Goal: Task Accomplishment & Management: Manage account settings

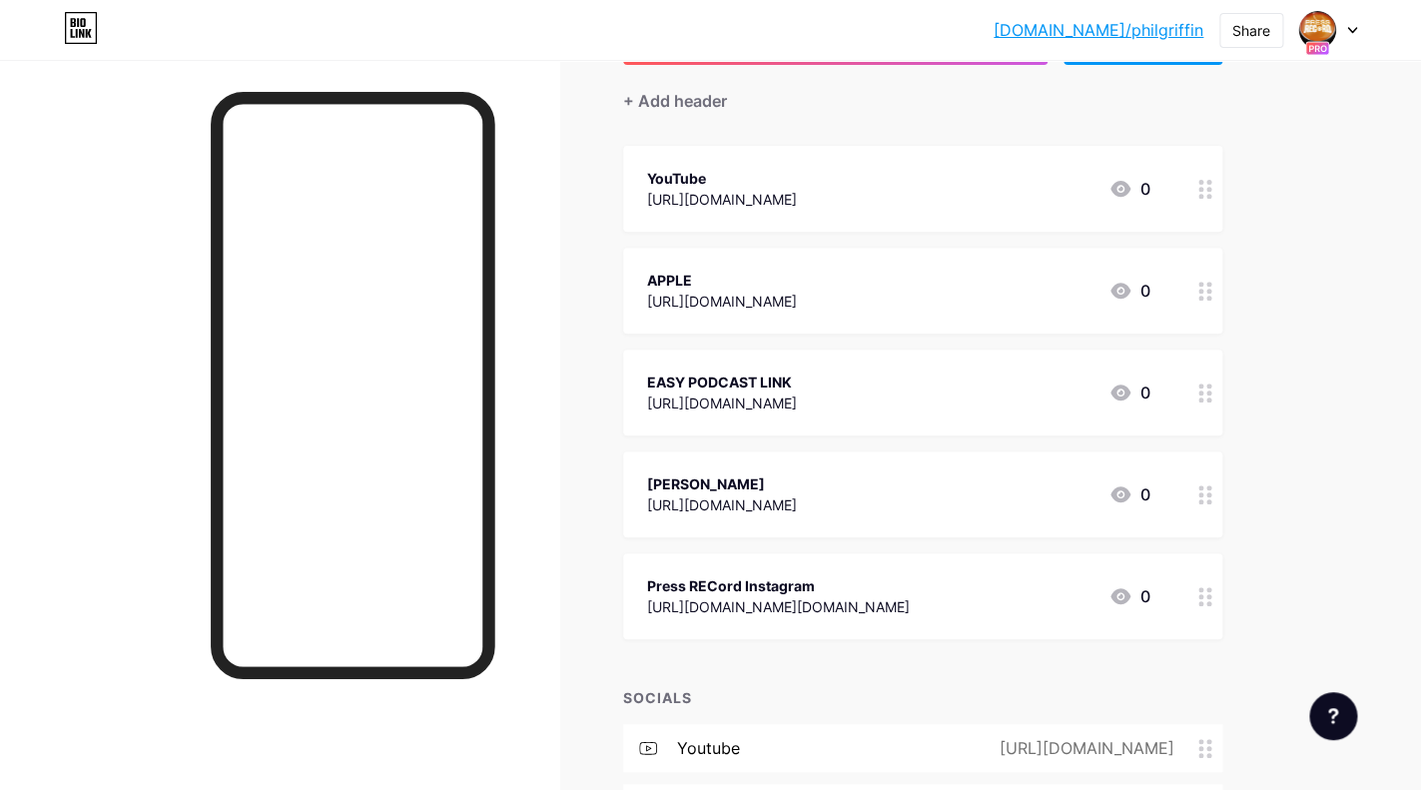
scroll to position [190, 0]
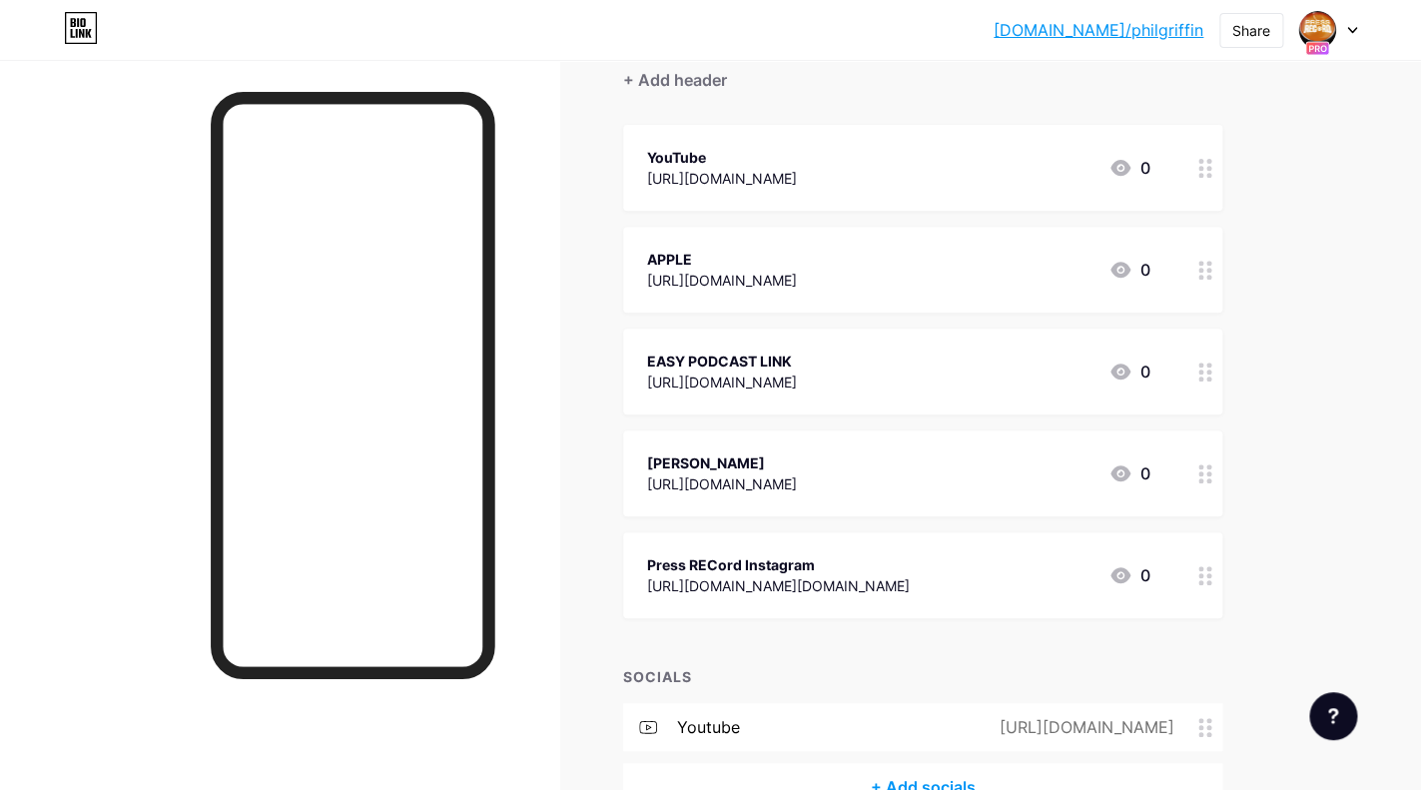
click at [712, 366] on div "EASY PODCAST LINK" at bounding box center [722, 360] width 150 height 21
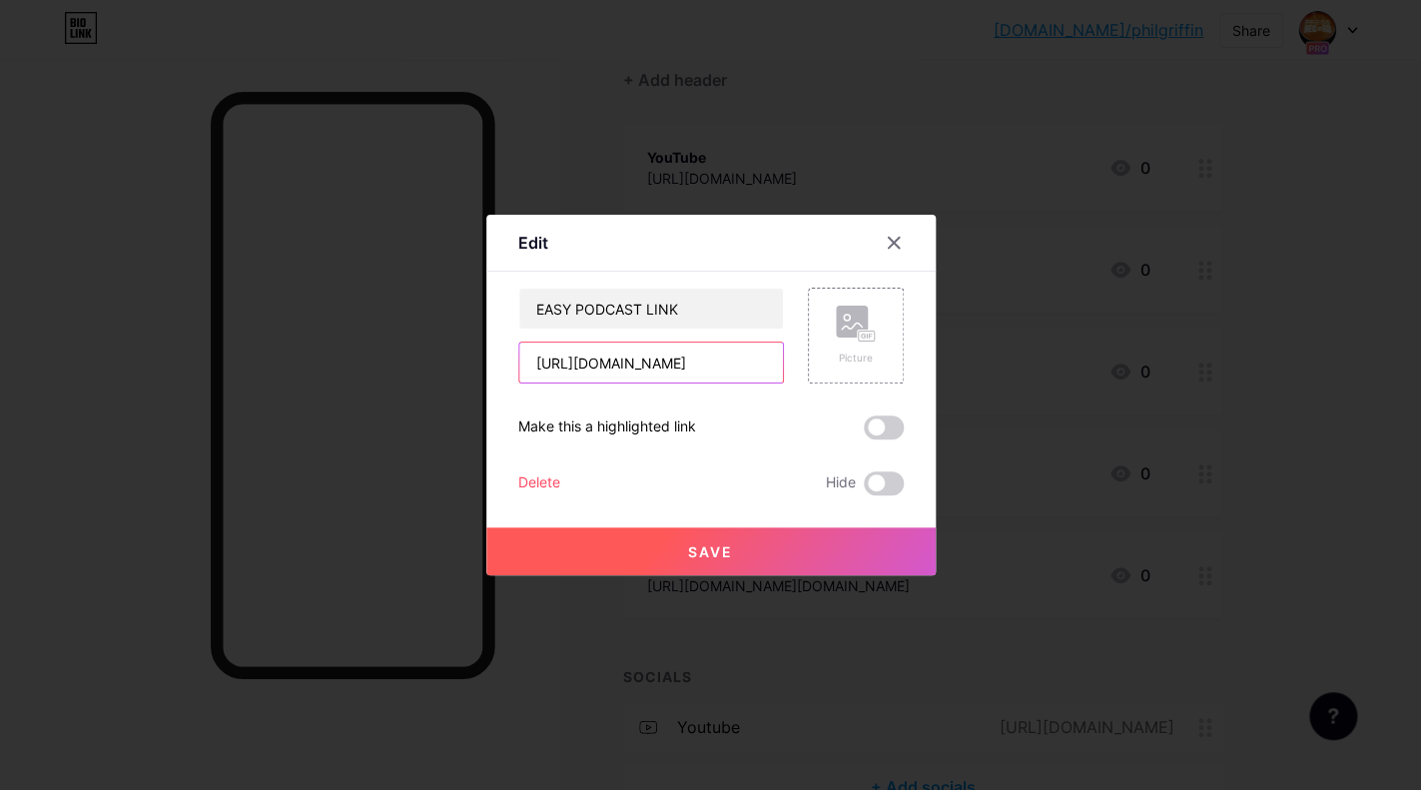
drag, startPoint x: 712, startPoint y: 366, endPoint x: 702, endPoint y: 277, distance: 90.4
click at [702, 342] on input "[URL][DOMAIN_NAME]" at bounding box center [651, 362] width 264 height 40
click at [883, 230] on div at bounding box center [893, 243] width 36 height 36
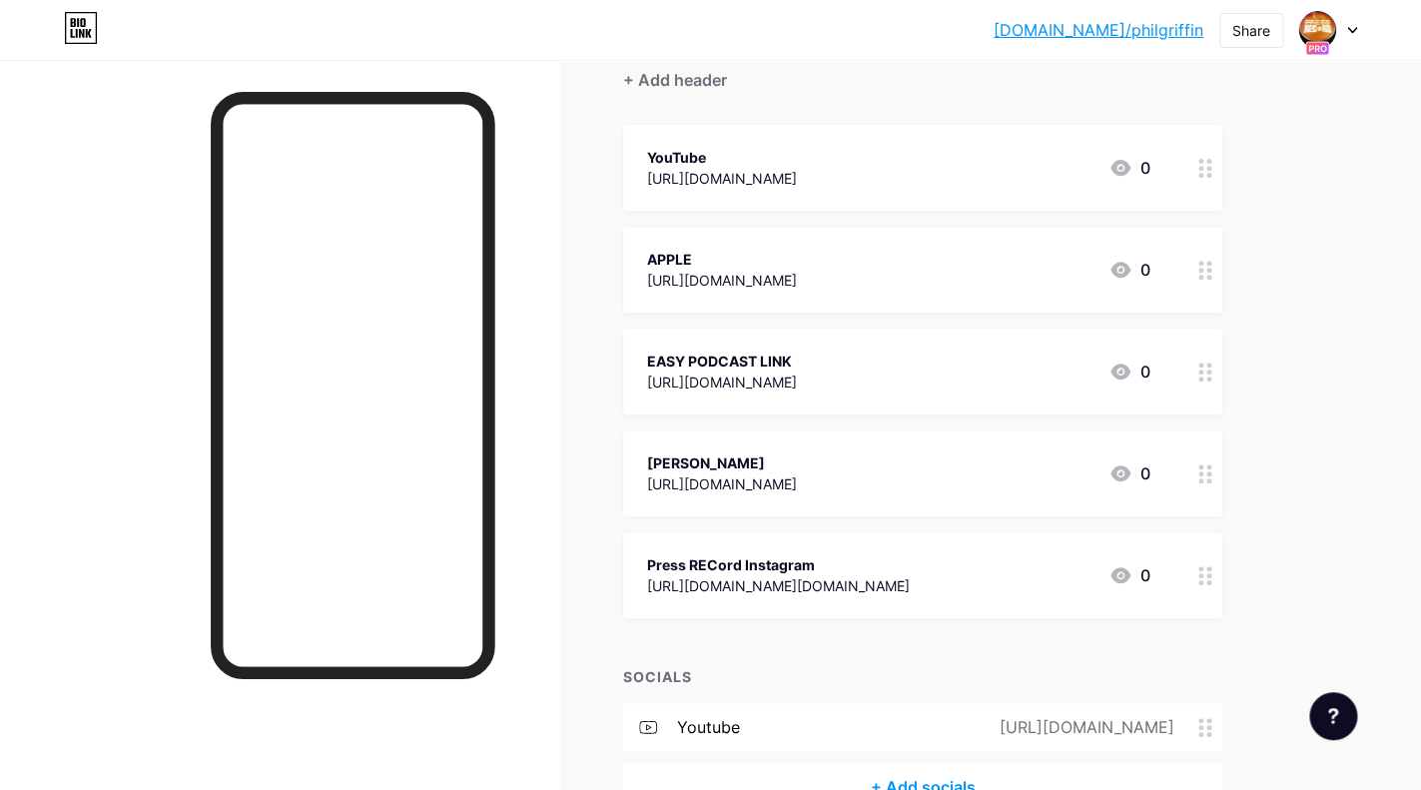
drag, startPoint x: 864, startPoint y: 357, endPoint x: 842, endPoint y: 318, distance: 45.2
click at [842, 318] on span "YouTube [URL][DOMAIN_NAME] 0 APPLE [URL][DOMAIN_NAME] 0 EASY PODCAST LINK [URL]…" at bounding box center [922, 371] width 599 height 493
click at [1366, 325] on div "[DOMAIN_NAME]/philgr... [DOMAIN_NAME]/philgriffin Share Switch accounts [PERSON…" at bounding box center [710, 360] width 1421 height 1100
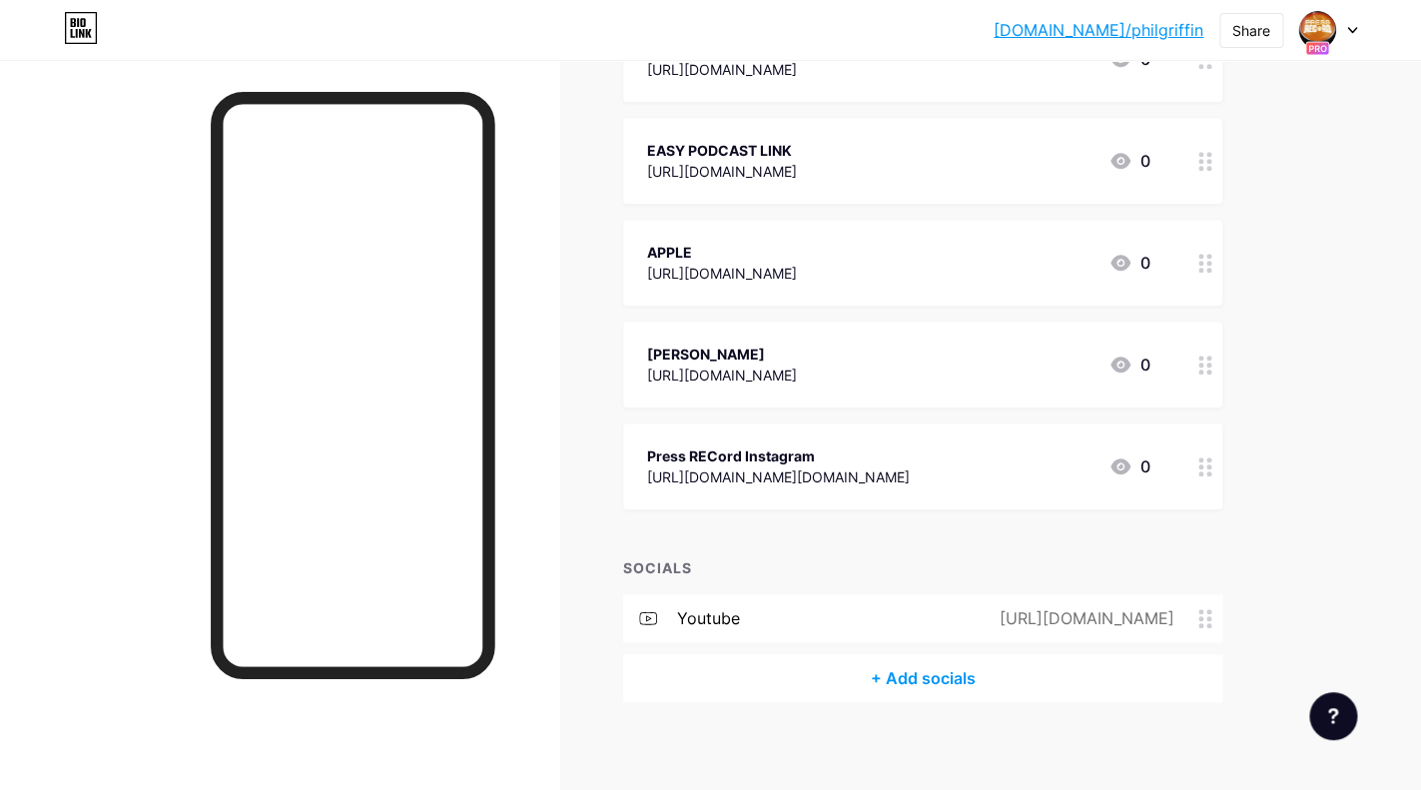
scroll to position [309, 0]
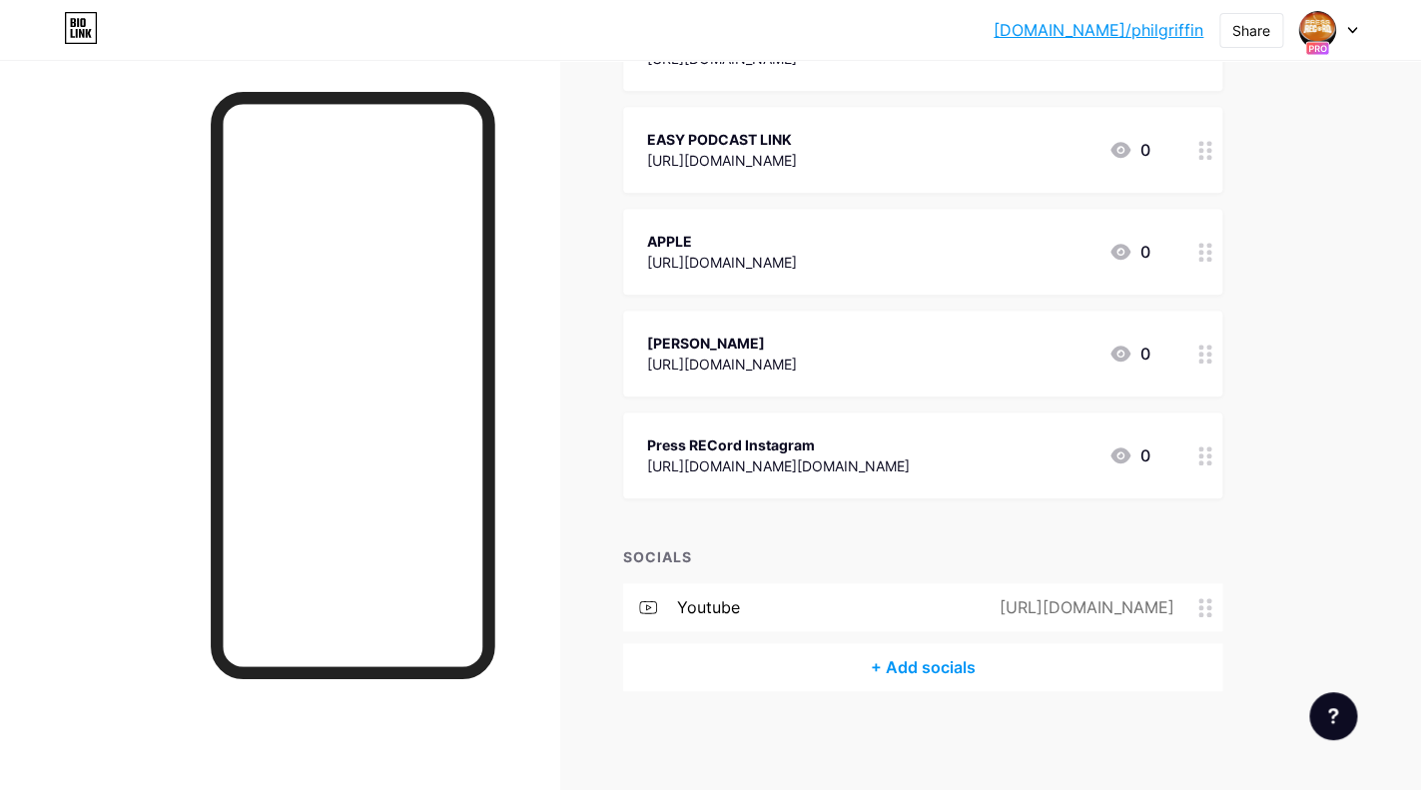
click at [1346, 27] on div at bounding box center [1328, 30] width 58 height 36
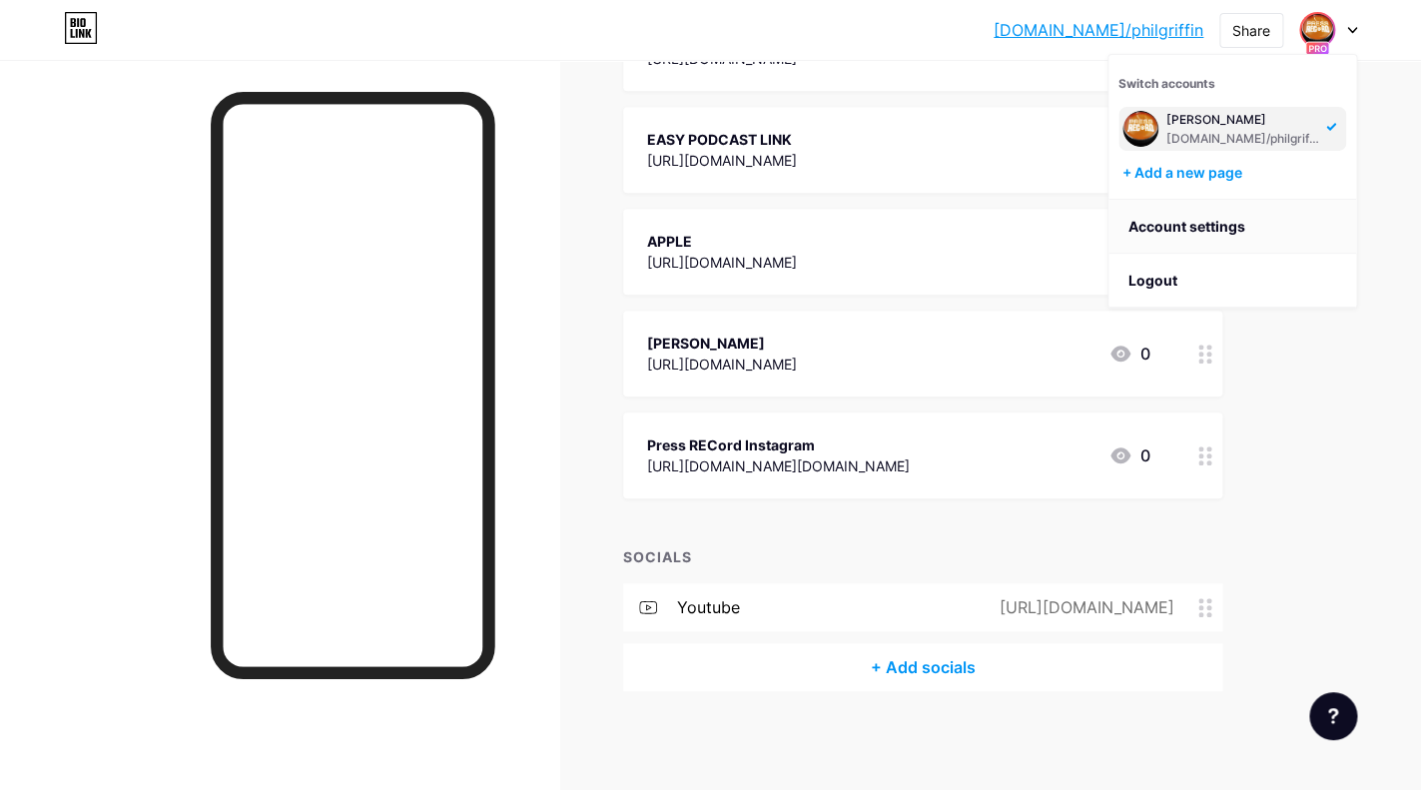
click at [1200, 225] on link "Account settings" at bounding box center [1232, 227] width 248 height 54
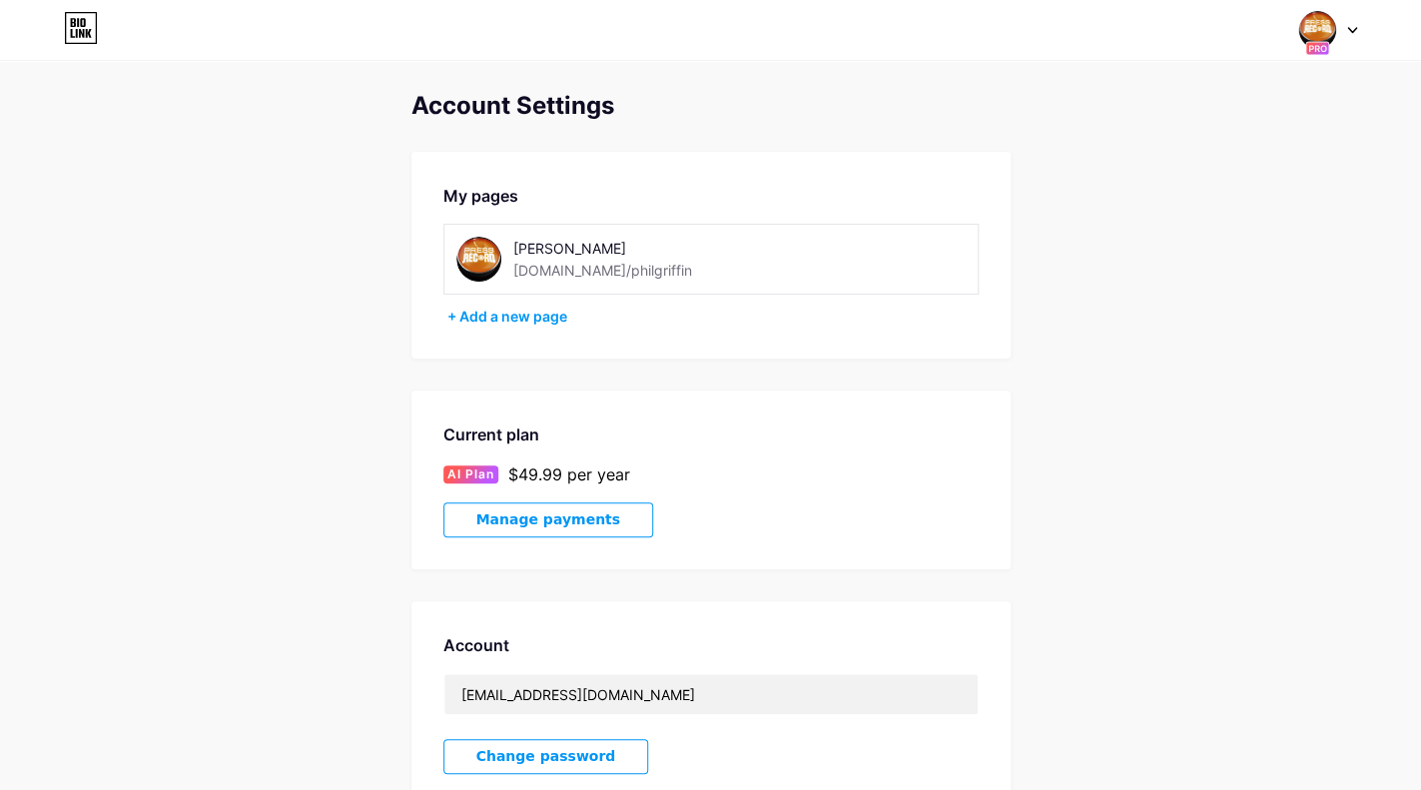
click at [1354, 29] on icon at bounding box center [1352, 30] width 10 height 7
click at [1174, 217] on link "Dashboard" at bounding box center [1232, 227] width 248 height 54
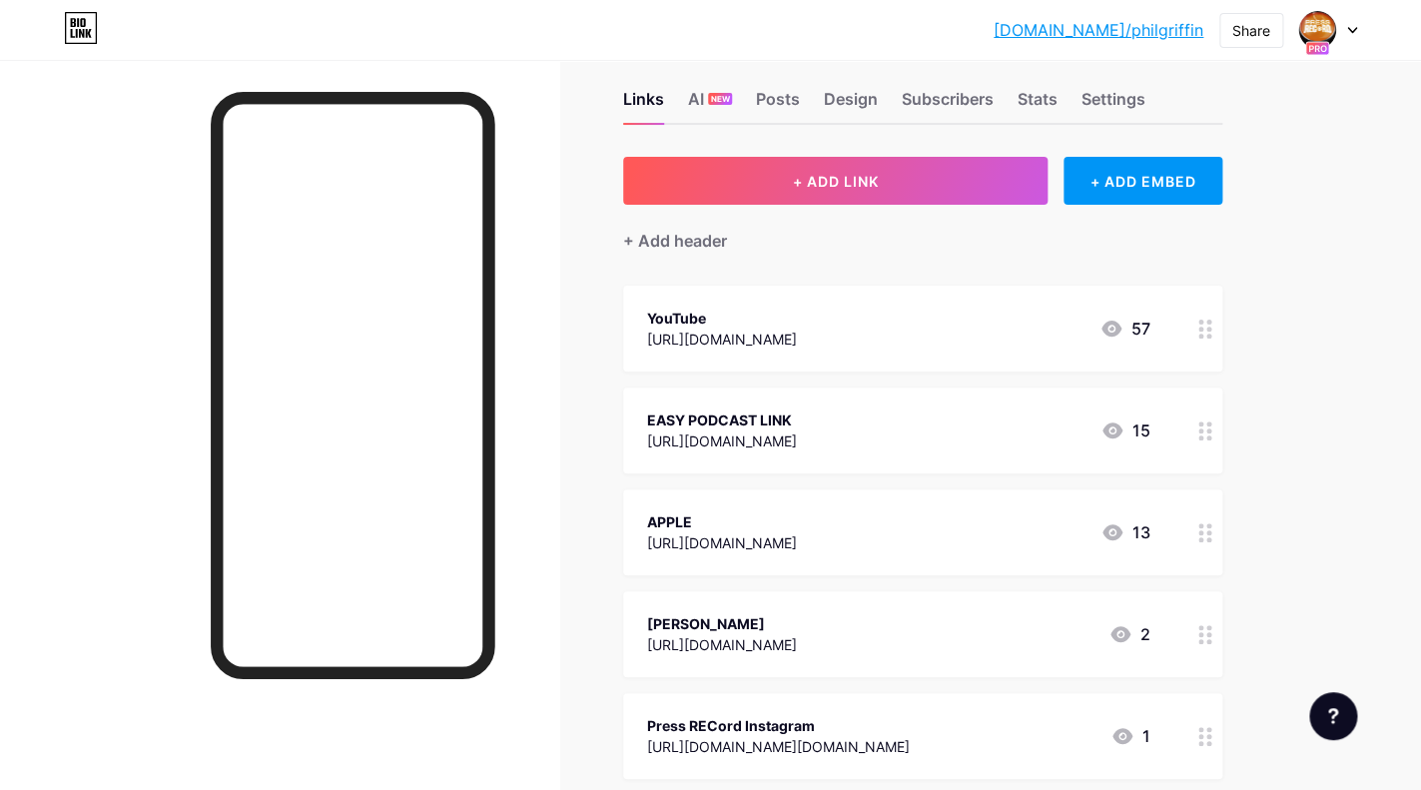
scroll to position [10, 0]
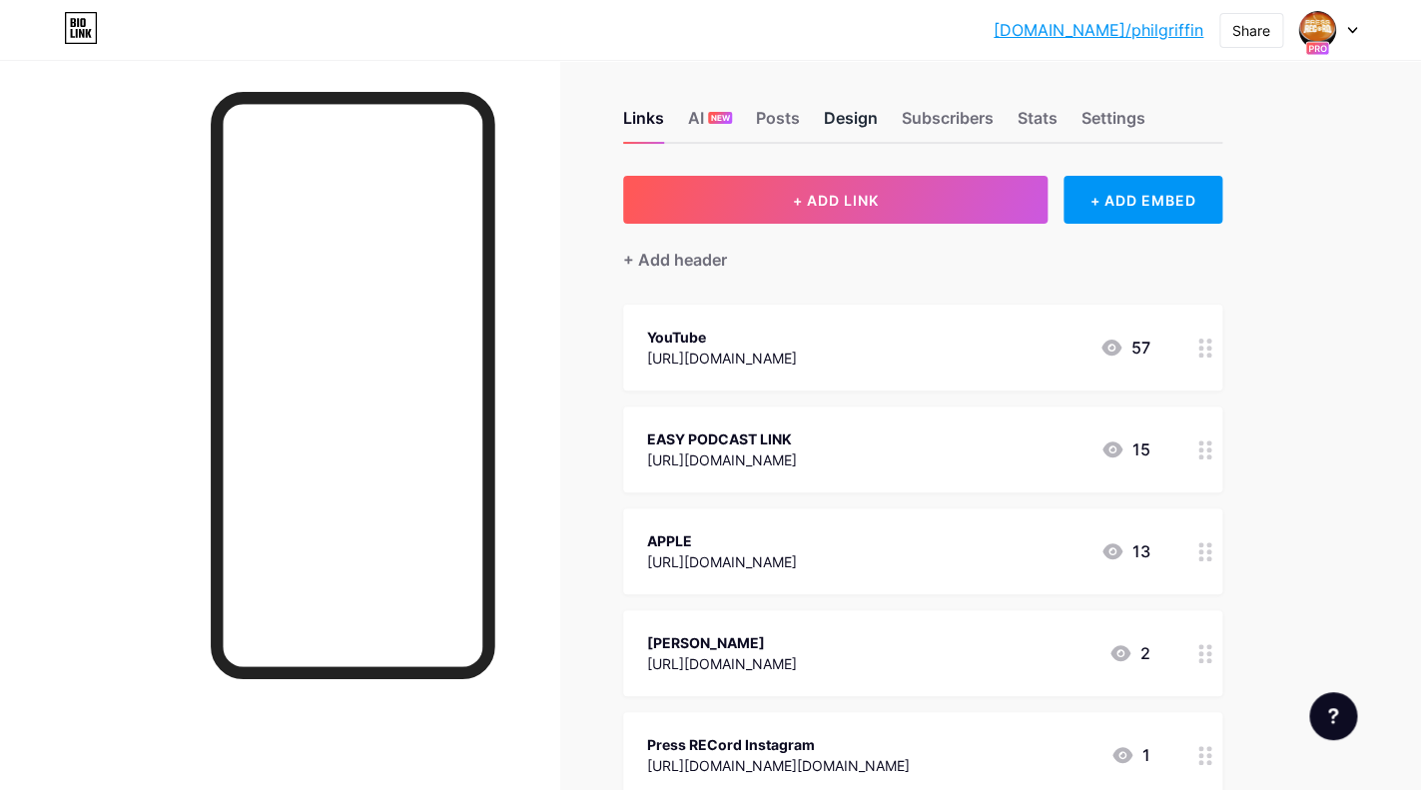
click at [843, 126] on div "Design" at bounding box center [851, 124] width 54 height 36
click at [843, 121] on div "Design" at bounding box center [851, 124] width 54 height 36
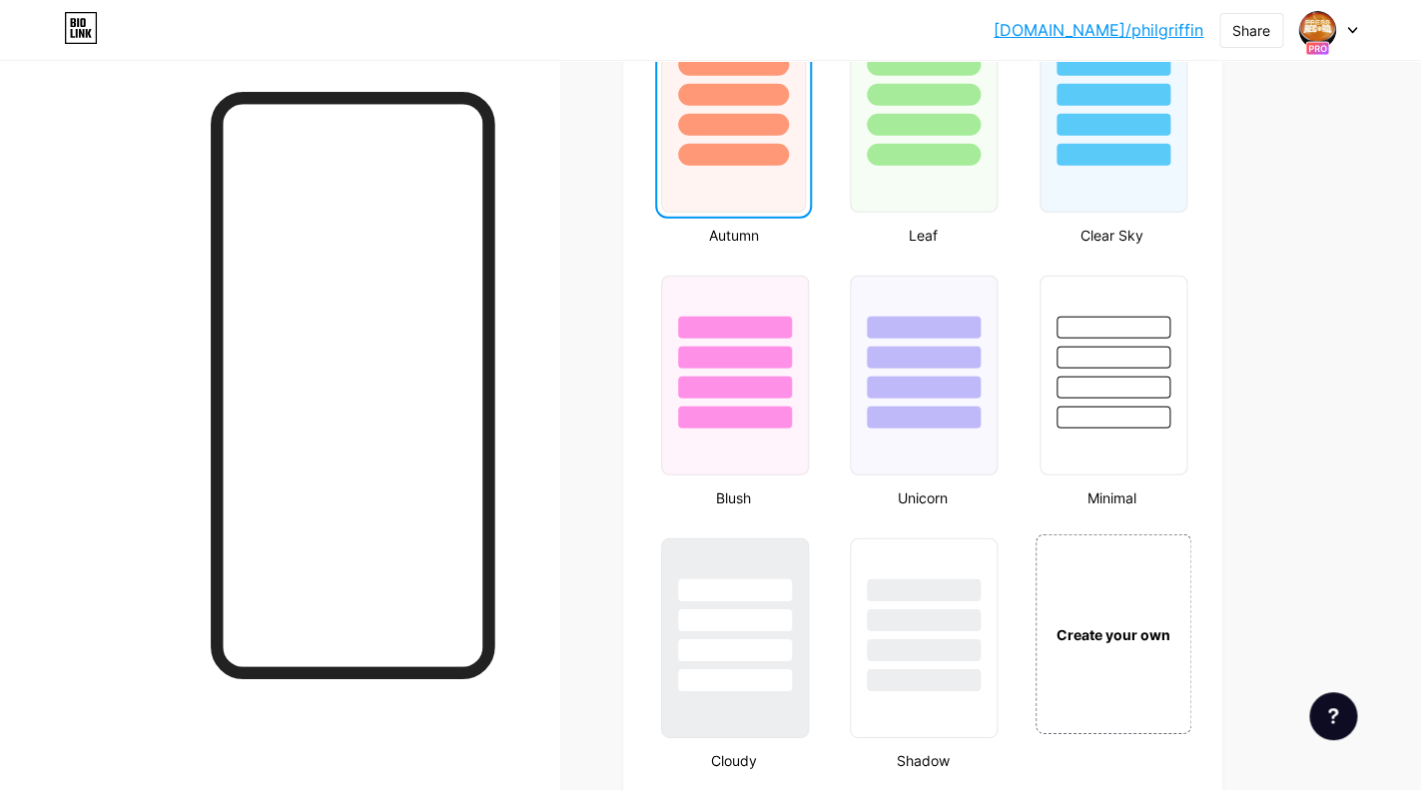
scroll to position [1904, 0]
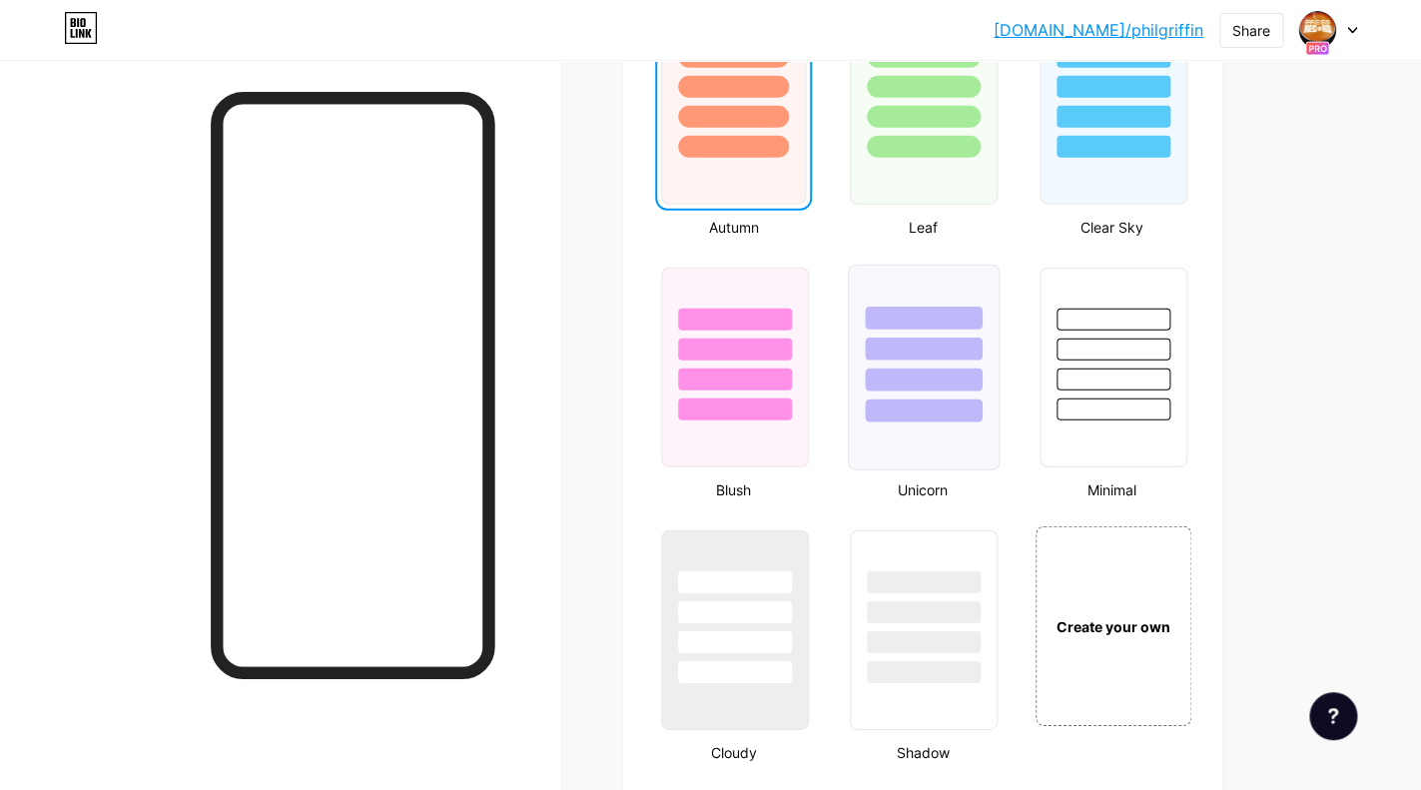
click at [934, 375] on div at bounding box center [923, 379] width 117 height 23
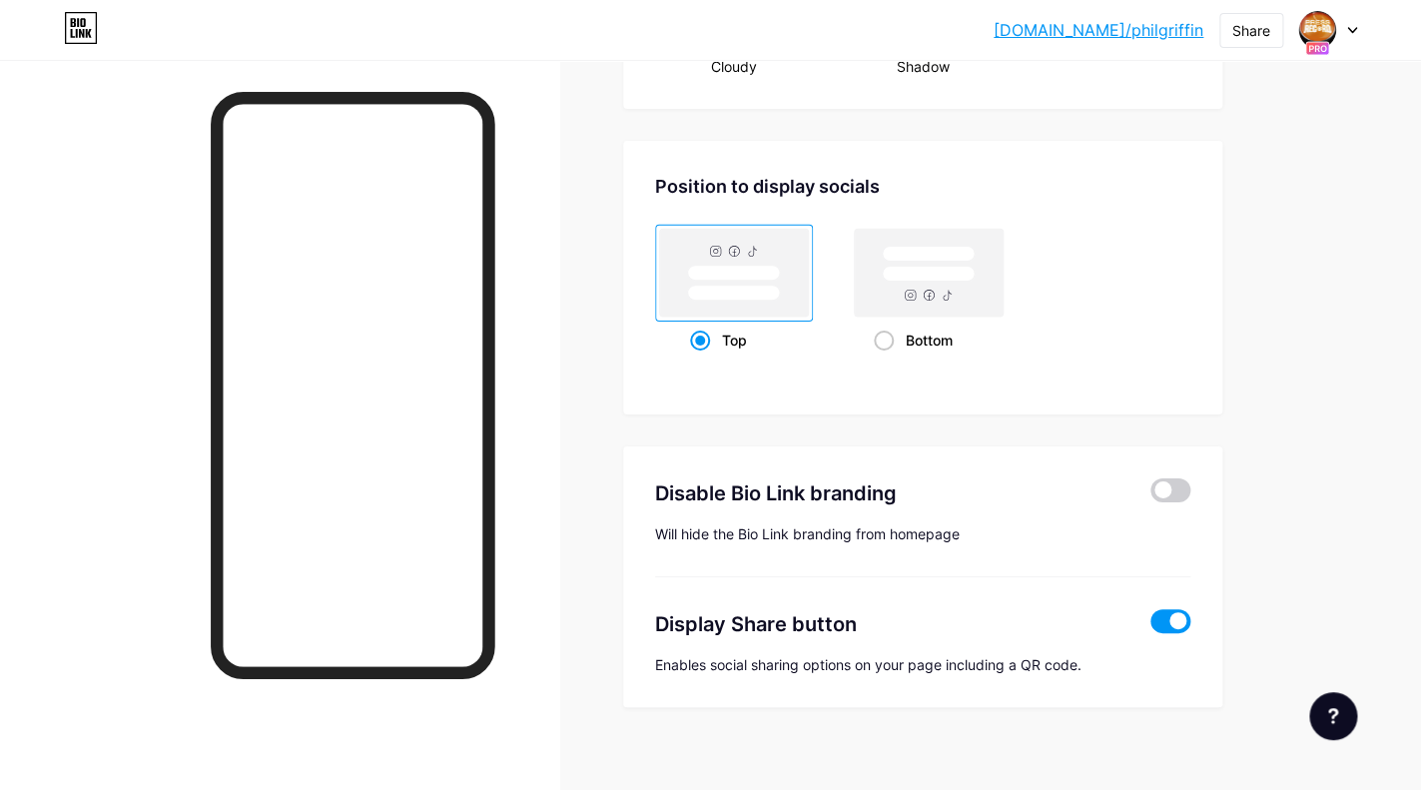
scroll to position [2607, 0]
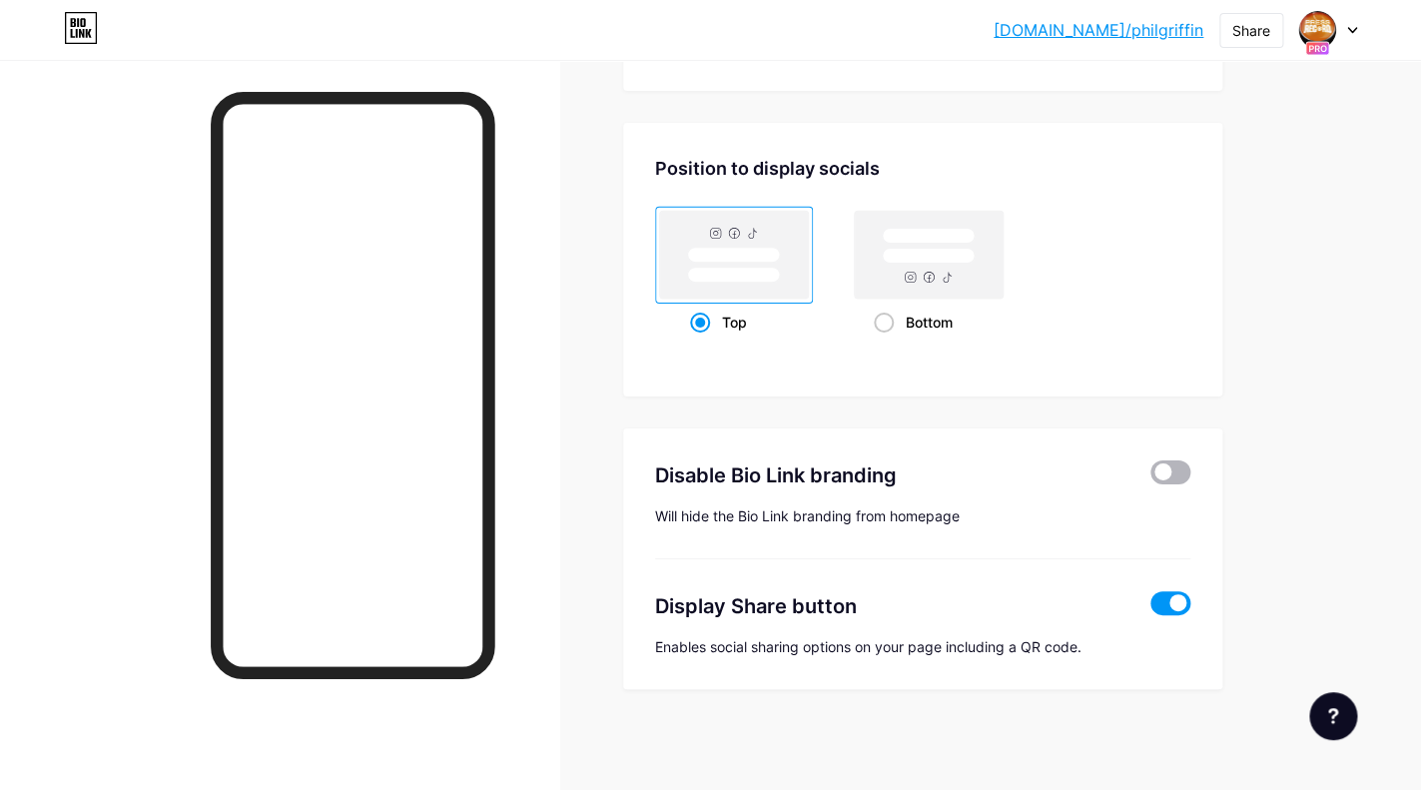
click at [1158, 467] on span at bounding box center [1170, 472] width 40 height 24
click at [1150, 477] on input "checkbox" at bounding box center [1150, 477] width 0 height 0
click at [1174, 604] on span at bounding box center [1170, 603] width 40 height 24
click at [1150, 608] on input "checkbox" at bounding box center [1150, 608] width 0 height 0
click at [1160, 604] on span at bounding box center [1170, 603] width 40 height 24
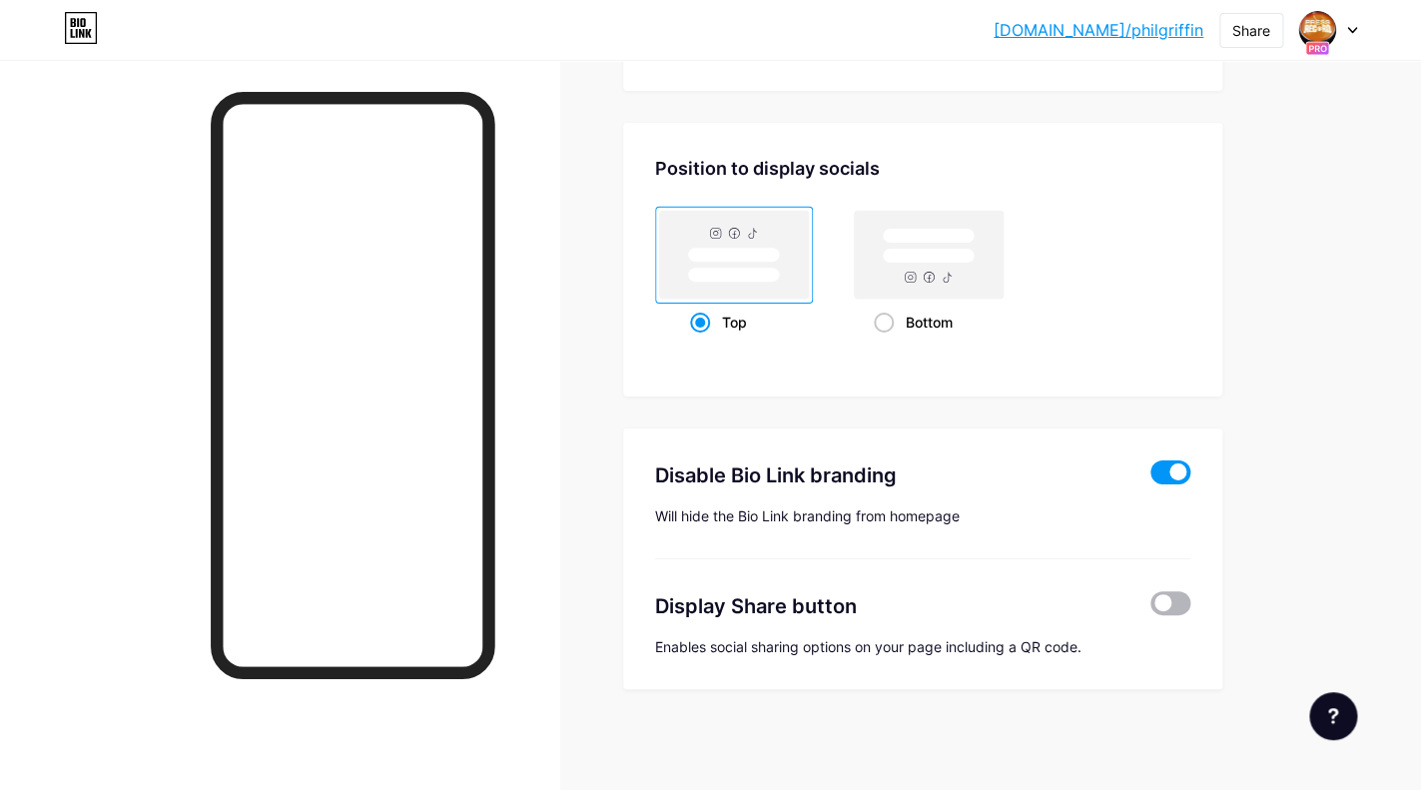
click at [1150, 608] on input "checkbox" at bounding box center [1150, 608] width 0 height 0
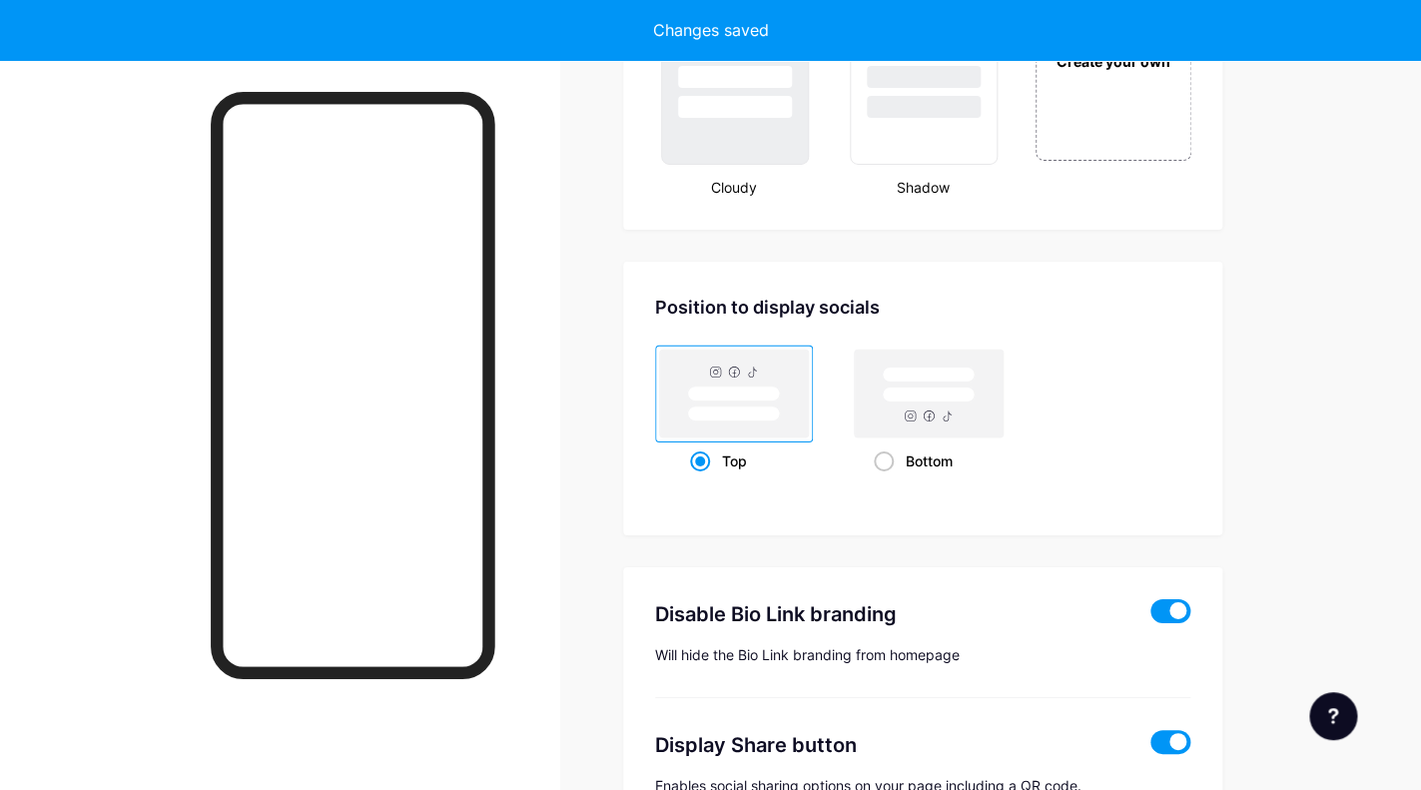
scroll to position [2448, 0]
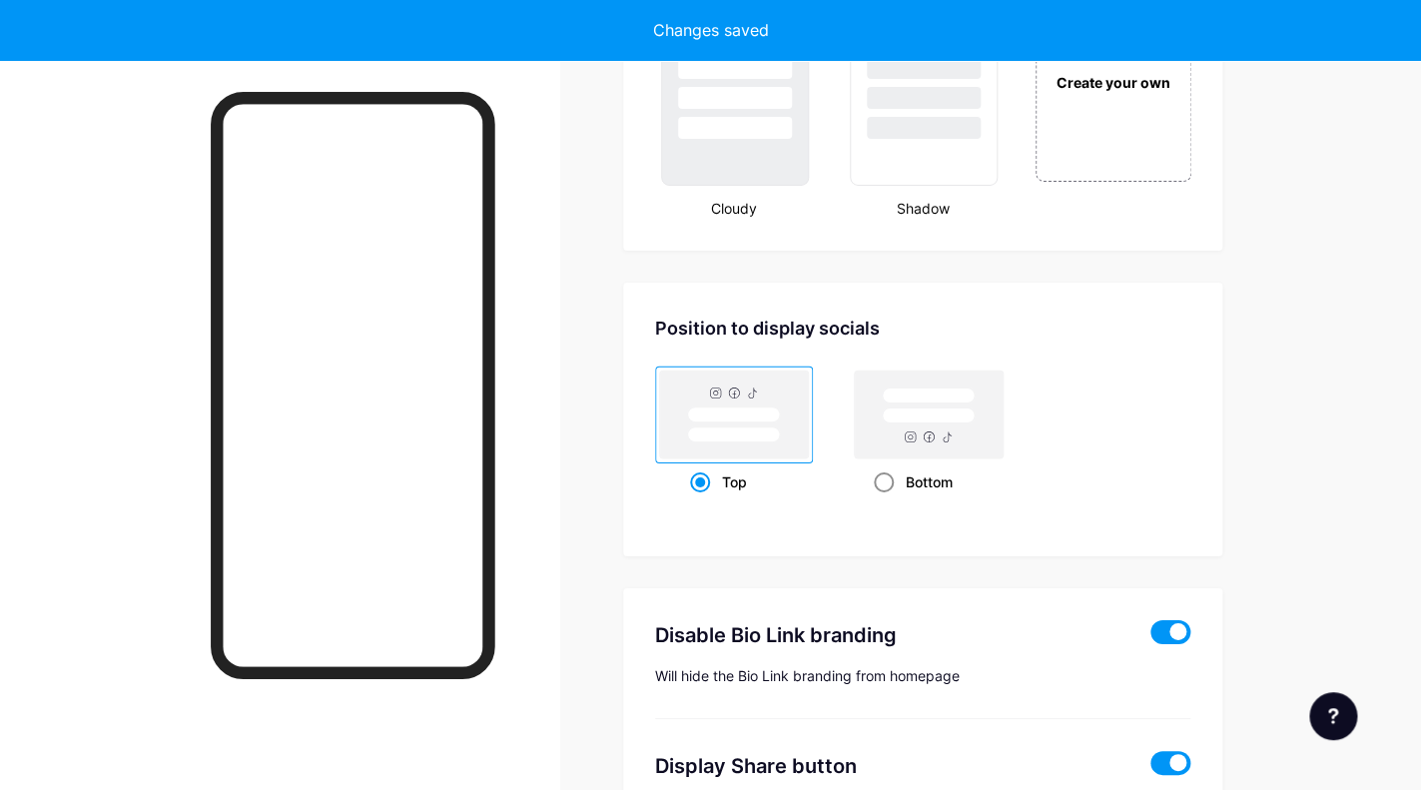
type input "Press Record with [PERSON_NAME] is a channnel Committed To Curiosity. As an art…"
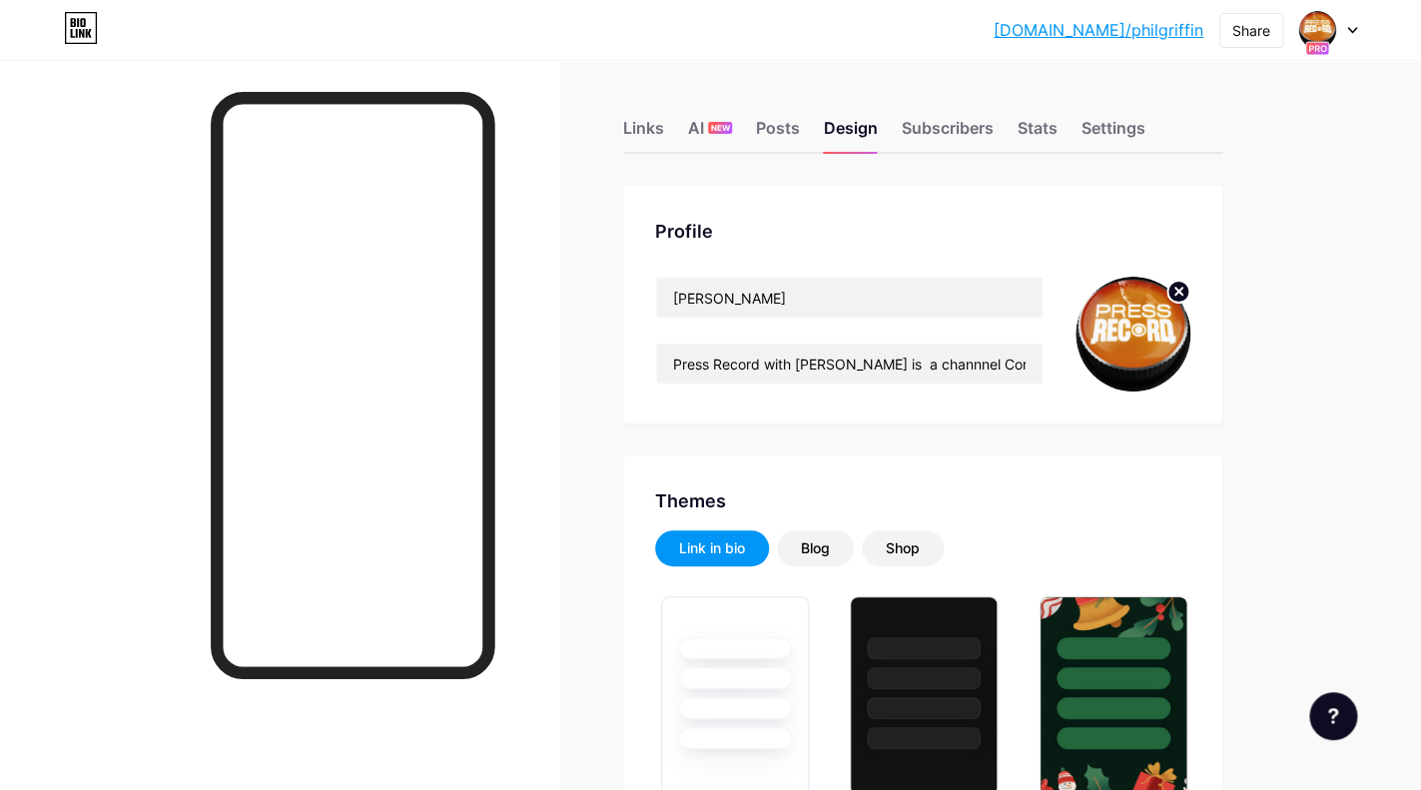
scroll to position [12, 0]
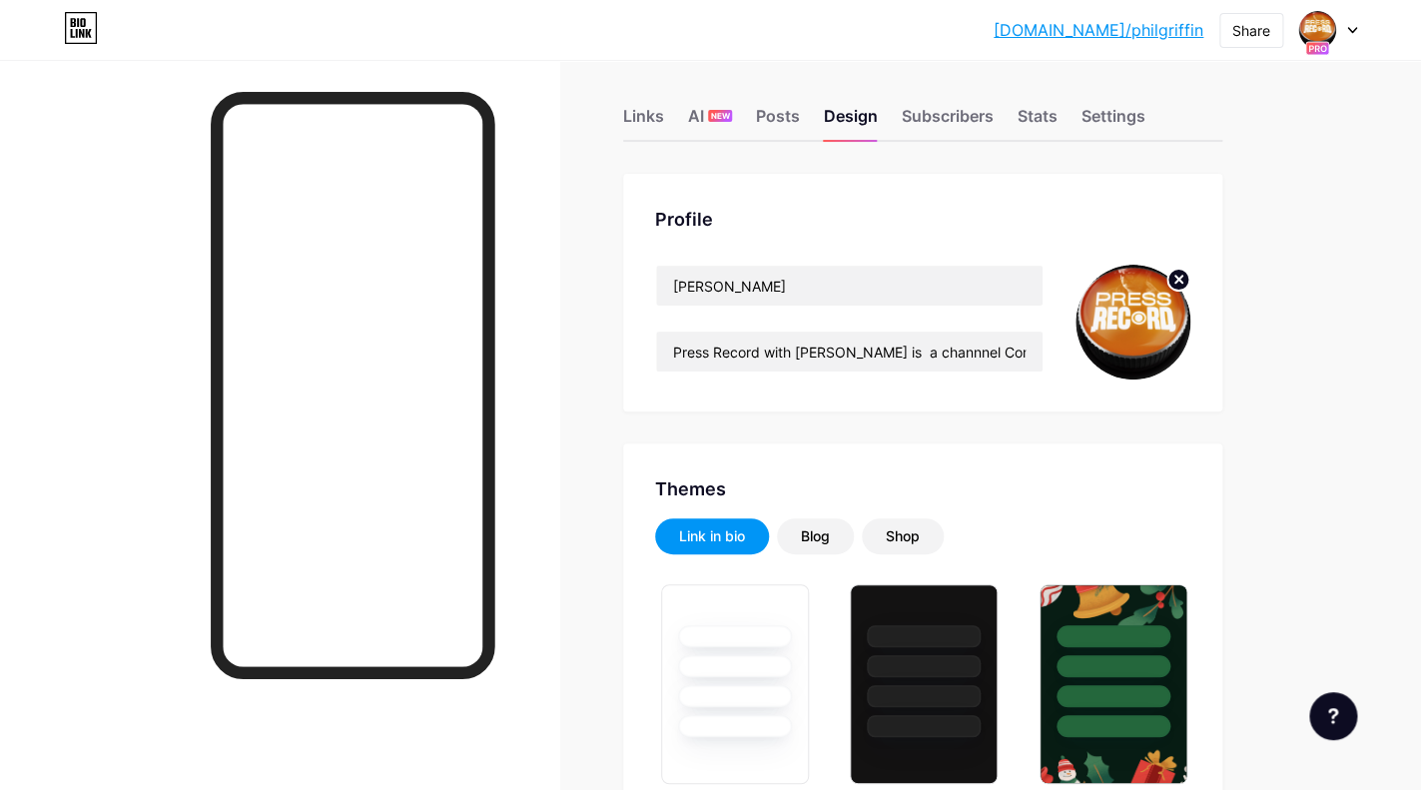
click at [1337, 714] on icon at bounding box center [1333, 716] width 10 height 16
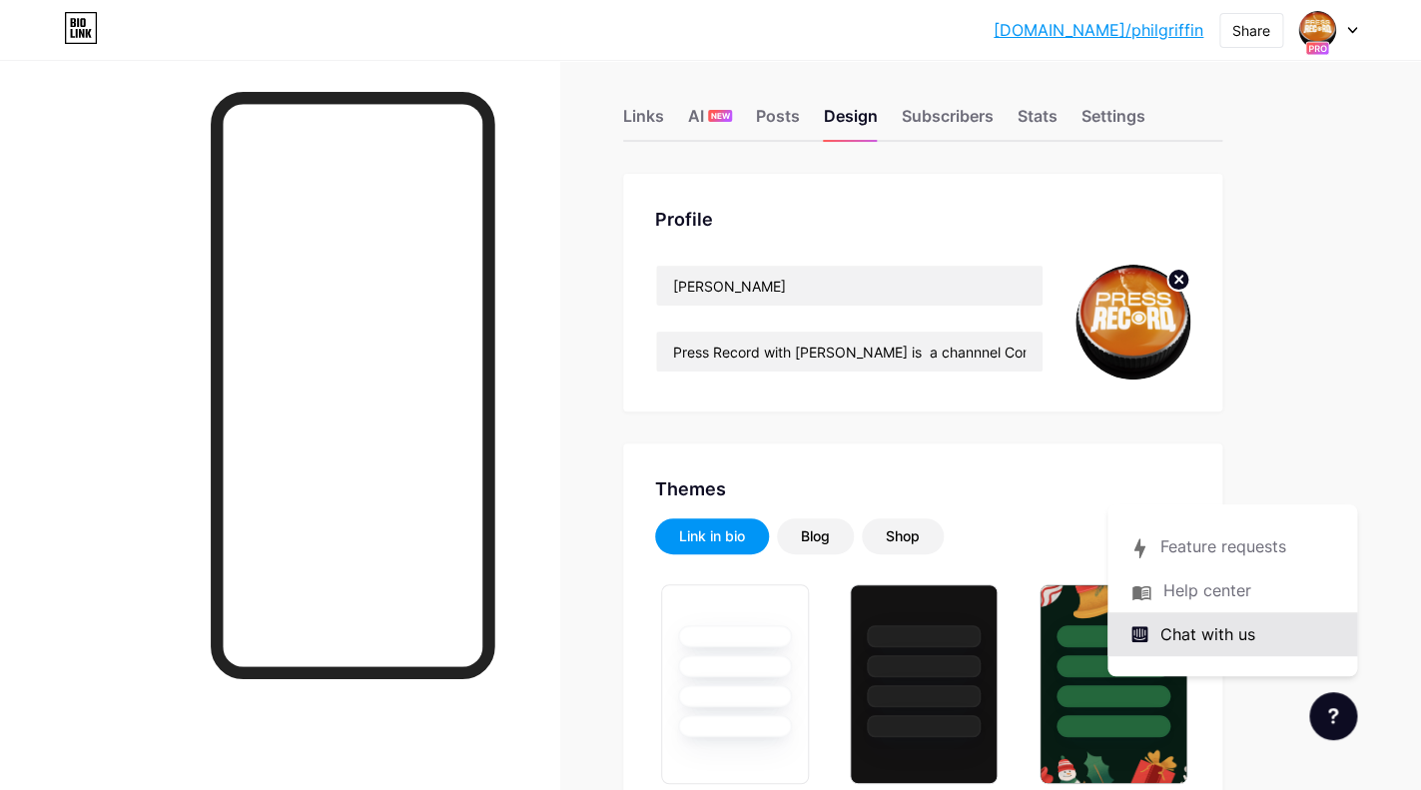
click at [1217, 644] on span "Chat with us" at bounding box center [1207, 634] width 95 height 24
click at [1220, 638] on span "Chat with us" at bounding box center [1207, 634] width 95 height 24
click at [1218, 636] on span "Chat with us" at bounding box center [1207, 634] width 95 height 24
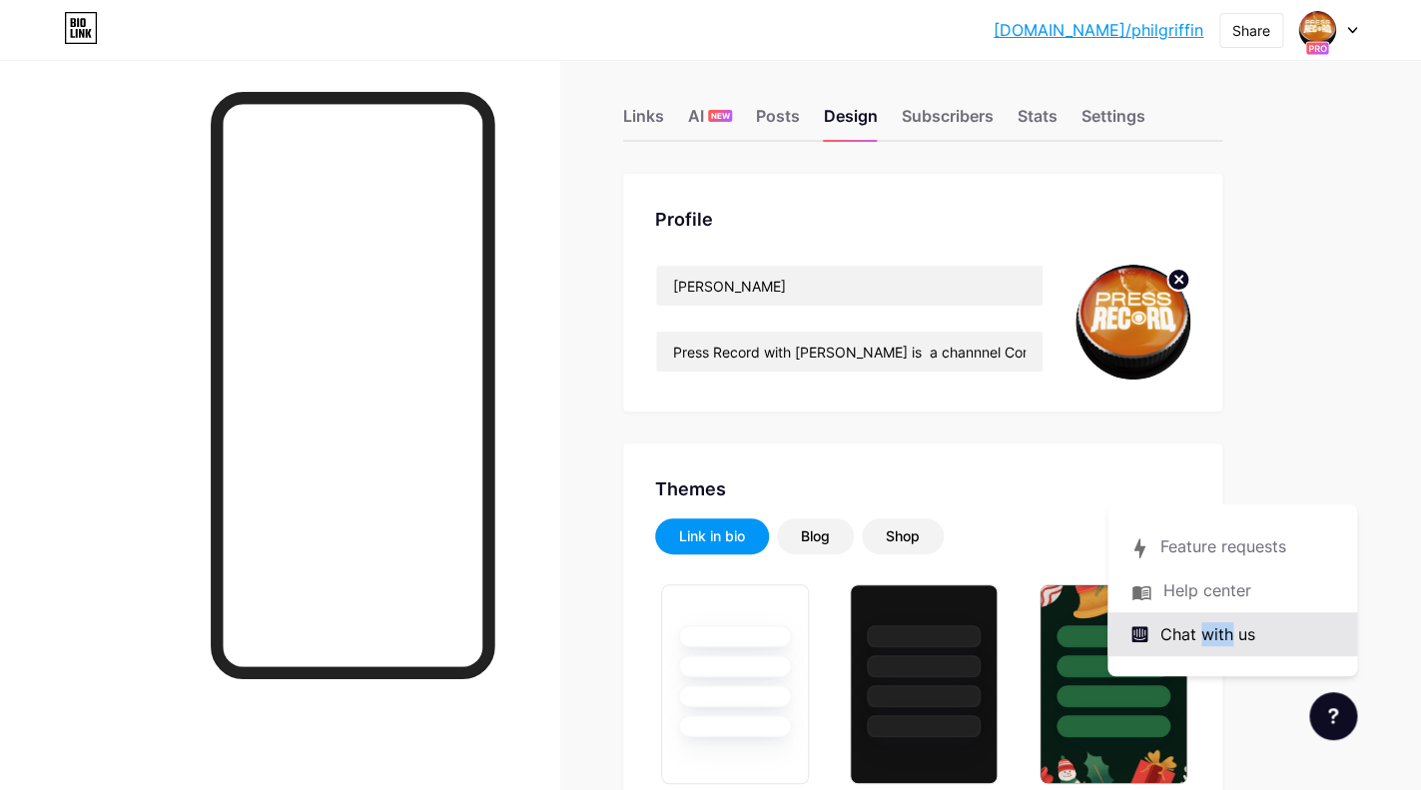
click at [1141, 628] on icon at bounding box center [1139, 634] width 16 height 16
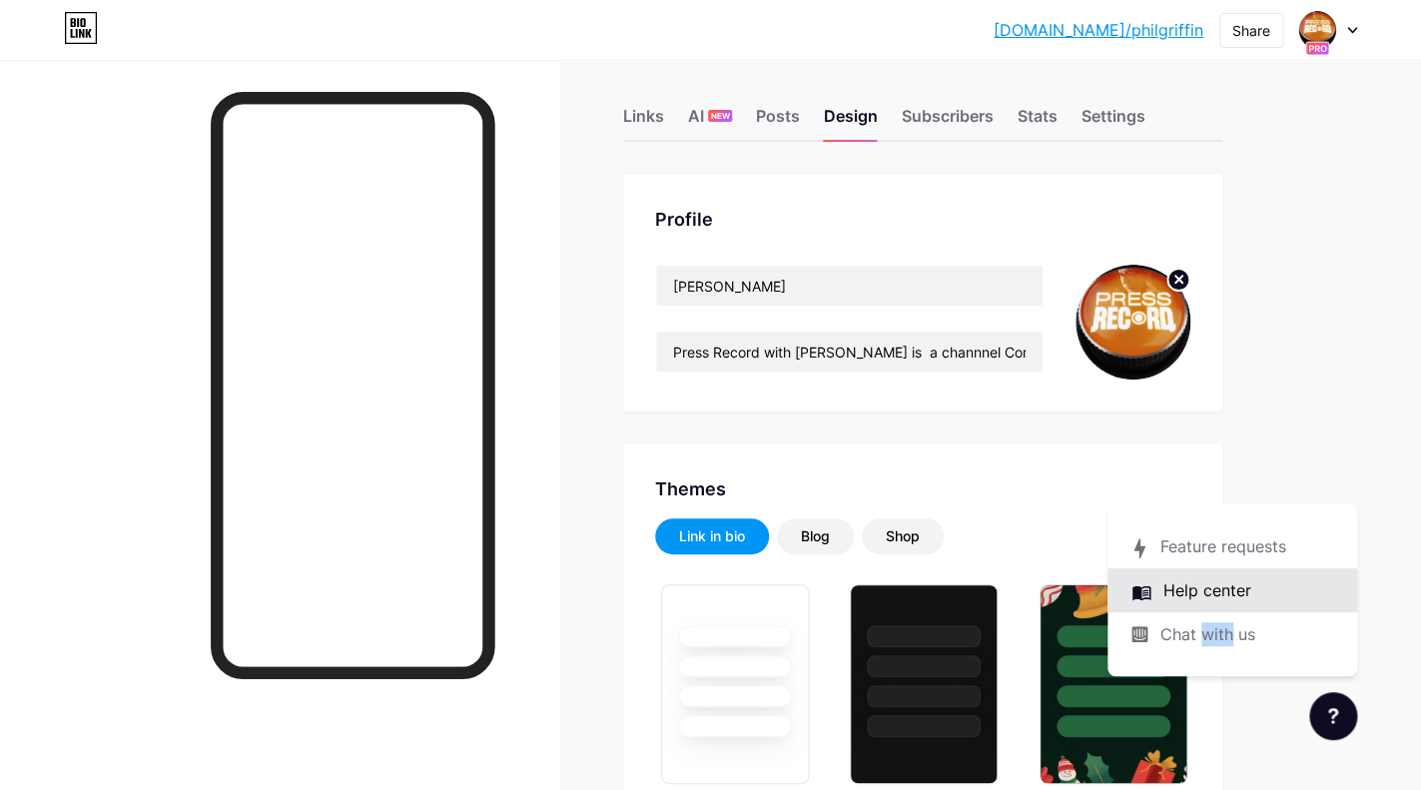
click at [1171, 596] on link at bounding box center [1232, 590] width 250 height 44
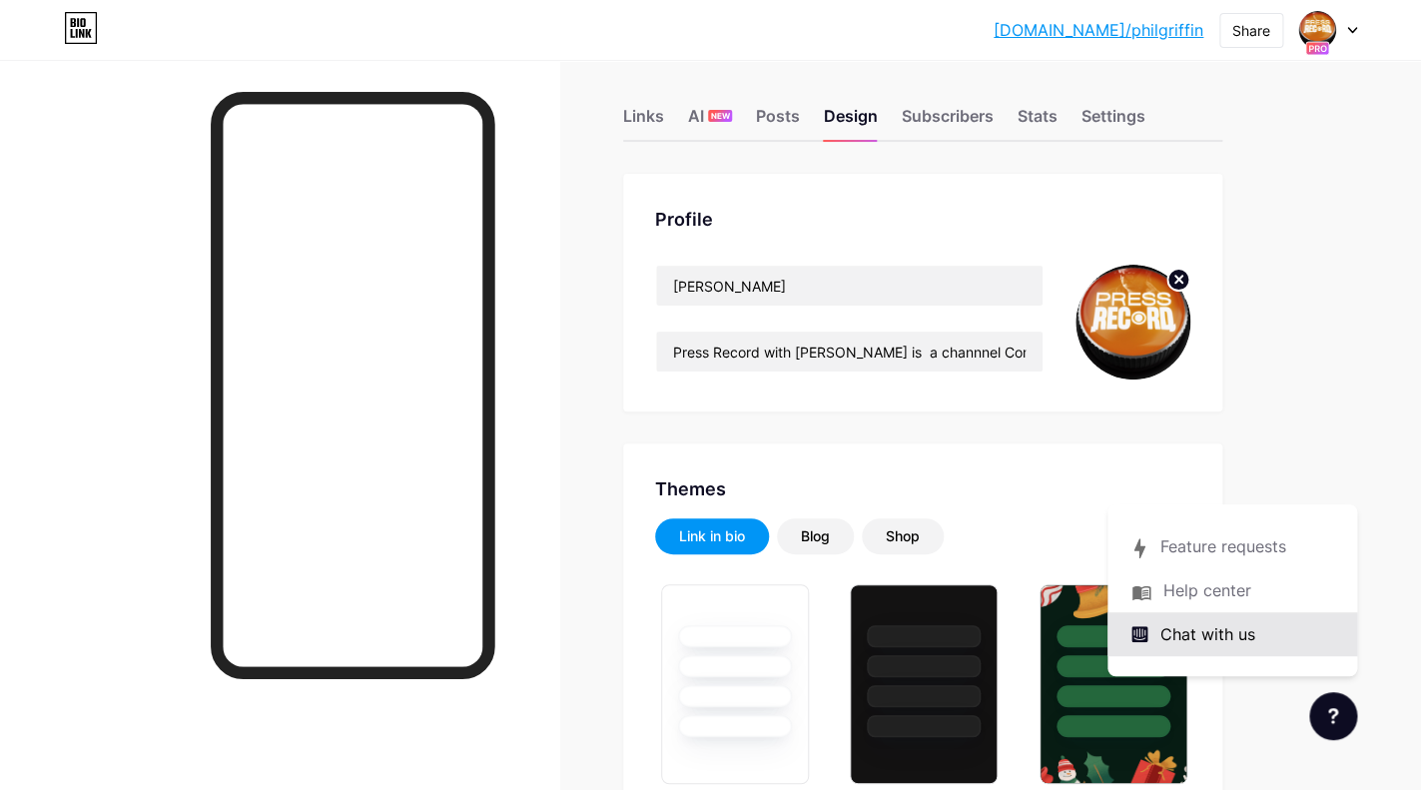
click at [1163, 632] on span "Chat with us" at bounding box center [1207, 634] width 95 height 24
click at [1092, 113] on div "Settings" at bounding box center [1113, 122] width 64 height 36
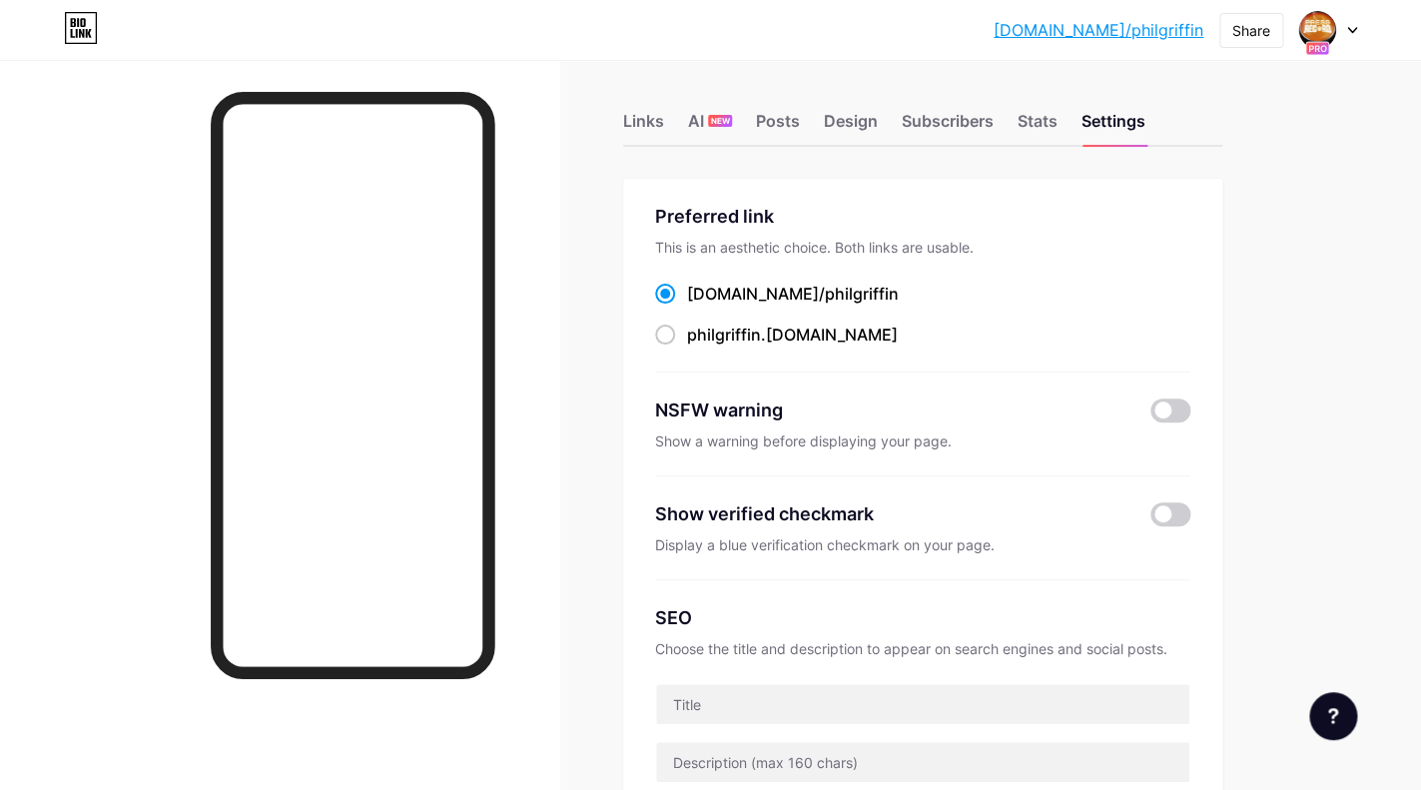
scroll to position [9, 0]
click at [671, 326] on span at bounding box center [665, 332] width 20 height 20
click at [687, 344] on input "philgriffin .[DOMAIN_NAME]" at bounding box center [693, 350] width 13 height 13
radio input "true"
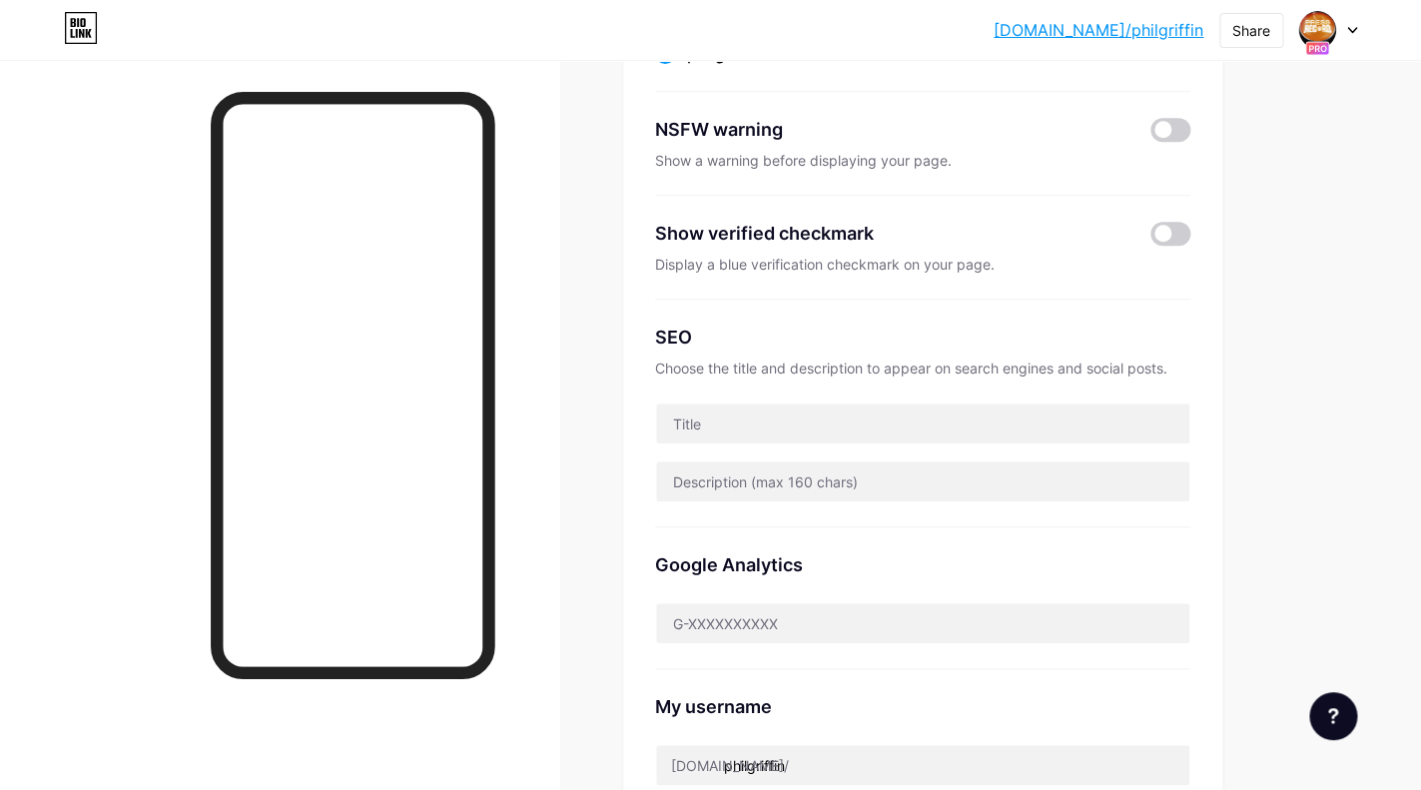
scroll to position [285, 0]
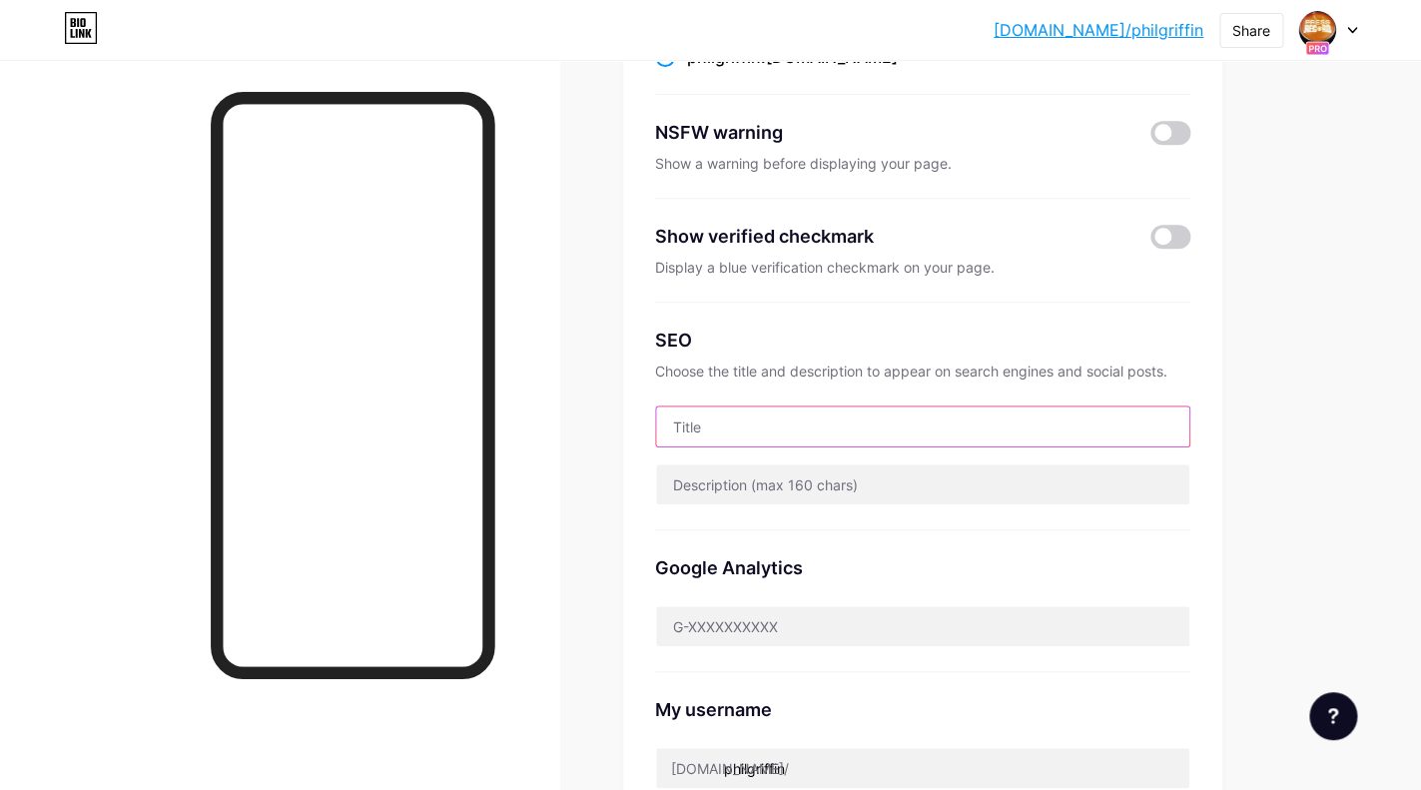
click at [957, 433] on input "text" at bounding box center [922, 426] width 533 height 40
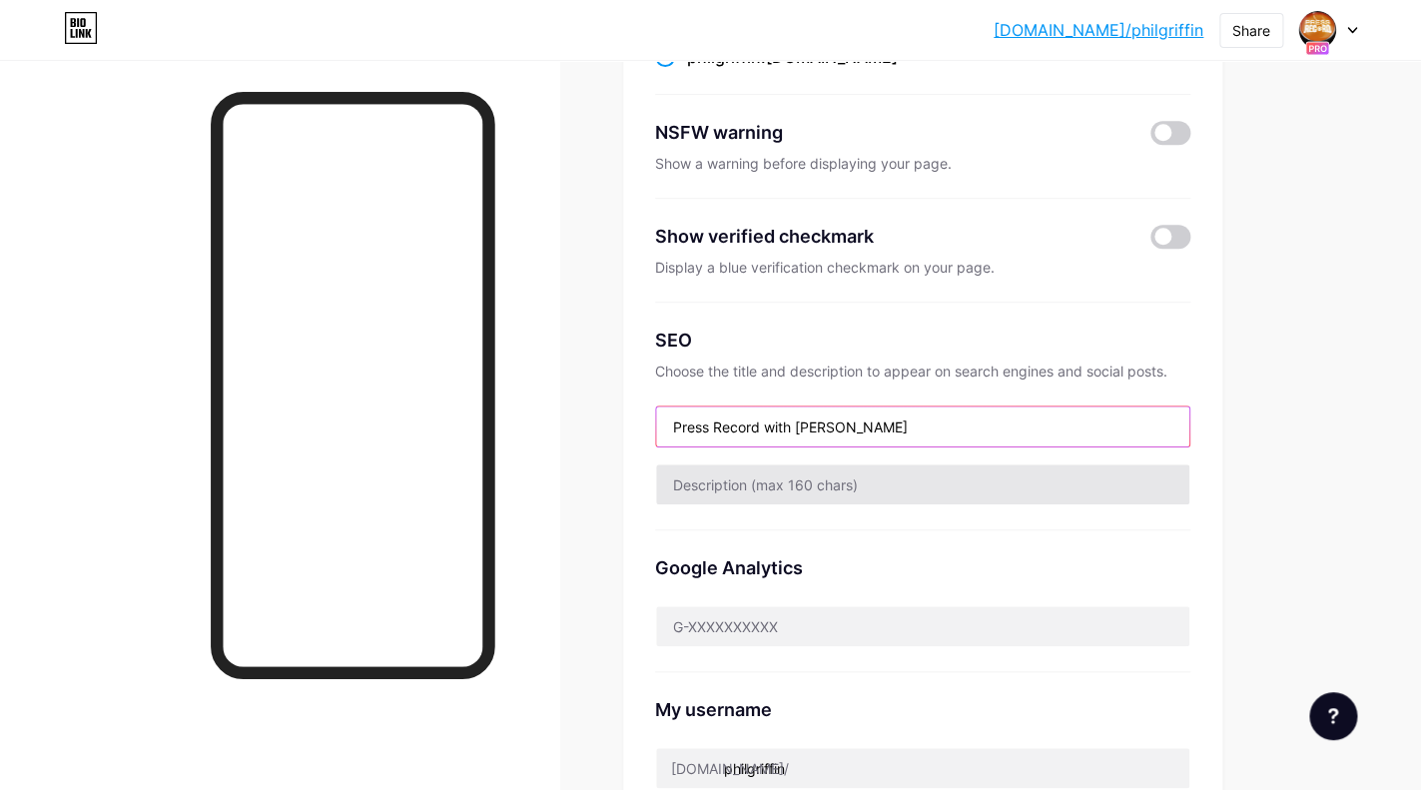
drag, startPoint x: 805, startPoint y: 422, endPoint x: 785, endPoint y: 463, distance: 45.5
click at [805, 422] on input "Press Record with [PERSON_NAME]" at bounding box center [922, 426] width 533 height 40
type input "Press Record with [PERSON_NAME]"
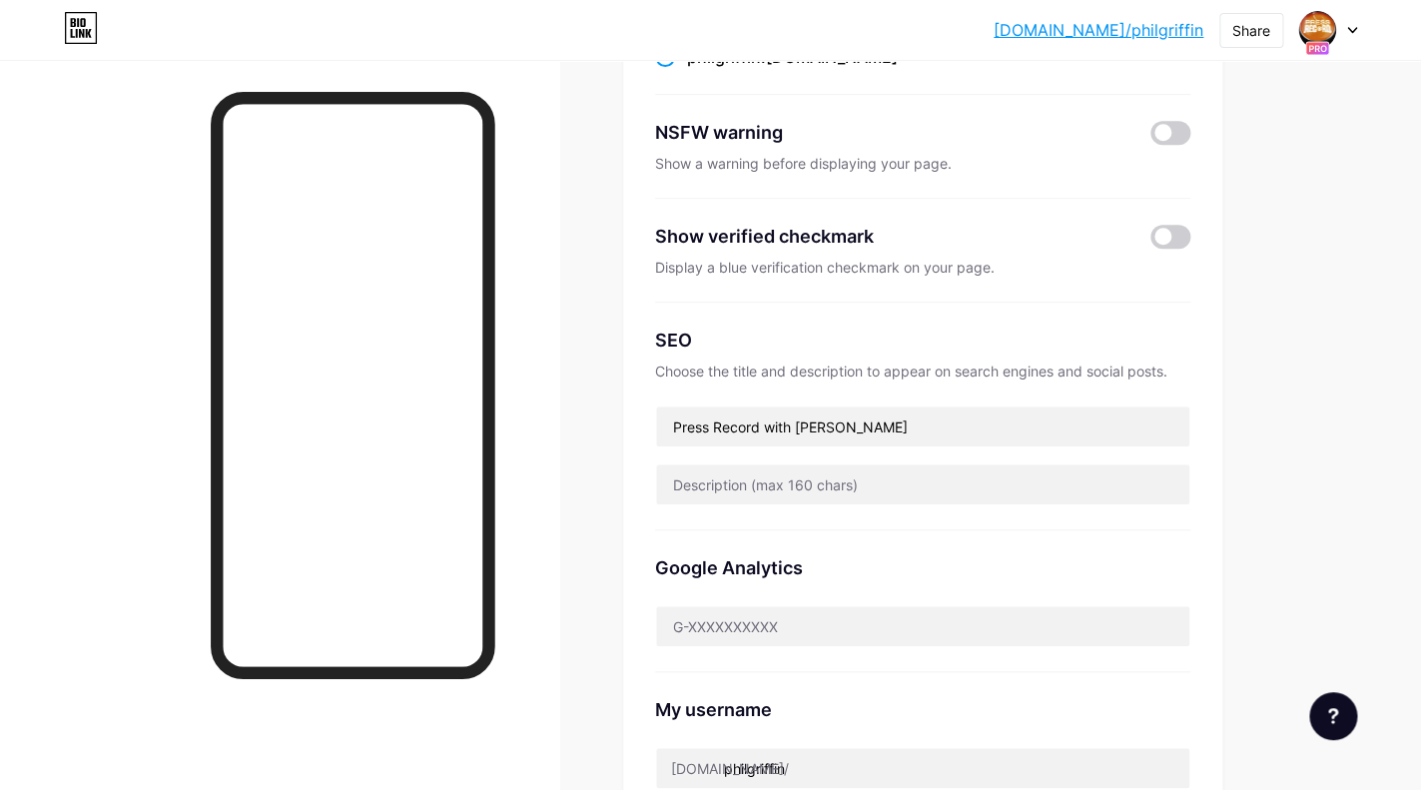
click at [1054, 569] on div "Google Analytics" at bounding box center [922, 567] width 535 height 27
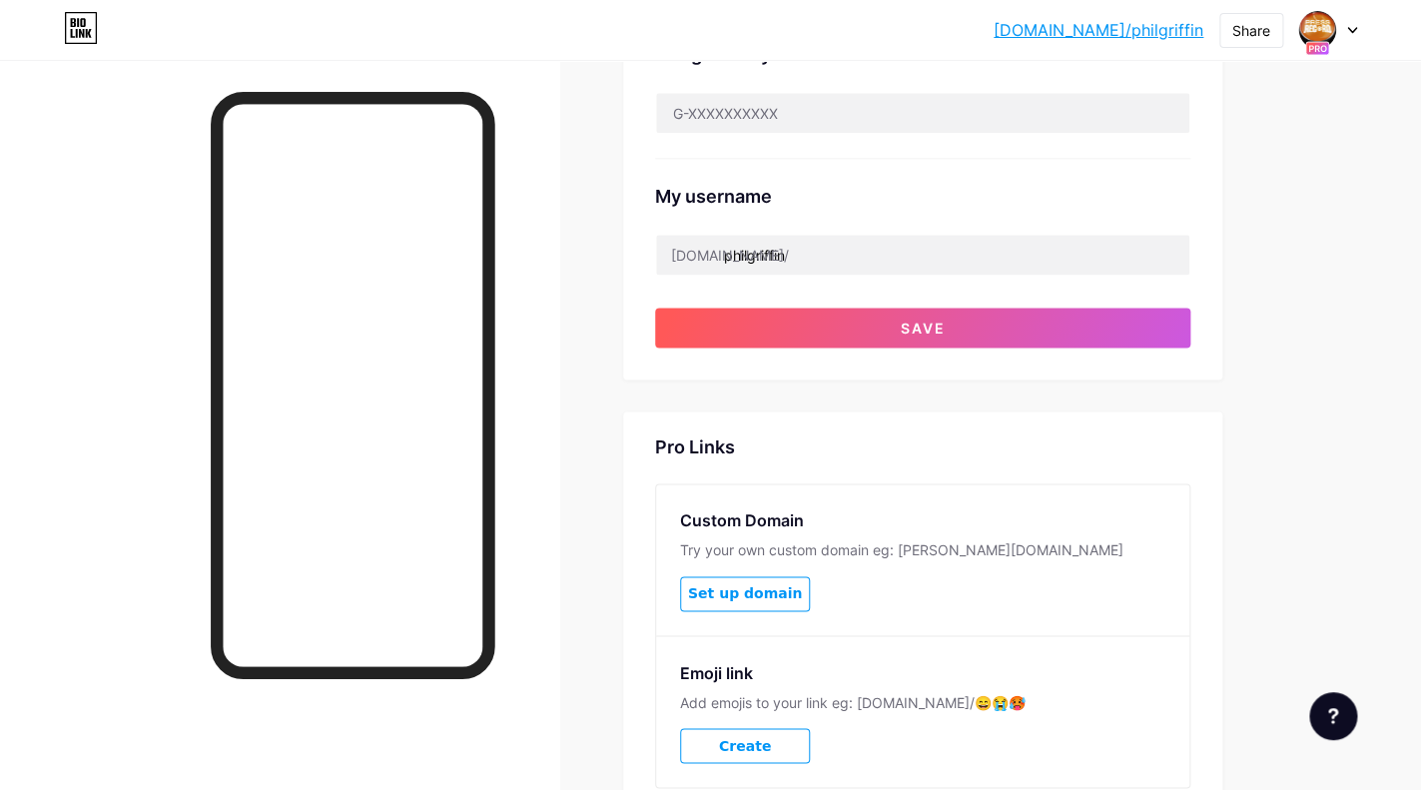
scroll to position [777, 0]
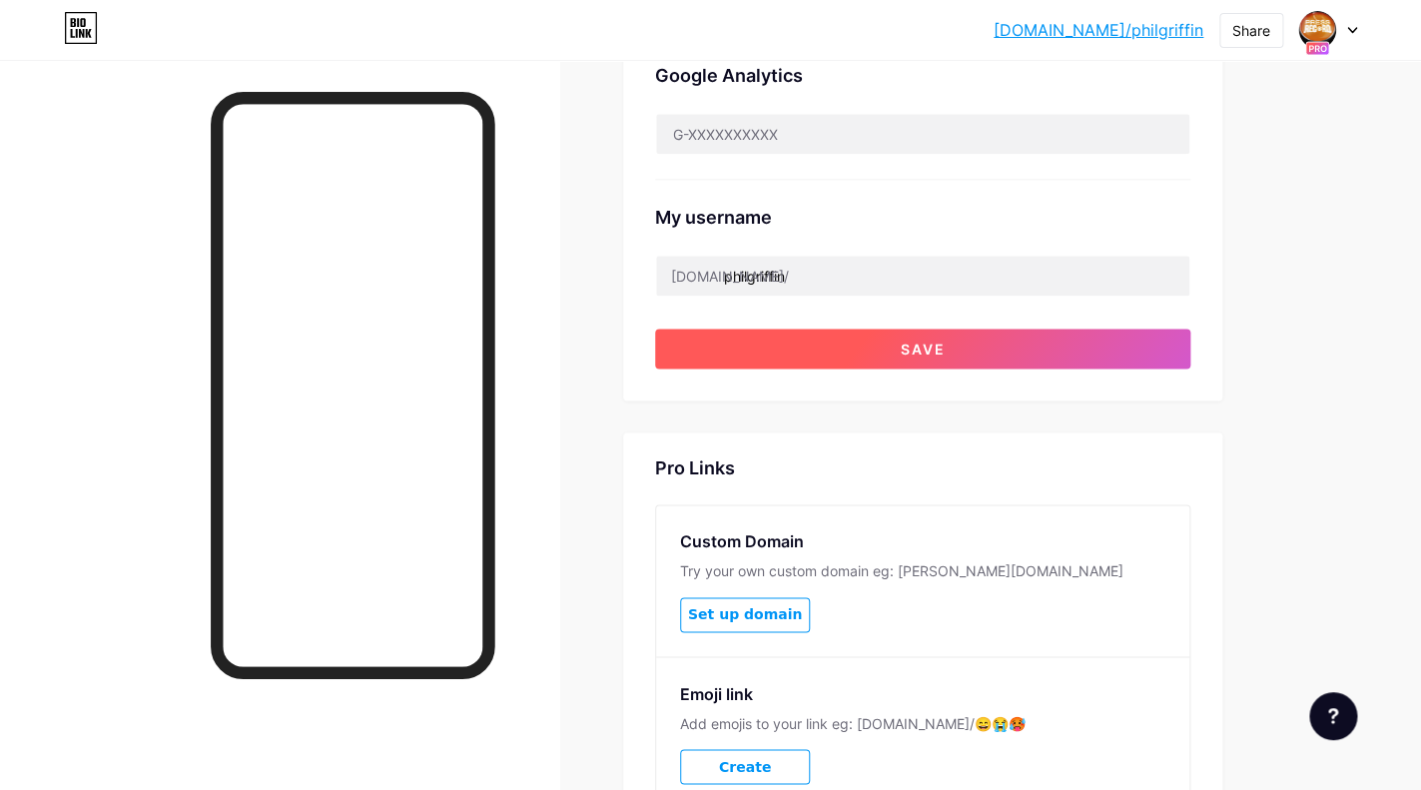
click at [882, 339] on button "Save" at bounding box center [922, 348] width 535 height 40
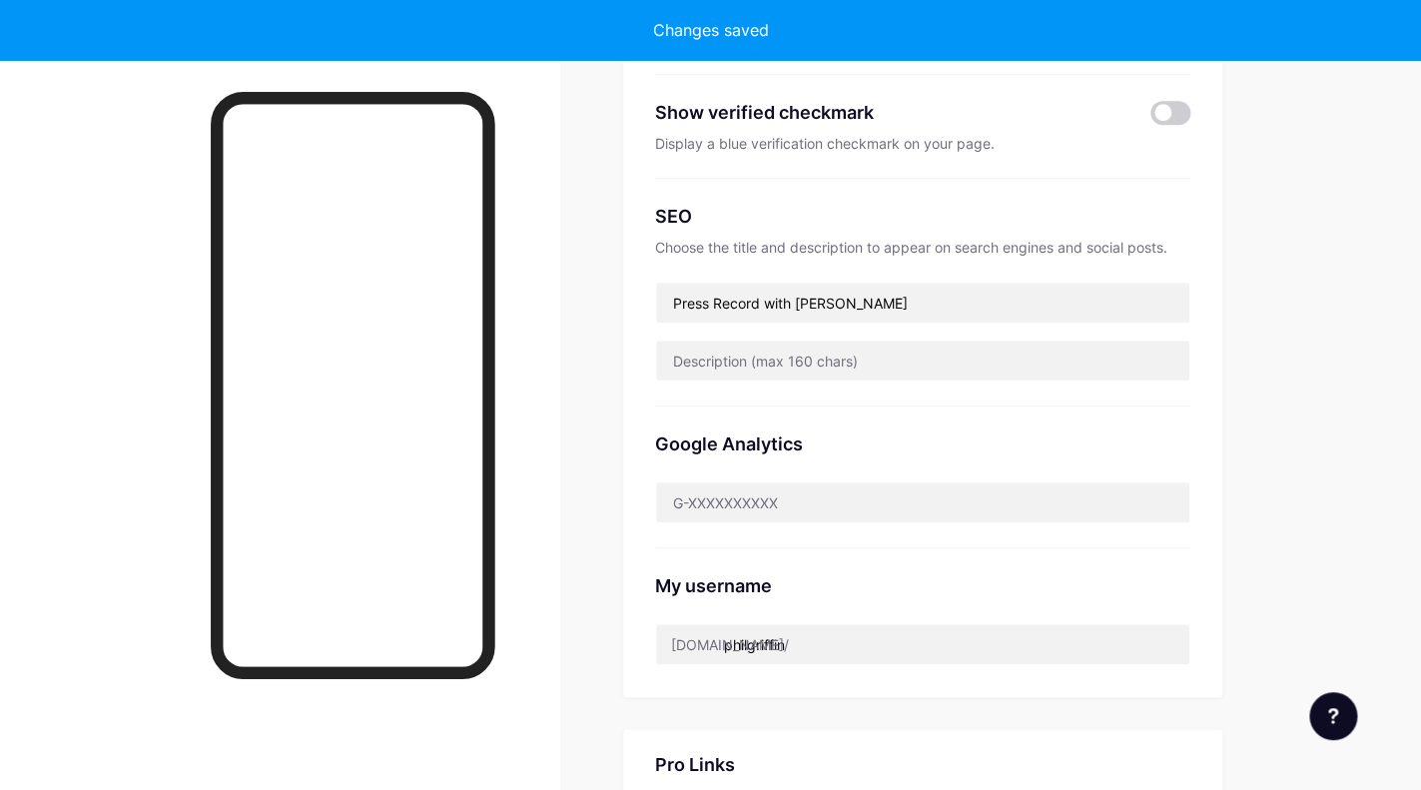
scroll to position [0, 0]
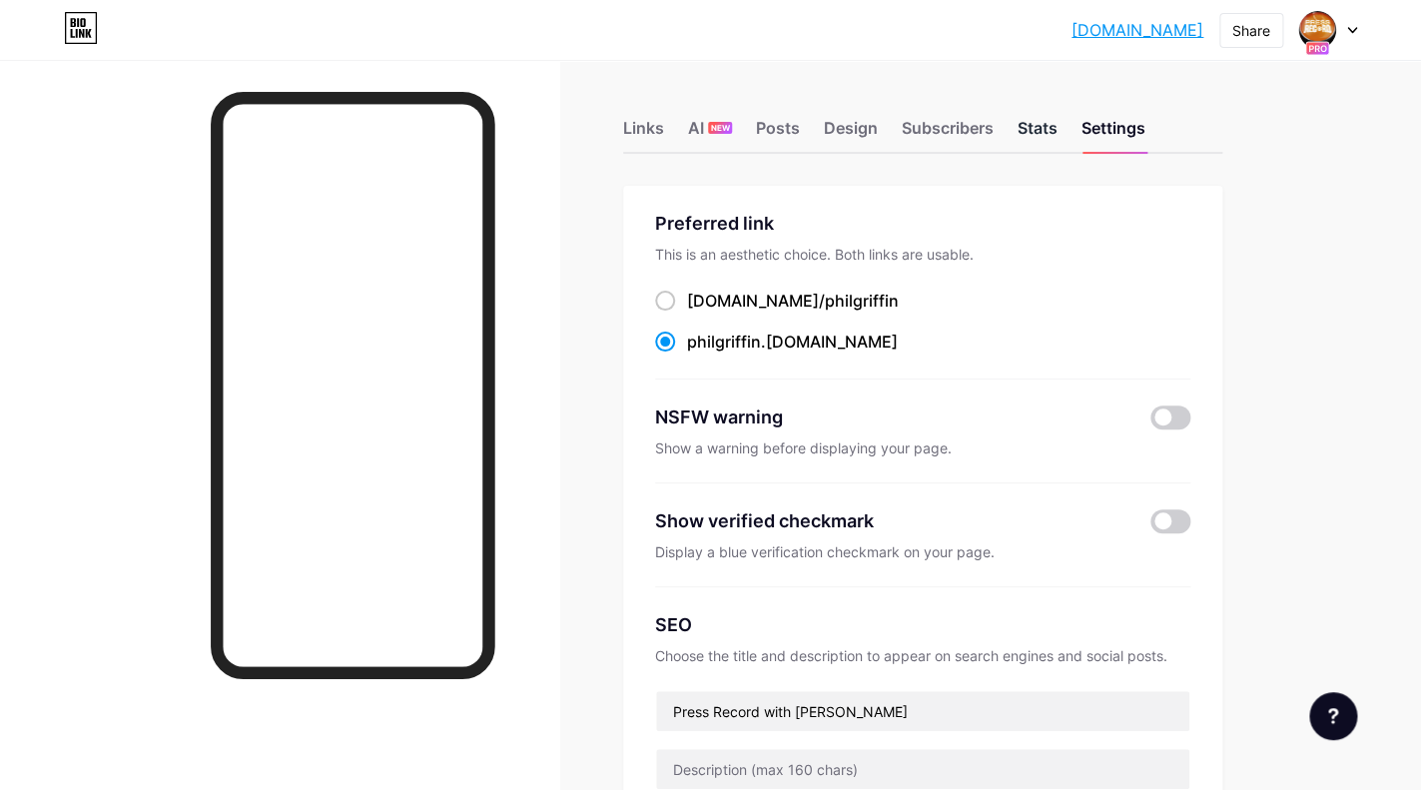
click at [1033, 124] on div "Stats" at bounding box center [1037, 134] width 40 height 36
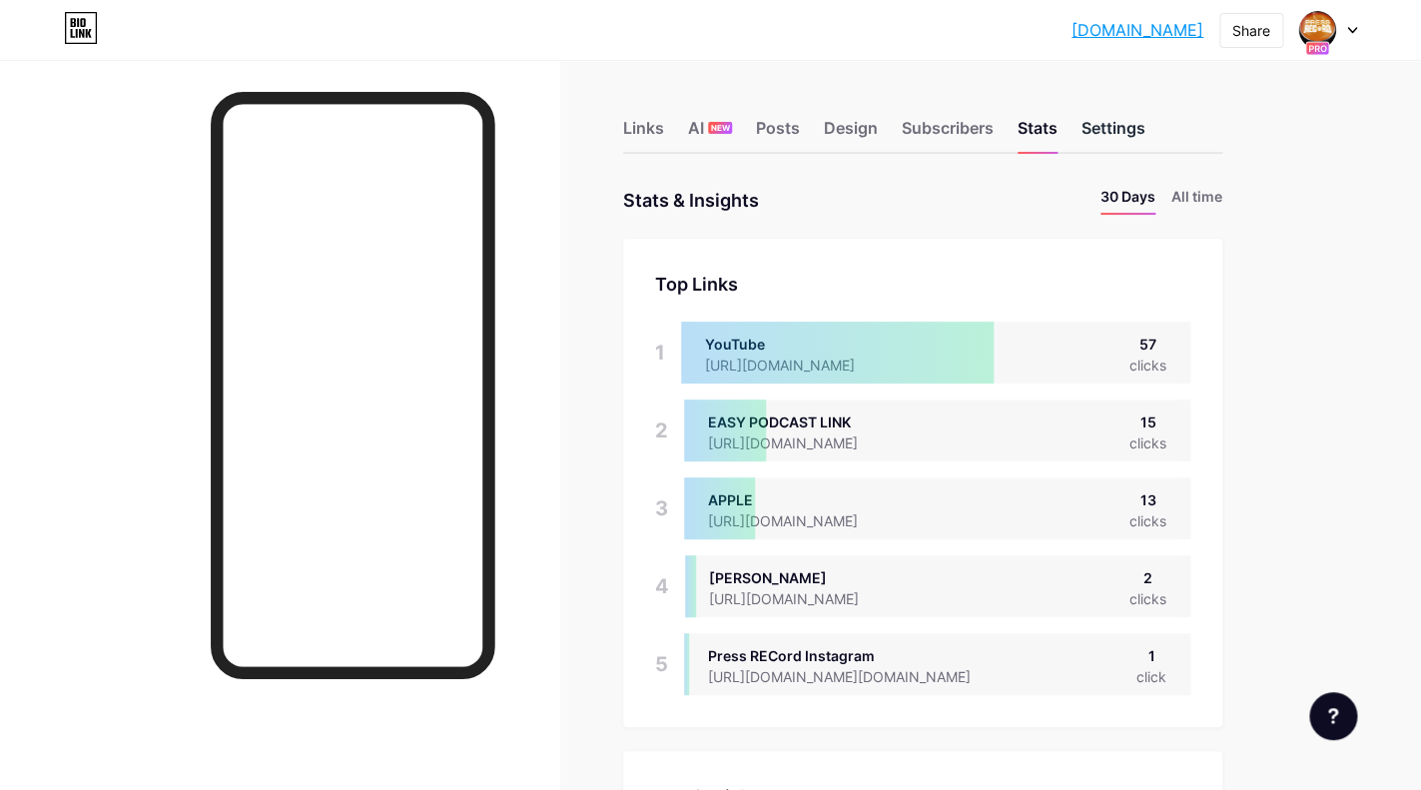
click at [1104, 133] on div "Settings" at bounding box center [1113, 134] width 64 height 36
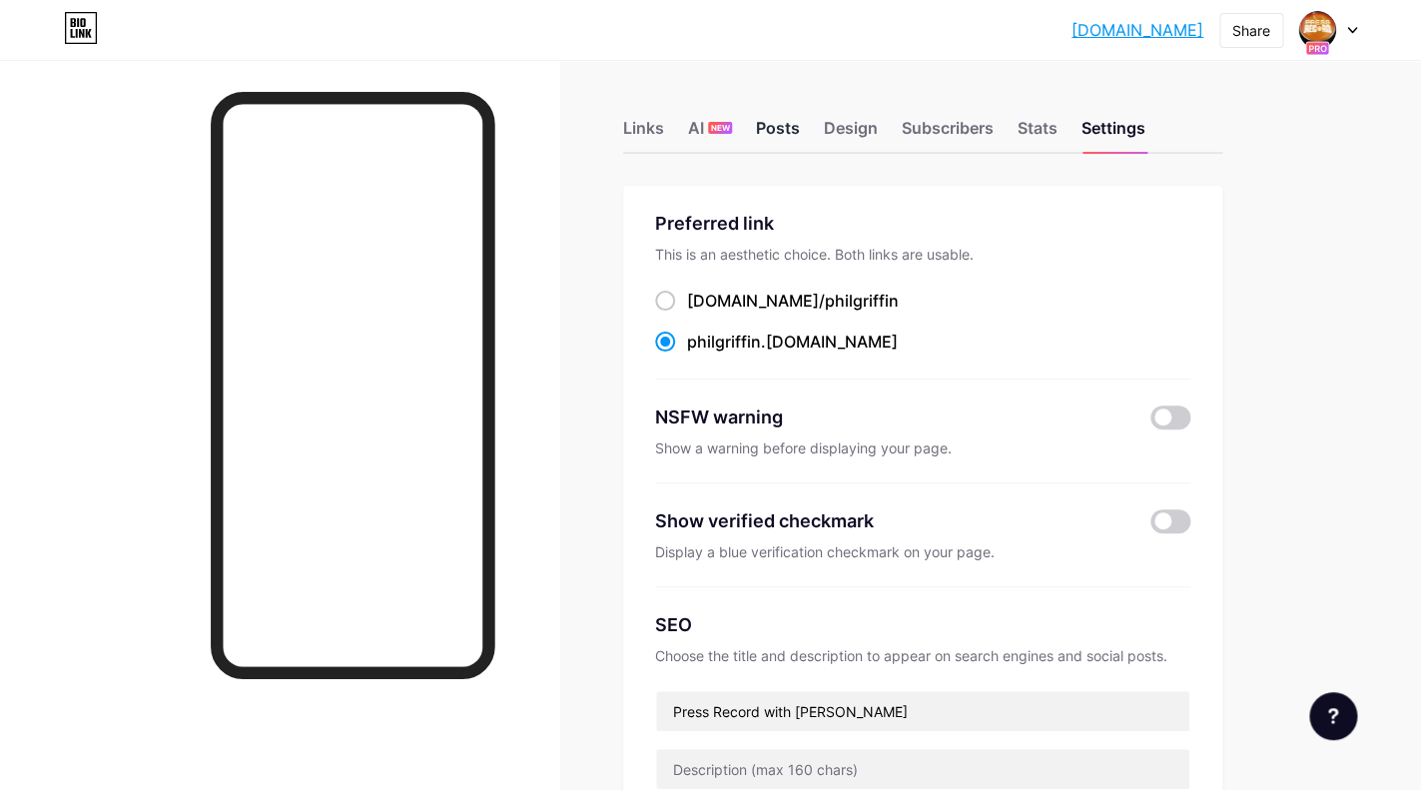
click at [777, 127] on div "Posts" at bounding box center [778, 134] width 44 height 36
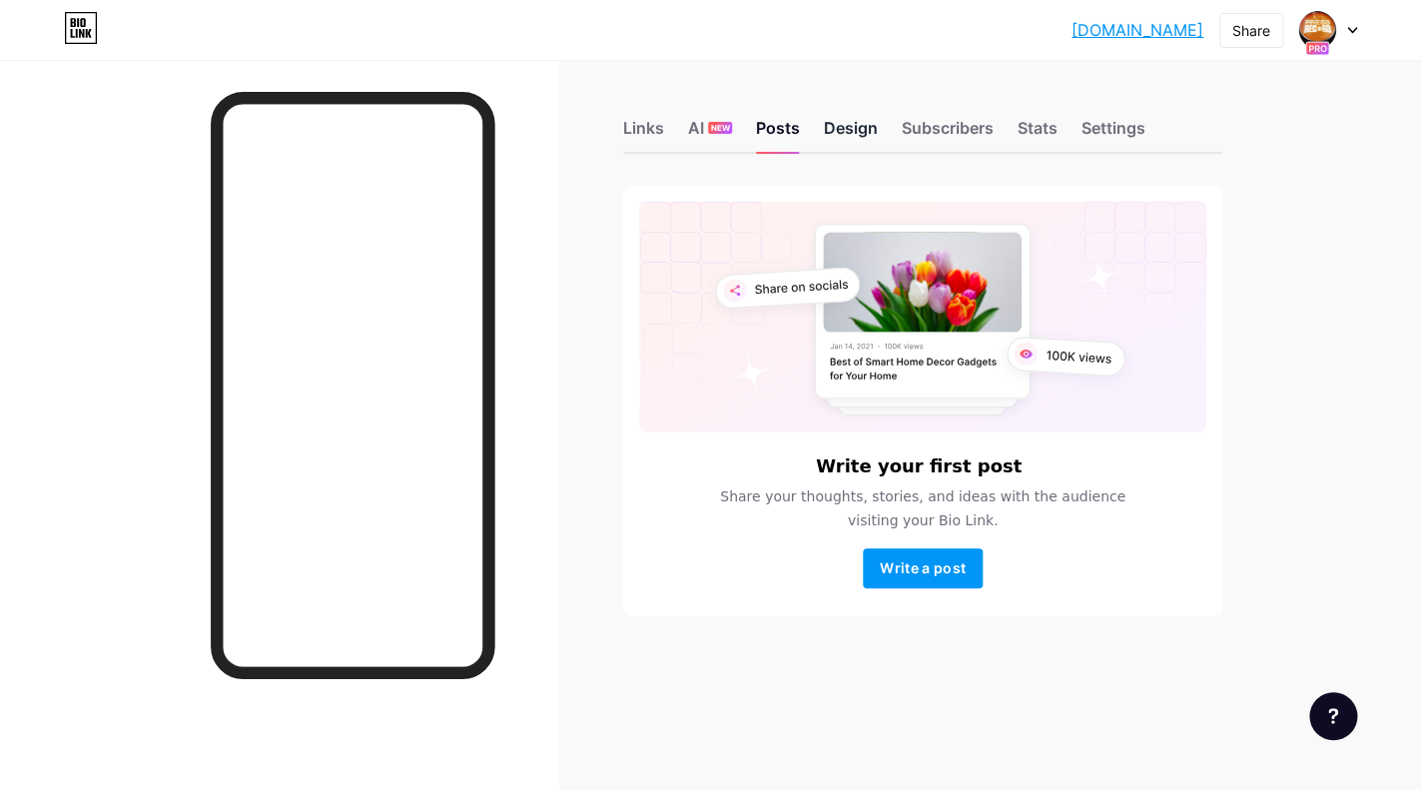
click at [852, 131] on div "Design" at bounding box center [851, 134] width 54 height 36
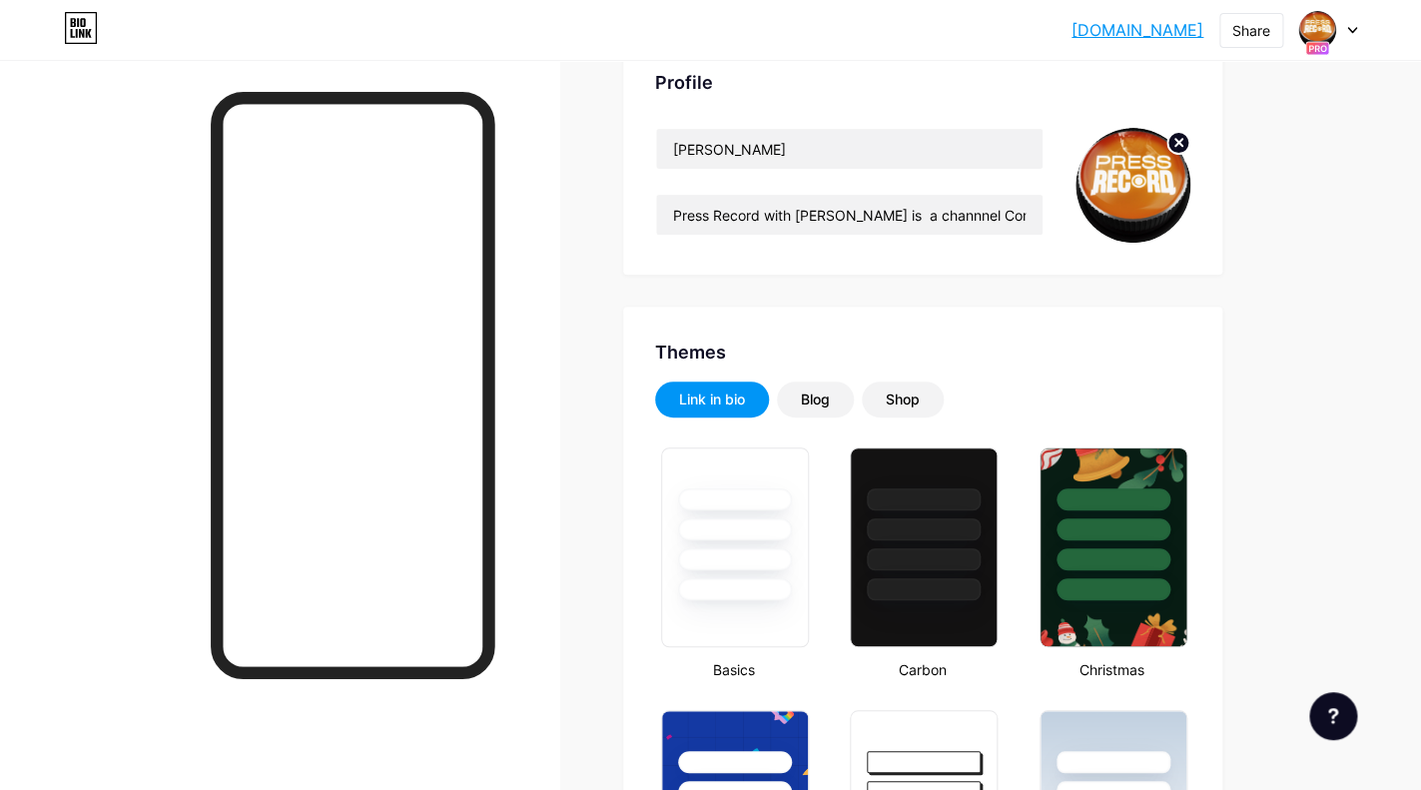
scroll to position [147, 0]
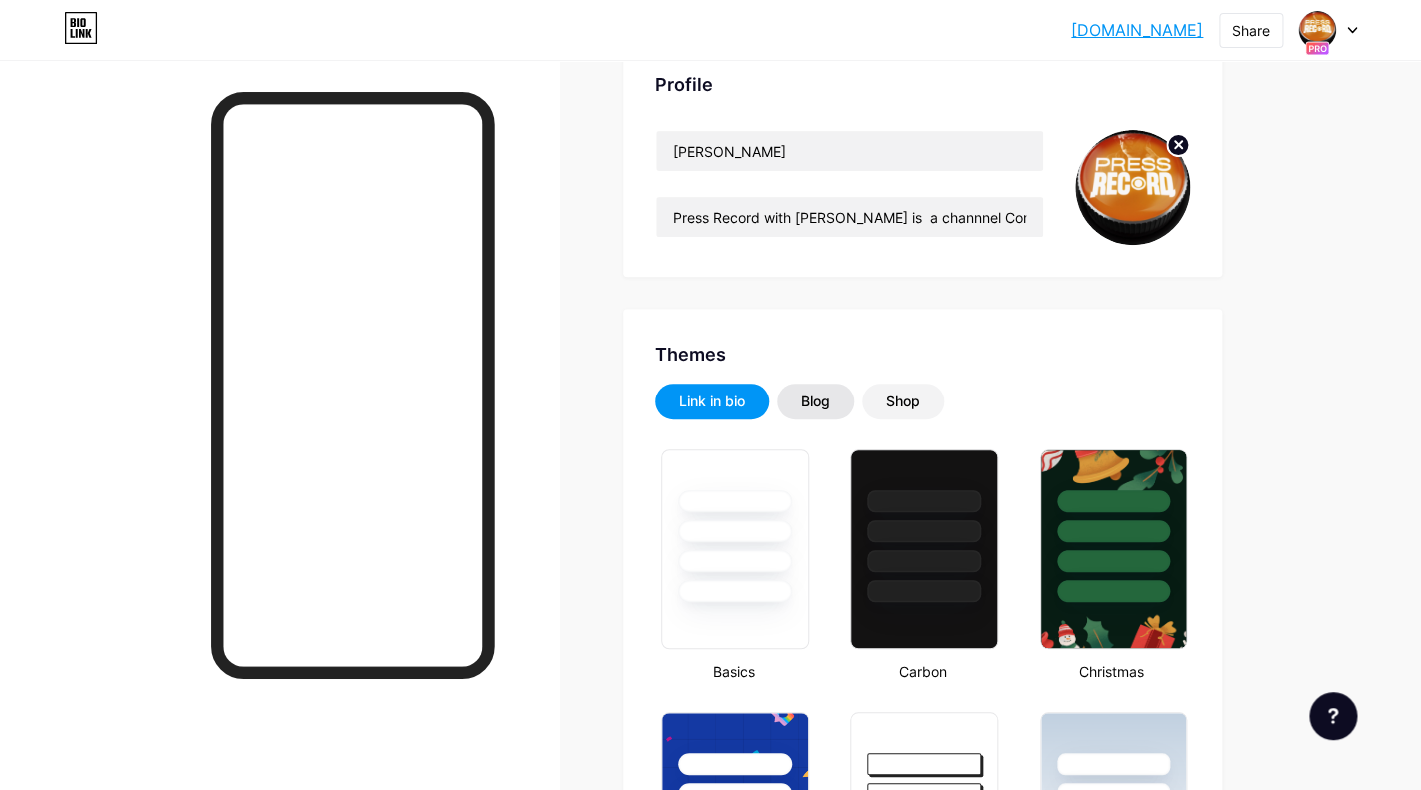
click at [811, 399] on div "Blog" at bounding box center [815, 401] width 29 height 20
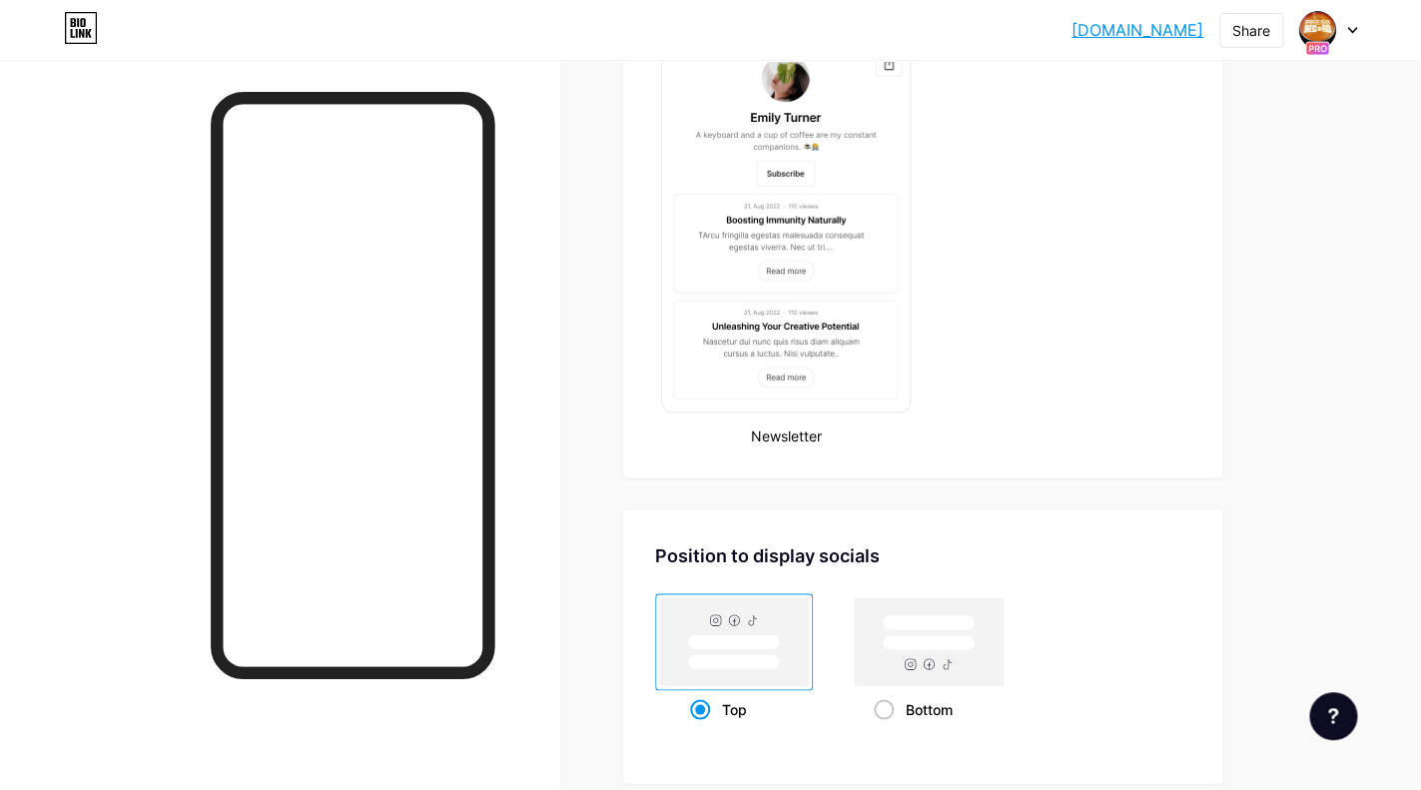
scroll to position [1384, 0]
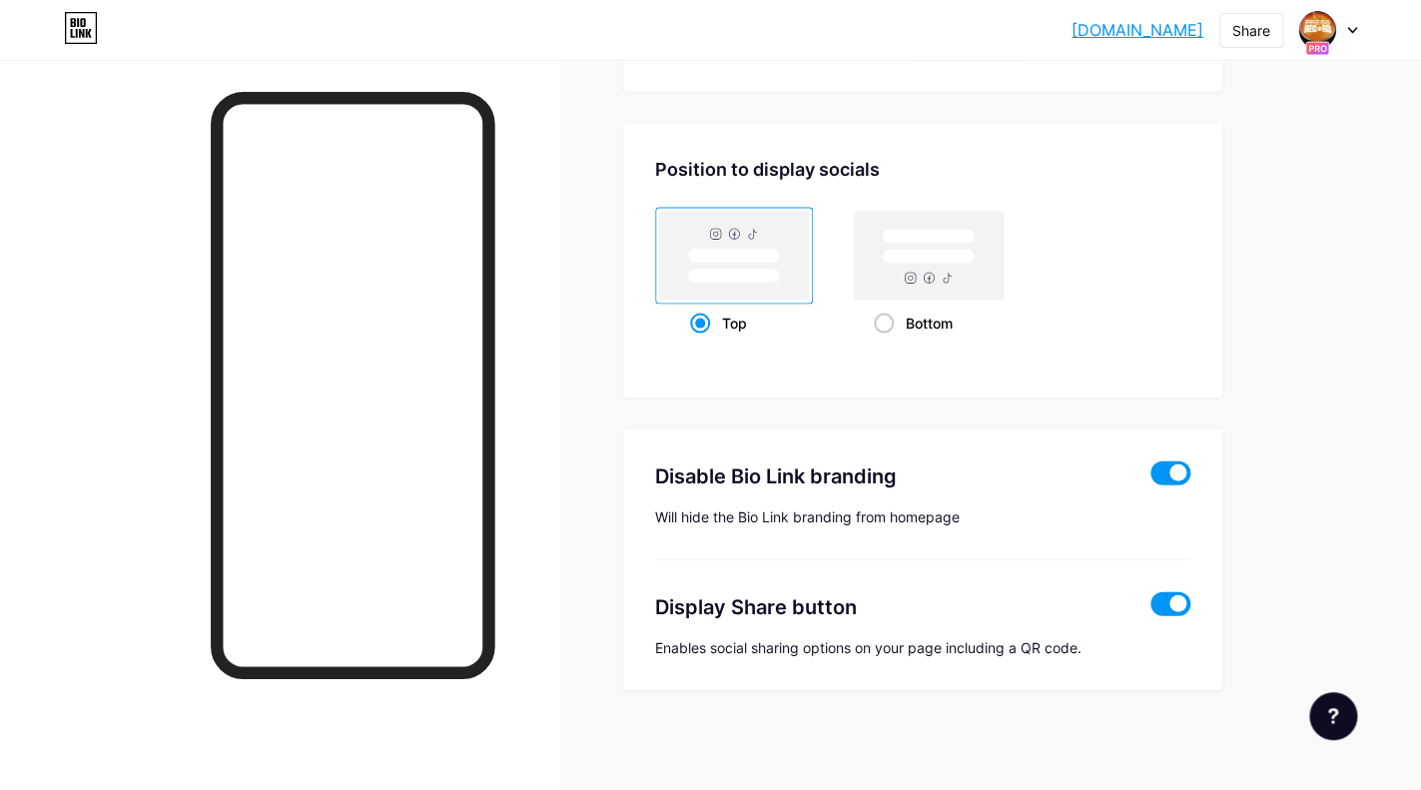
click at [1166, 475] on span at bounding box center [1170, 472] width 40 height 24
click at [1150, 477] on input "checkbox" at bounding box center [1150, 477] width 0 height 0
click at [1165, 474] on span at bounding box center [1170, 472] width 40 height 24
click at [1150, 477] on input "checkbox" at bounding box center [1150, 477] width 0 height 0
type input "Press Record with [PERSON_NAME] is a channnel Committed To Curiosity. As an art…"
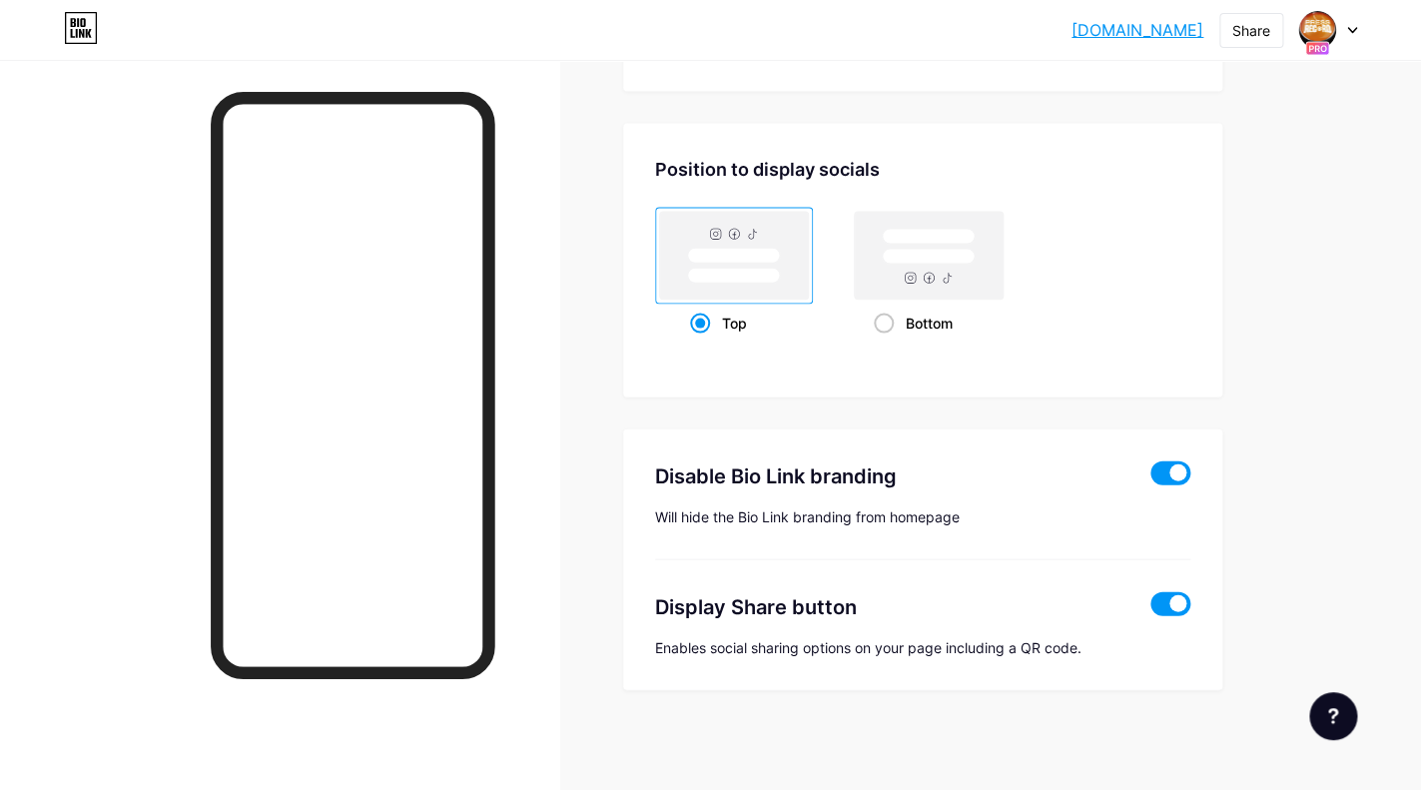
click at [1081, 355] on div "Position to display socials Top Bottom" at bounding box center [922, 260] width 599 height 274
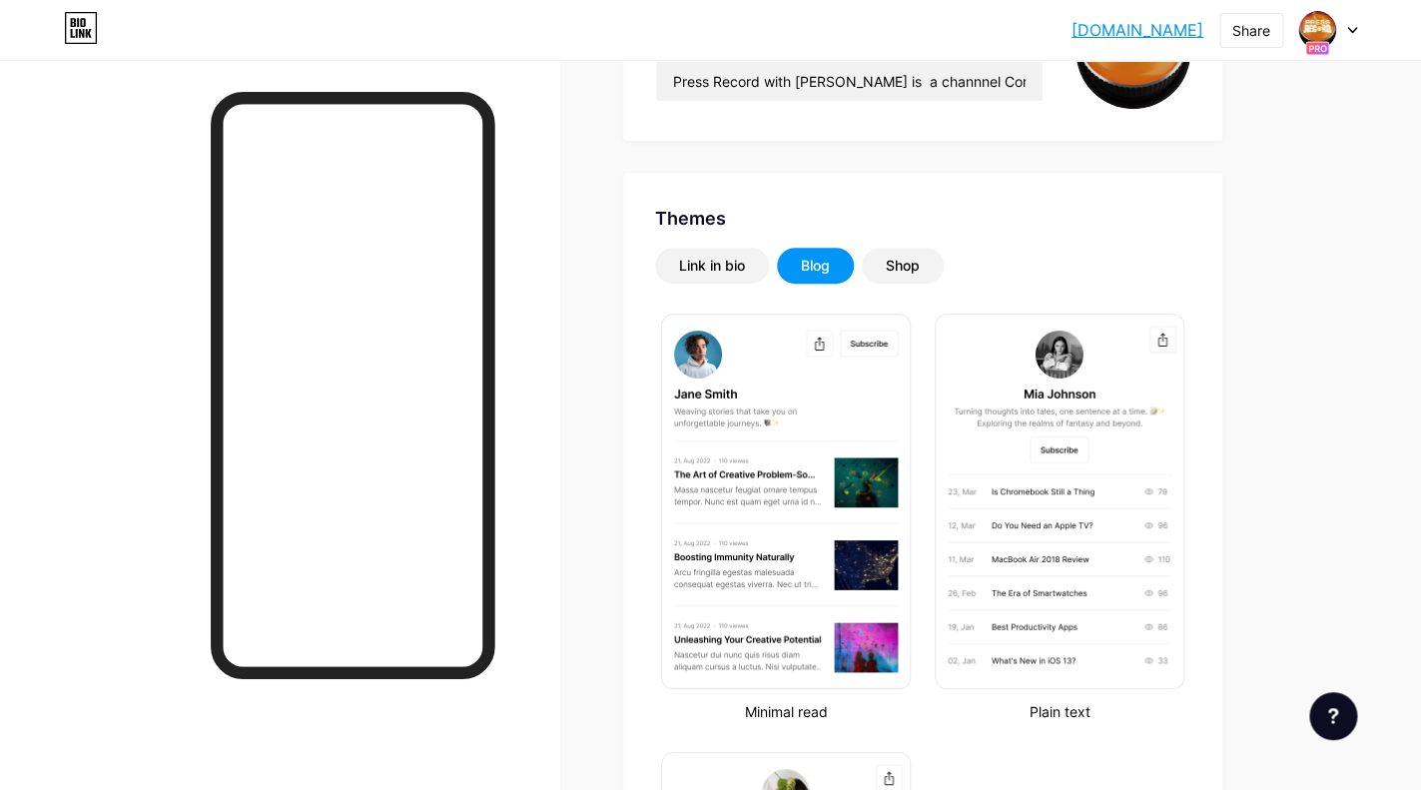
scroll to position [216, 0]
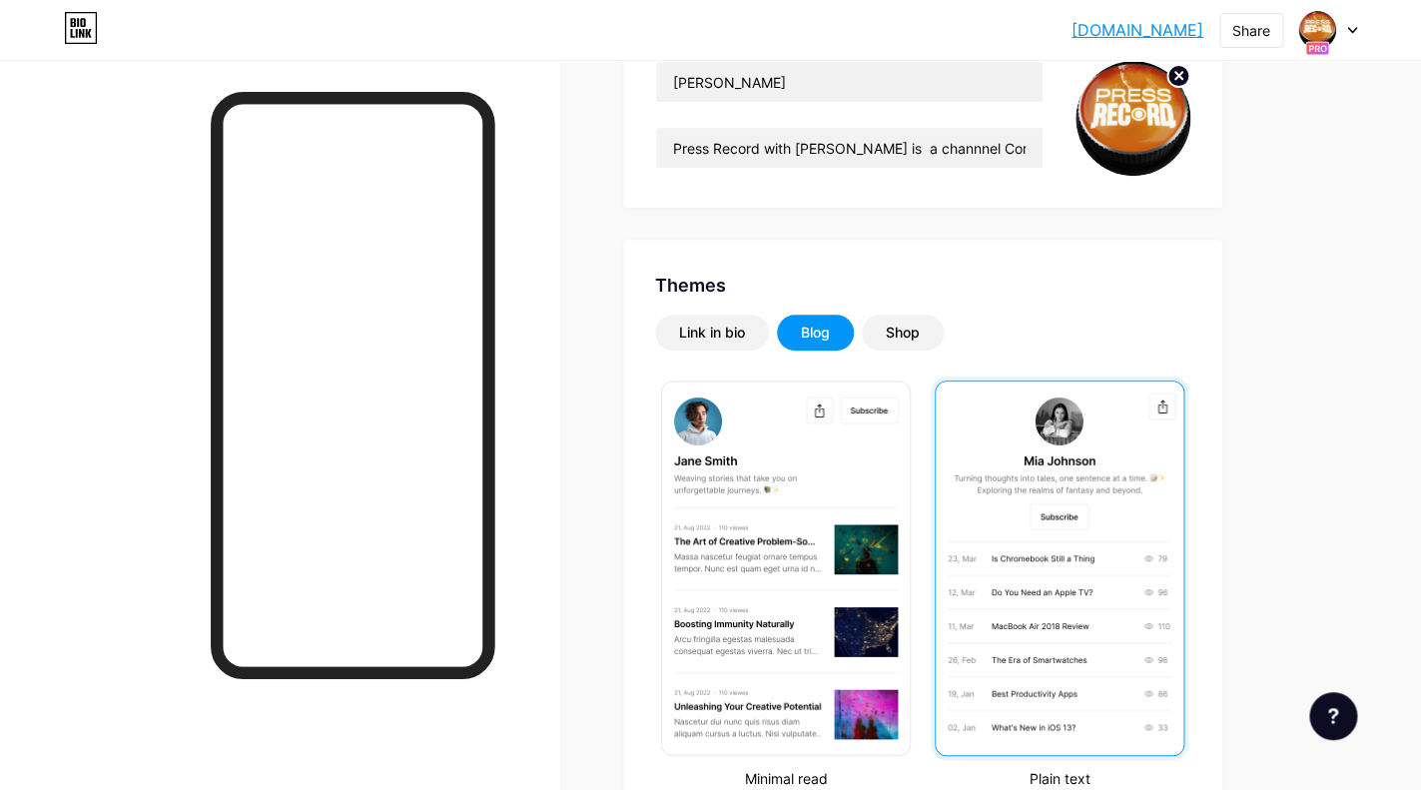
click at [1010, 455] on img at bounding box center [1059, 567] width 248 height 373
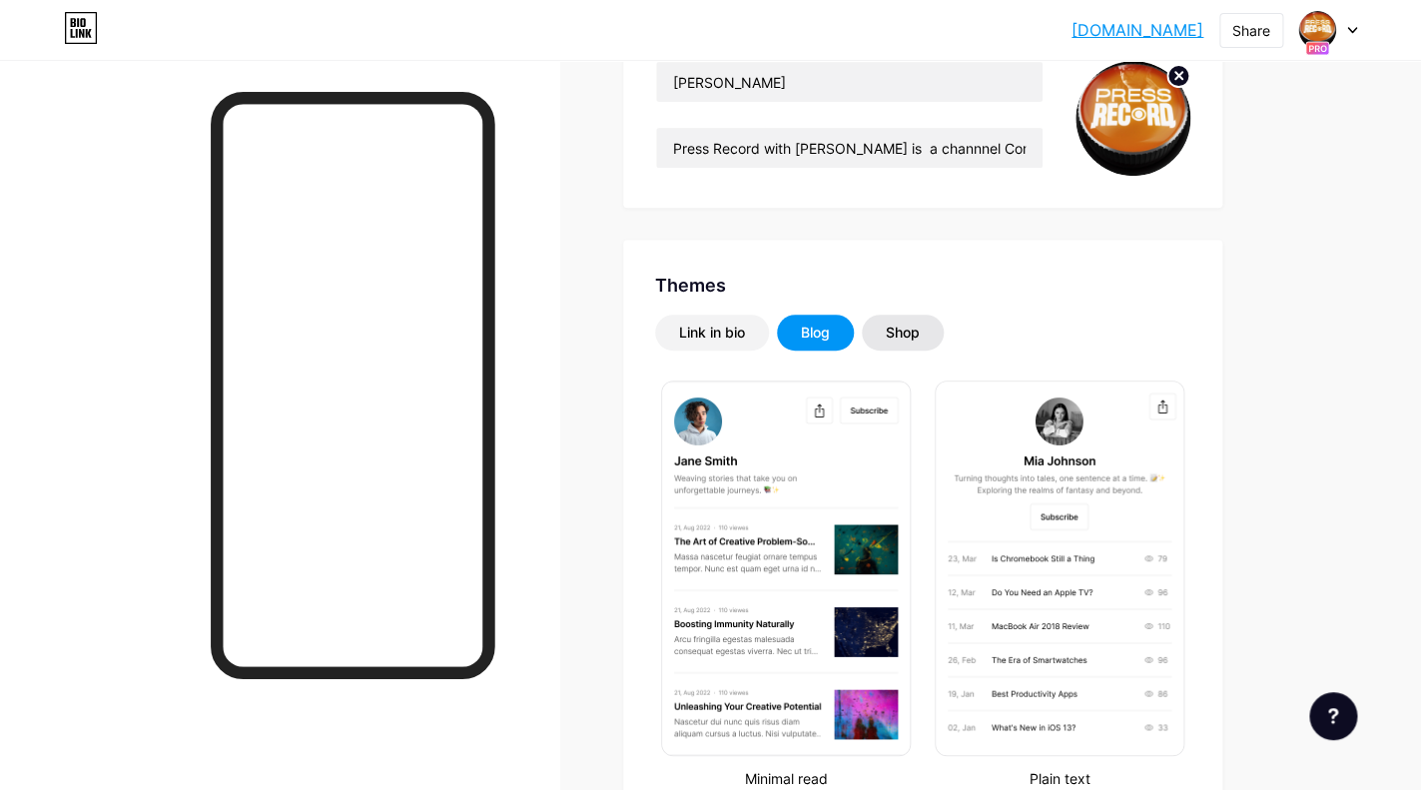
click at [900, 328] on div "Shop" at bounding box center [902, 332] width 34 height 20
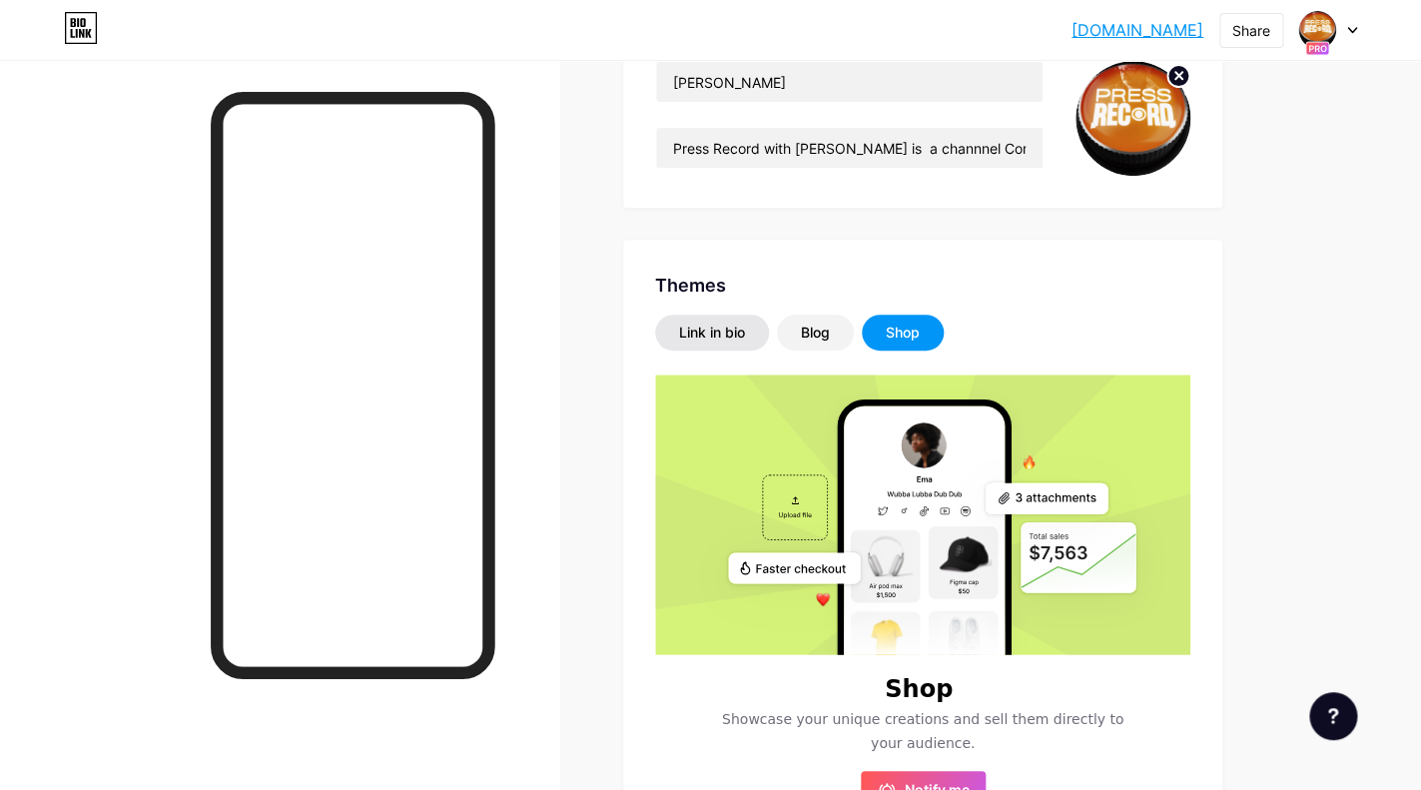
click at [706, 339] on div "Link in bio" at bounding box center [712, 332] width 66 height 20
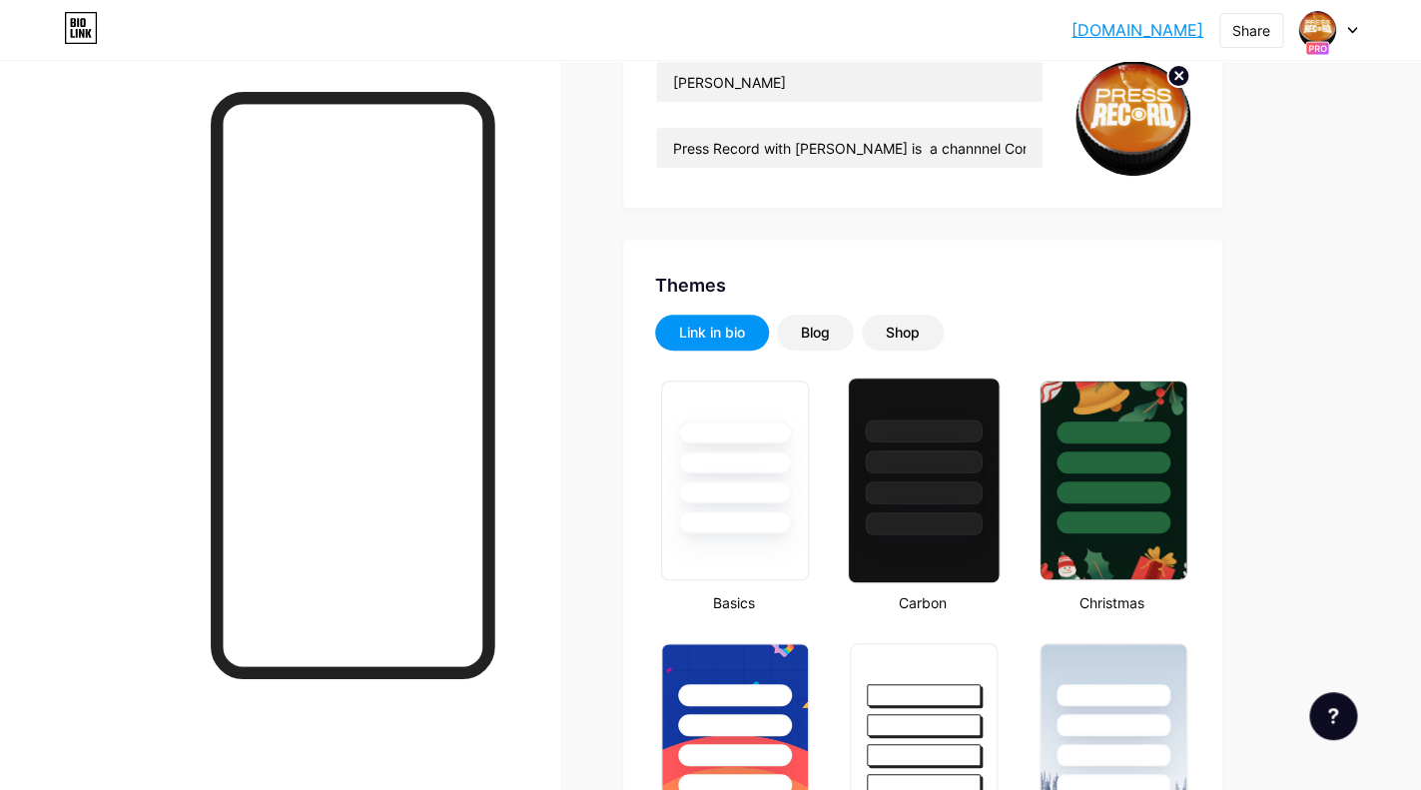
click at [883, 464] on div at bounding box center [923, 461] width 117 height 23
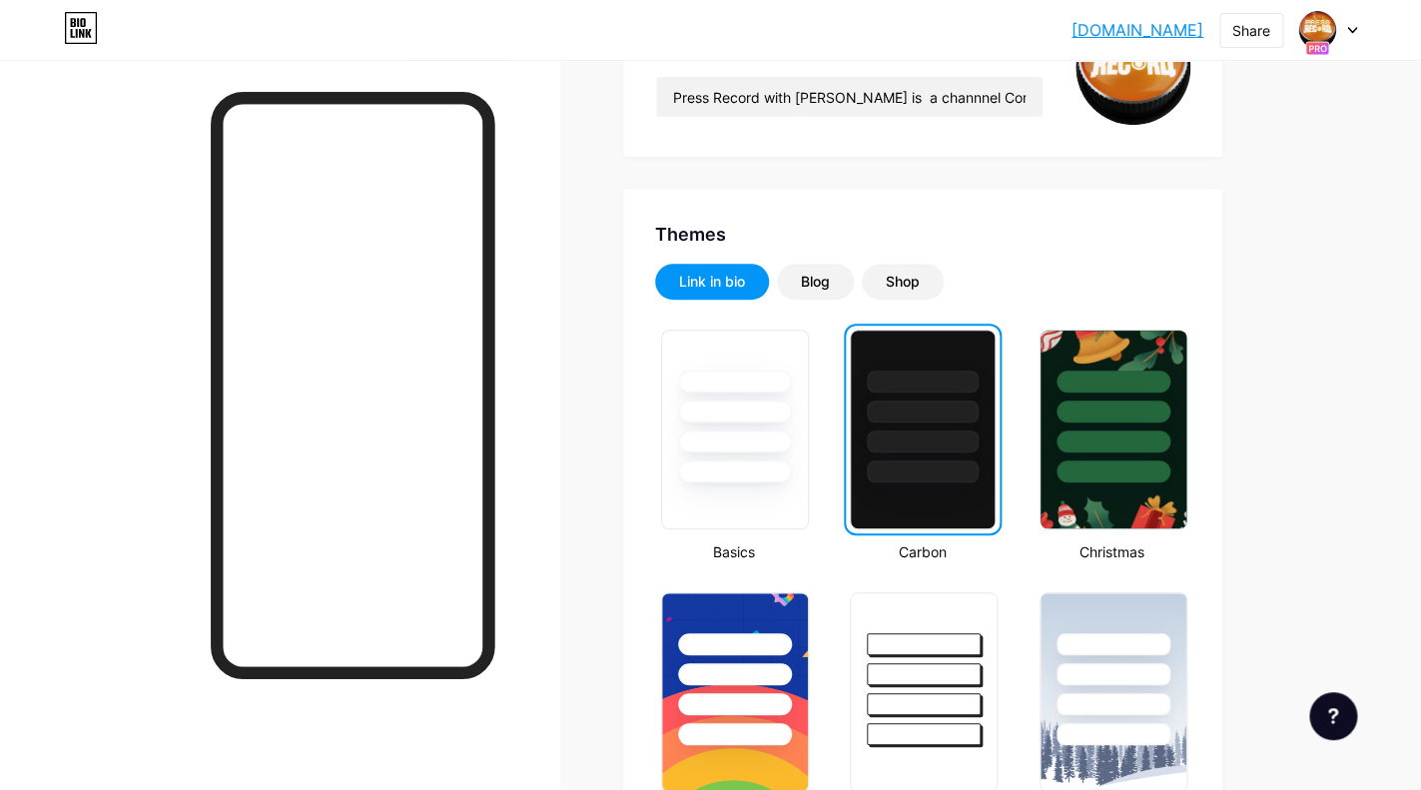
scroll to position [310, 0]
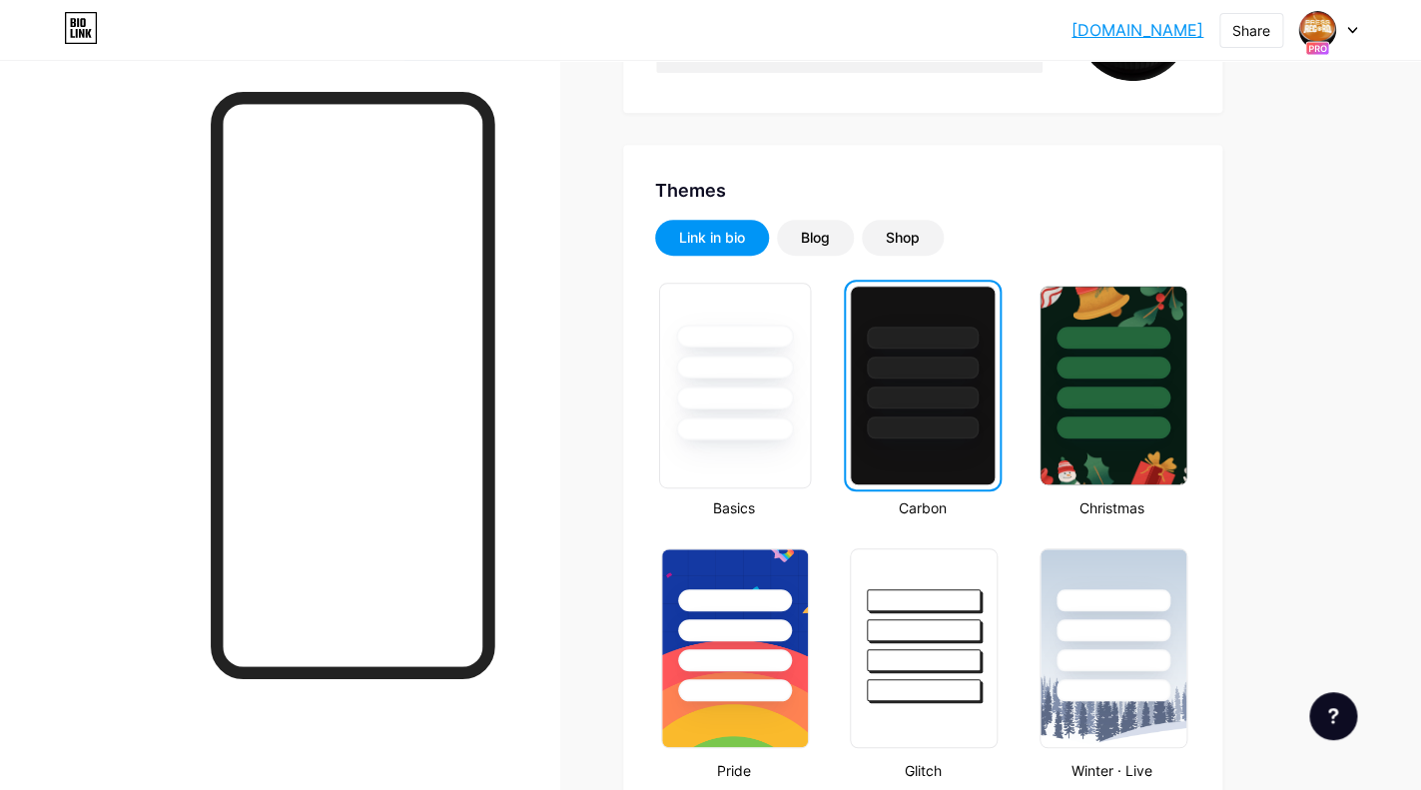
click at [750, 458] on div at bounding box center [735, 386] width 152 height 206
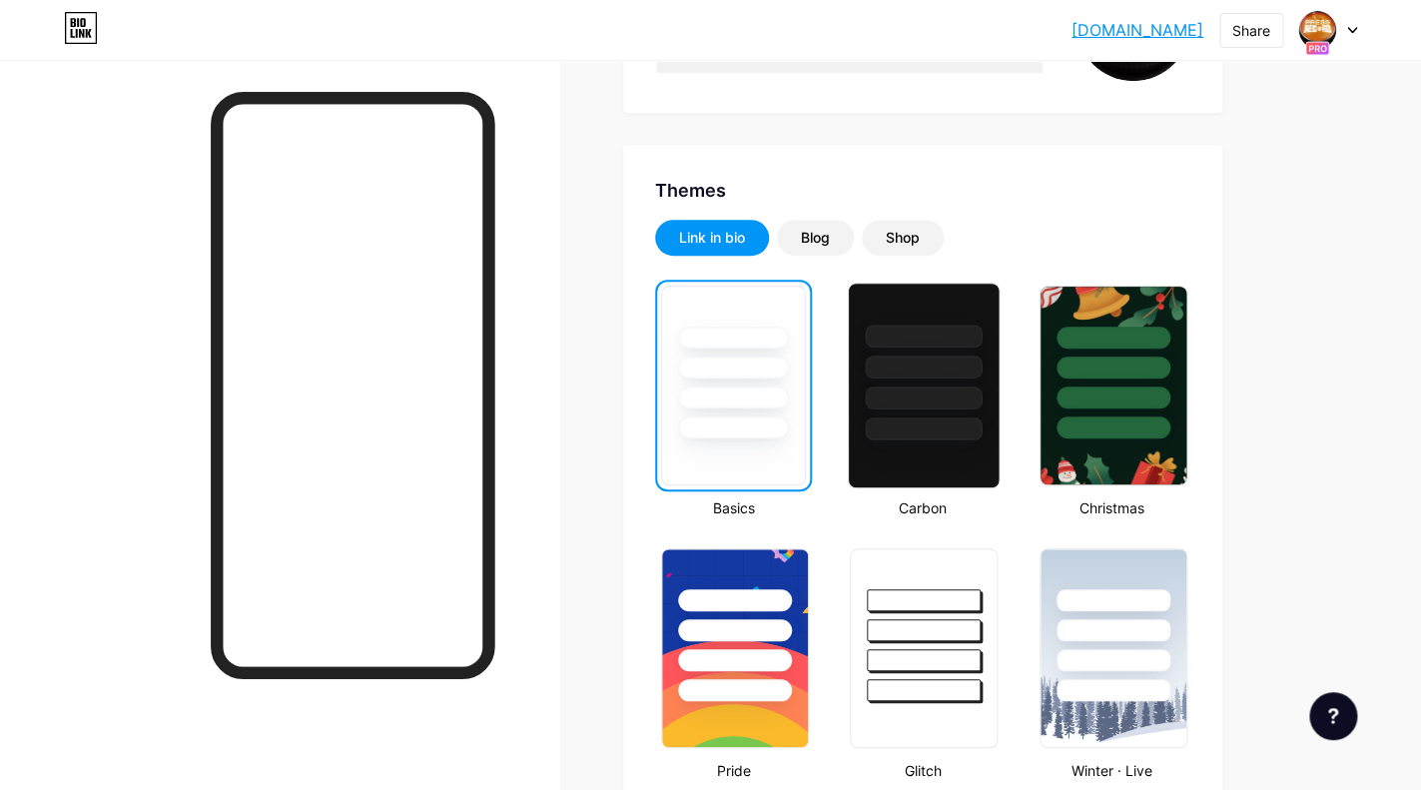
click at [882, 405] on div at bounding box center [923, 397] width 117 height 23
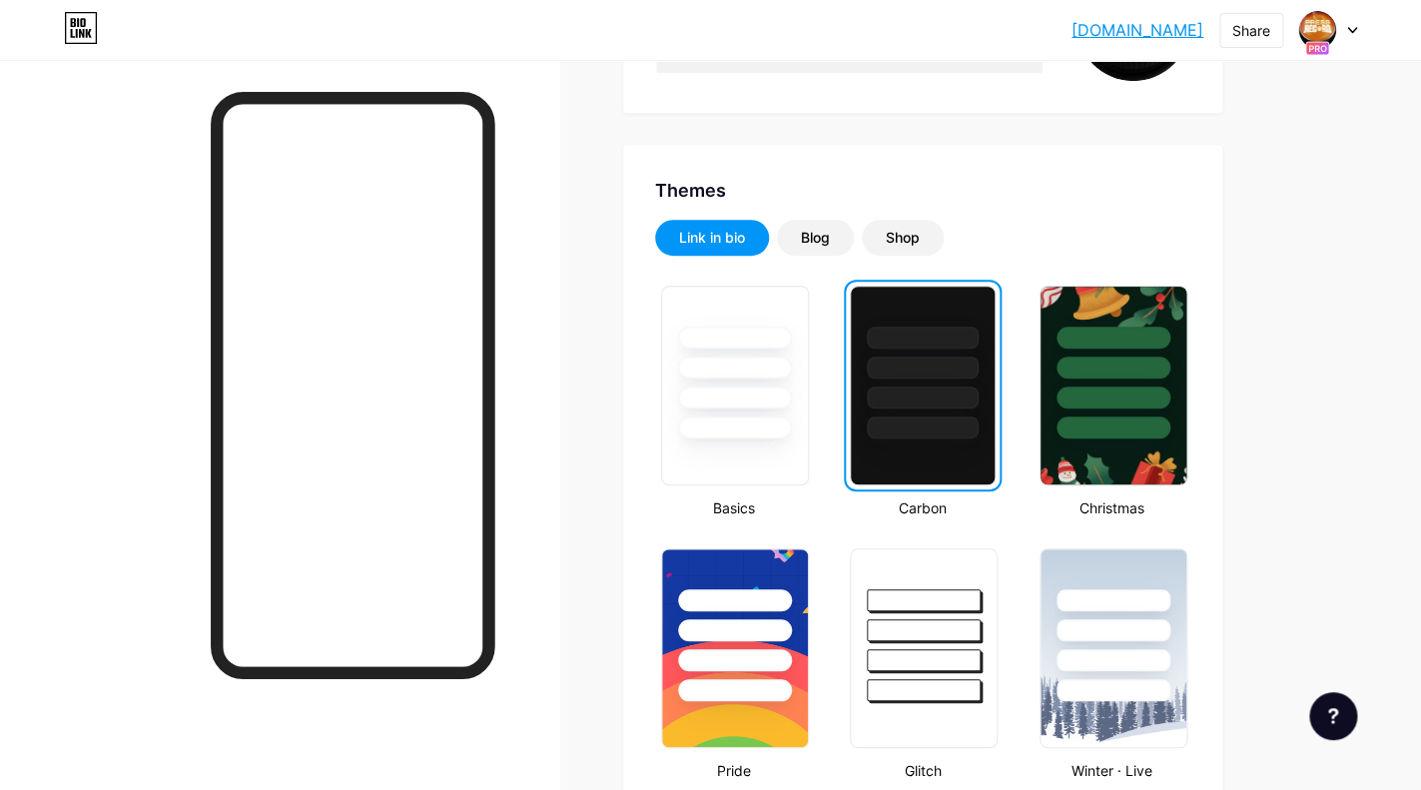
scroll to position [0, 0]
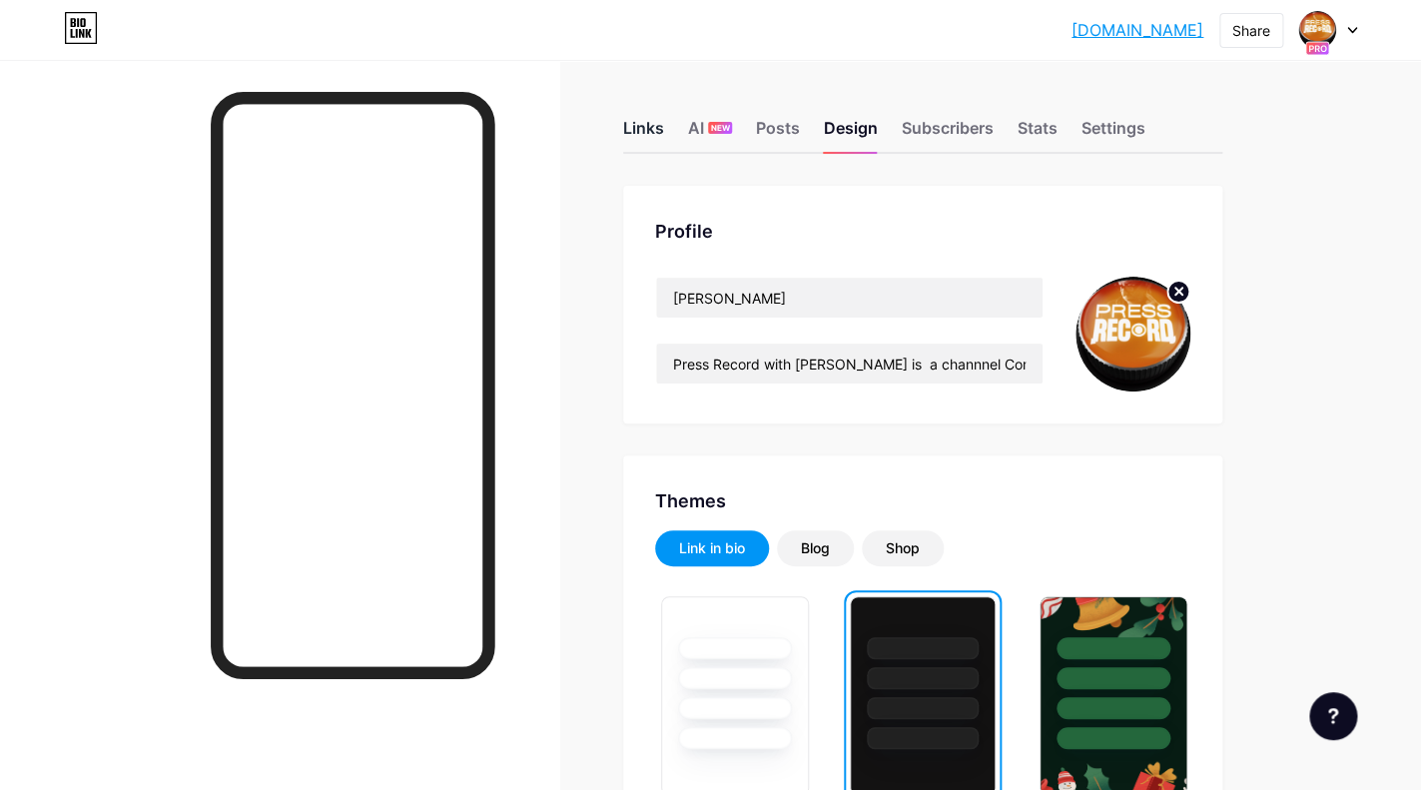
click at [645, 130] on div "Links" at bounding box center [643, 134] width 41 height 36
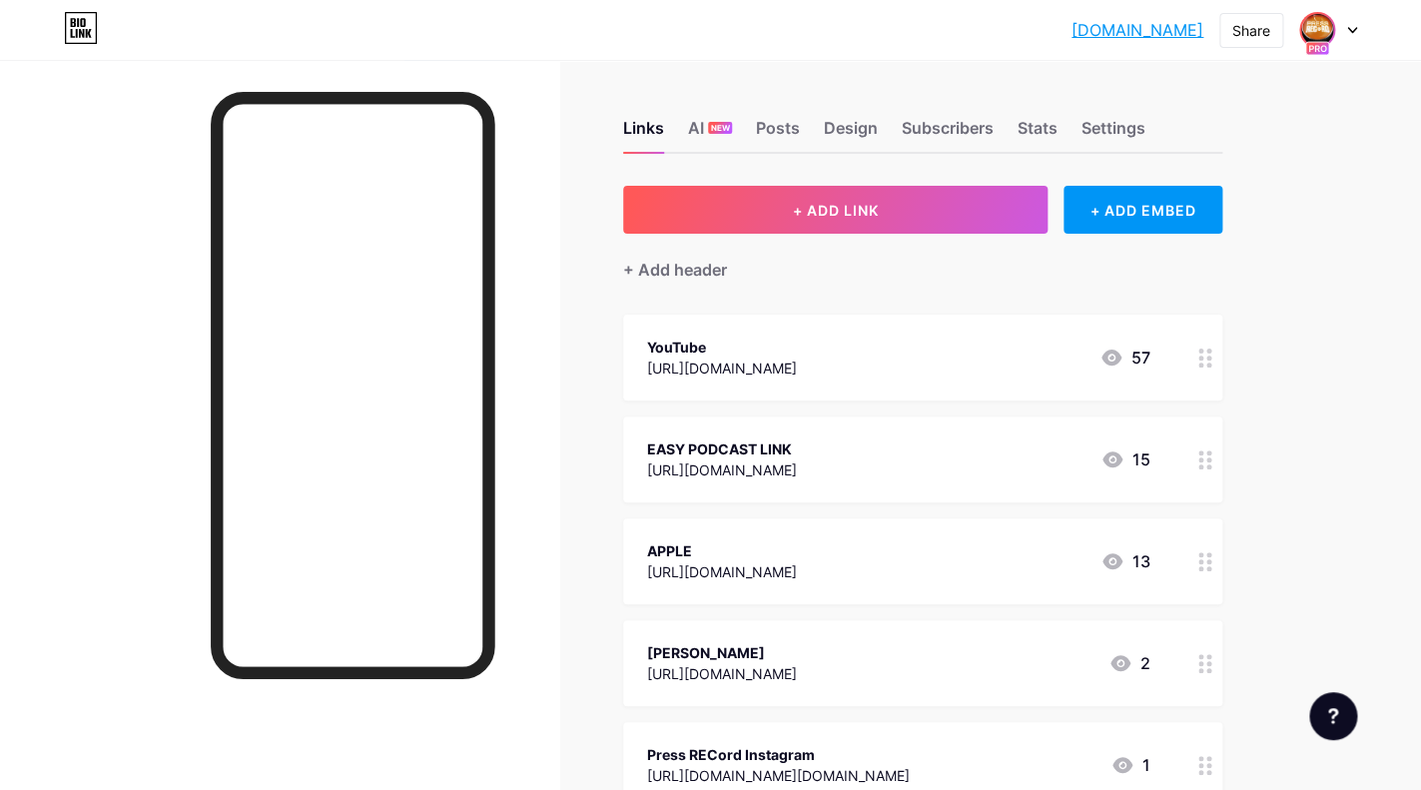
click at [1318, 37] on img at bounding box center [1317, 30] width 32 height 32
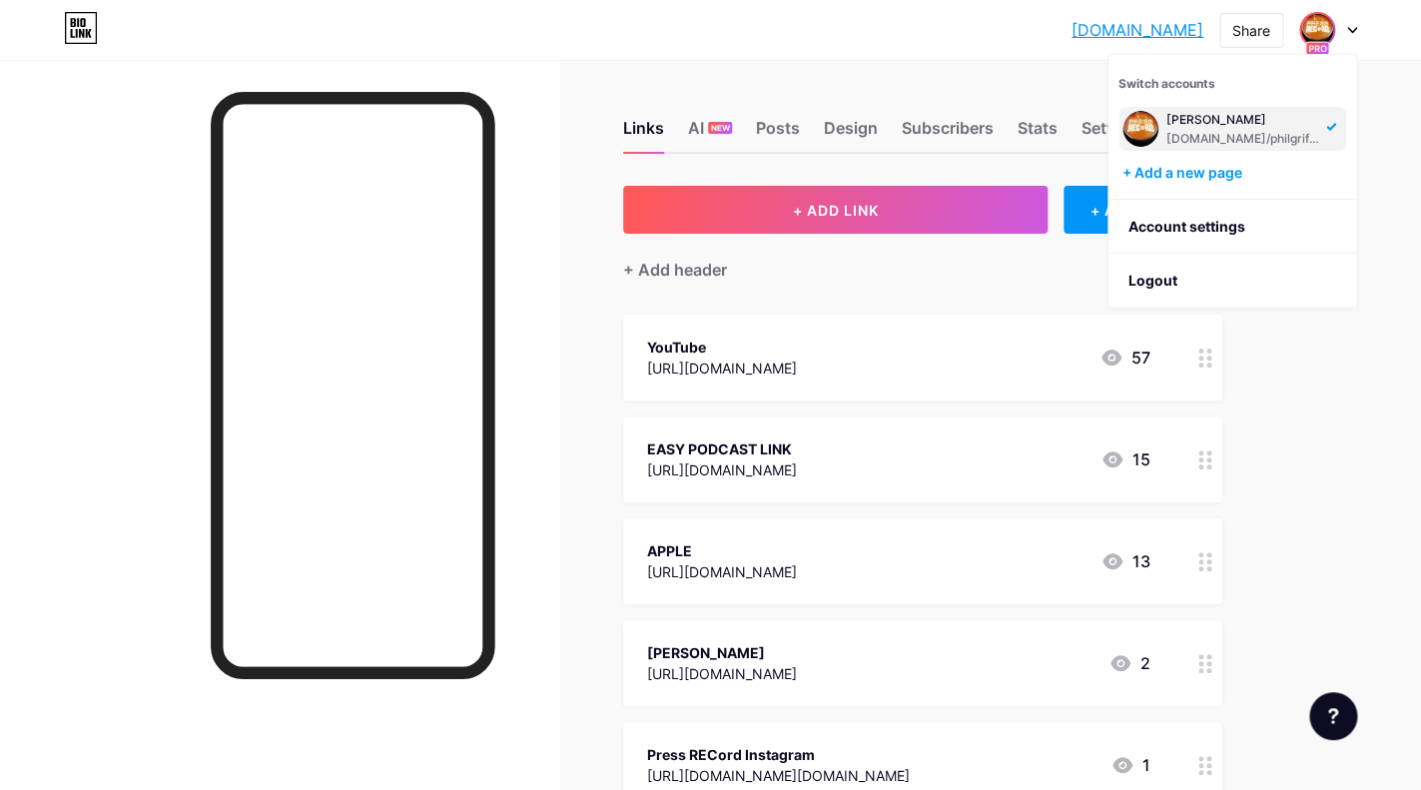
click at [1327, 331] on div "[DOMAIN_NAME]... [DOMAIN_NAME] Share Switch accounts [PERSON_NAME] [DOMAIN_NAME…" at bounding box center [710, 550] width 1421 height 1100
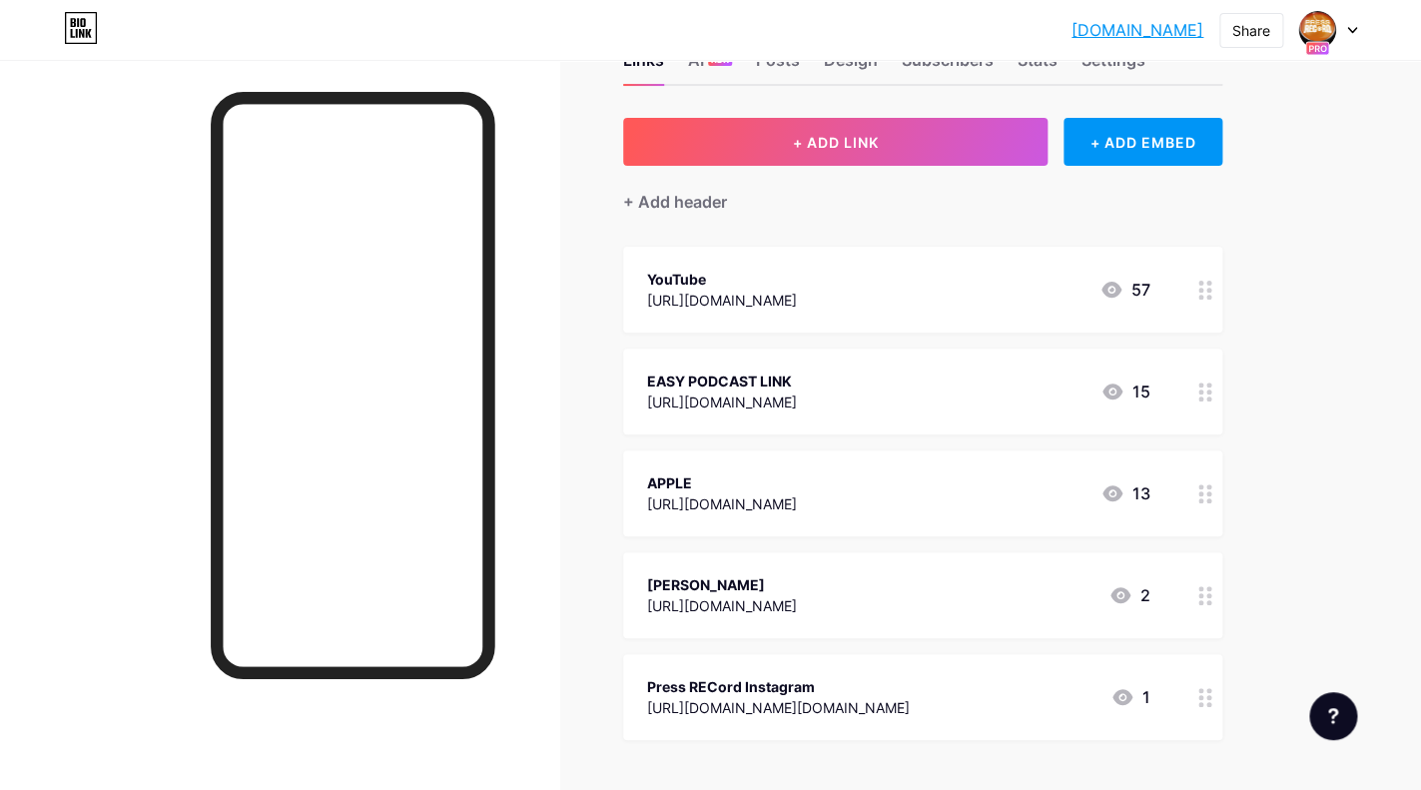
scroll to position [64, 0]
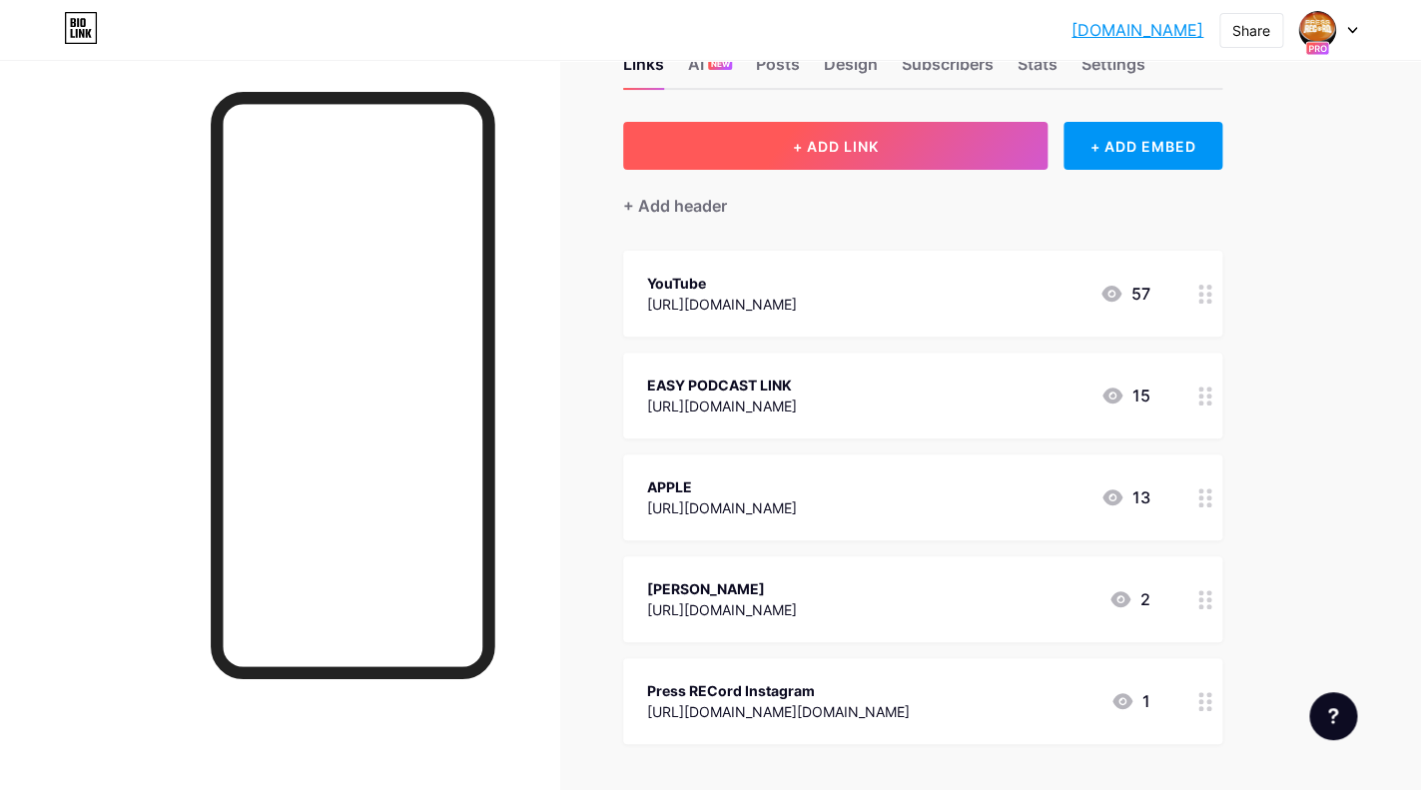
click at [857, 142] on span "+ ADD LINK" at bounding box center [835, 146] width 86 height 17
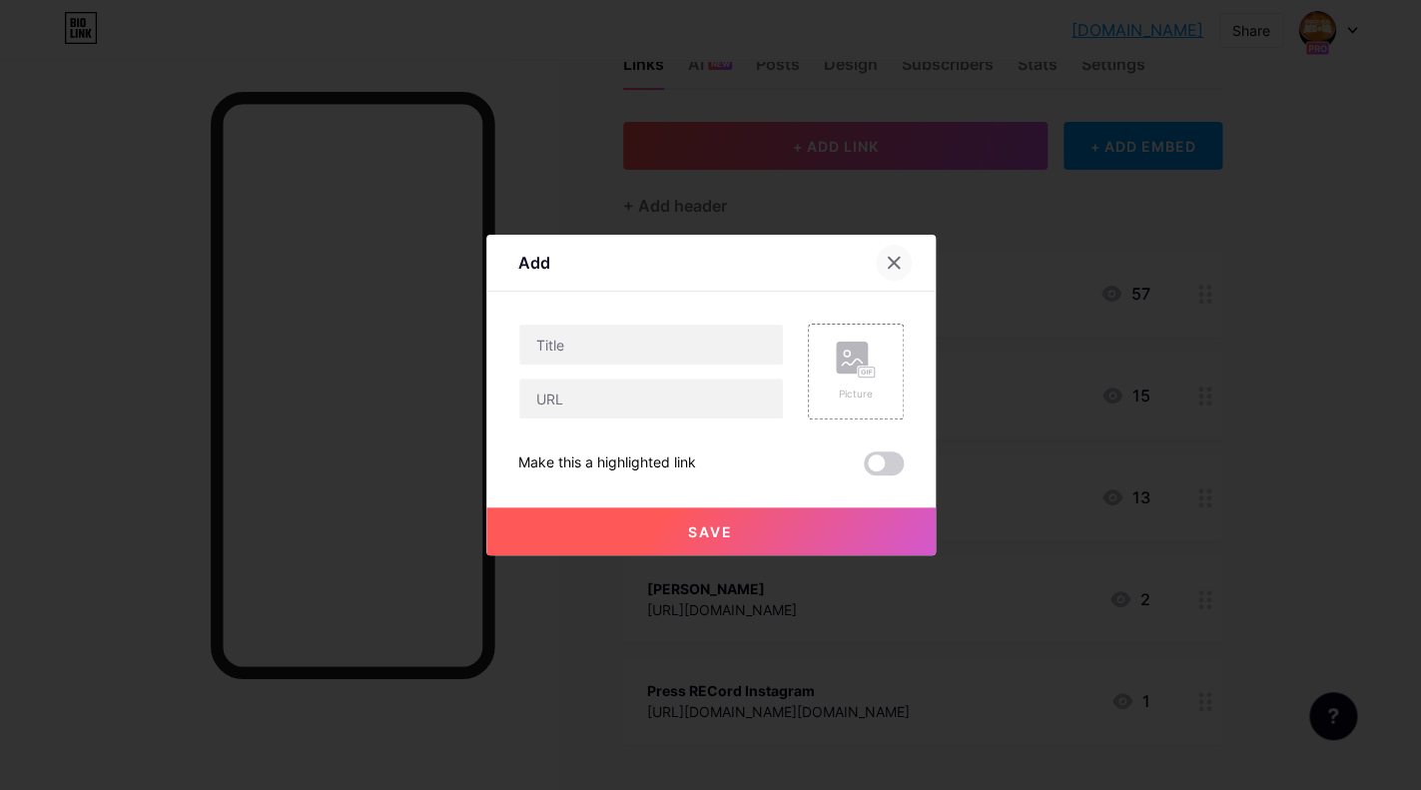
click at [887, 265] on icon at bounding box center [893, 263] width 16 height 16
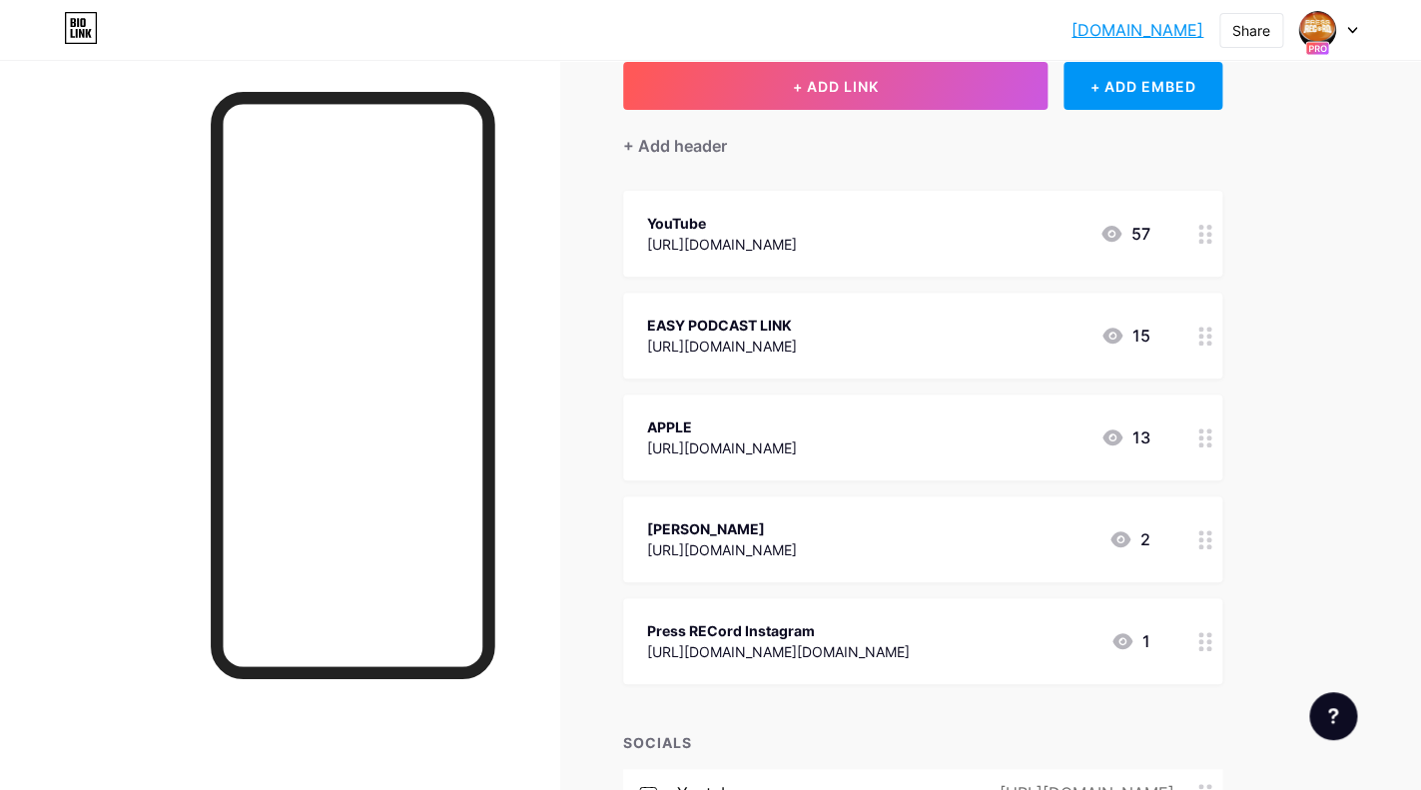
scroll to position [309, 0]
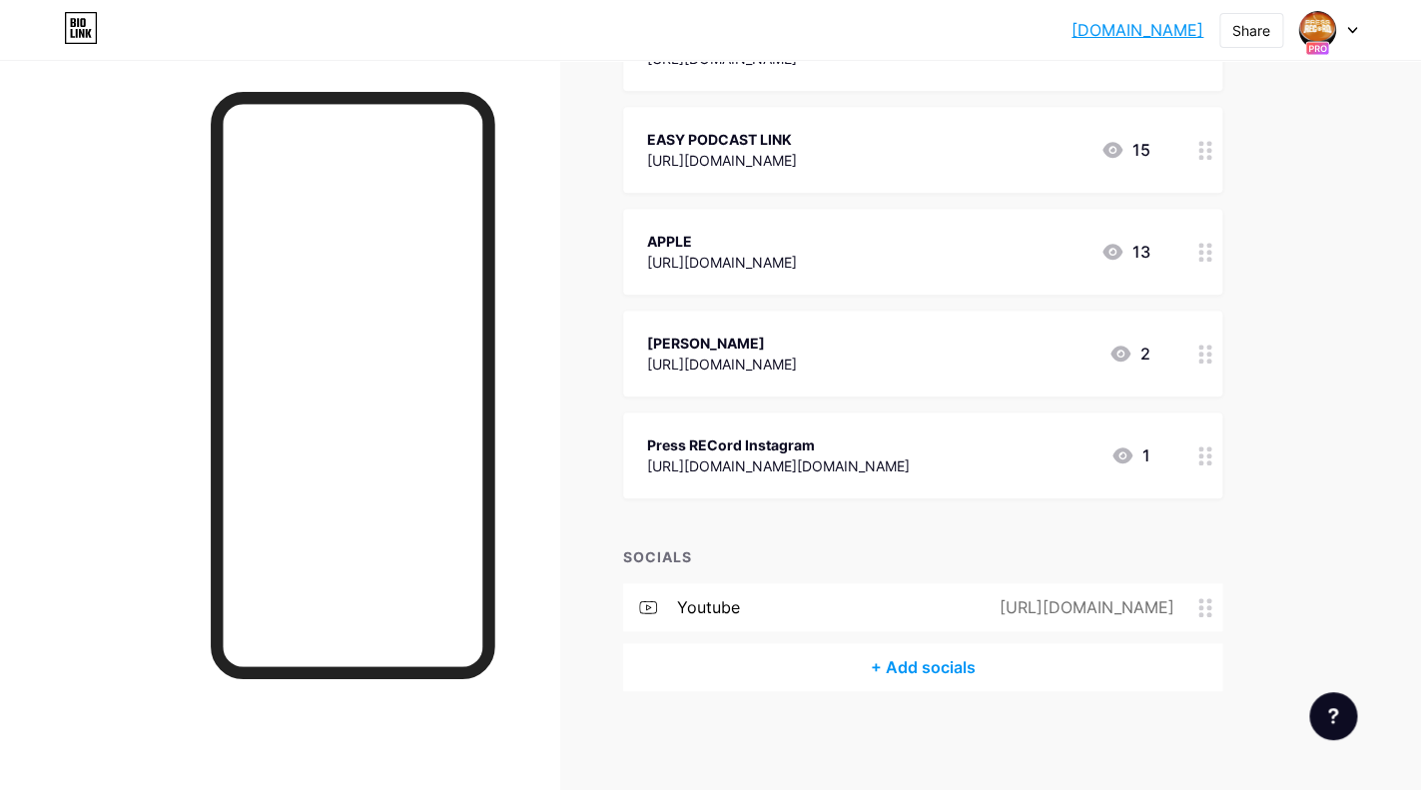
click at [1349, 729] on div at bounding box center [1333, 716] width 48 height 48
click at [1166, 636] on span "Chat with us" at bounding box center [1207, 634] width 95 height 24
click at [1144, 628] on icon at bounding box center [1139, 634] width 16 height 16
click at [1346, 37] on div at bounding box center [1328, 30] width 58 height 36
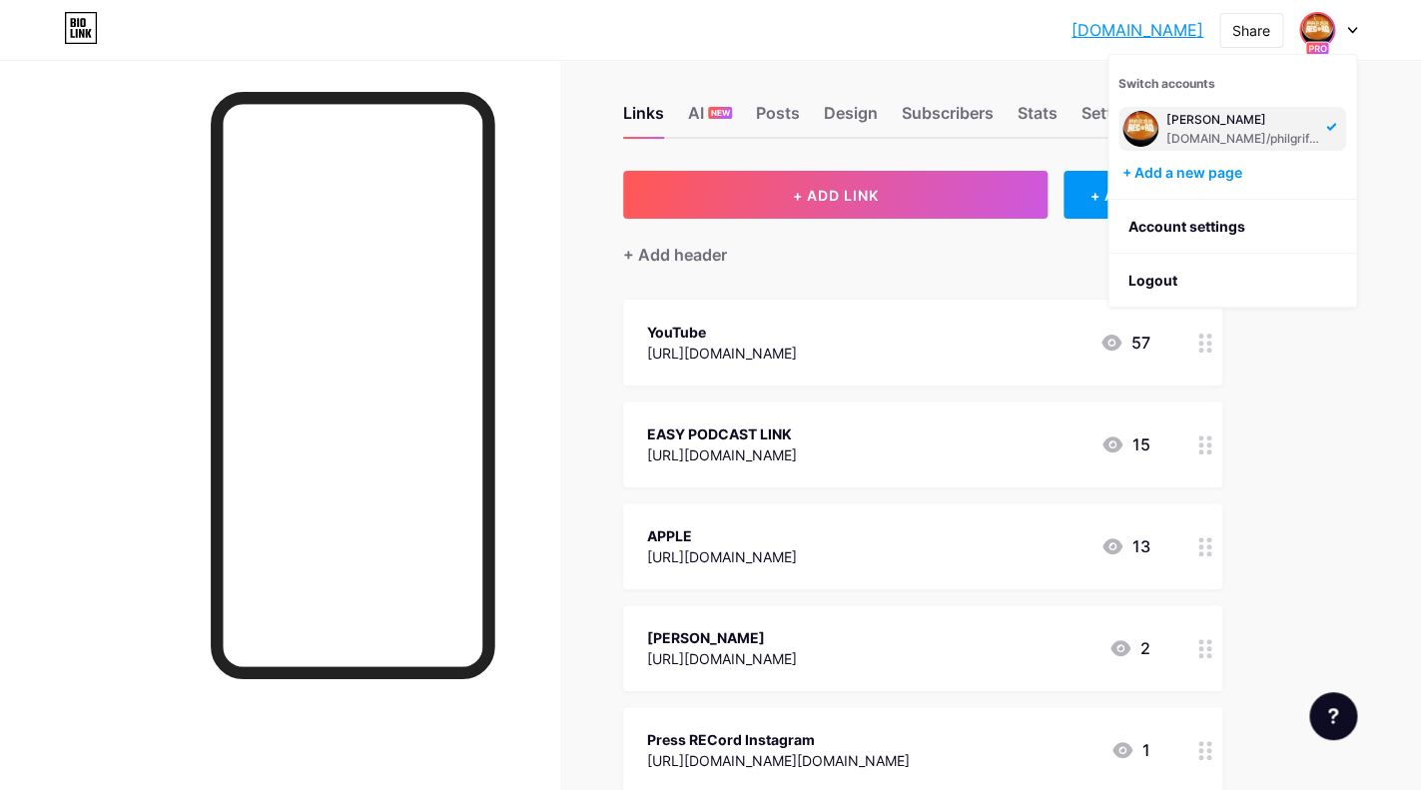
scroll to position [0, 0]
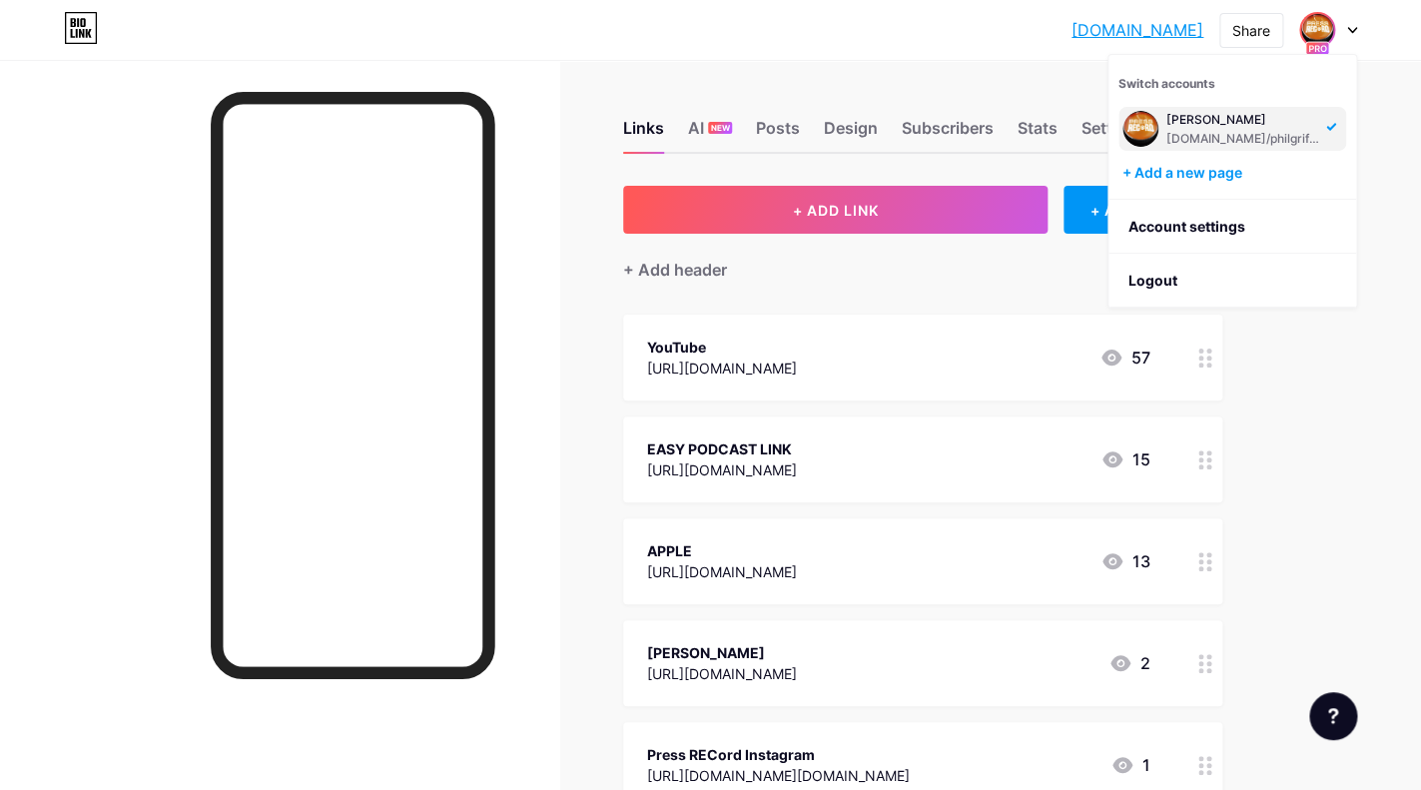
click at [791, 281] on div "+ Add header" at bounding box center [922, 258] width 599 height 49
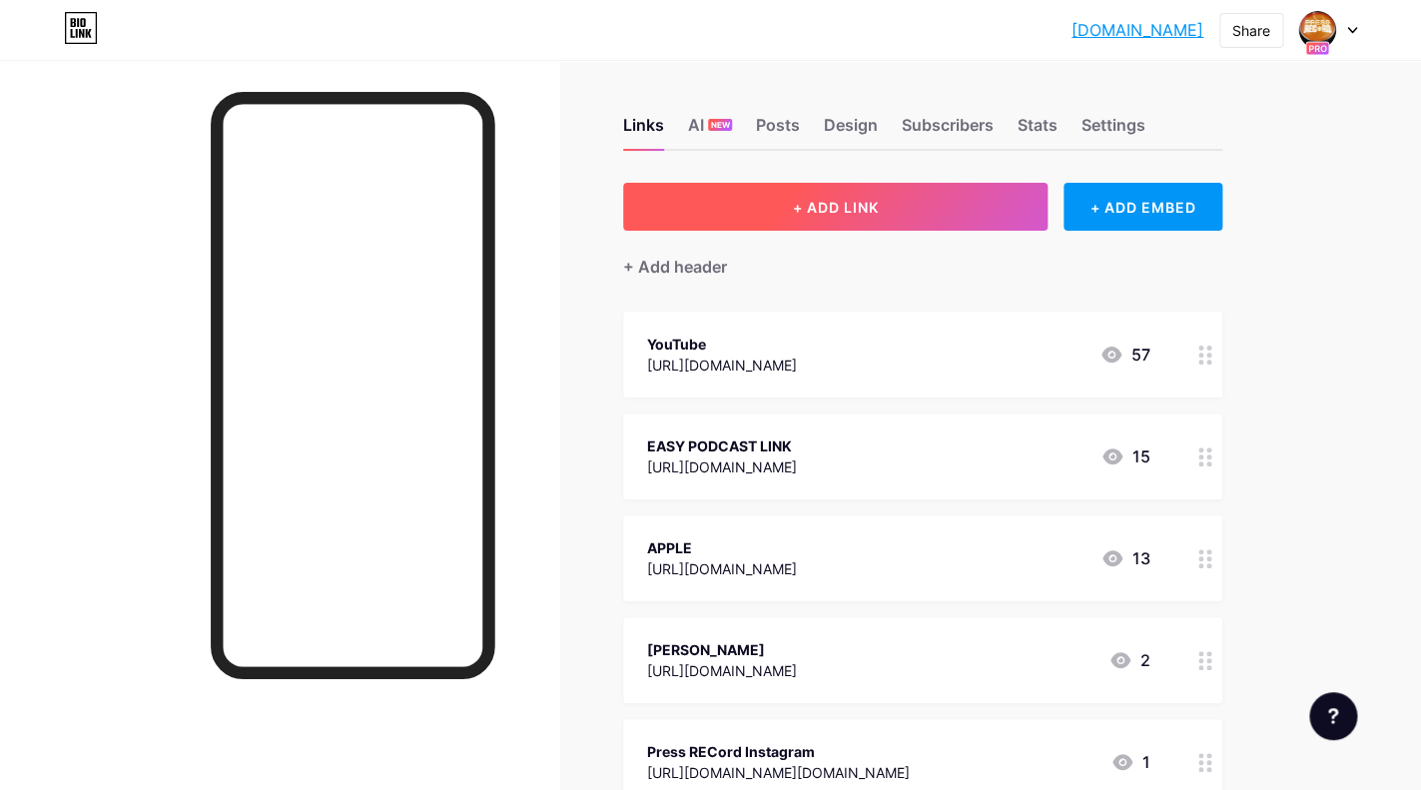
scroll to position [1, 0]
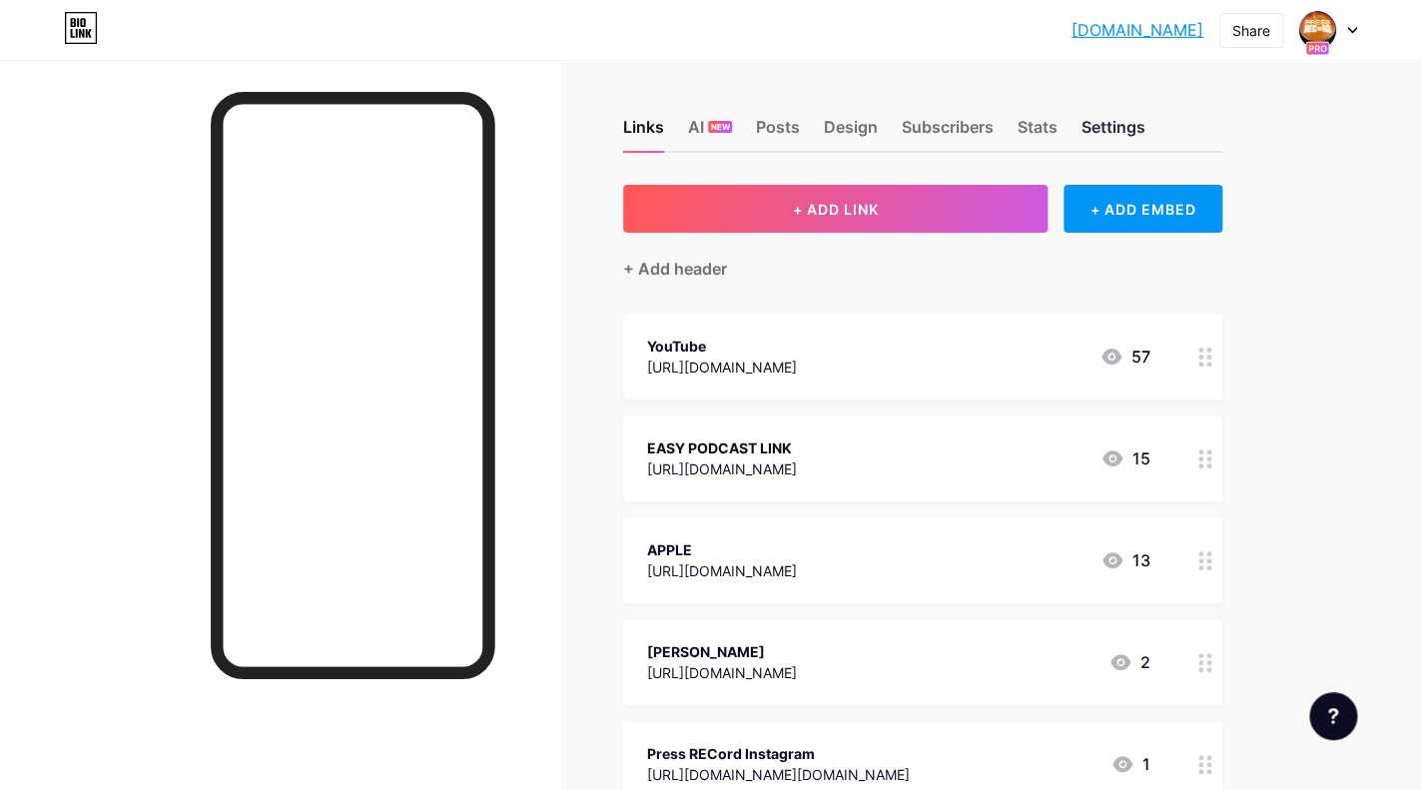
click at [1103, 125] on div "Settings" at bounding box center [1113, 133] width 64 height 36
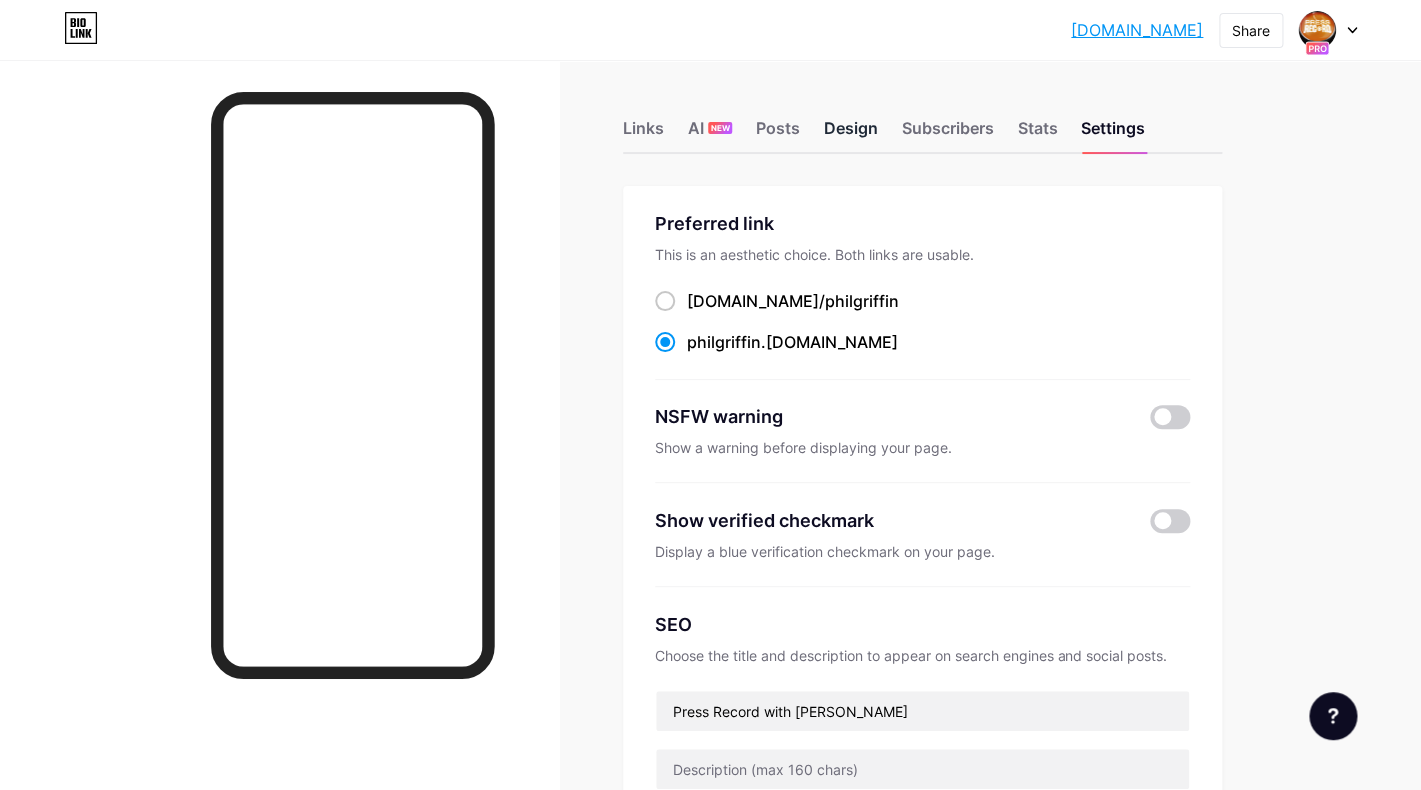
click at [867, 128] on div "Design" at bounding box center [851, 134] width 54 height 36
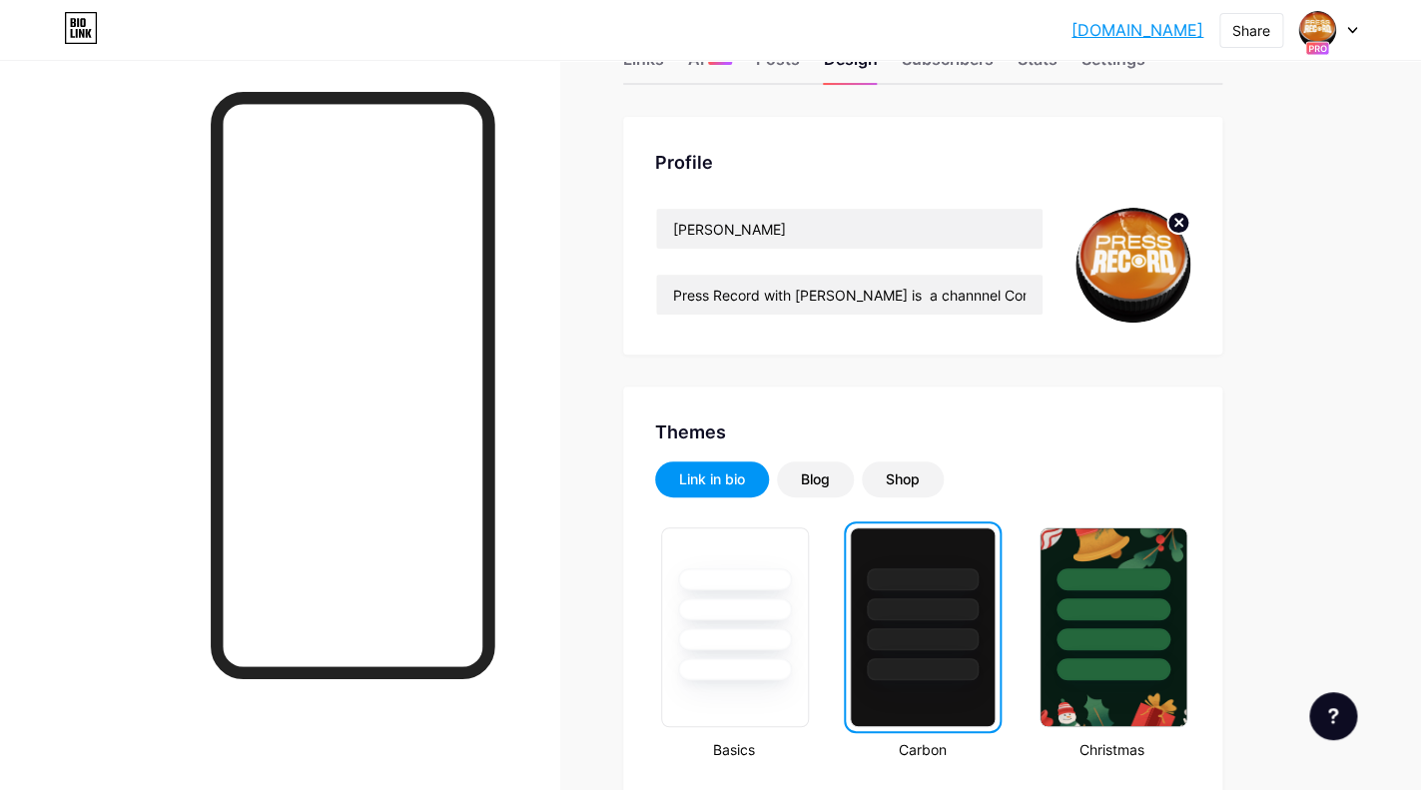
scroll to position [70, 0]
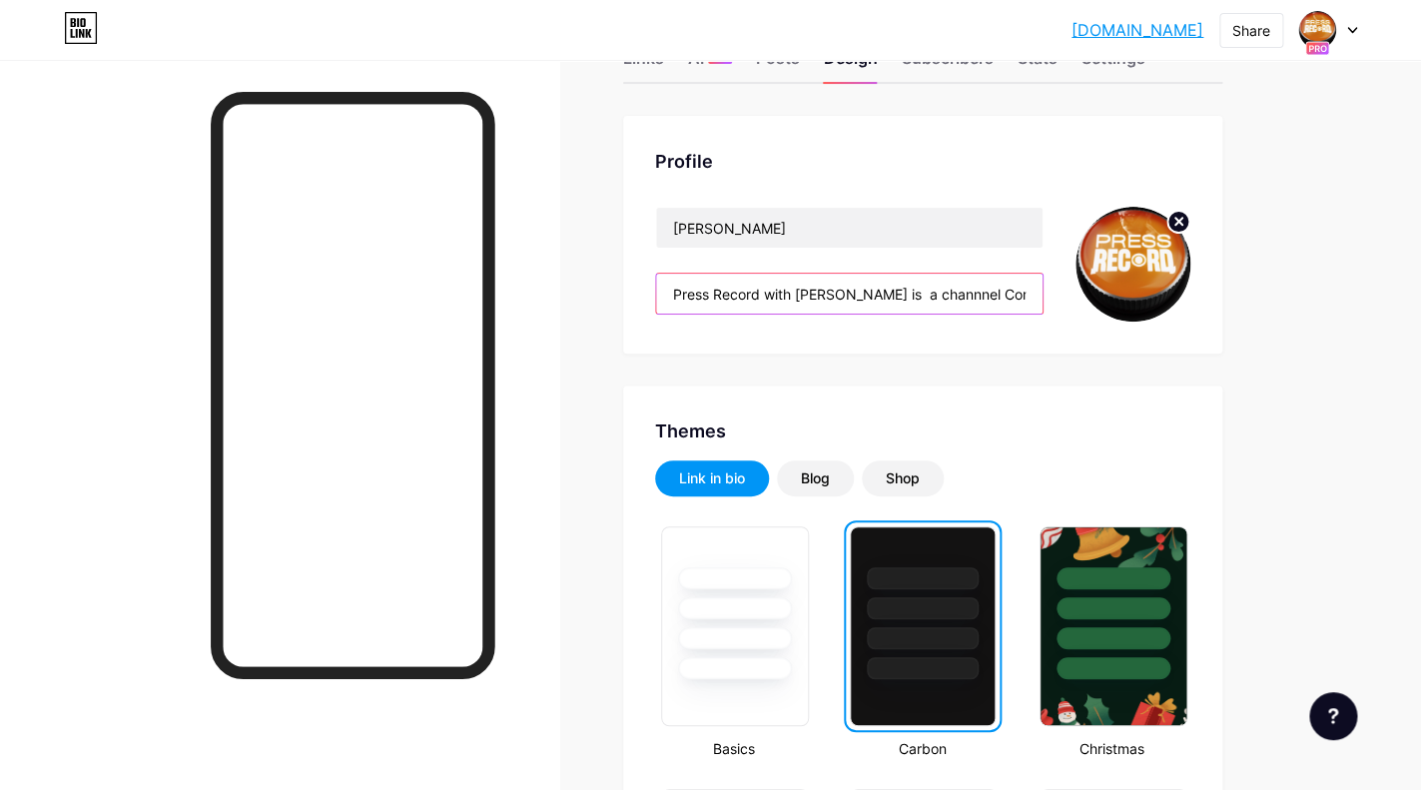
click at [783, 297] on input "Press Record with [PERSON_NAME] is a channnel Committed To Curiosity. As an art…" at bounding box center [849, 294] width 386 height 40
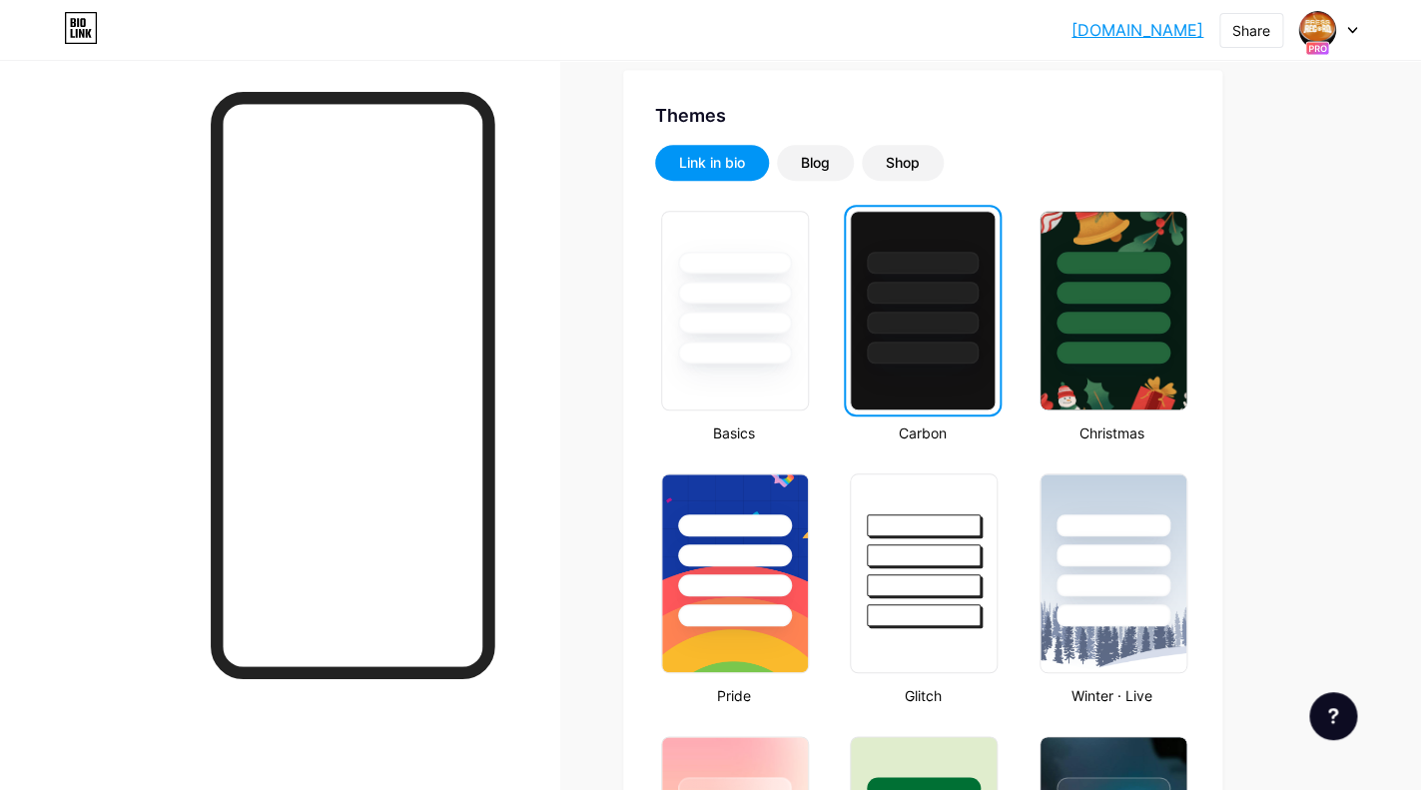
scroll to position [373, 0]
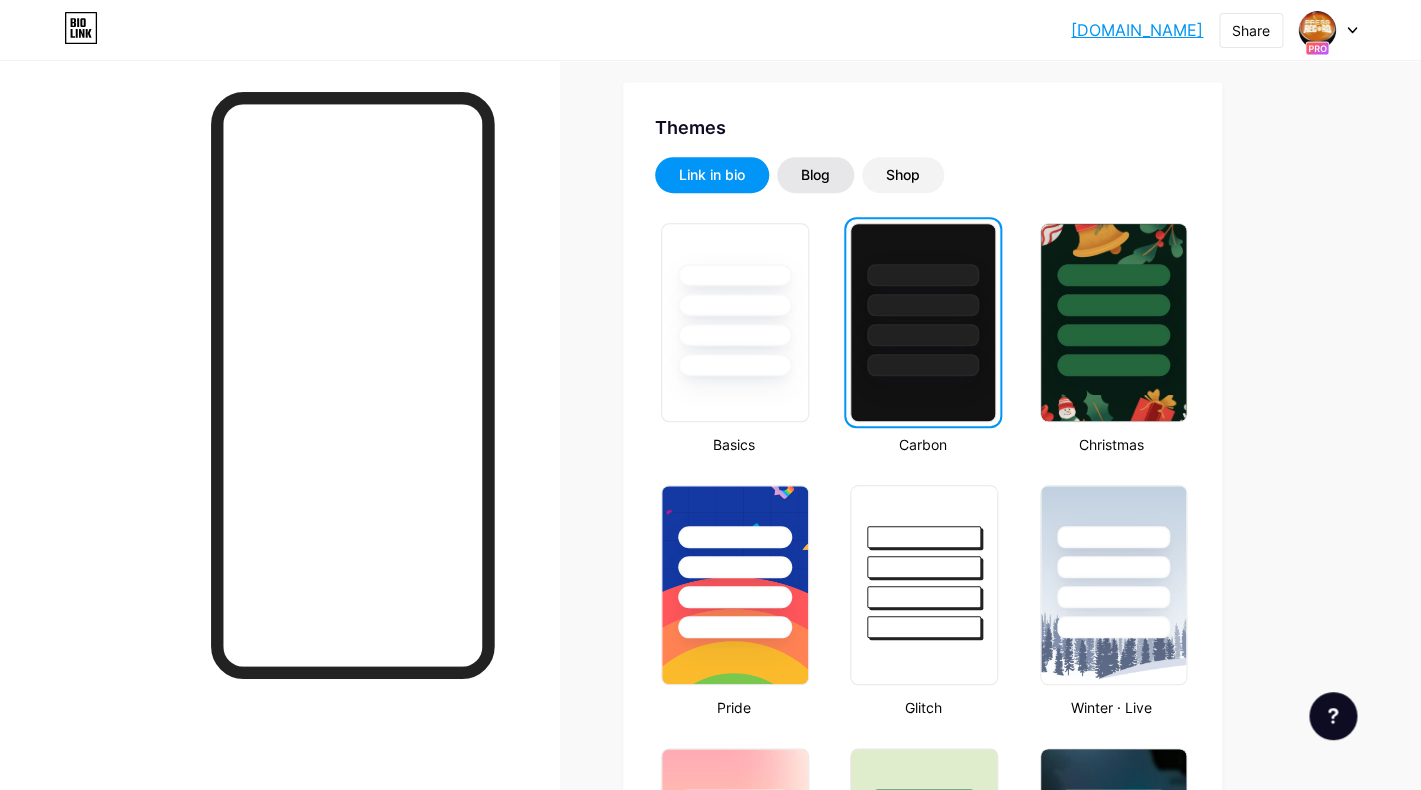
click at [830, 185] on div "Blog" at bounding box center [815, 175] width 29 height 20
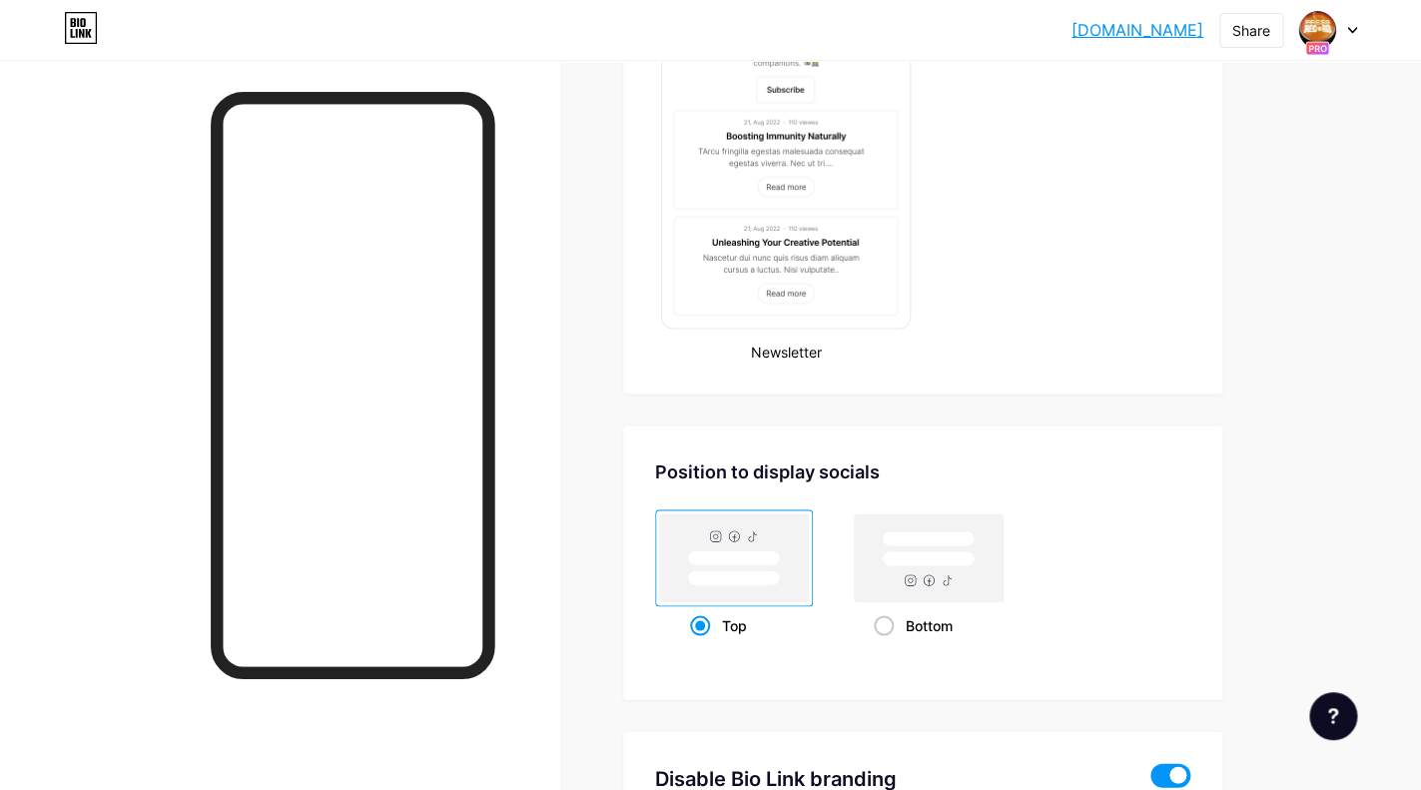
scroll to position [1082, 0]
click at [883, 618] on span at bounding box center [883, 624] width 20 height 20
click at [883, 642] on input "Bottom" at bounding box center [879, 648] width 13 height 13
radio input "true"
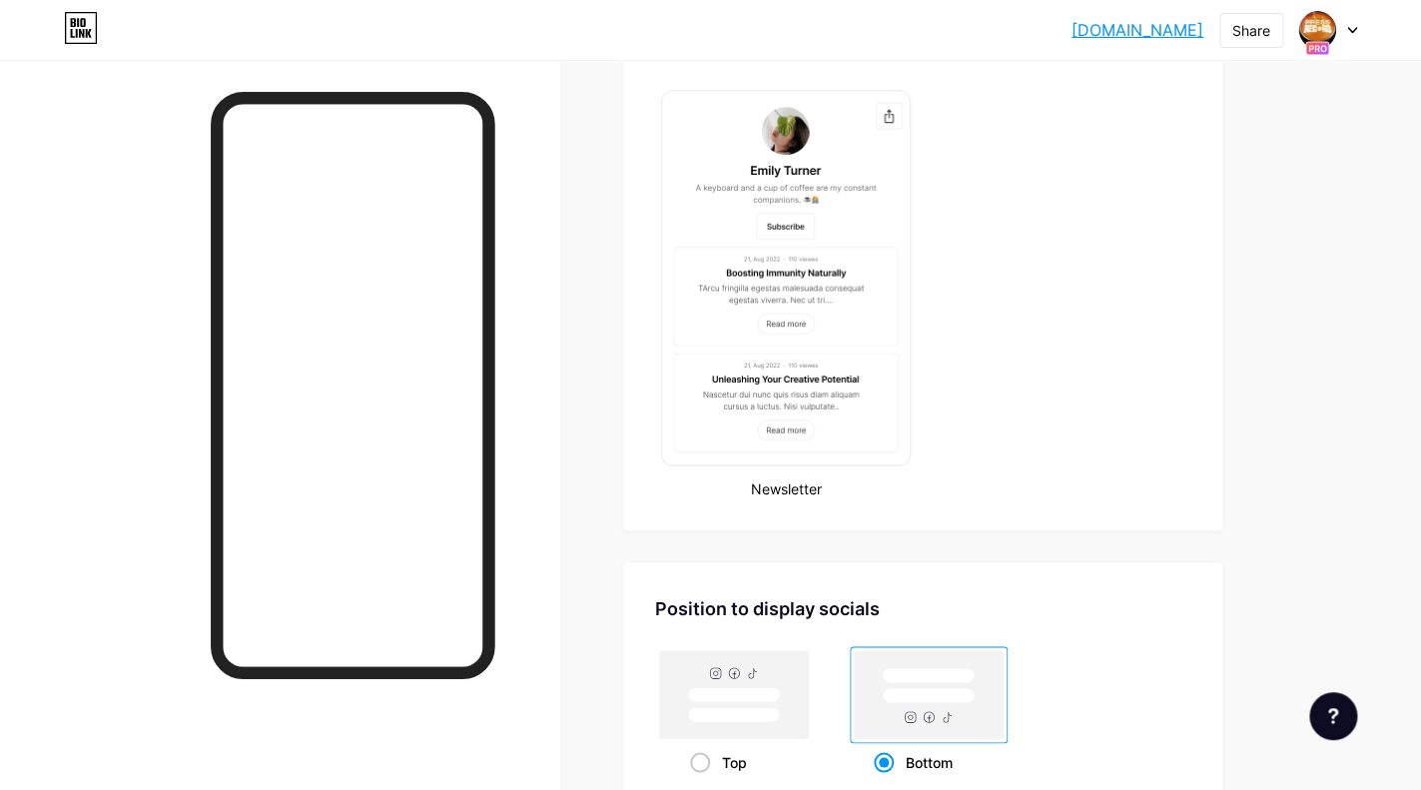
scroll to position [882, 0]
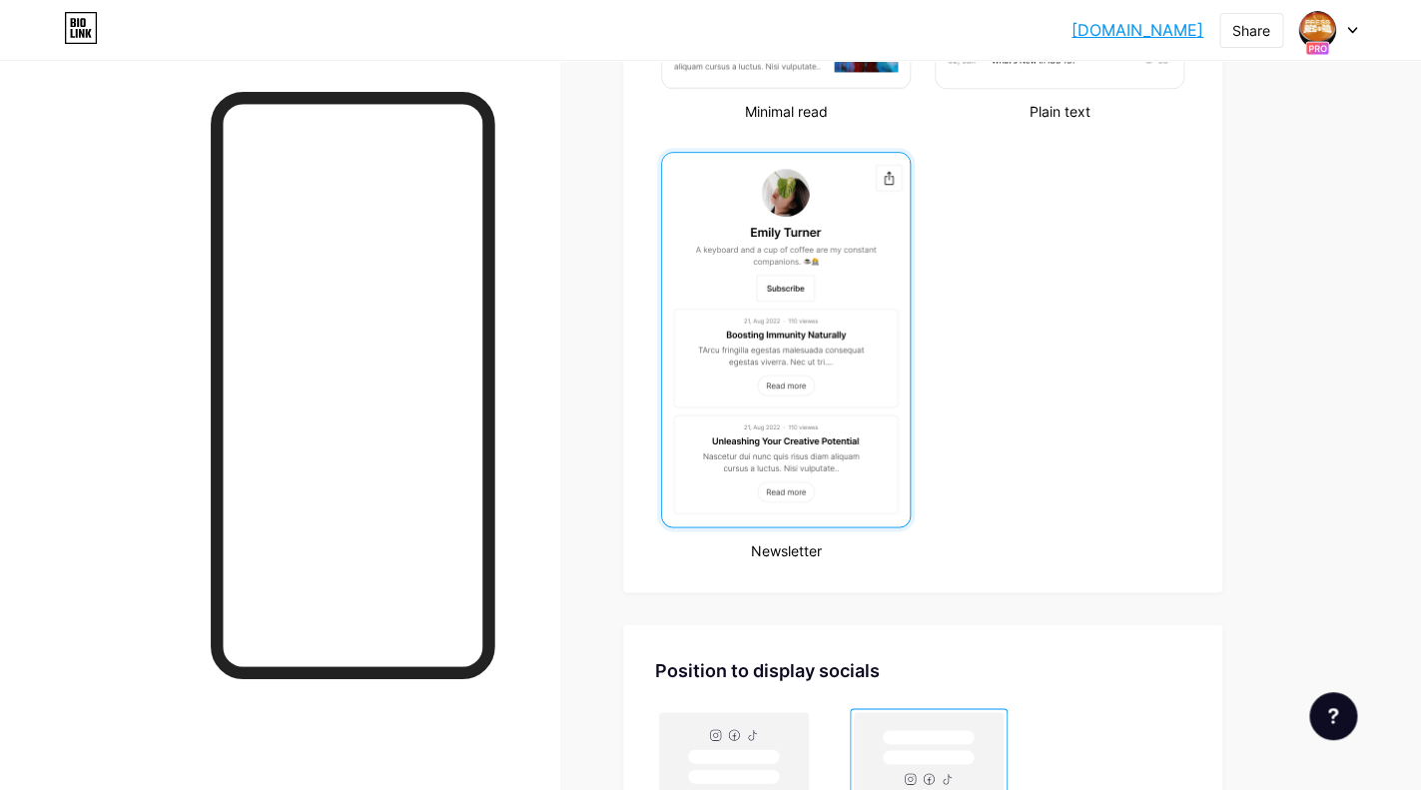
click at [802, 432] on img at bounding box center [786, 339] width 248 height 373
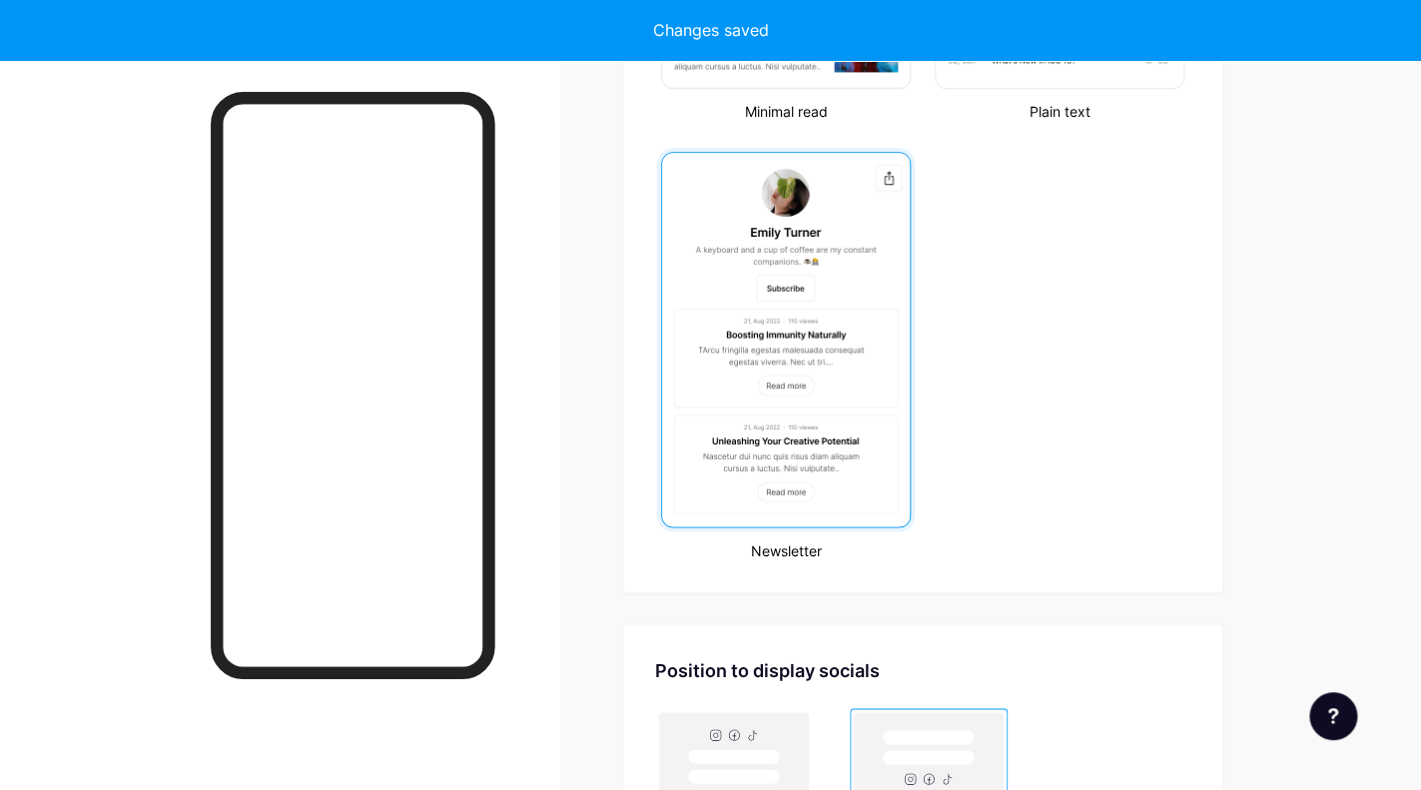
type input "Press Record with [PERSON_NAME] is a channnel Committed To Curiosity. As an art…"
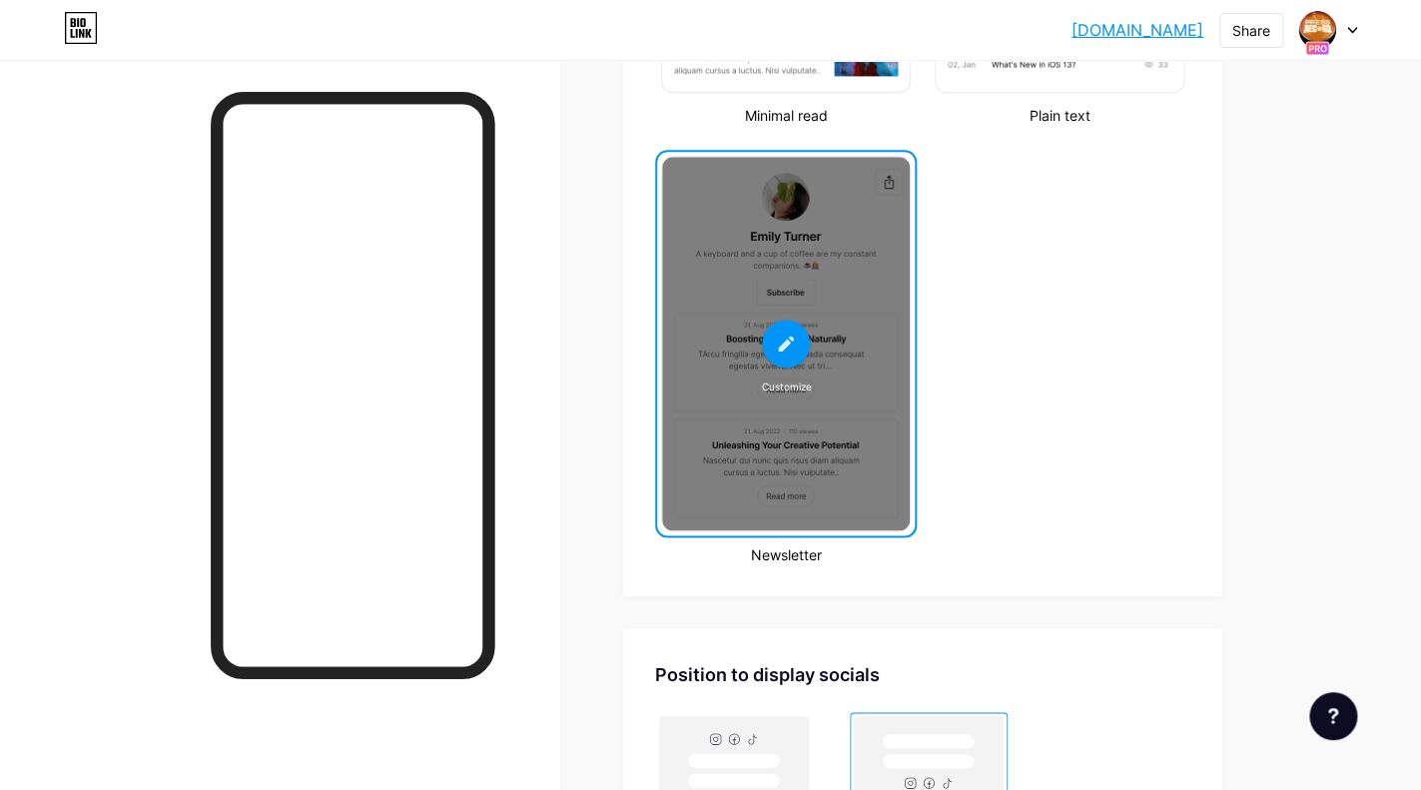
scroll to position [857, 0]
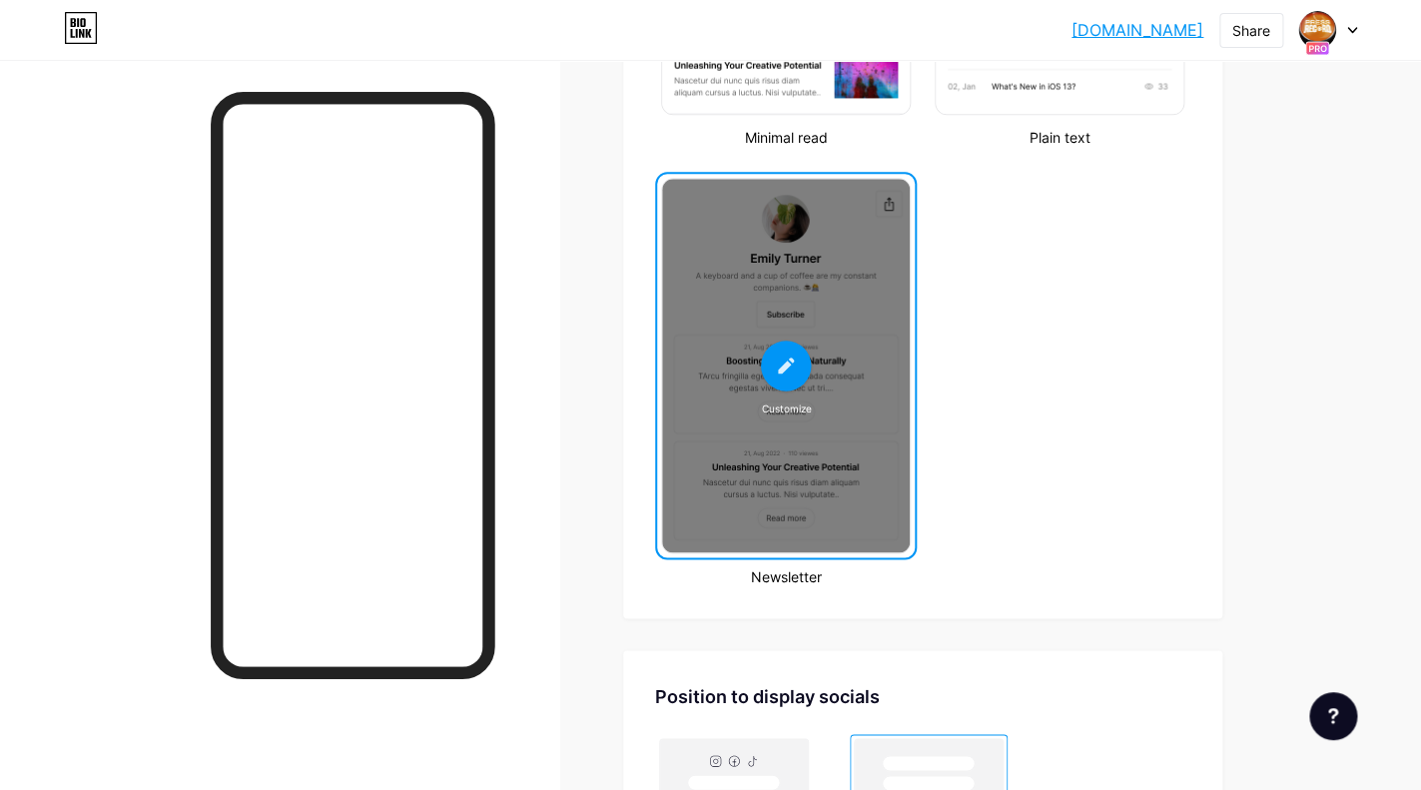
click at [794, 363] on icon at bounding box center [786, 365] width 21 height 21
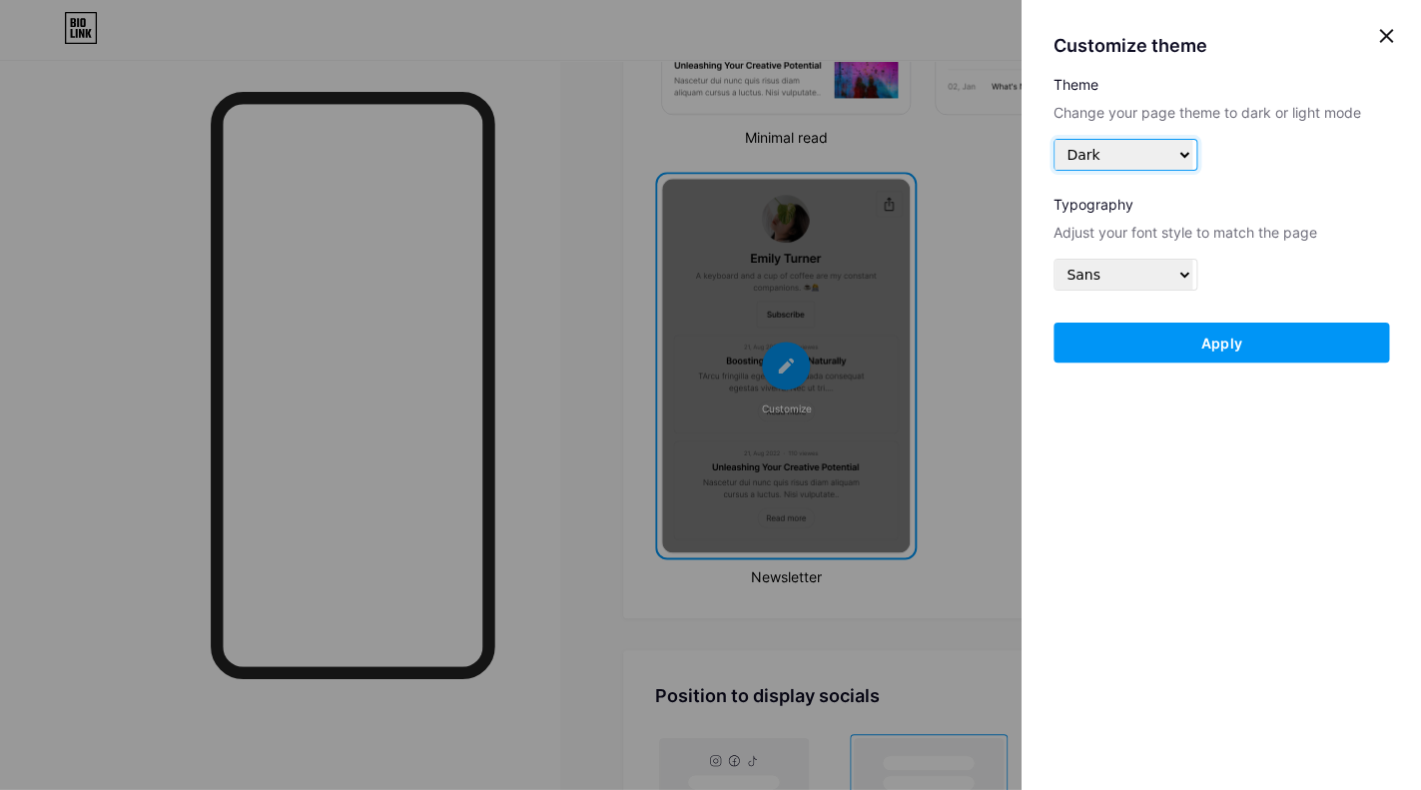
click option "Dark" at bounding box center [0, 0] width 0 height 0
click option "Sans" at bounding box center [0, 0] width 0 height 0
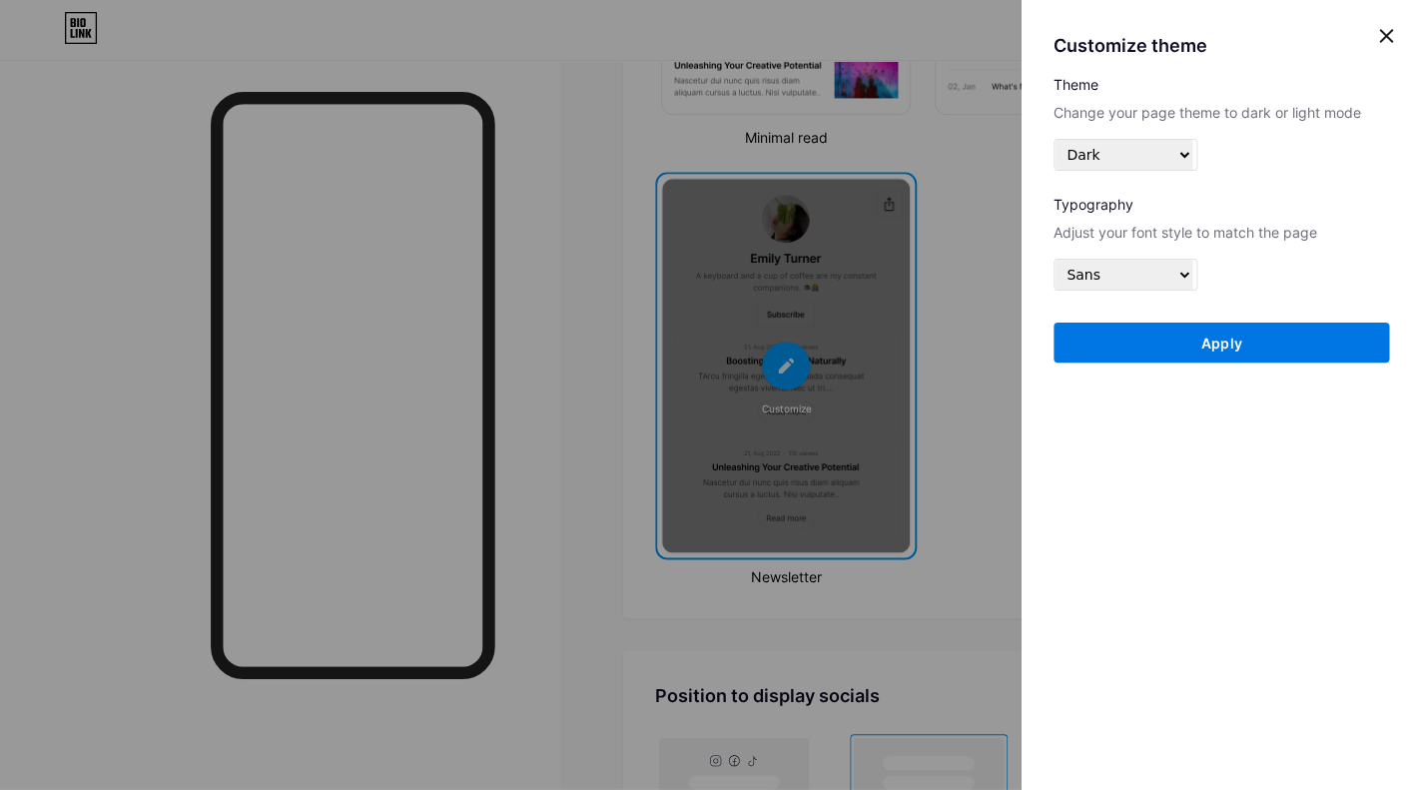
click at [1229, 334] on span "Apply" at bounding box center [1221, 342] width 42 height 17
select select "#ffffff"
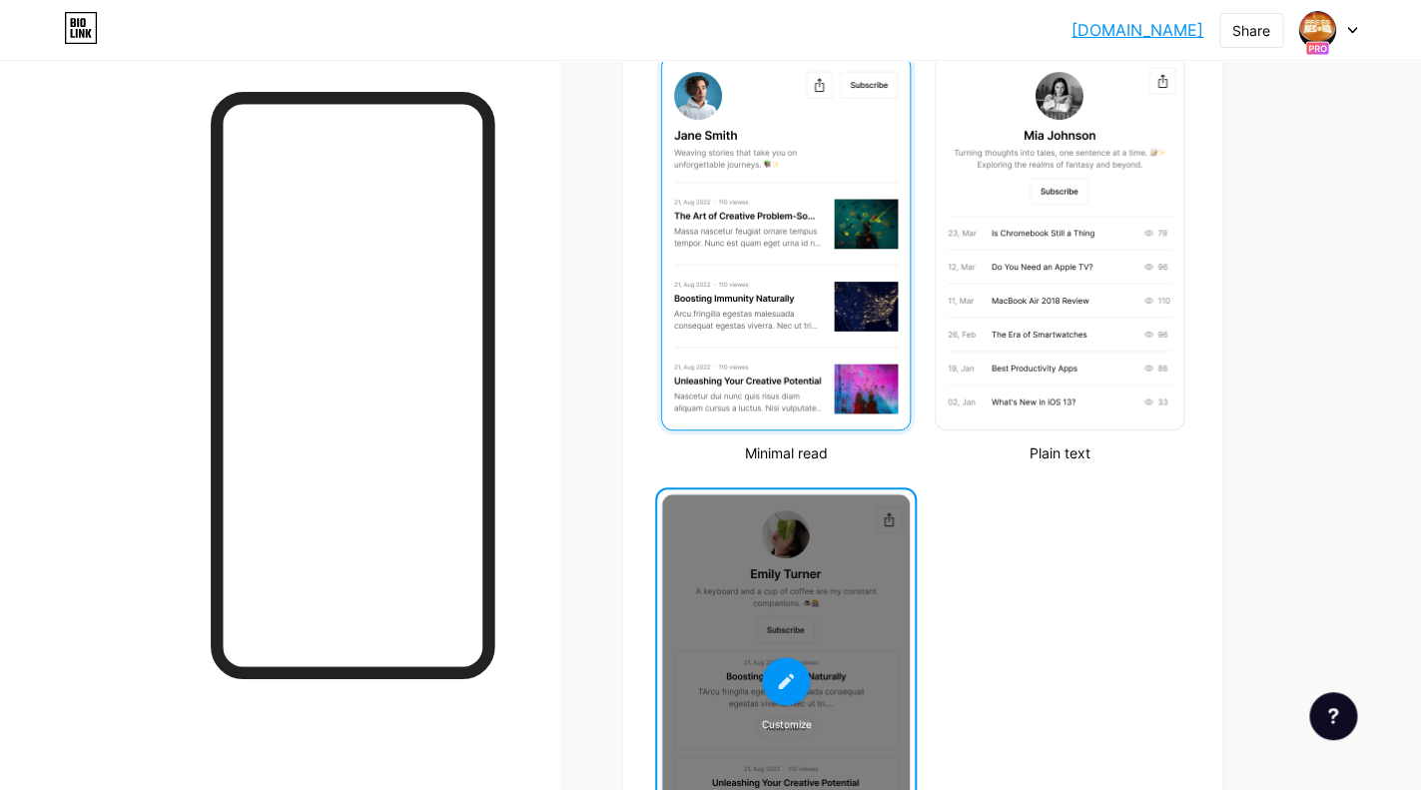
scroll to position [548, 0]
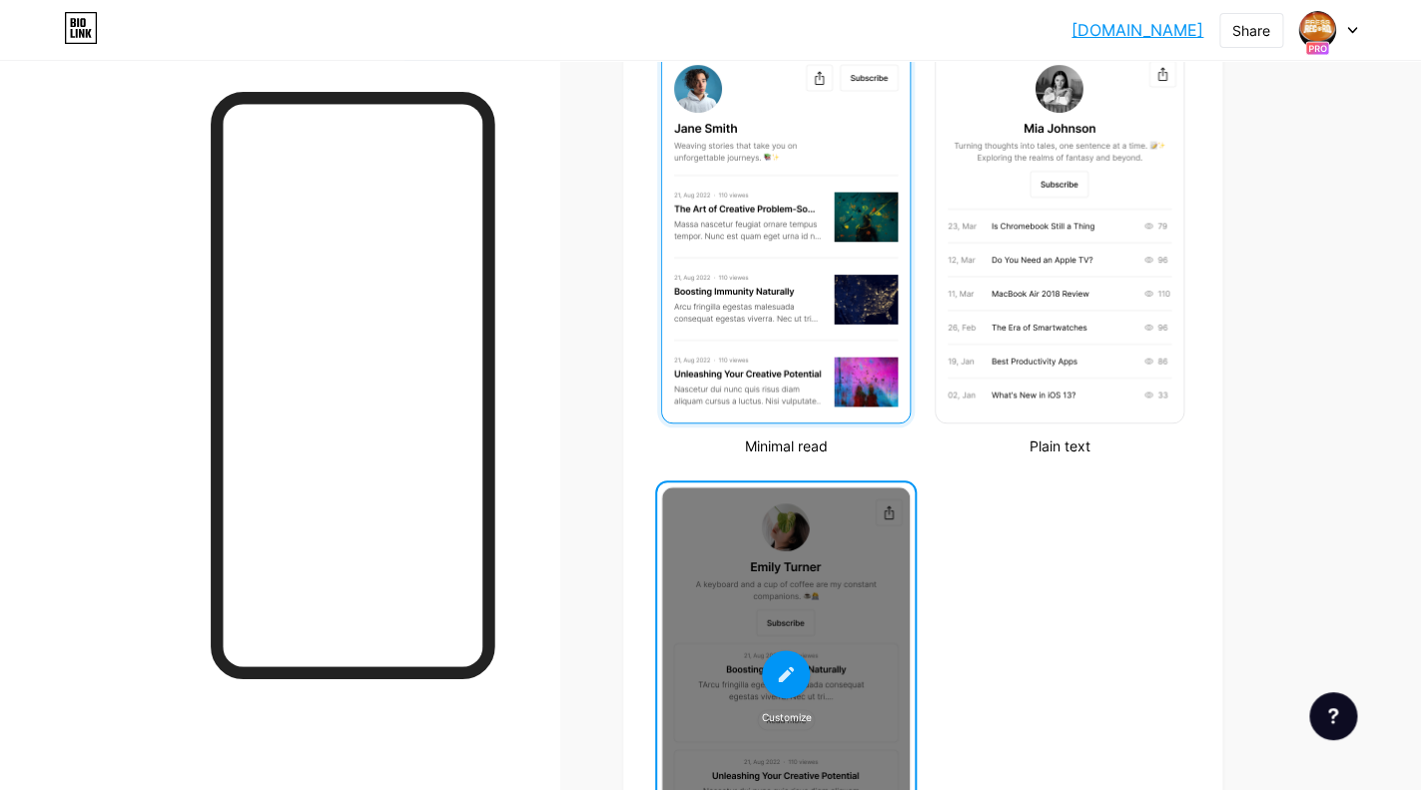
click at [830, 312] on img at bounding box center [786, 235] width 248 height 373
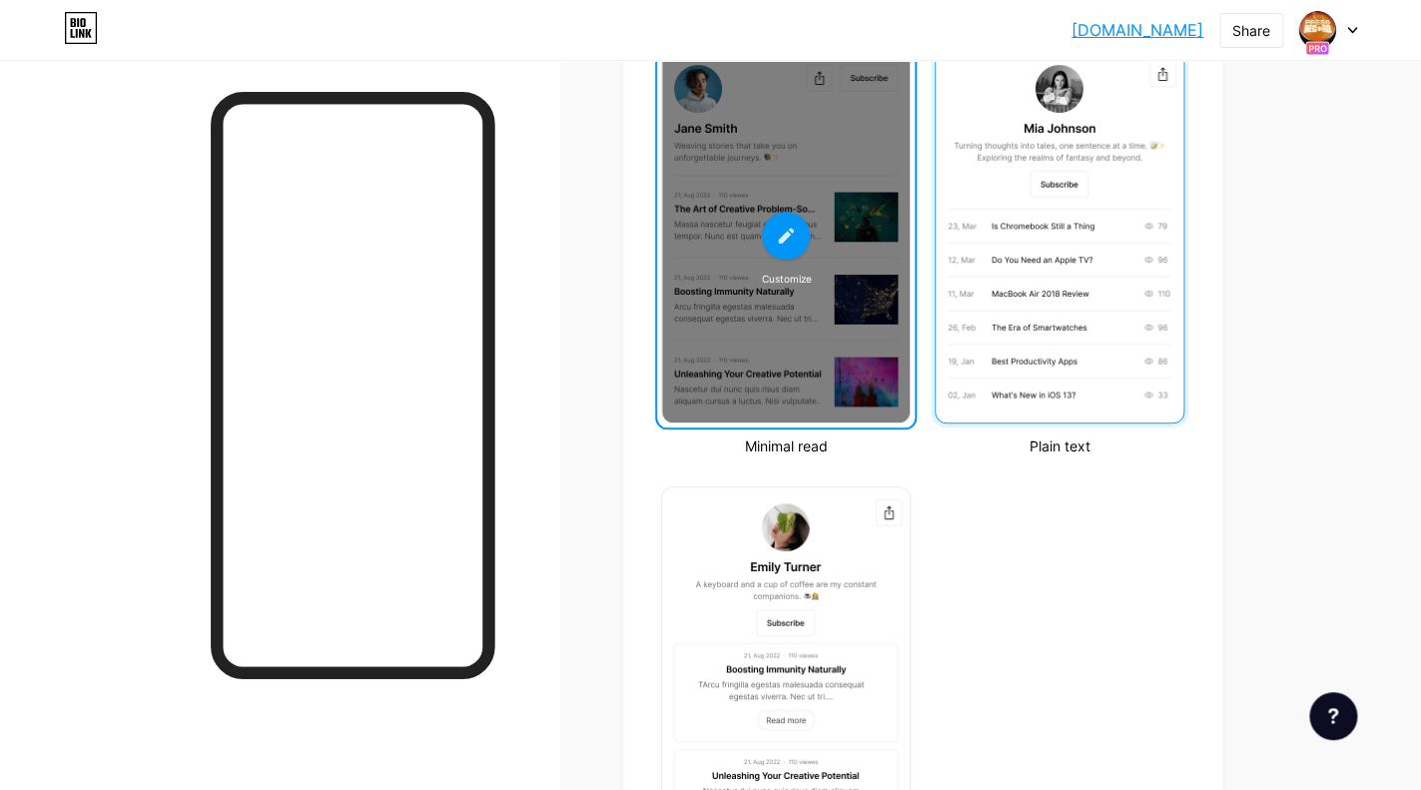
click at [1010, 302] on img at bounding box center [1059, 235] width 248 height 373
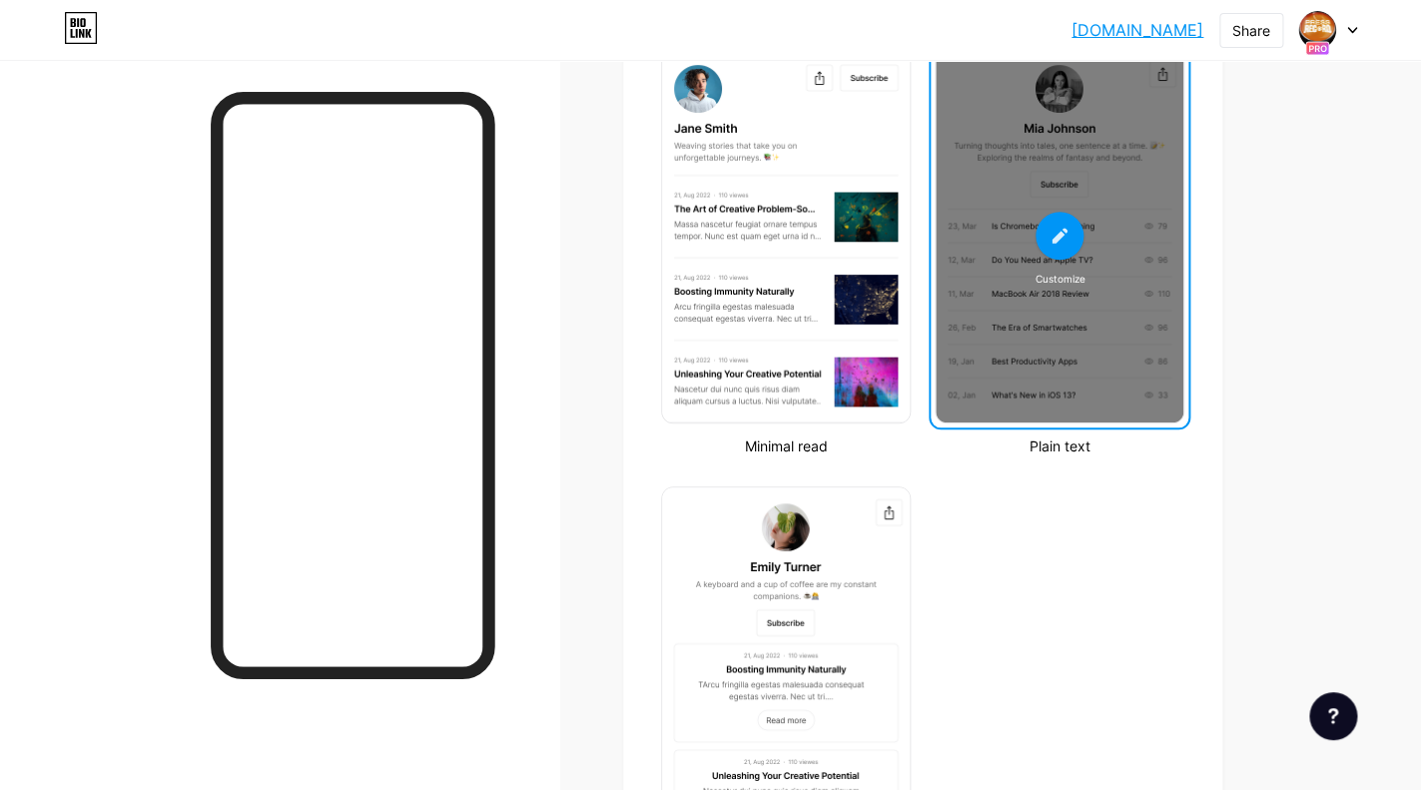
click at [1036, 306] on div "Customize" at bounding box center [1059, 235] width 248 height 373
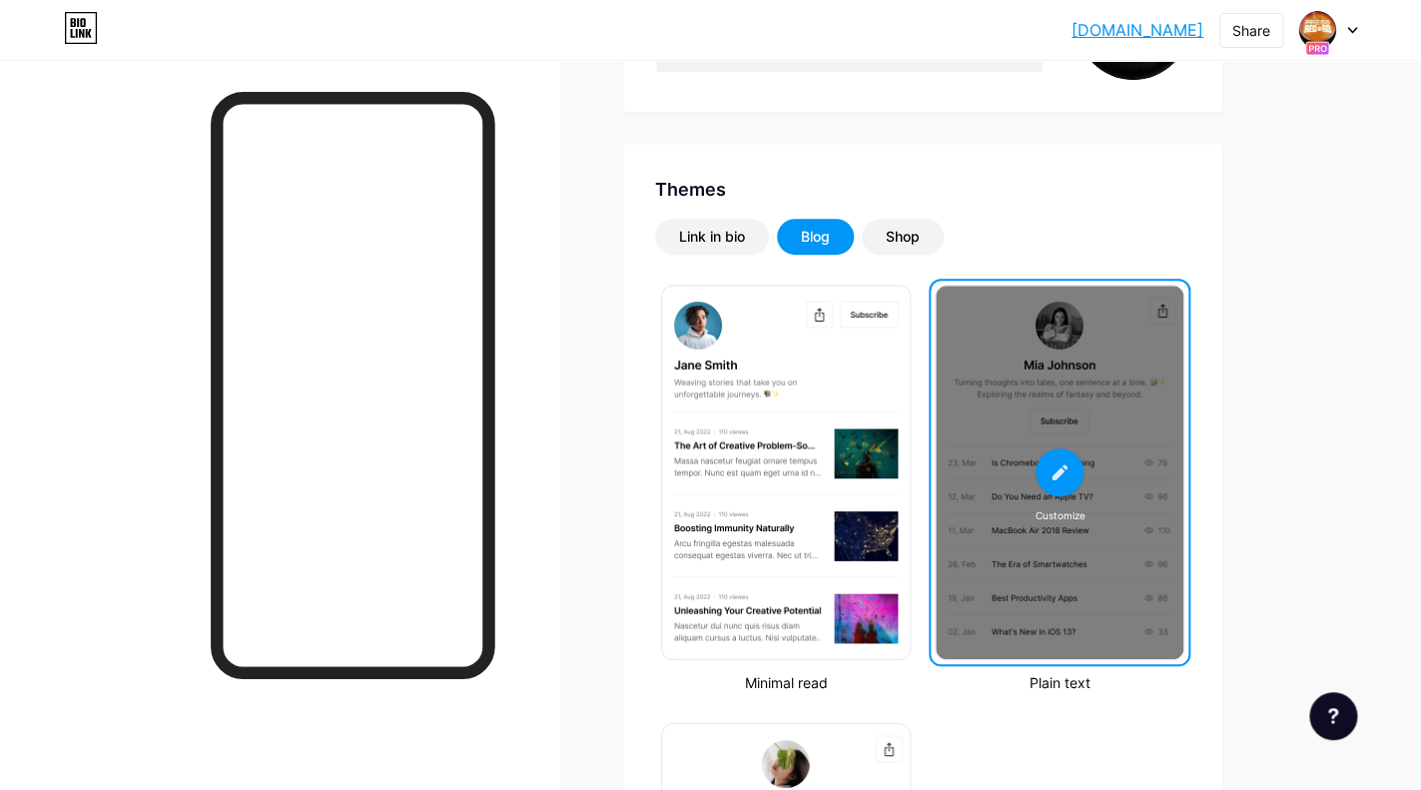
scroll to position [293, 0]
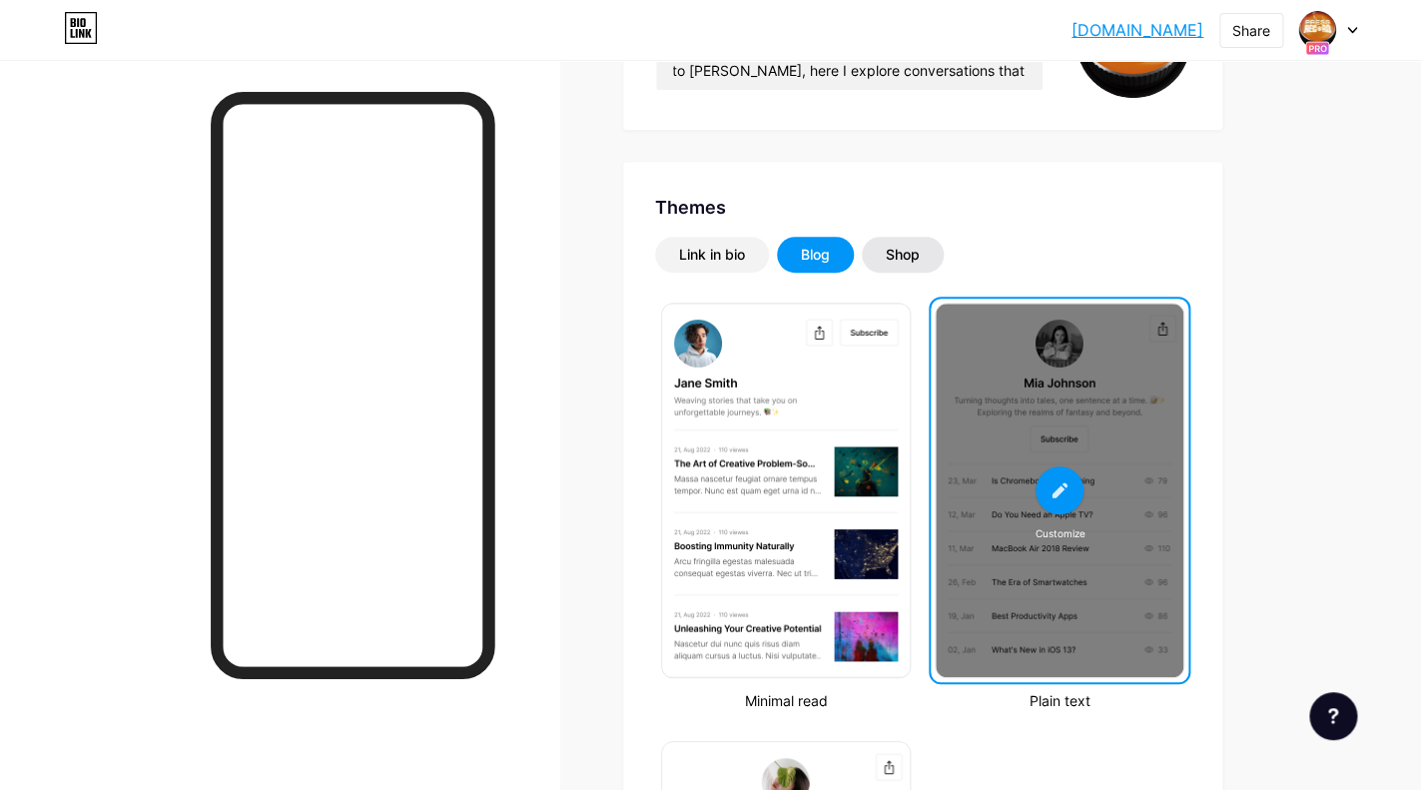
click at [923, 253] on div "Shop" at bounding box center [903, 255] width 82 height 36
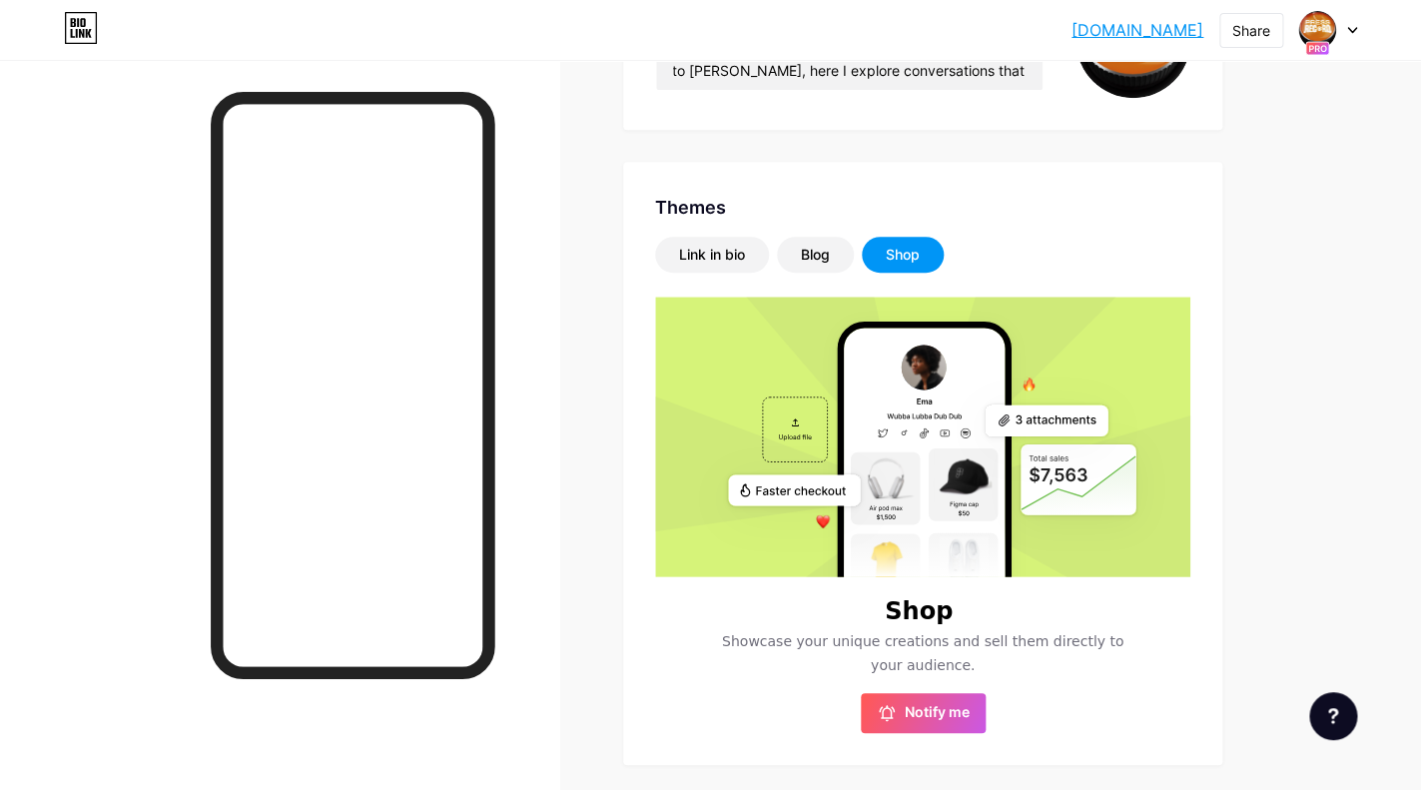
click at [917, 411] on rect at bounding box center [924, 501] width 161 height 348
click at [1025, 240] on div "Link in bio Blog Shop" at bounding box center [922, 255] width 535 height 36
click at [974, 362] on rect at bounding box center [924, 501] width 161 height 348
click at [1066, 413] on rect at bounding box center [1046, 420] width 123 height 31
click at [977, 192] on div "Themes Link in bio Blog Shop Shop Showcase your unique creations and sell them …" at bounding box center [922, 463] width 599 height 603
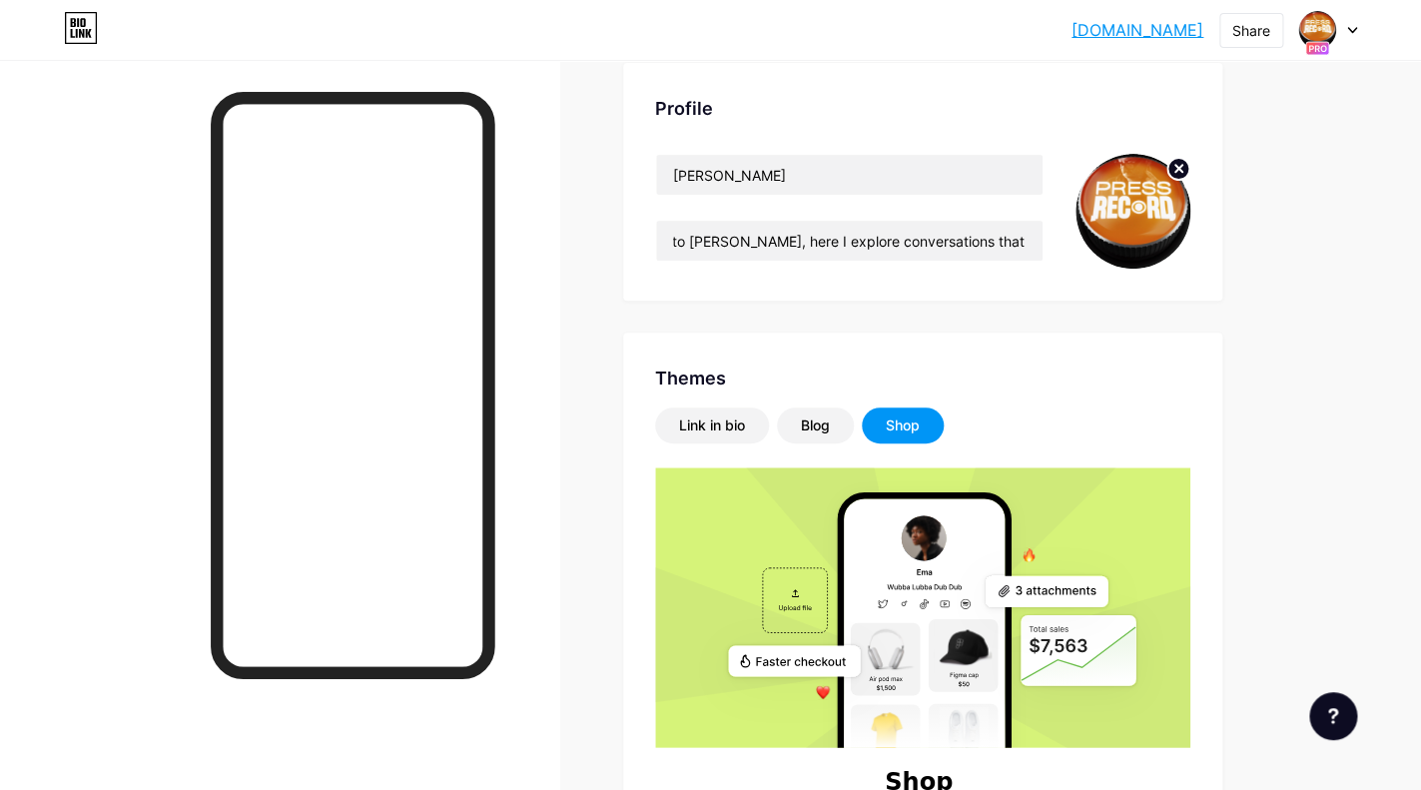
scroll to position [102, 0]
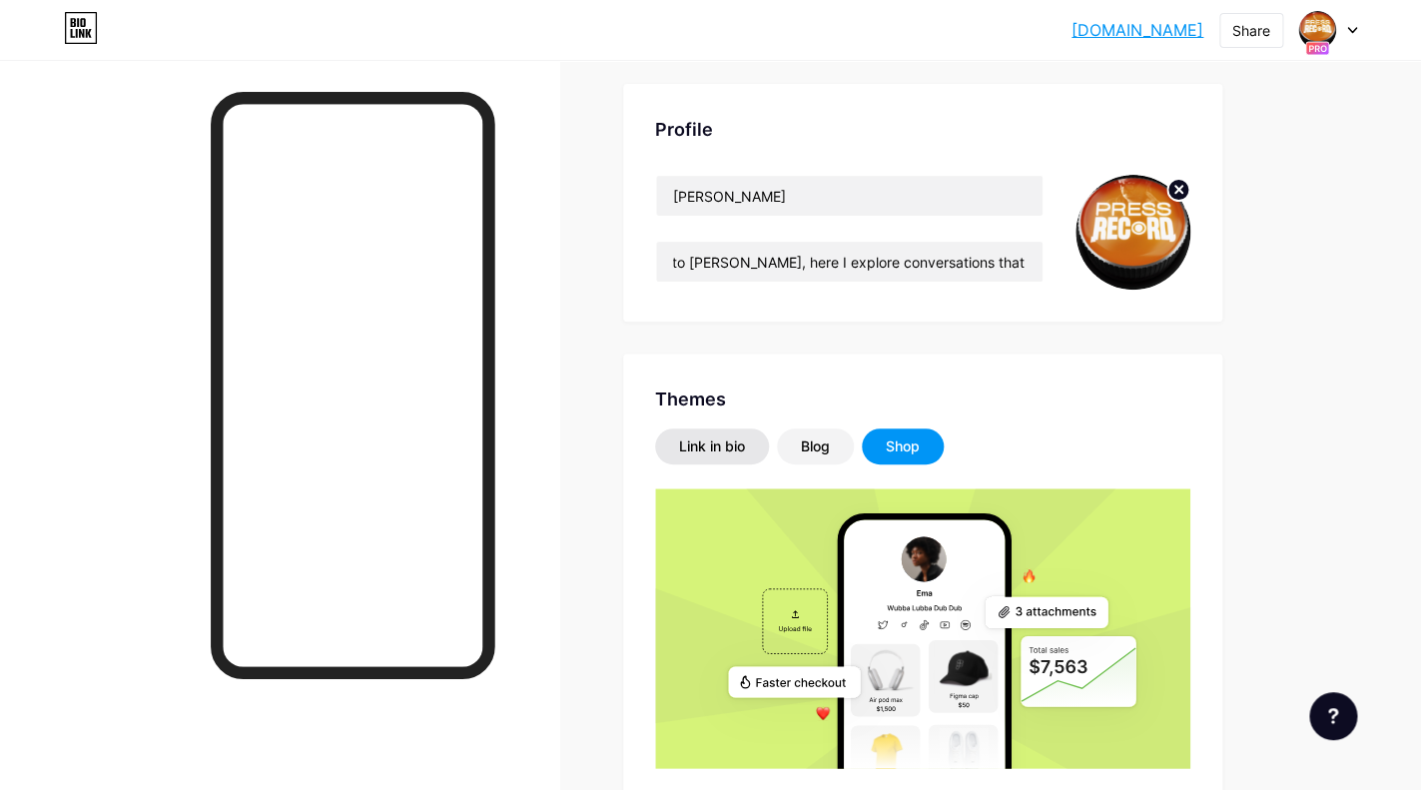
click at [725, 445] on div "Link in bio" at bounding box center [712, 446] width 66 height 20
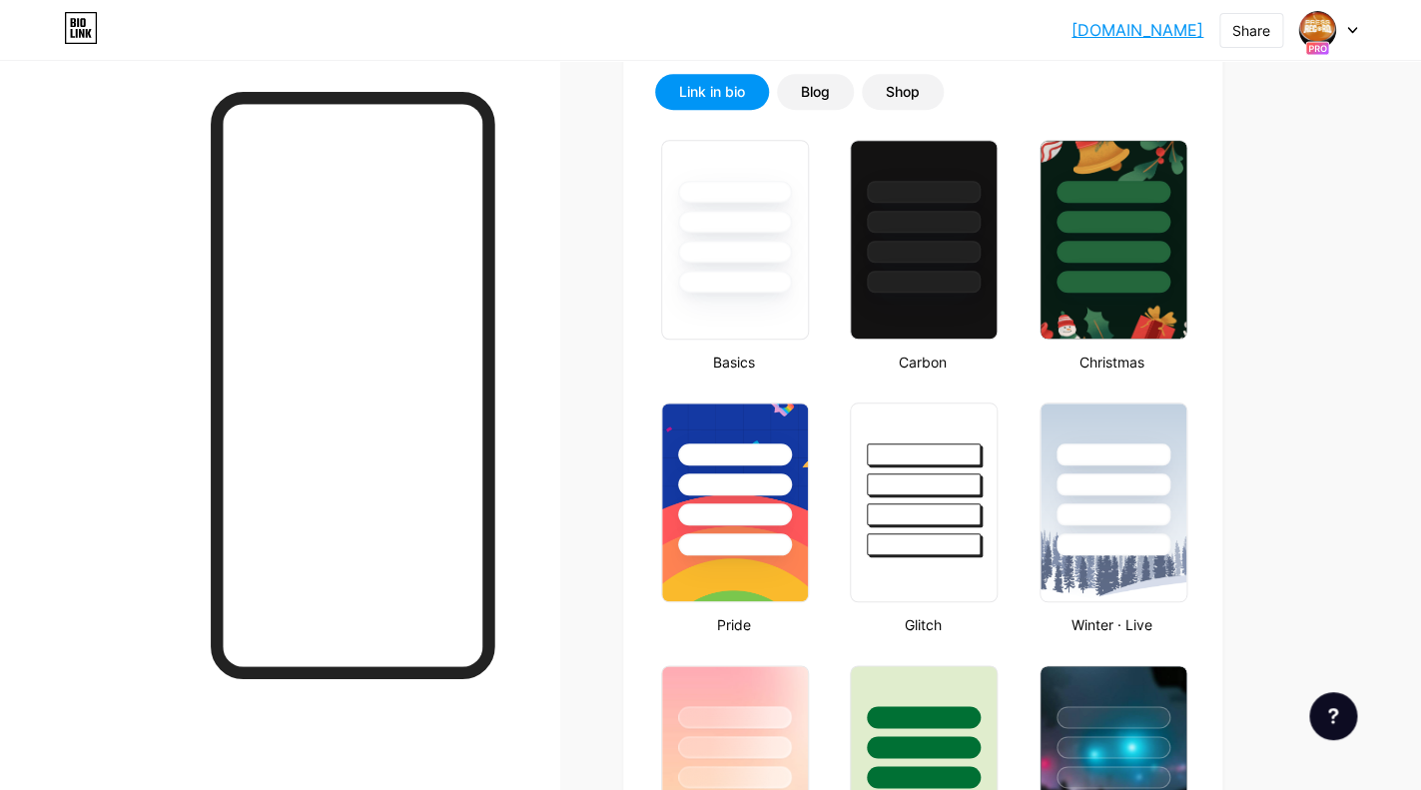
scroll to position [455, 0]
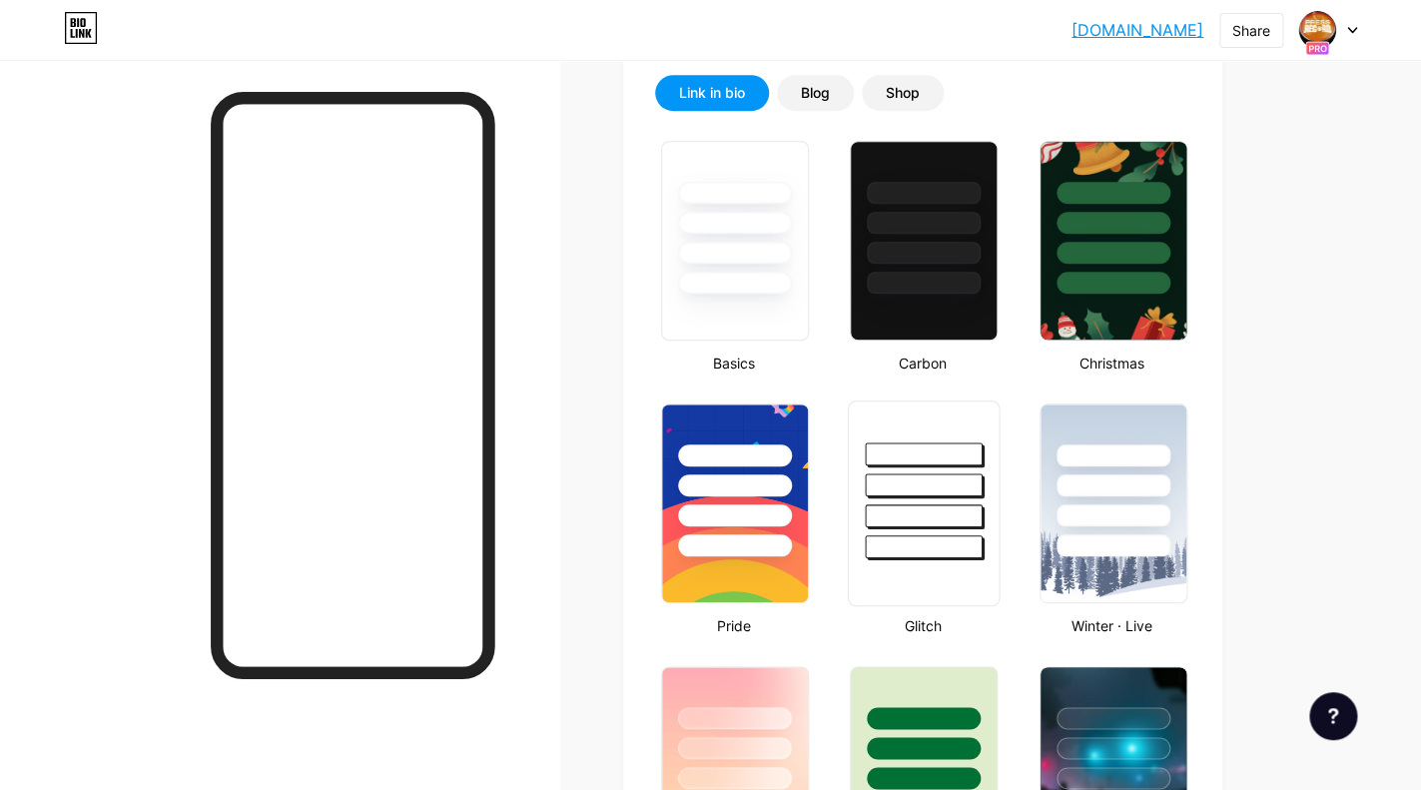
click at [912, 489] on div at bounding box center [923, 484] width 117 height 23
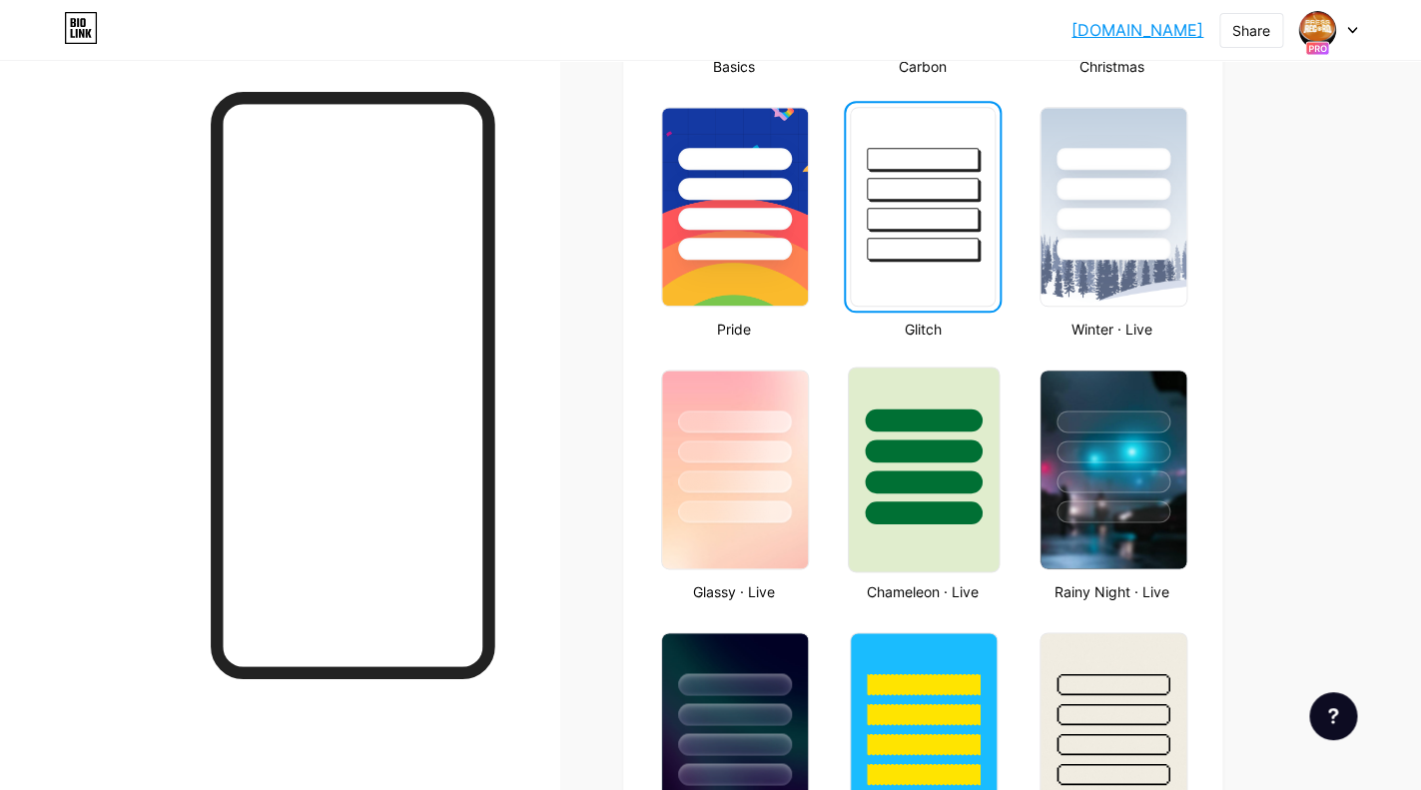
scroll to position [758, 0]
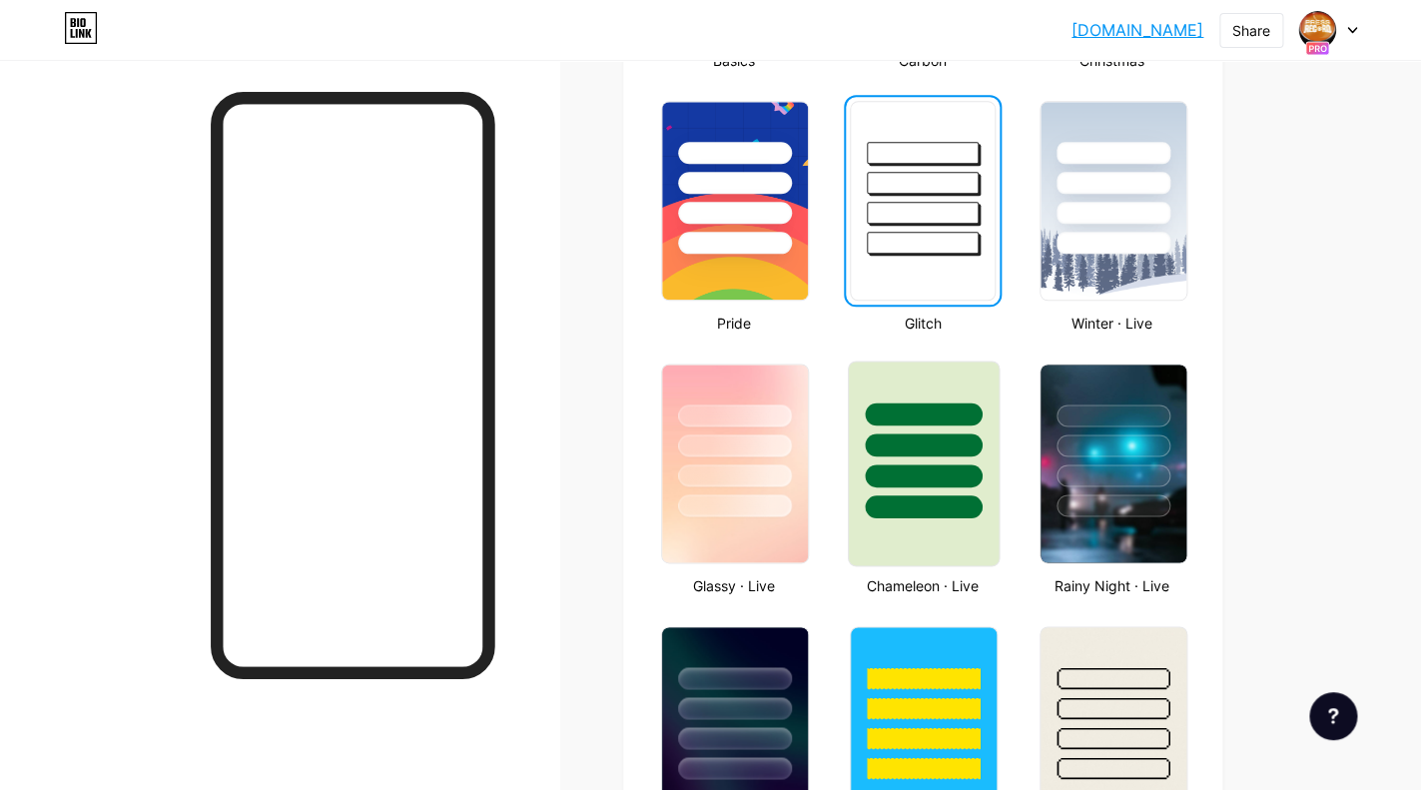
click at [918, 476] on div at bounding box center [923, 475] width 117 height 23
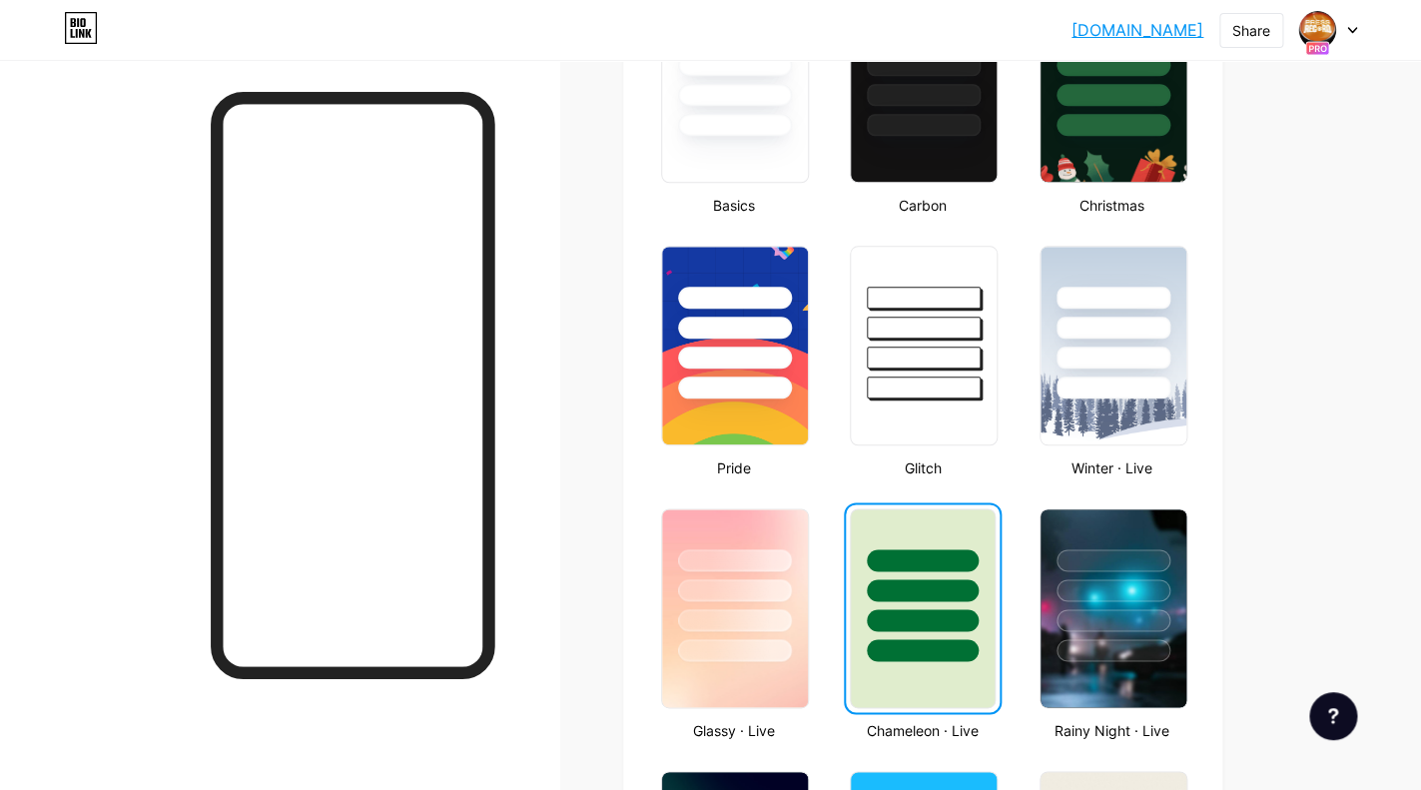
scroll to position [495, 0]
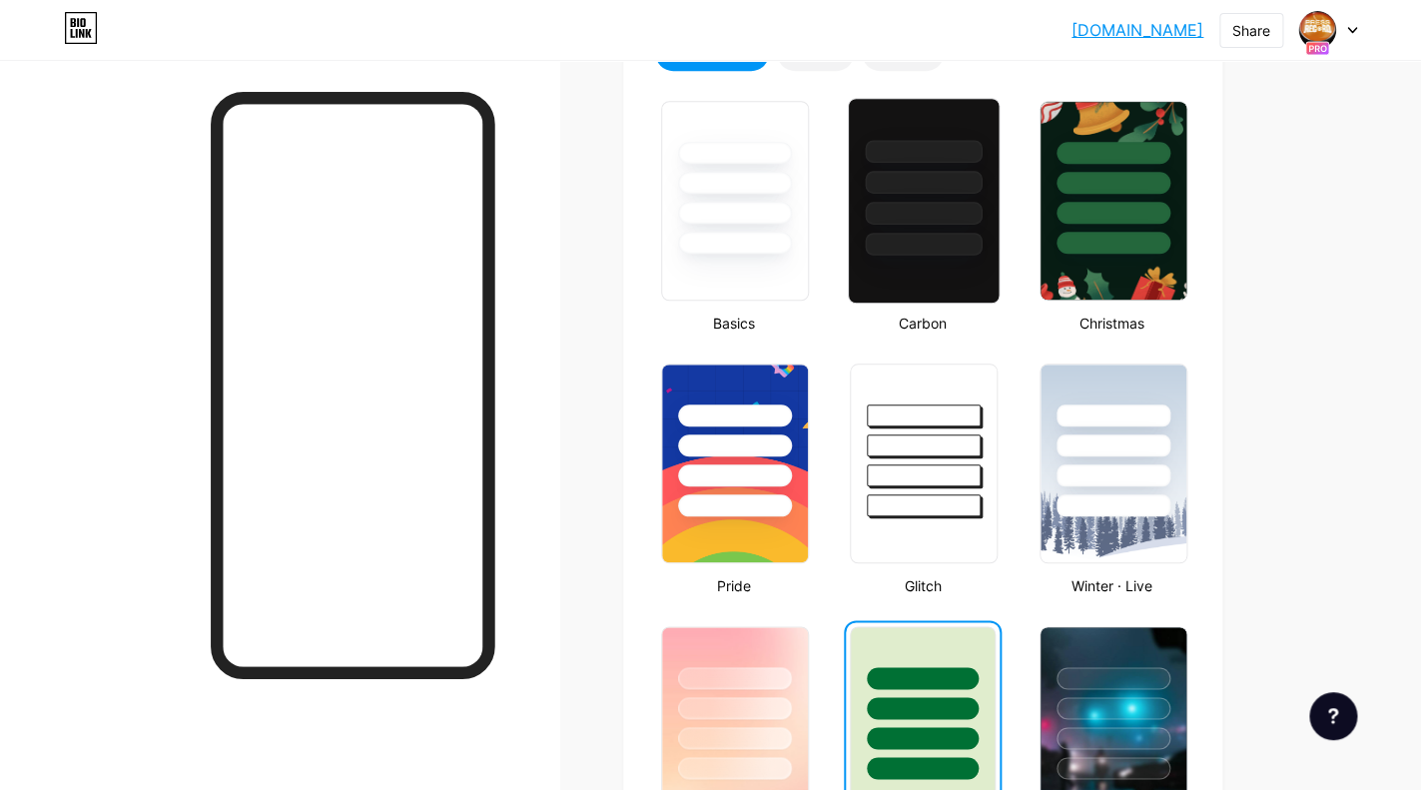
click at [936, 142] on div at bounding box center [923, 151] width 117 height 23
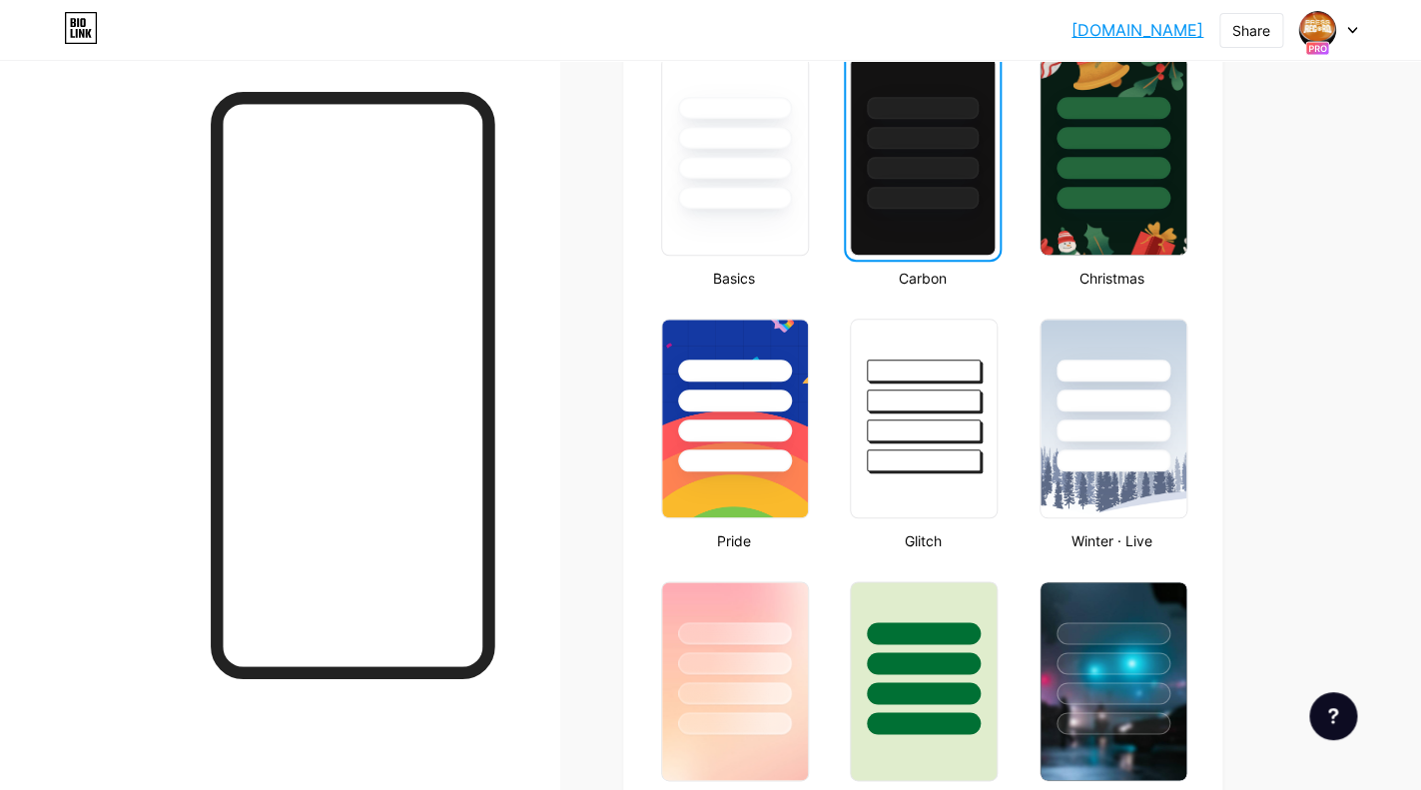
scroll to position [541, 0]
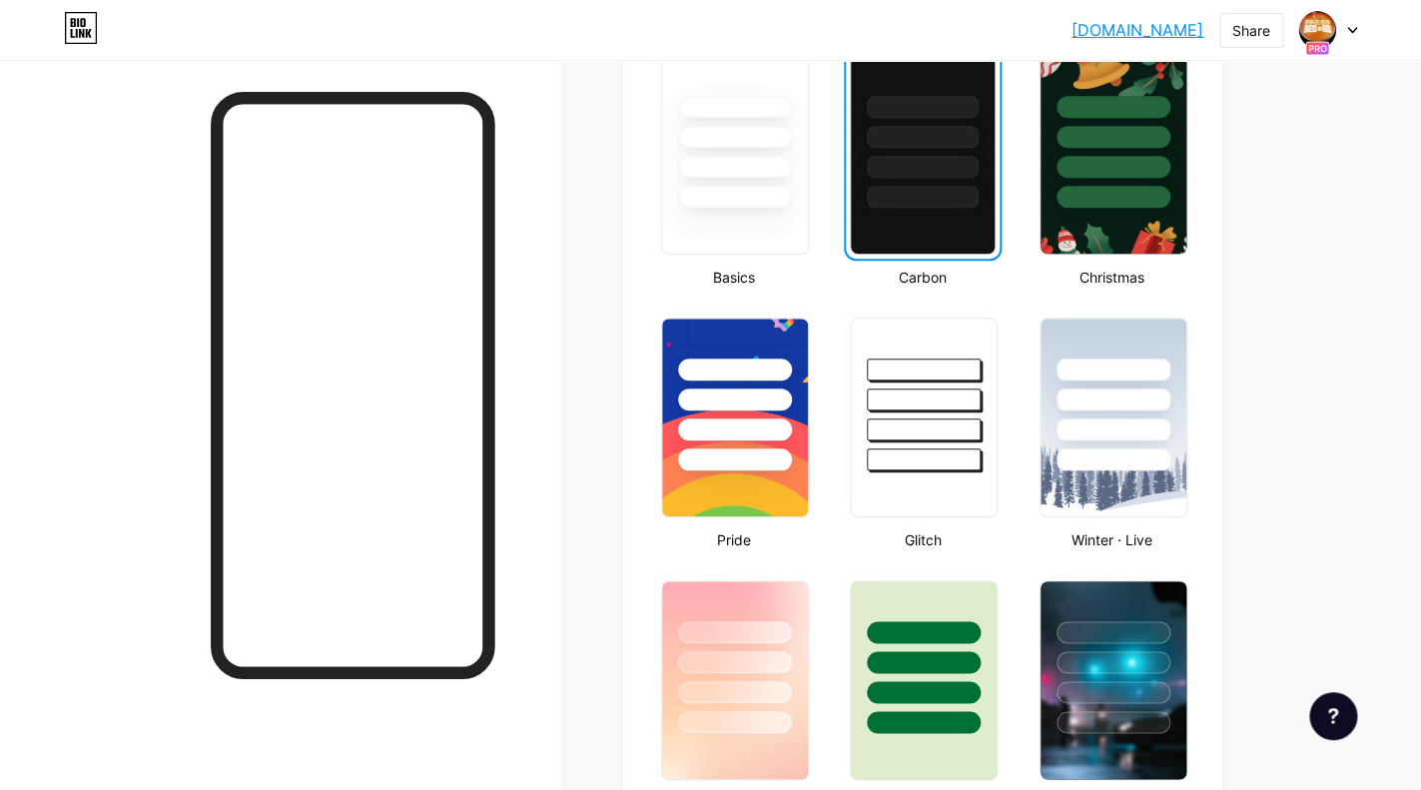
click at [889, 180] on div at bounding box center [922, 132] width 143 height 152
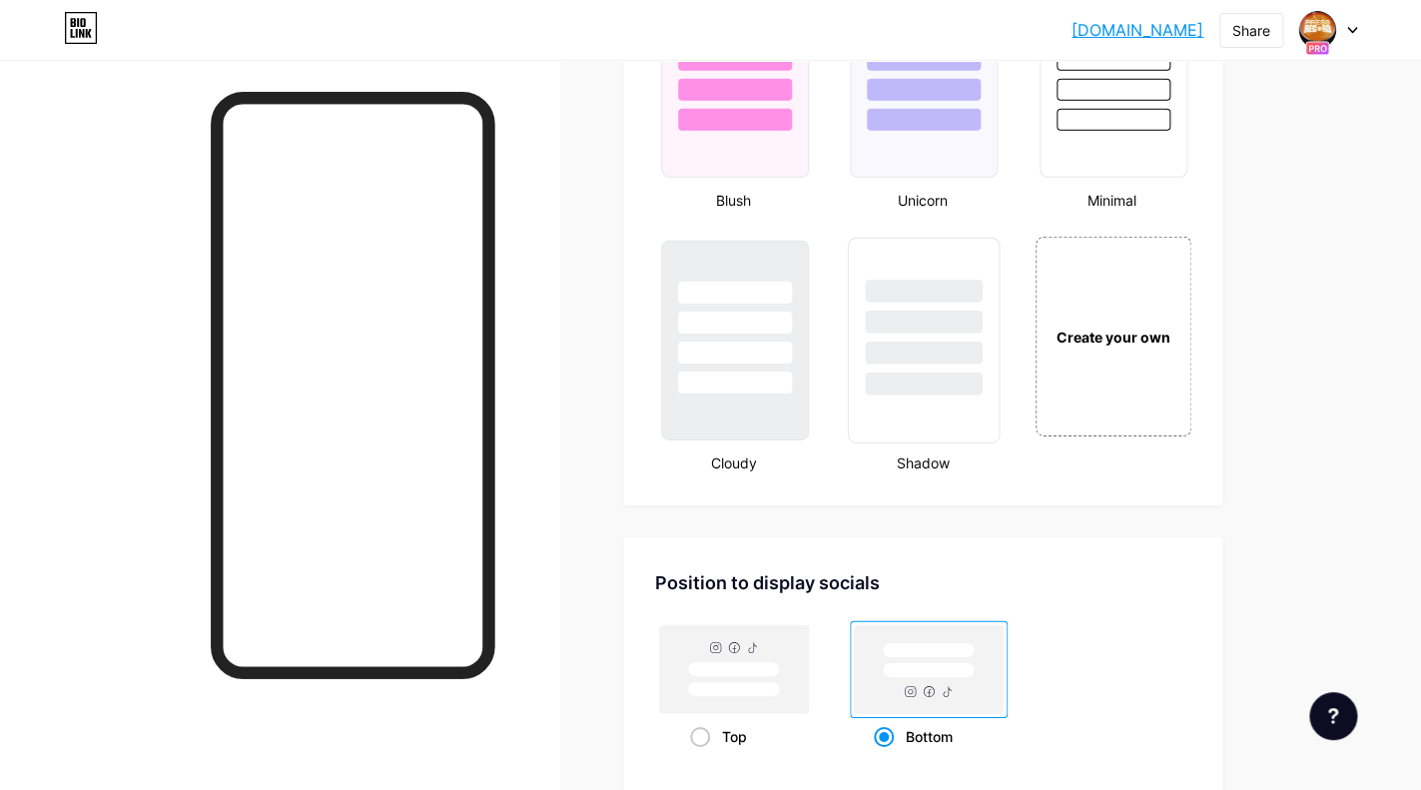
scroll to position [2169, 0]
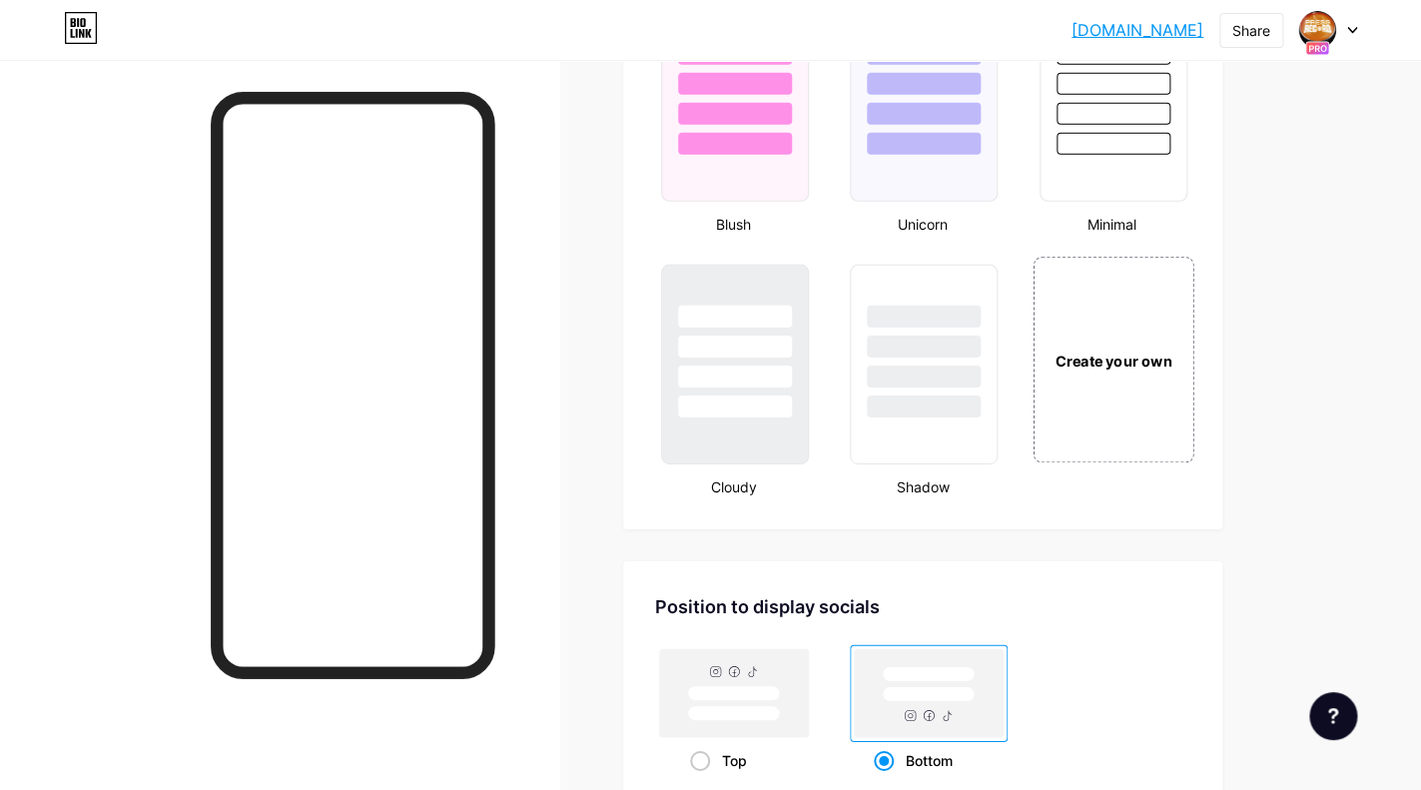
click at [1086, 358] on div "Create your own" at bounding box center [1112, 360] width 150 height 22
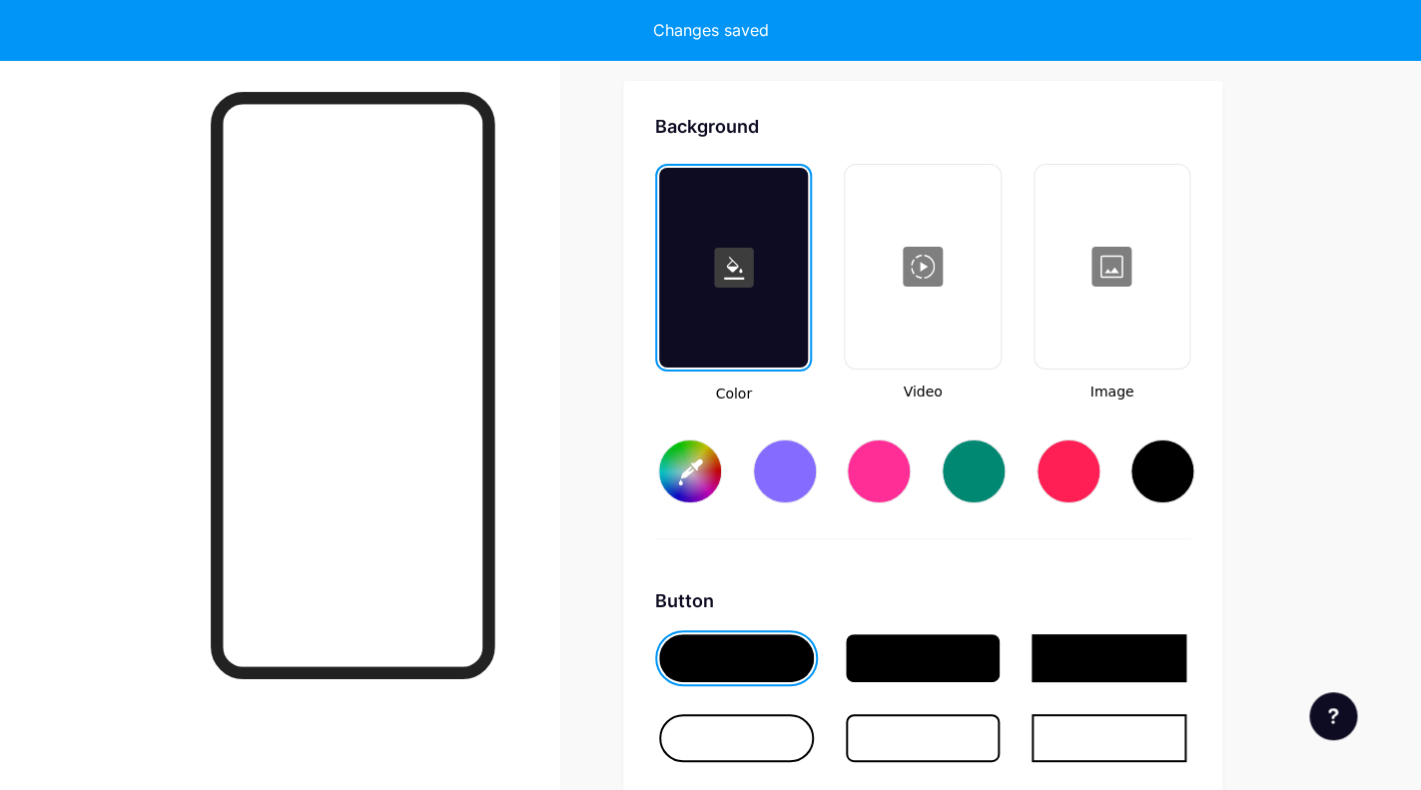
scroll to position [2650, 0]
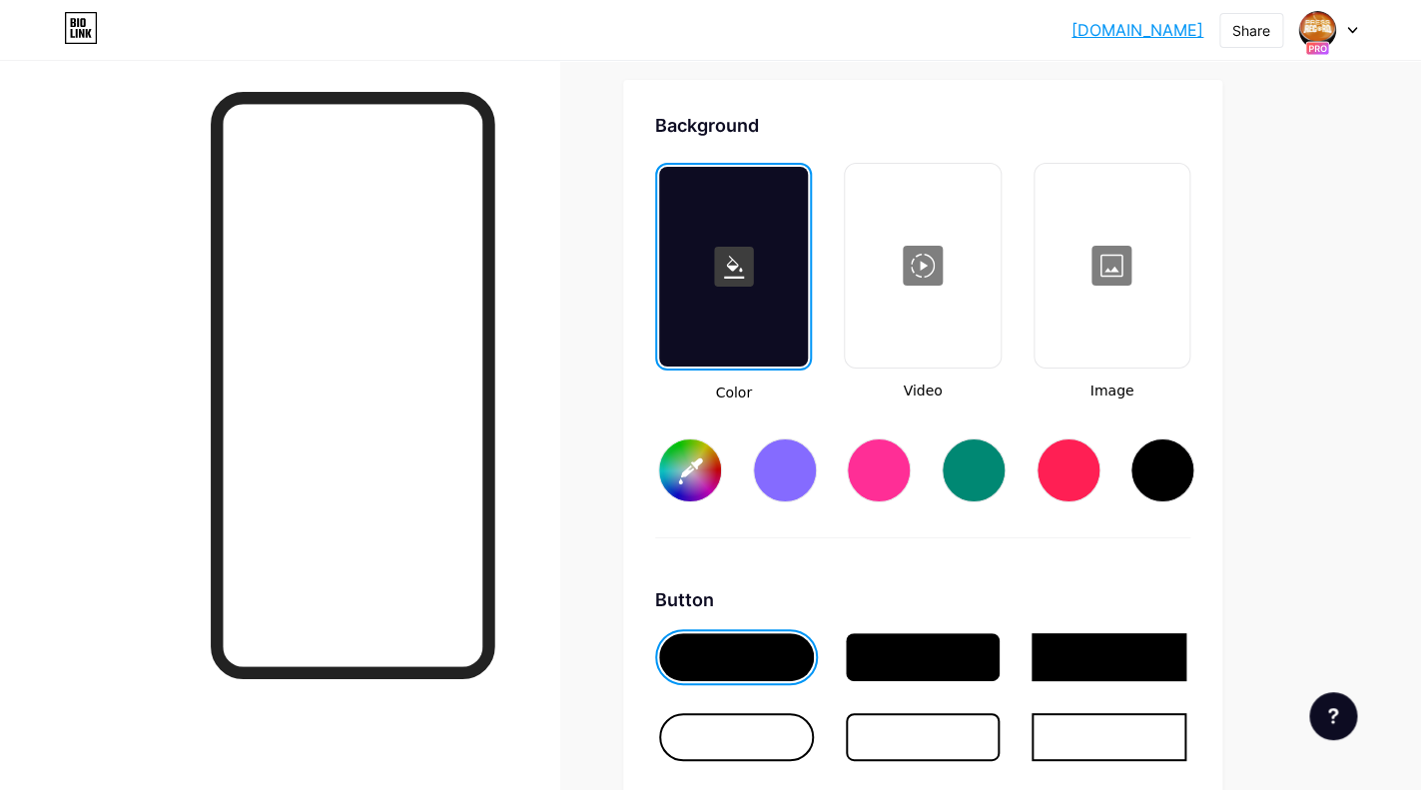
type input "#ffffff"
type input "#000000"
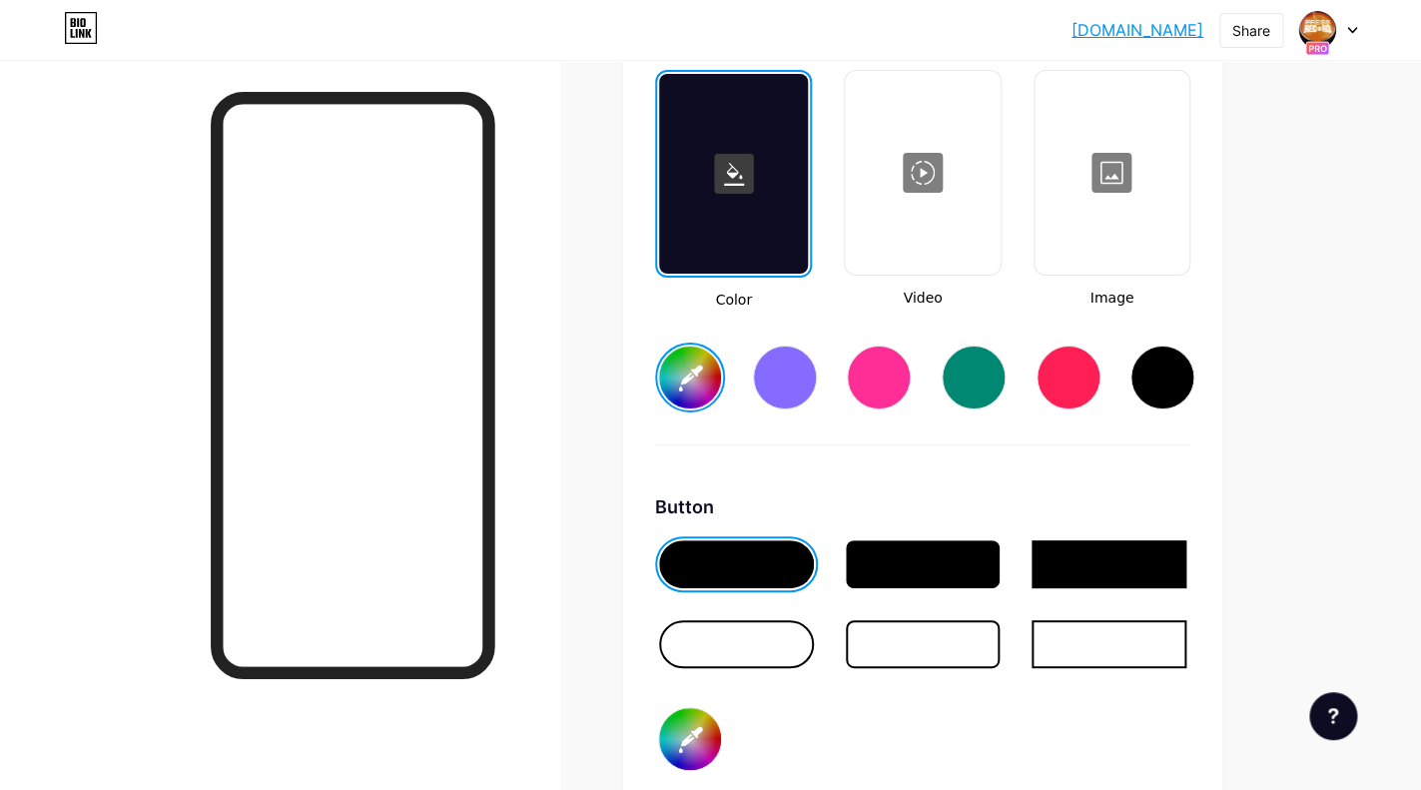
scroll to position [2745, 0]
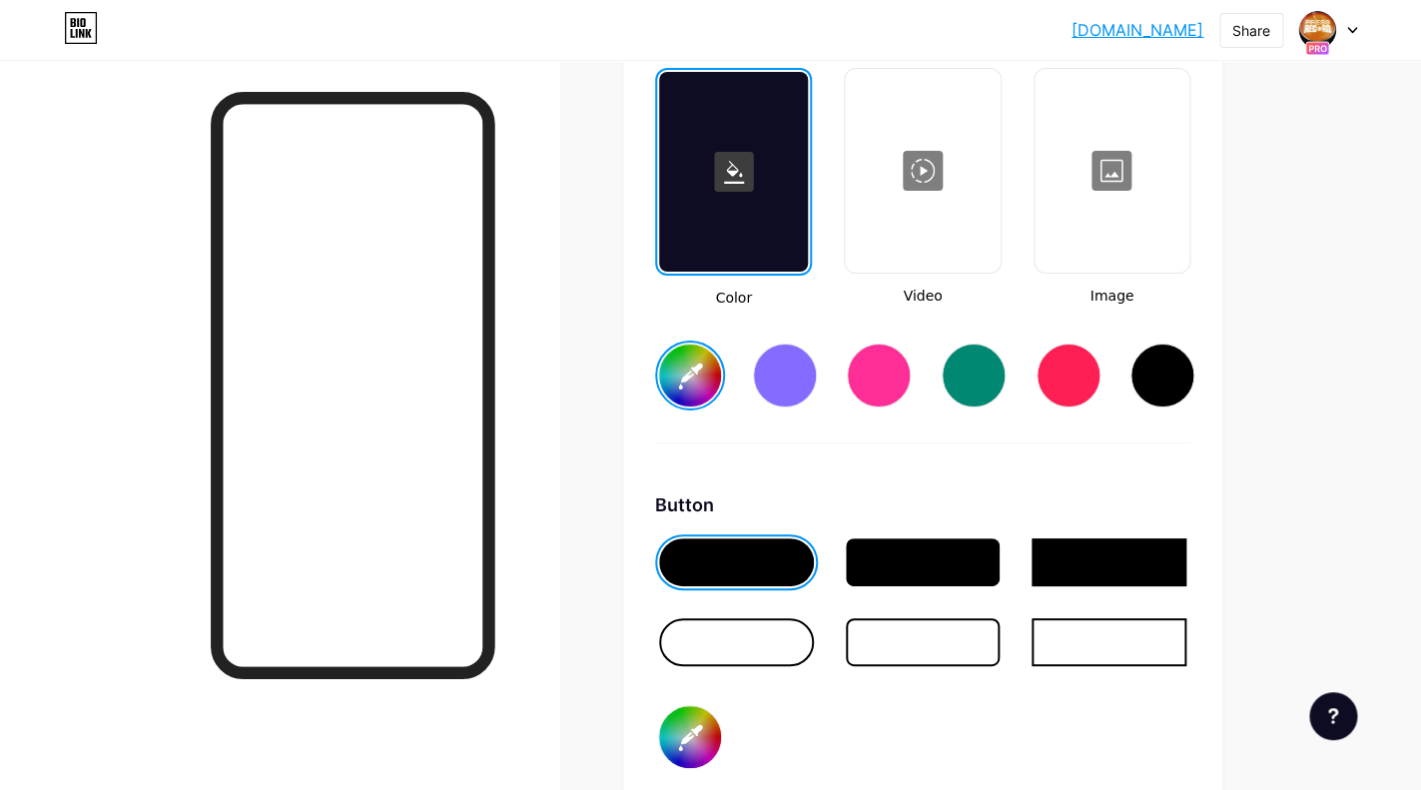
click at [692, 718] on input "#000000" at bounding box center [690, 737] width 62 height 62
type input "#ffffff"
type input "#020101"
type input "#ffffff"
type input "#050303"
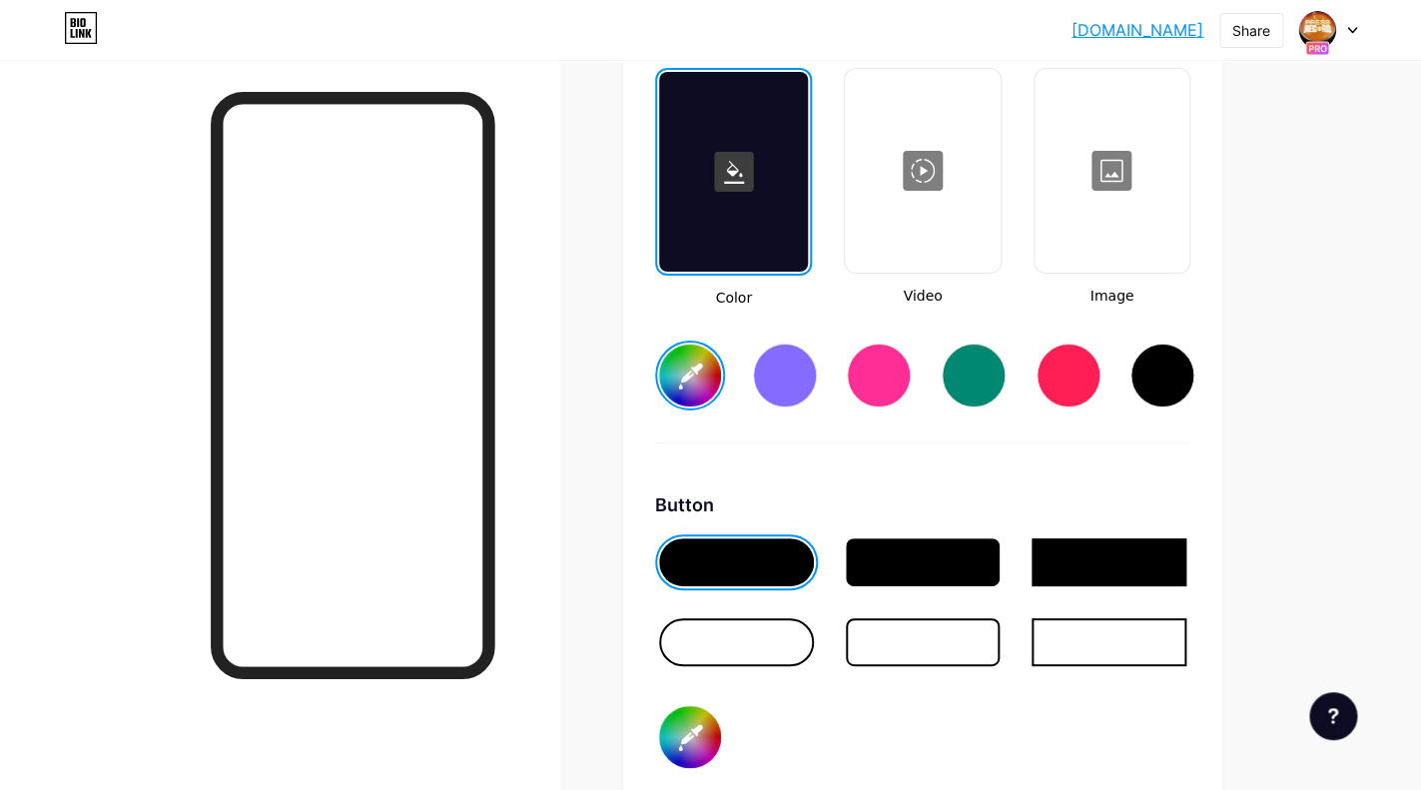
type input "#ffffff"
type input "#0c0807"
type input "#ffffff"
type input "#1a100f"
type input "#ffffff"
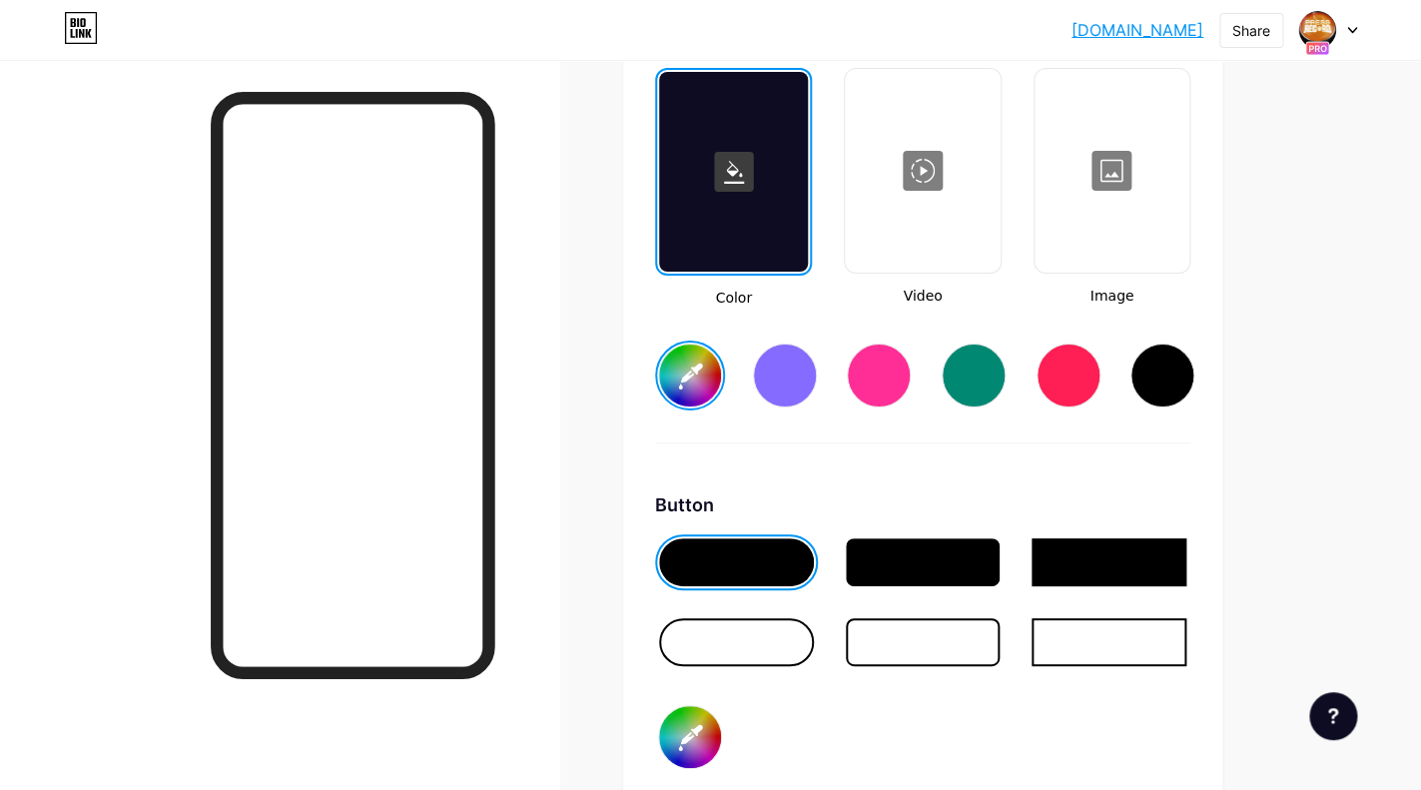
type input "#2e1c1c"
type input "#ffffff"
type input "#492e2d"
type input "#ffffff"
type input "#6b4241"
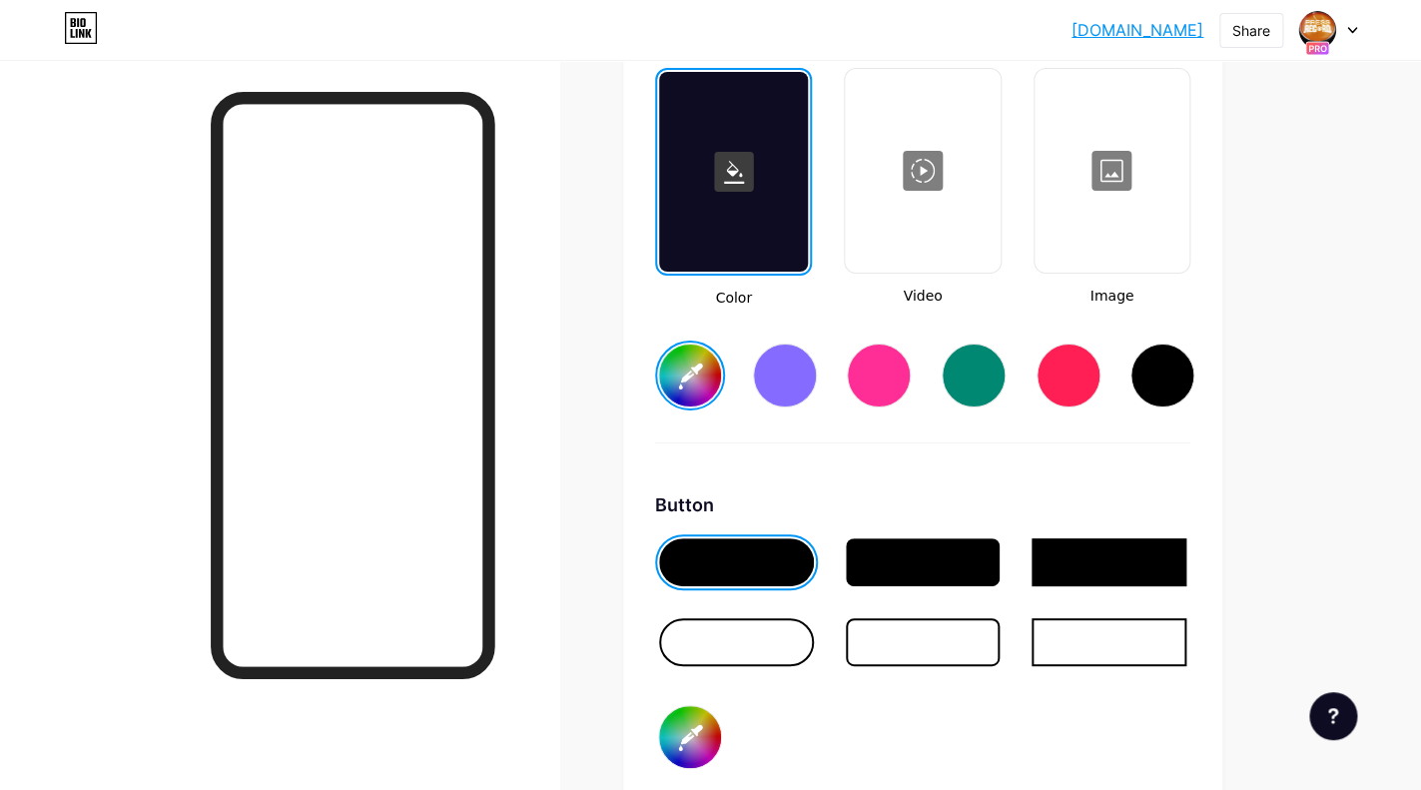
type input "#ffffff"
type input "#8d5857"
type input "#ffffff"
type input "#ac6b69"
type input "#ffffff"
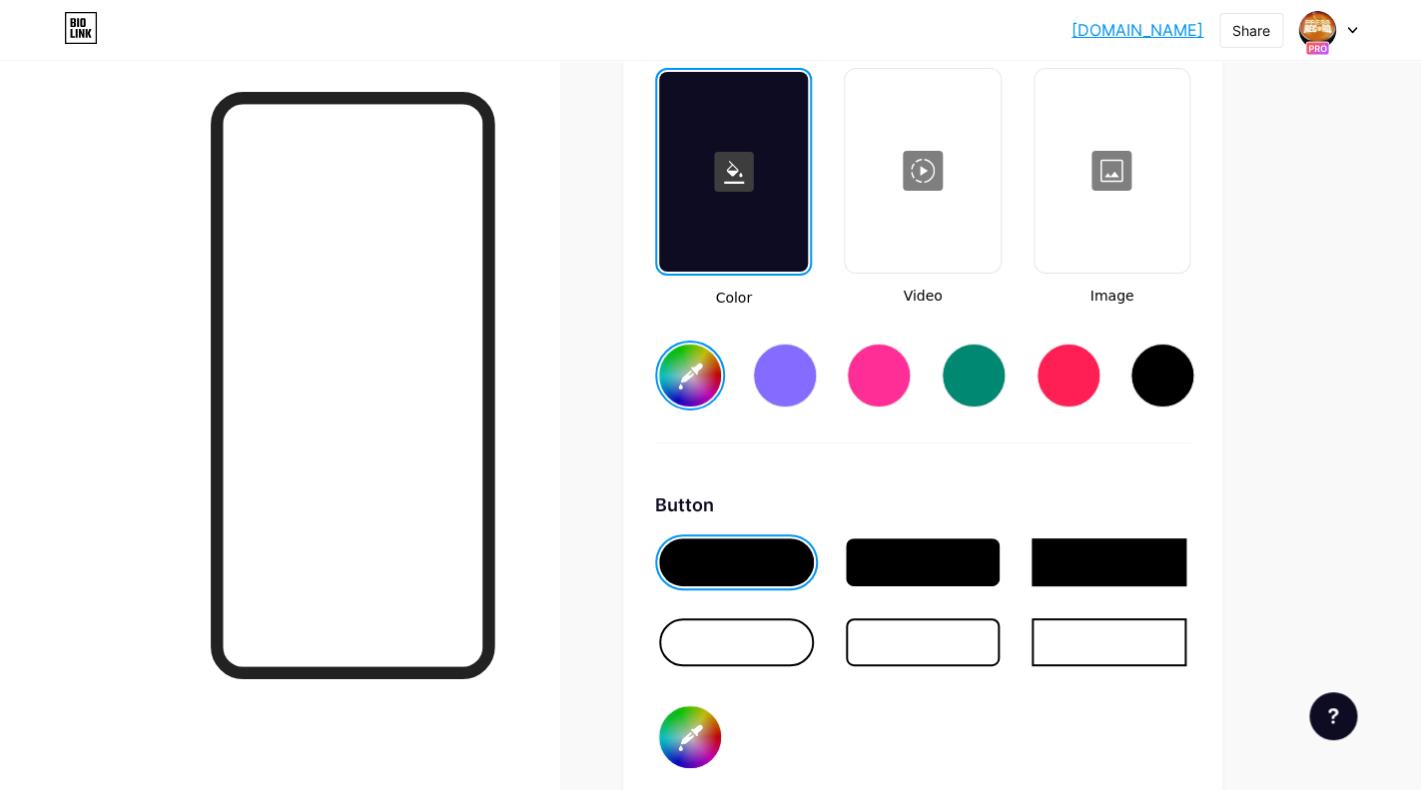
type input "#c37978"
type input "#ffffff"
type input "#d88785"
type input "#ffffff"
type input "#e9918f"
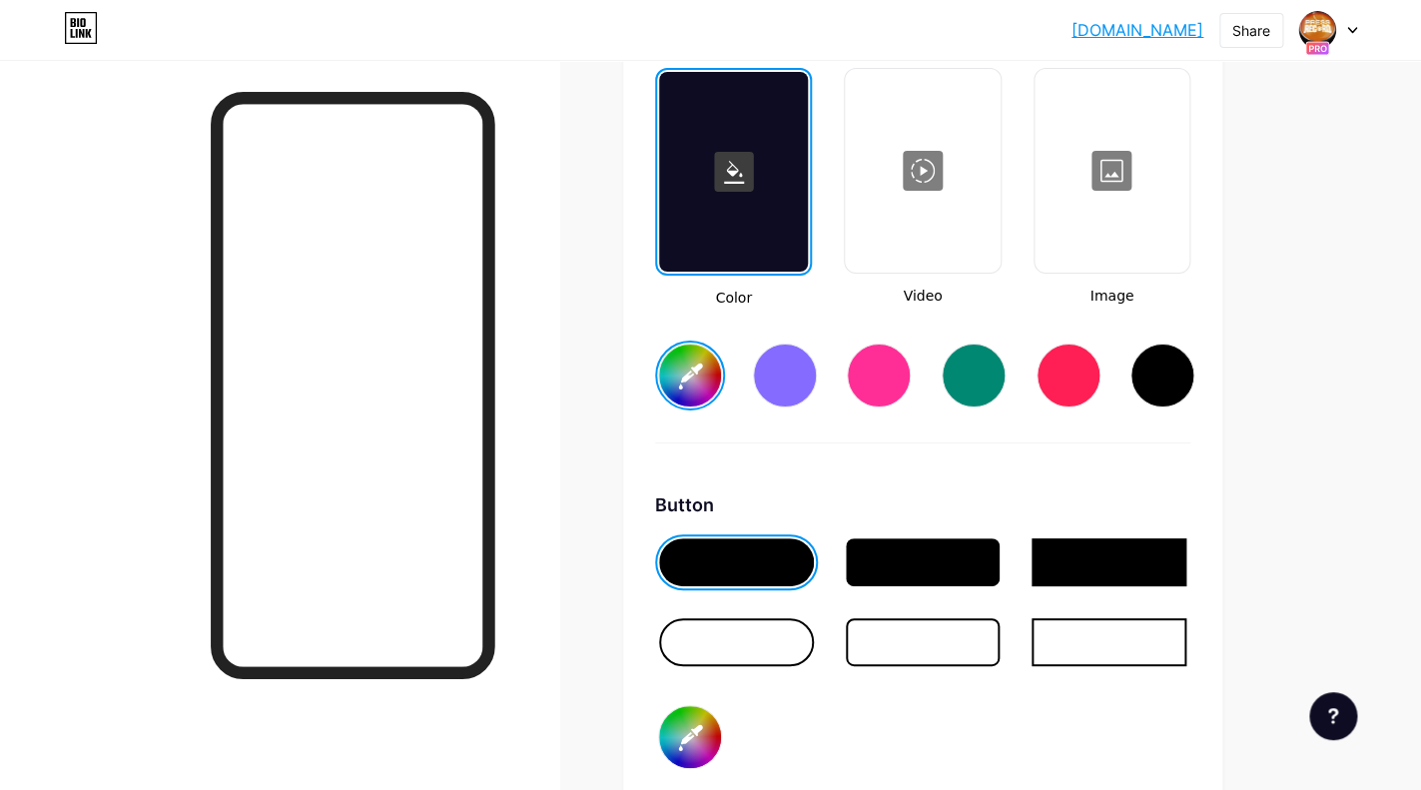
type input "#ffffff"
type input "#f39795"
type input "#ffffff"
type input "#fc9d9b"
type input "#ffffff"
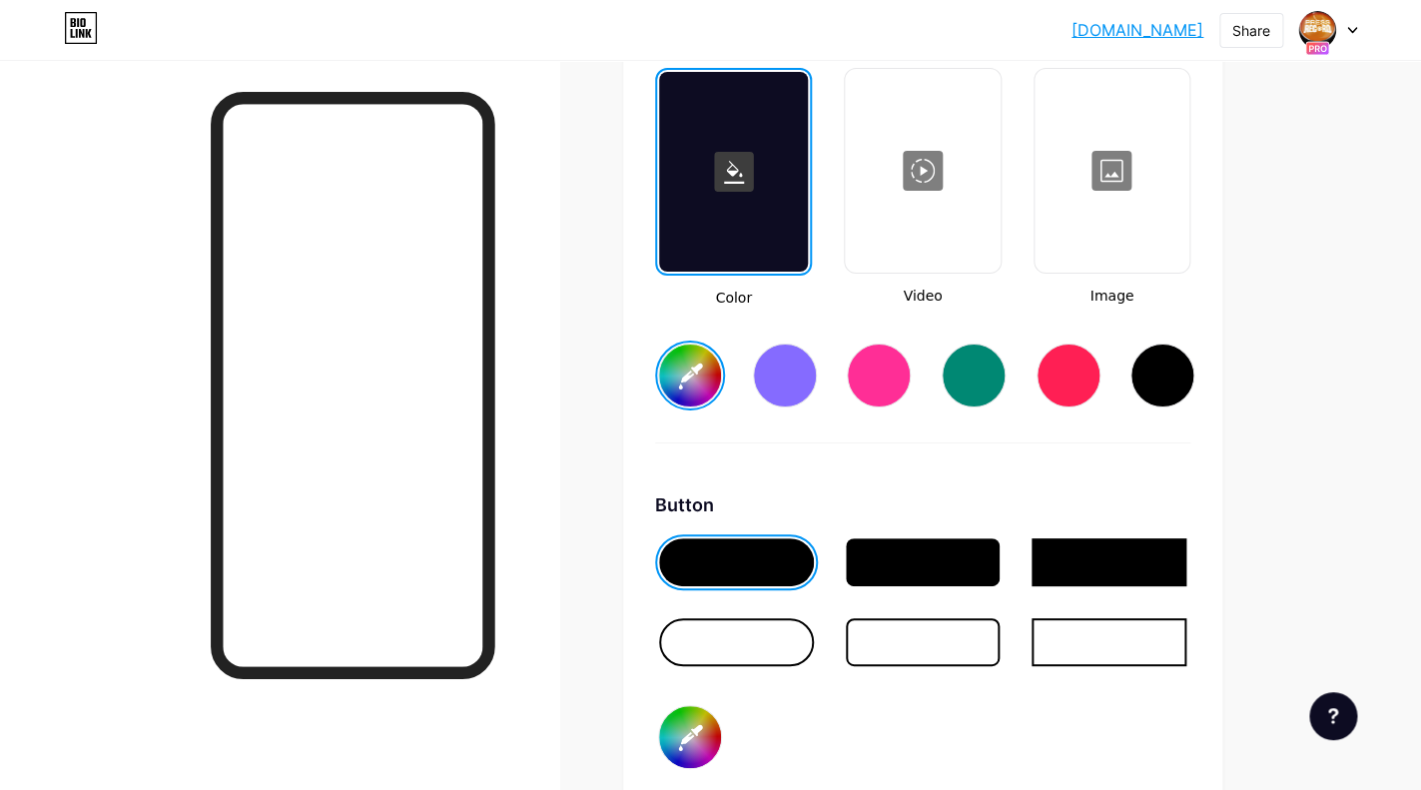
type input "#ff9e9c"
type input "#ffffff"
type input "#f99b99"
type input "#ffffff"
type input "#f49795"
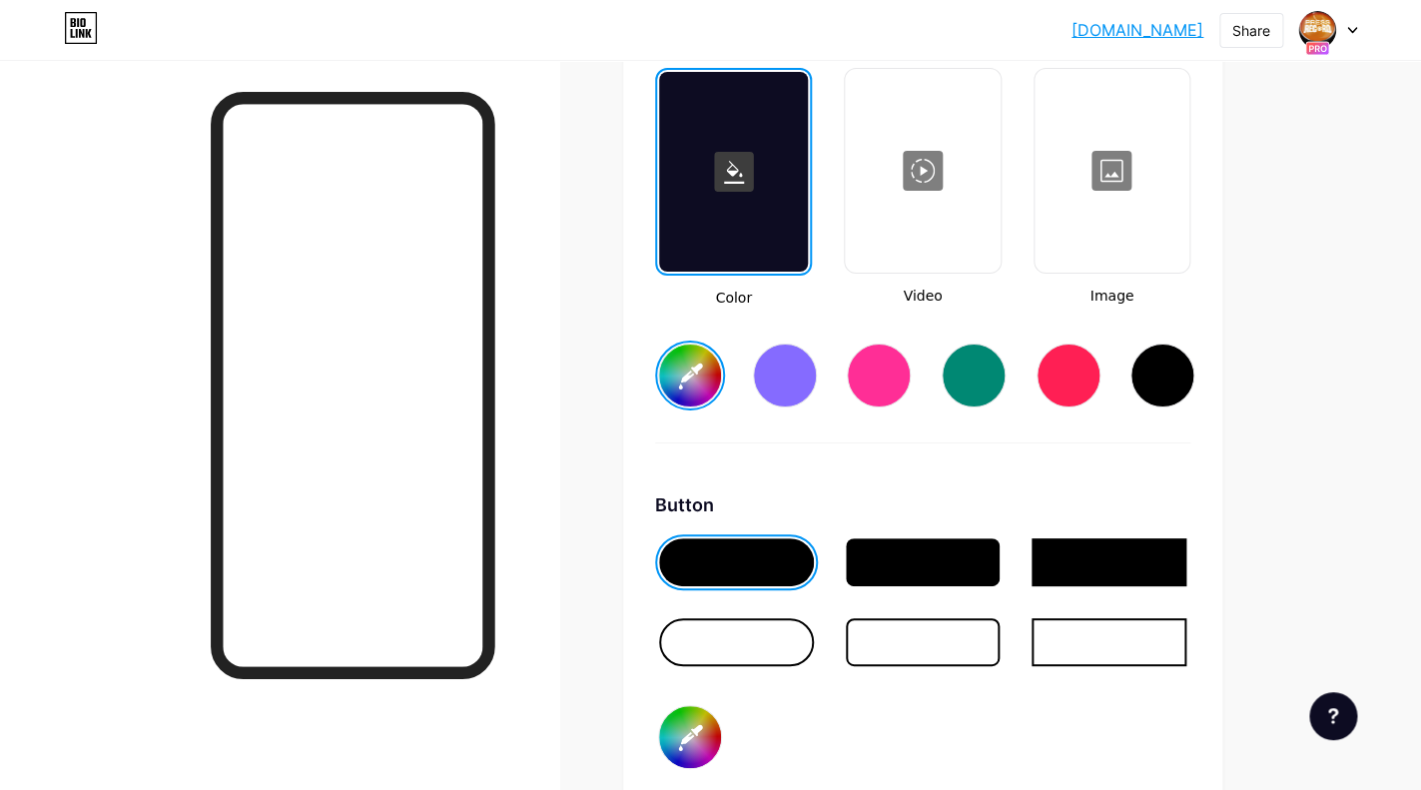
type input "#ffffff"
type input "#f09593"
type input "#ffffff"
type input "#ef9492"
type input "#ffffff"
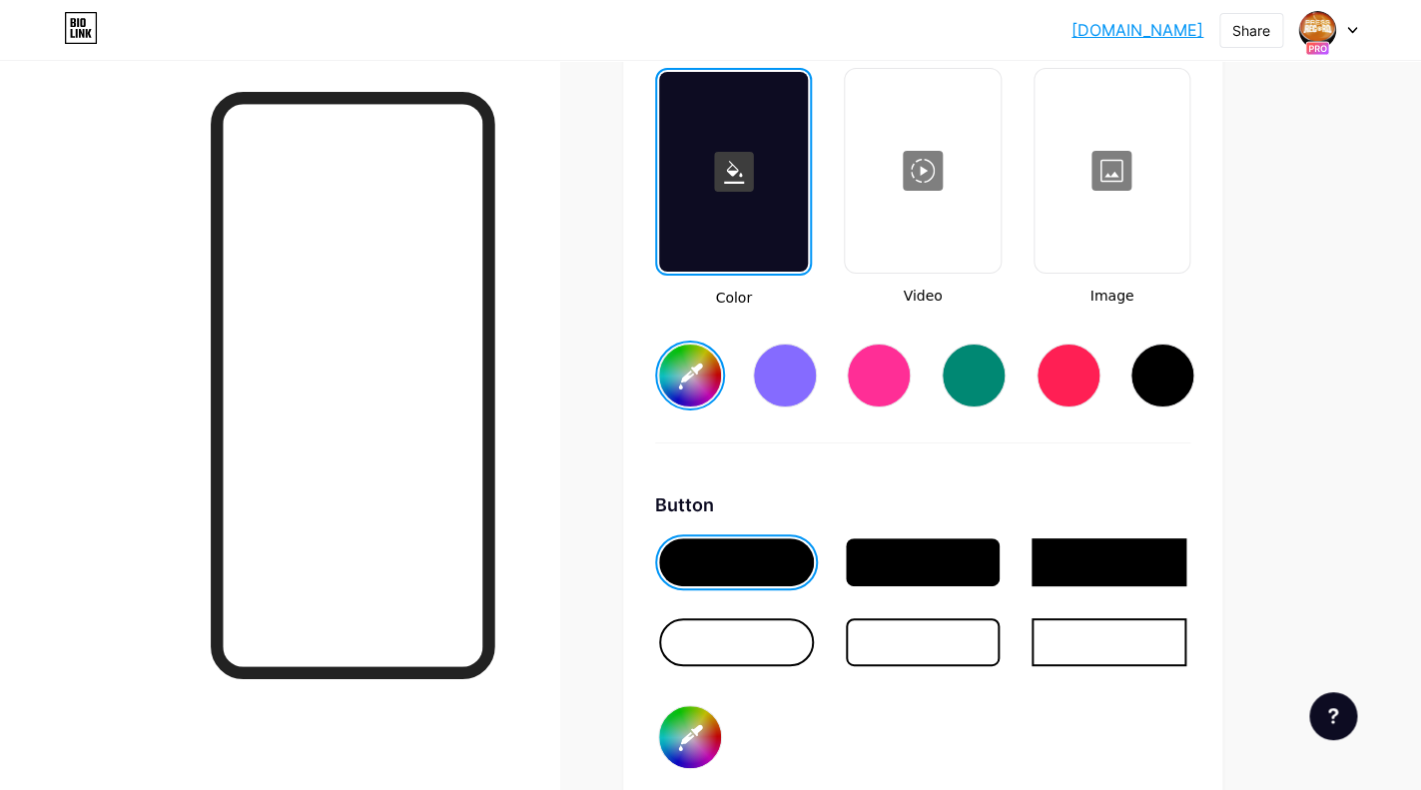
type input "#ee9492"
type input "#ffffff"
type input "#ed9492"
type input "#ffffff"
type input "#ed9391"
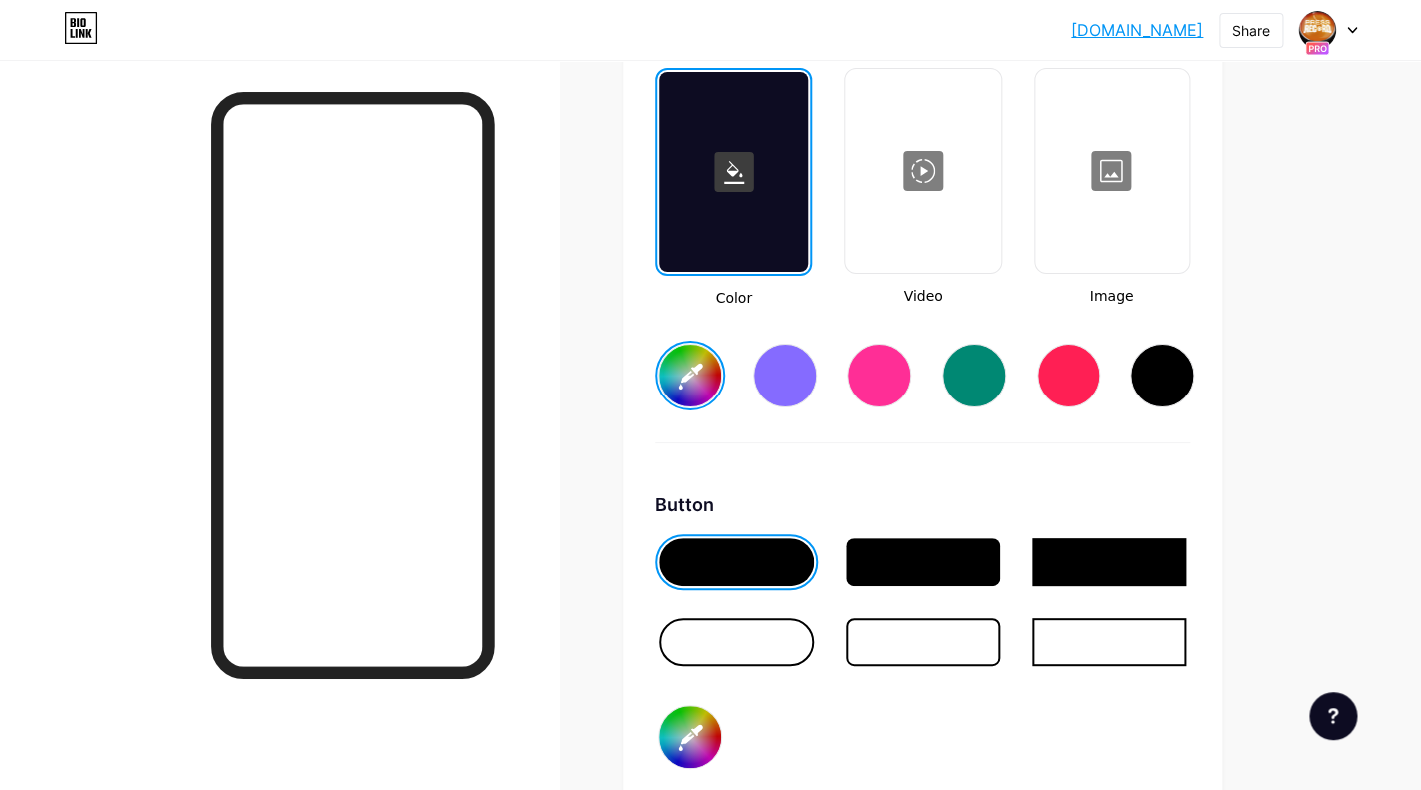
type input "#ffffff"
type input "#ec9391"
type input "#ffffff"
type input "#eb9290"
type input "#ffffff"
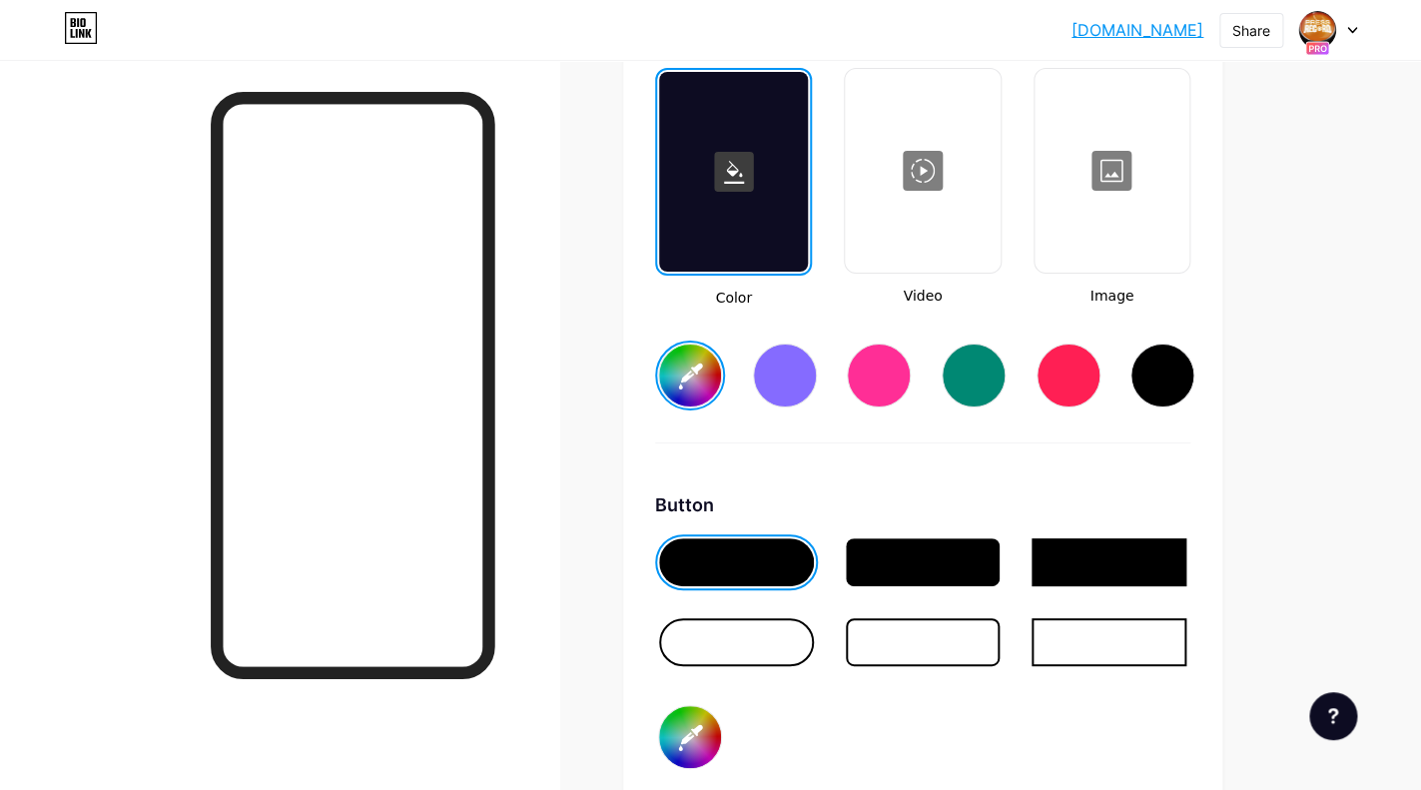
type input "#e9918f"
type input "#ffffff"
type input "#e78f8d"
type input "#ffffff"
type input "#e58e8c"
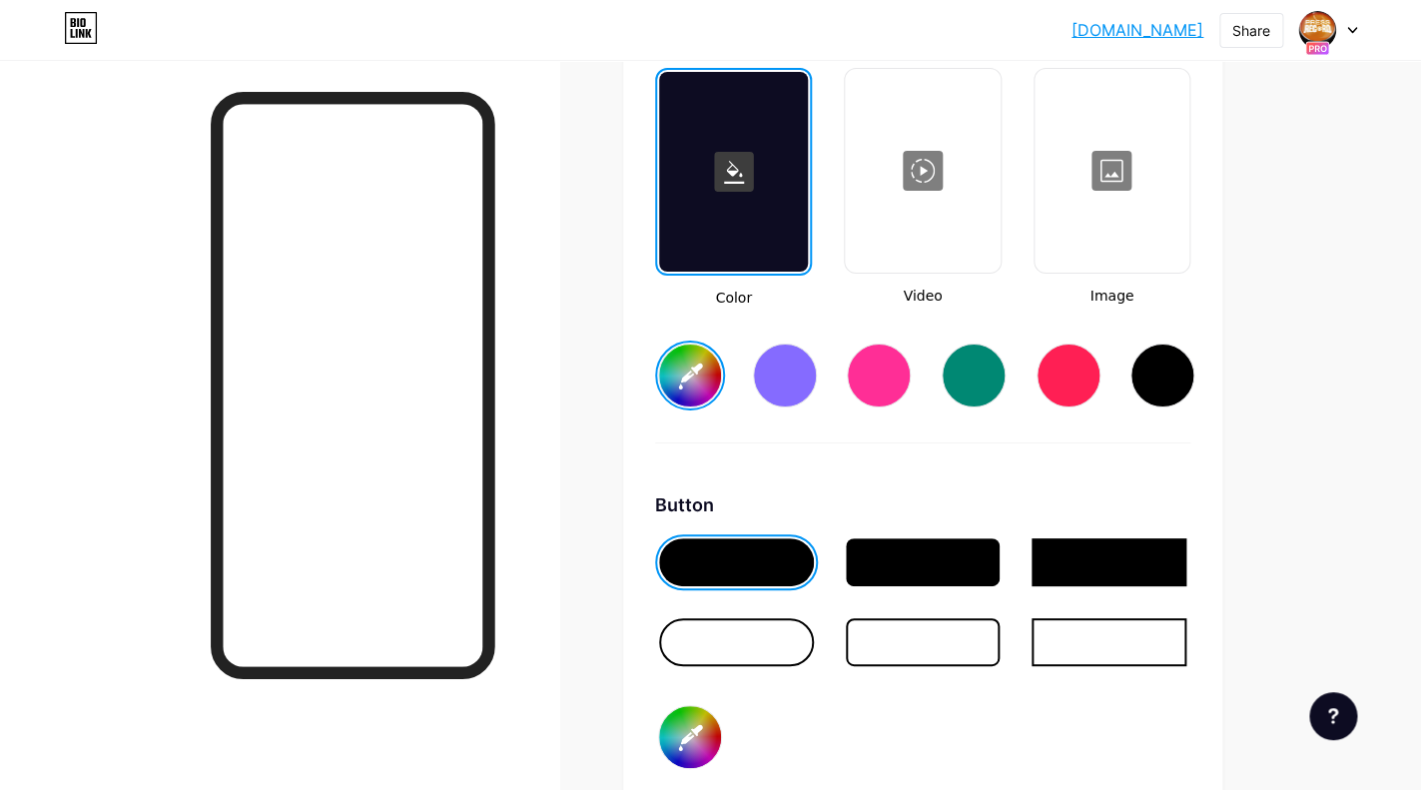
type input "#ffffff"
type input "#e38d8b"
type input "#ffffff"
type input "#e28d8b"
type input "#ffffff"
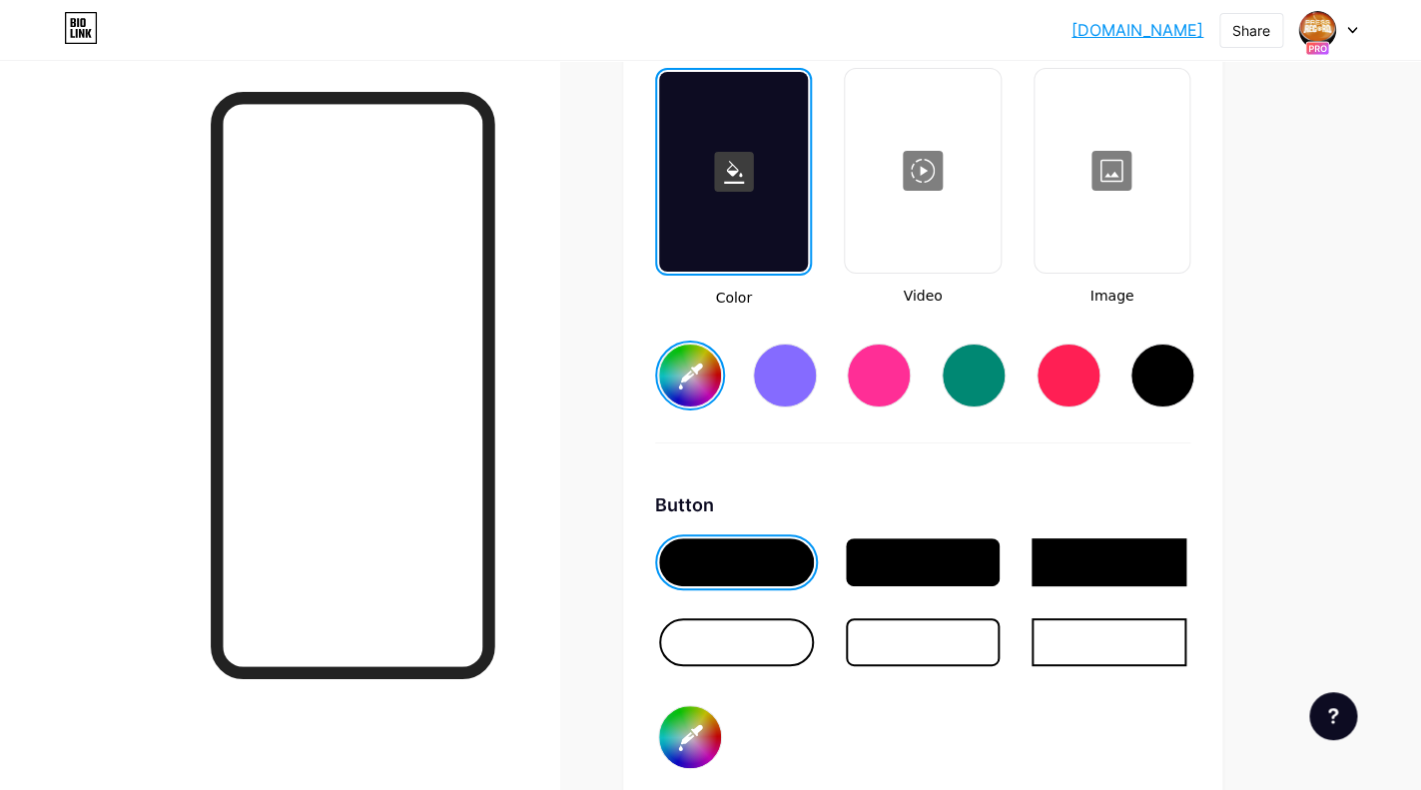
type input "#e28c8a"
type input "#ffffff"
type input "#e27a0c"
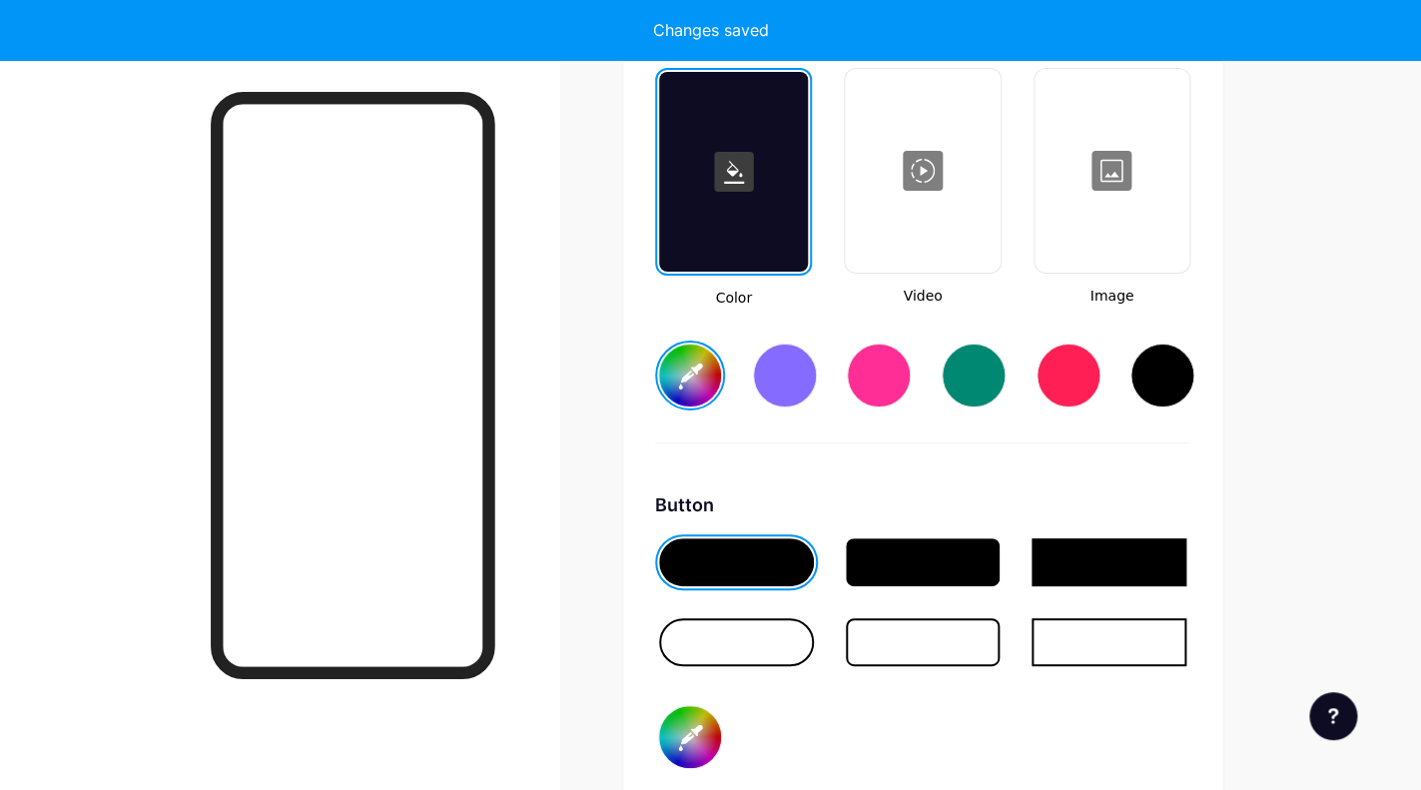
type input "#ffffff"
type input "#e26b0d"
type input "#ffffff"
type input "#e26b0c"
type input "#ffffff"
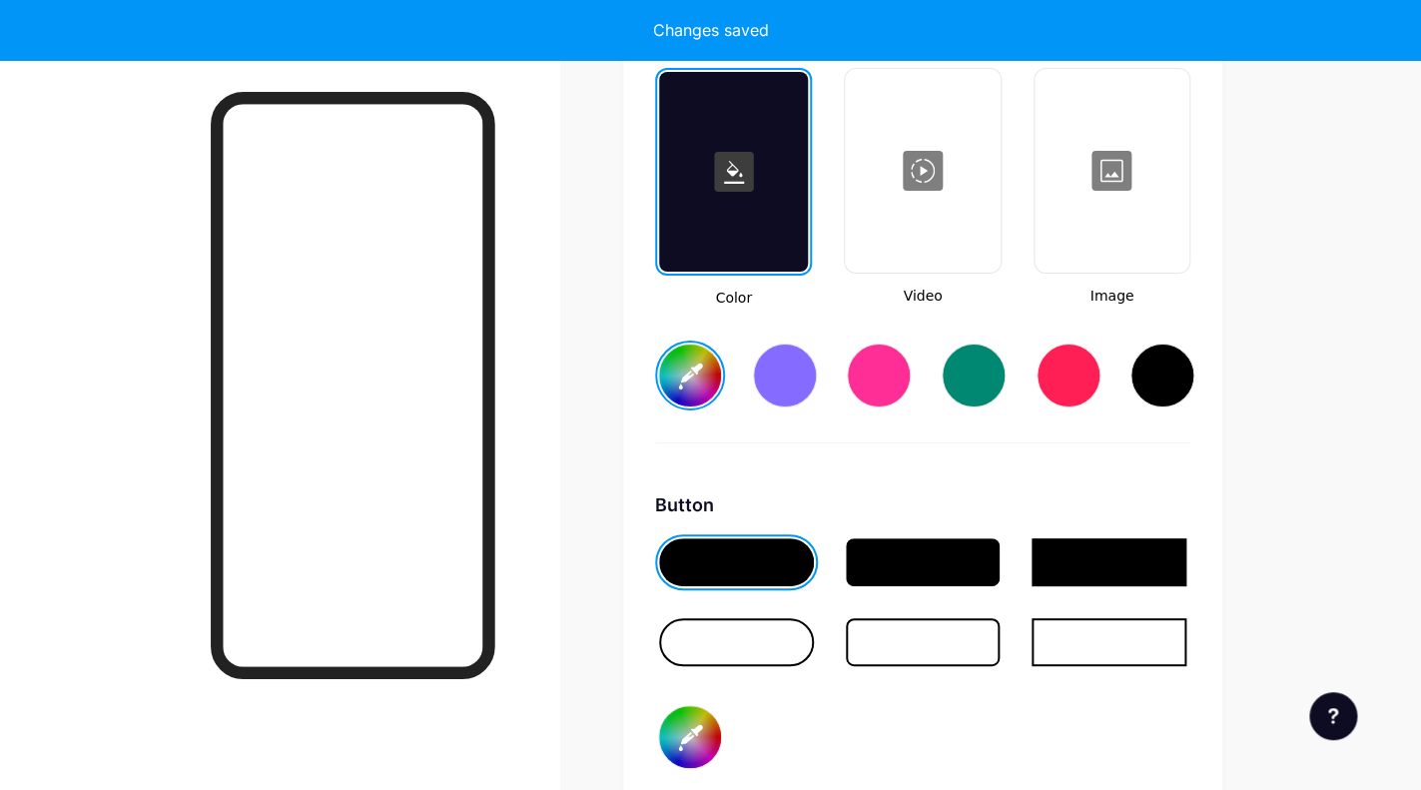
type input "#e26c0d"
type input "#ffffff"
type input "#e26d0d"
type input "#ffffff"
type input "#e26f10"
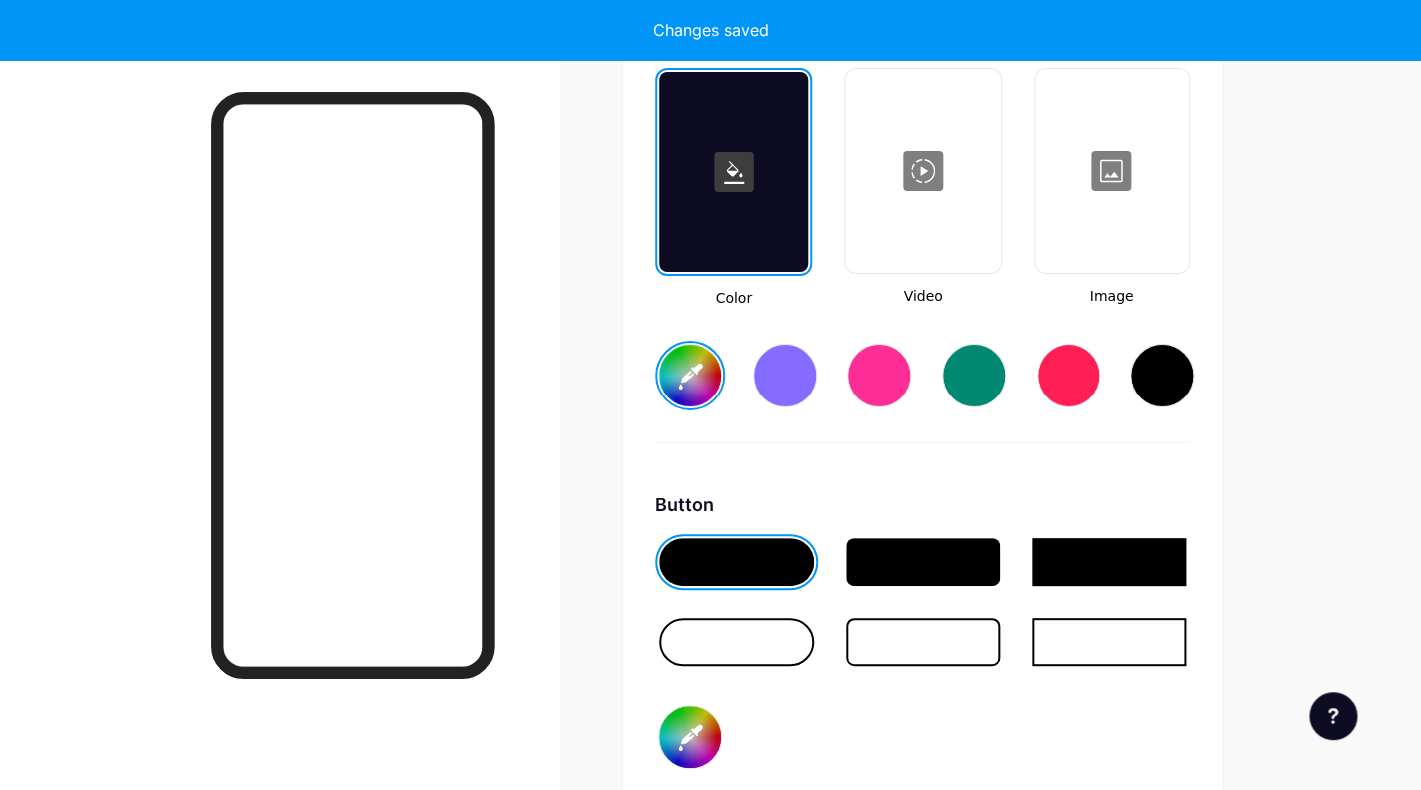
type input "#ffffff"
type input "#e27213"
type input "#ffffff"
type input "#e27717"
type input "#ffffff"
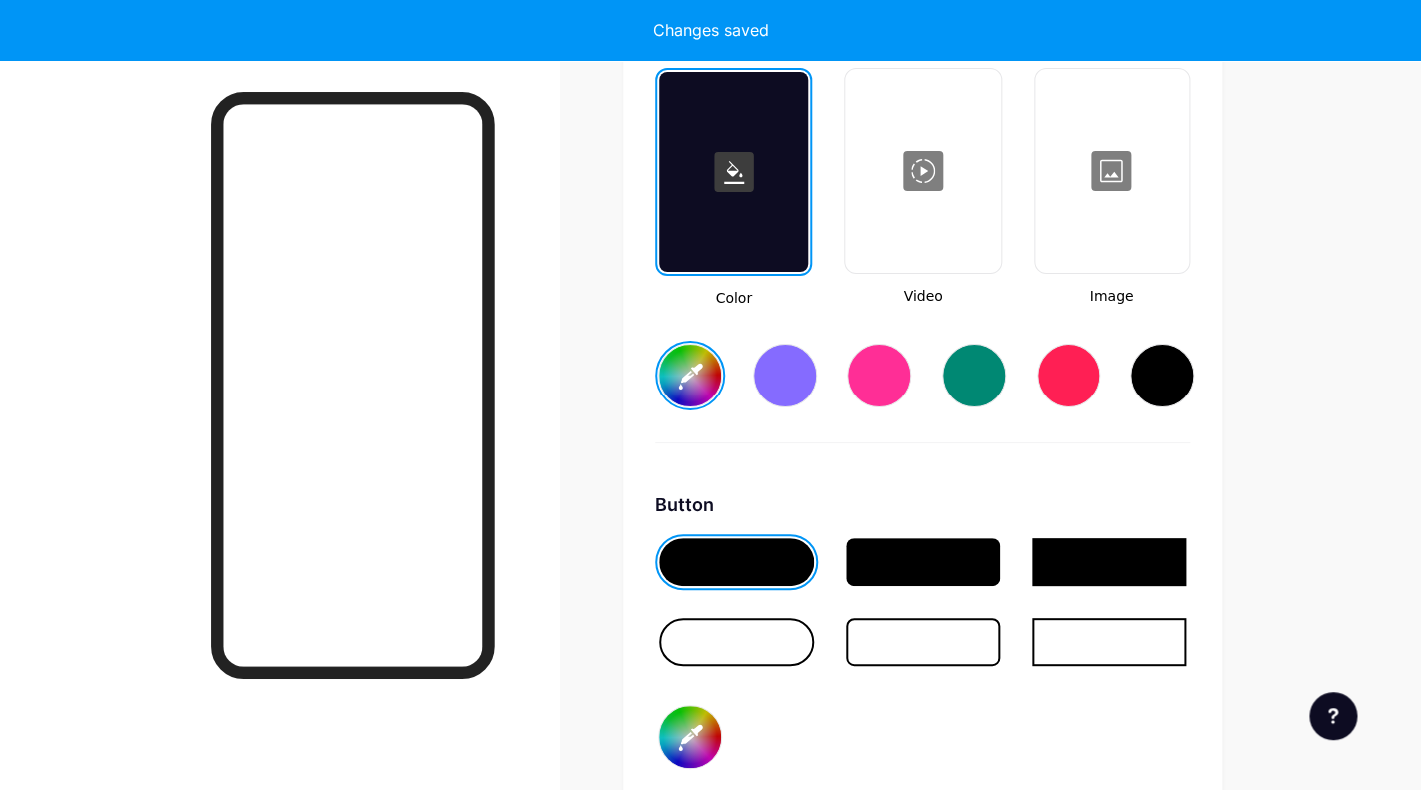
type input "#e27b1d"
type input "#ffffff"
type input "#e27e24"
type input "#ffffff"
type input "#e2812a"
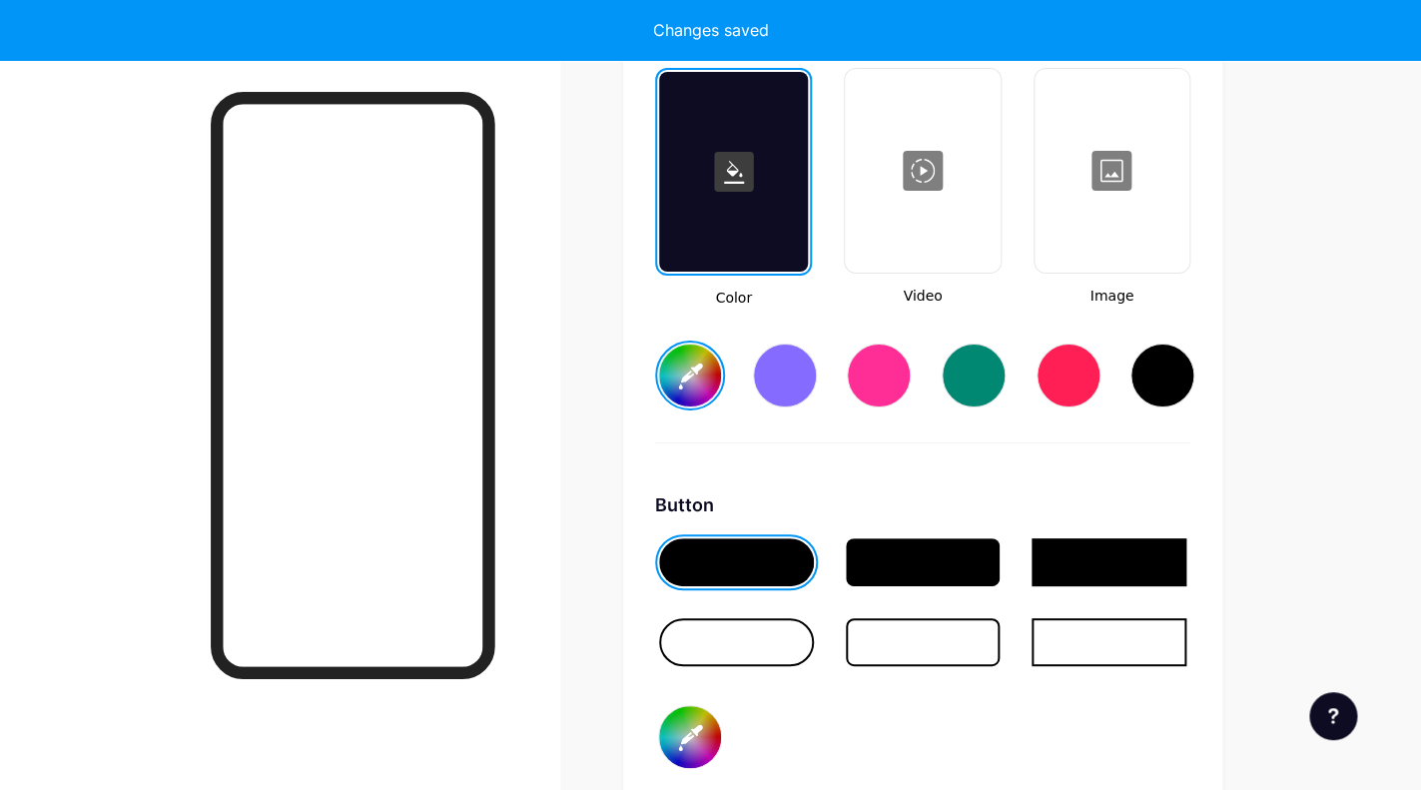
type input "#ffffff"
type input "#e2842f"
type input "#ffffff"
type input "#e28733"
type input "#ffffff"
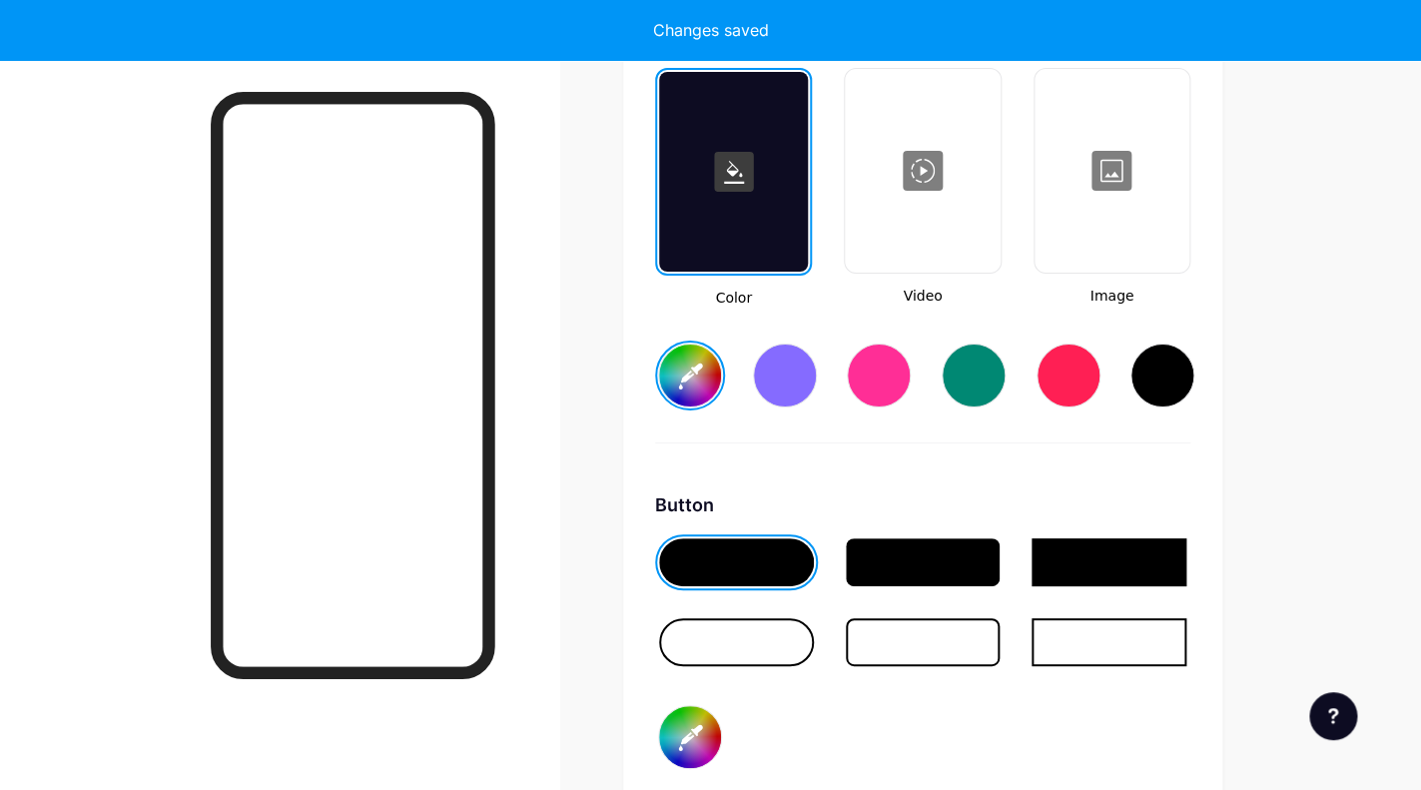
type input "#e28836"
type input "#ffffff"
type input "#e28a39"
type input "#ffffff"
type input "#e28b3b"
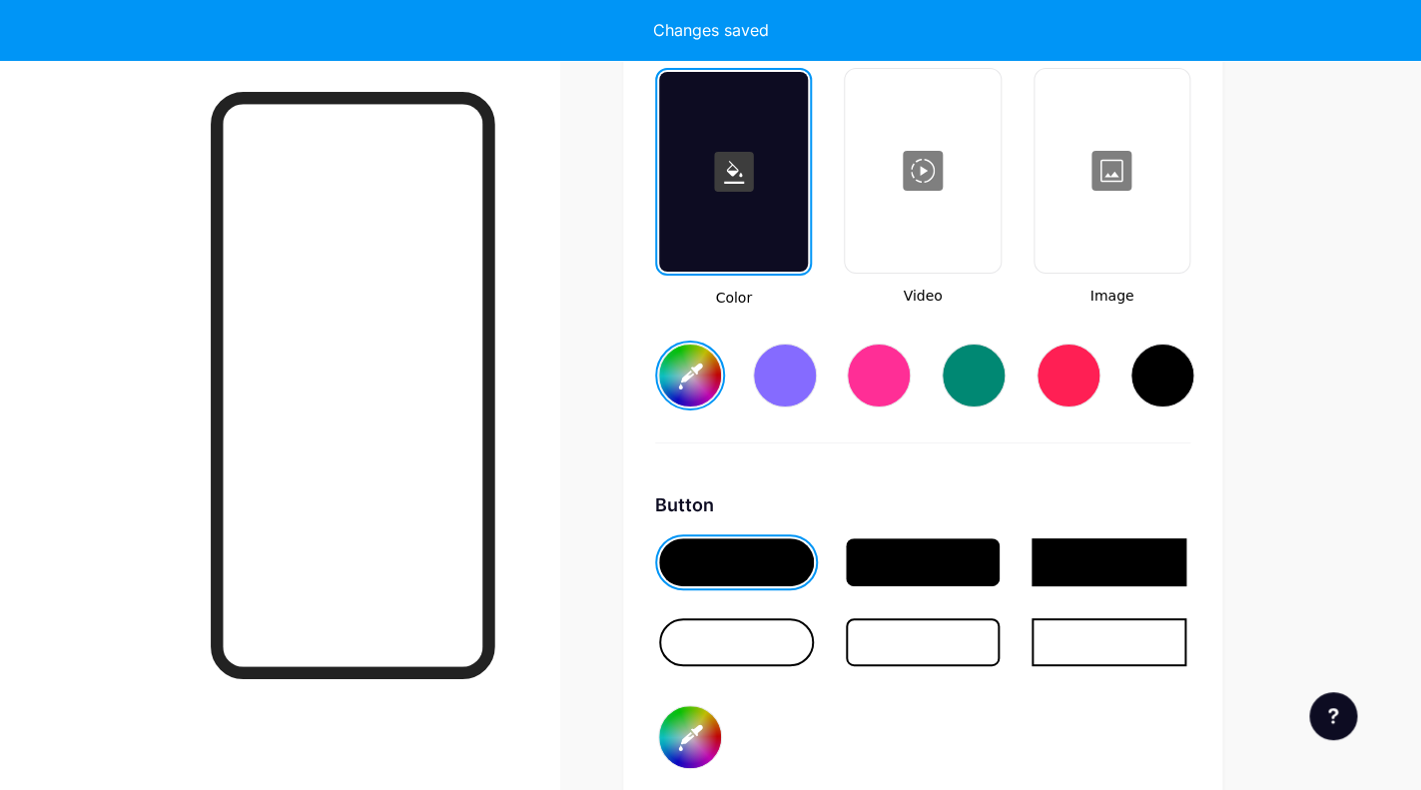
type input "#ffffff"
type input "#e28c3d"
type input "#ffffff"
type input "#e28c3e"
type input "#ffffff"
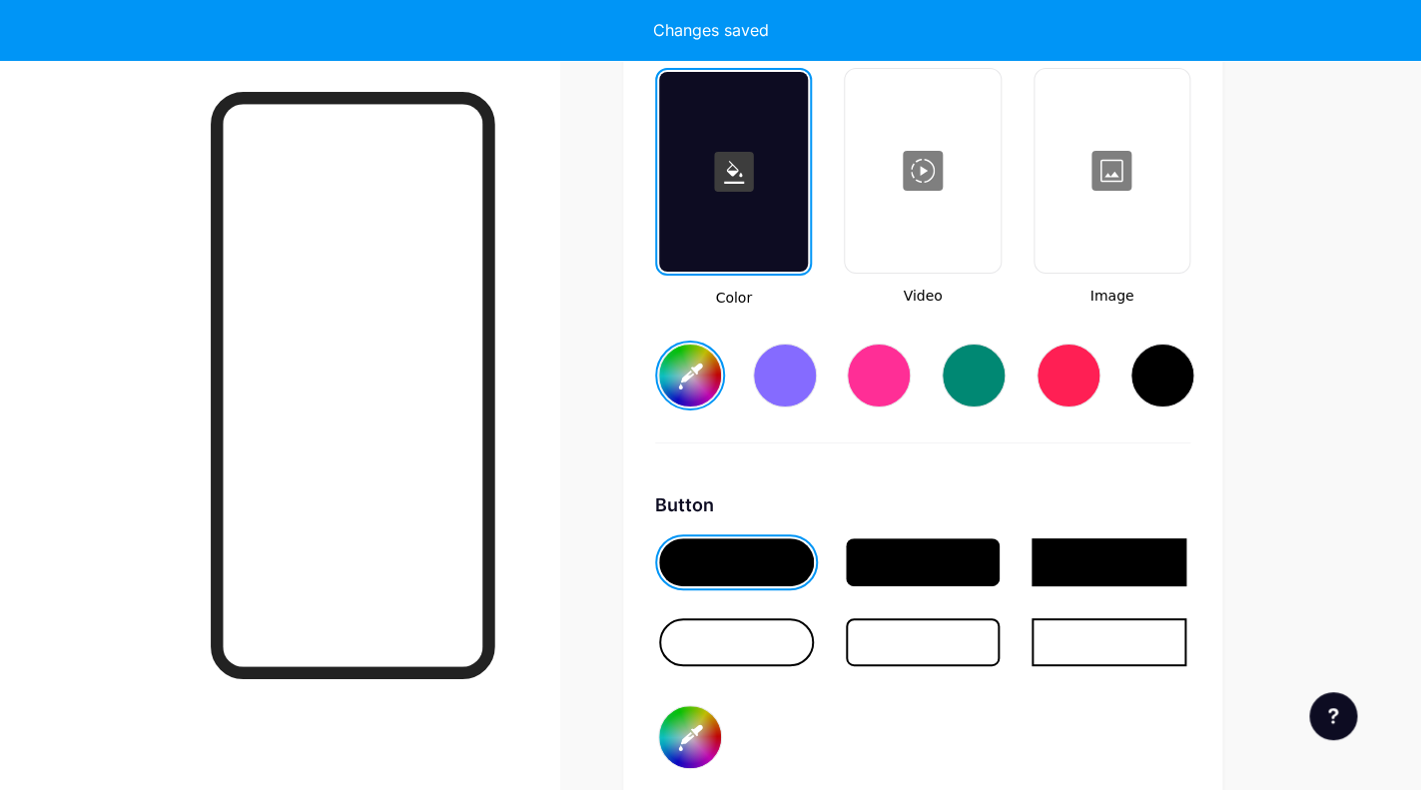
type input "#e28d3f"
type input "#ffffff"
type input "#e28e41"
type input "#ffffff"
type input "#e28e42"
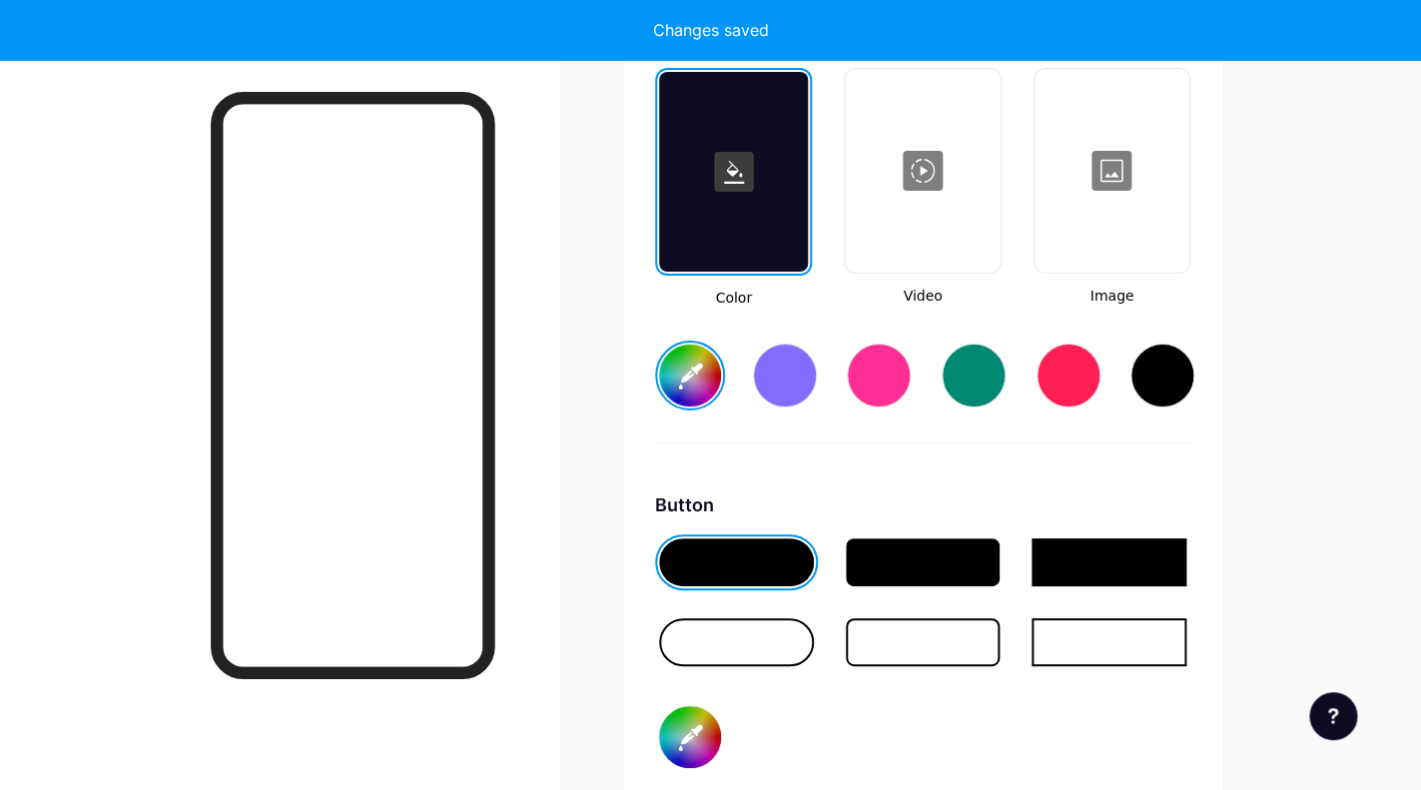
type input "#ffffff"
type input "#e28f44"
type input "#ffffff"
type input "#e29046"
type input "#ffffff"
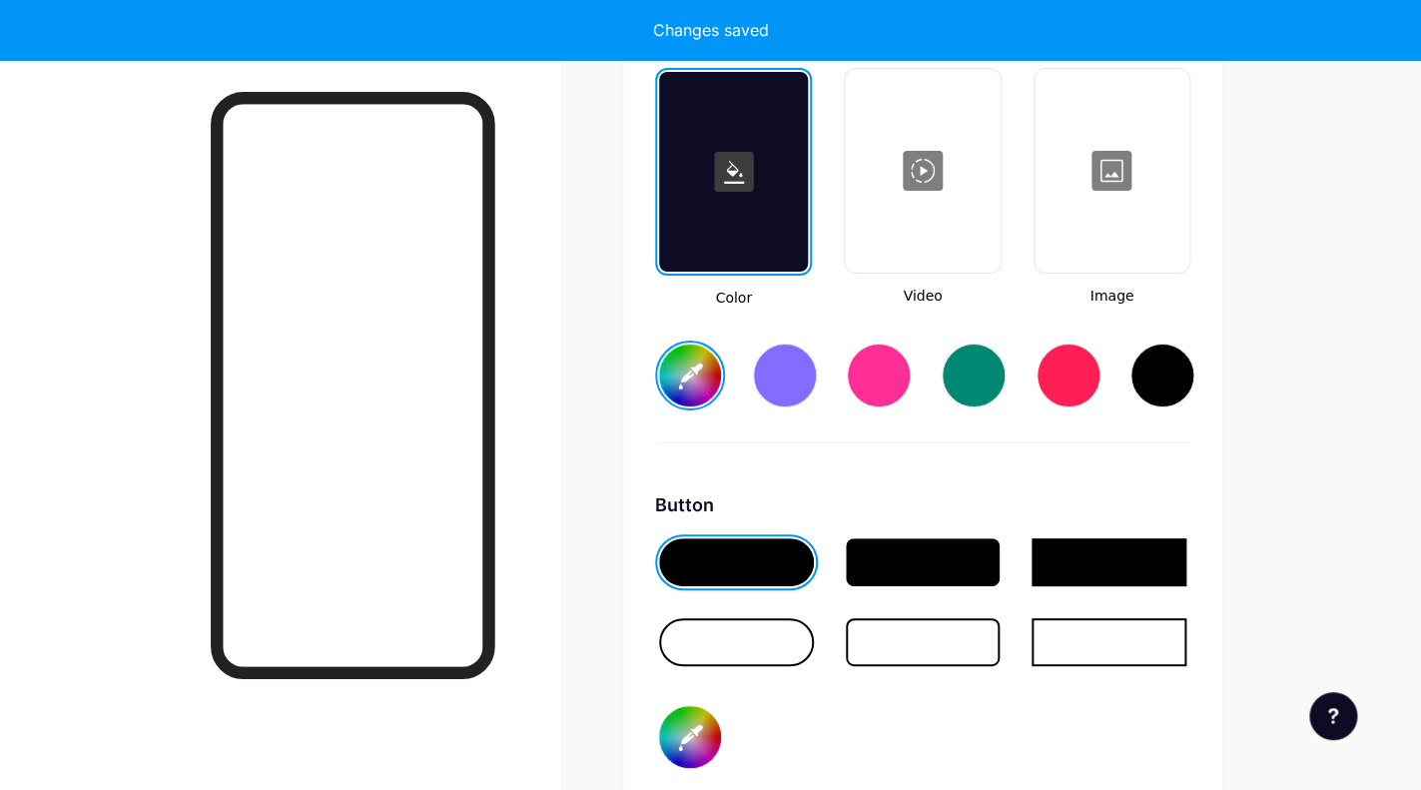
type input "#e29147"
type input "#ffffff"
type input "#e29148"
type input "#ffffff"
type input "#e29249"
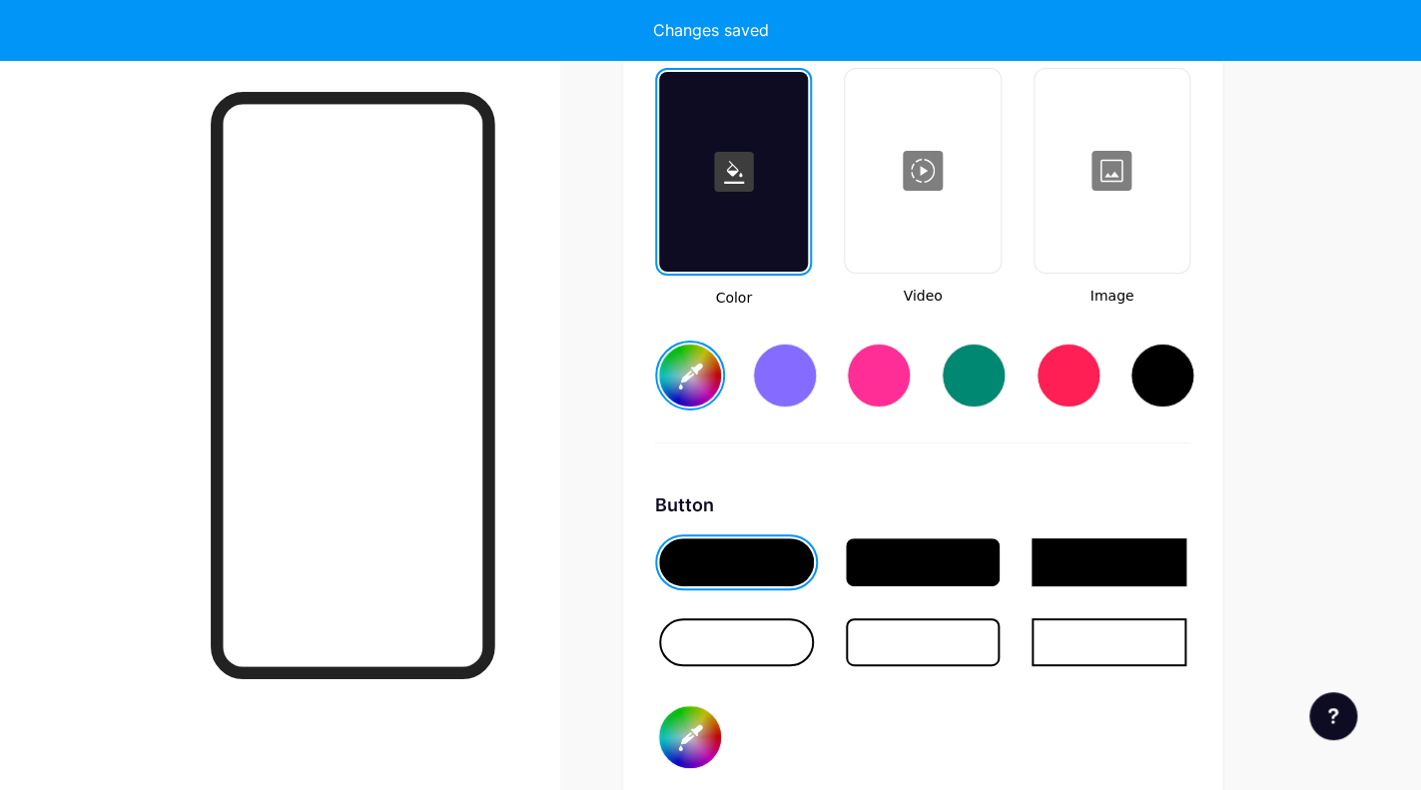
type input "#ffffff"
type input "#e2954b"
type input "#ffffff"
type input "#e2994d"
click at [985, 440] on div "Color Video Image #ffffff" at bounding box center [922, 255] width 535 height 375
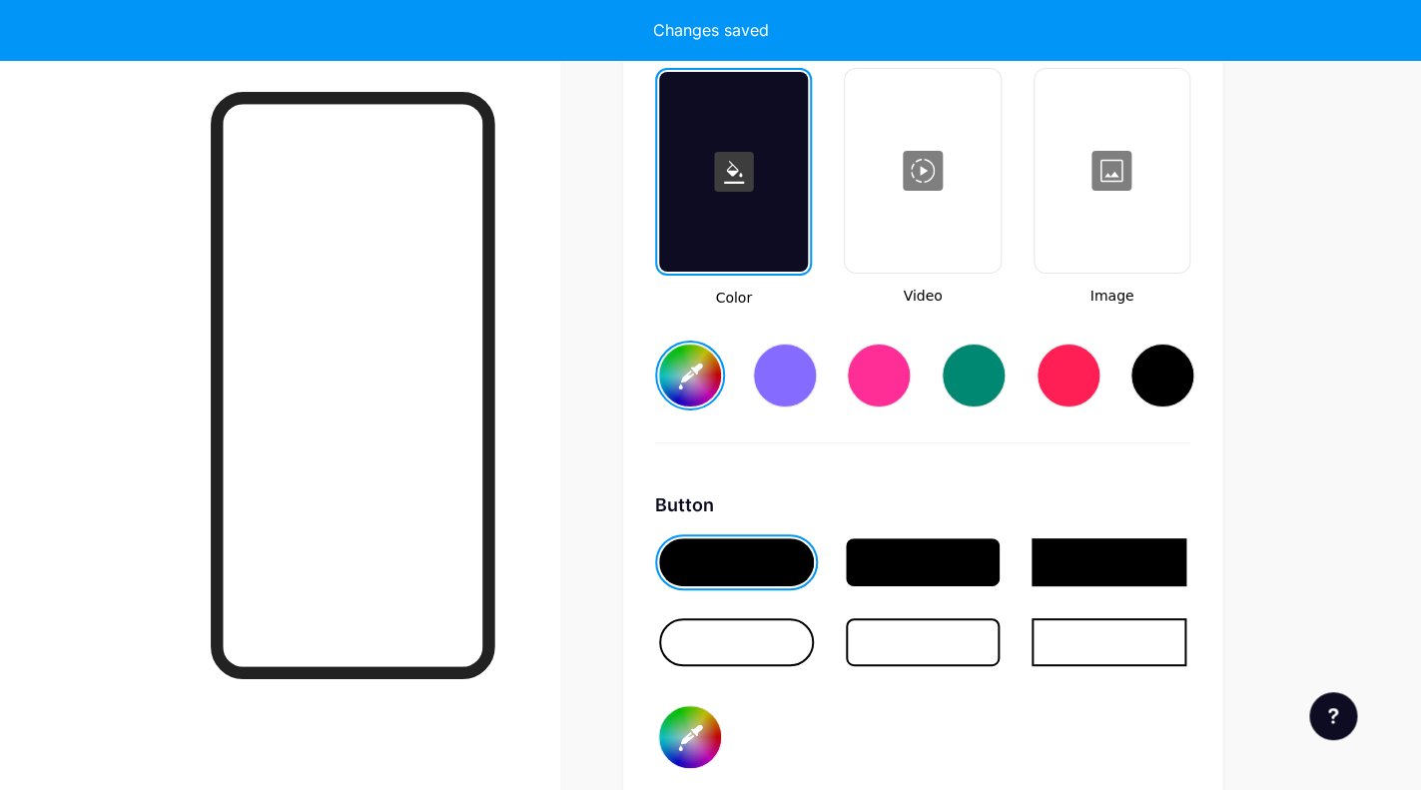
type input "#ffffff"
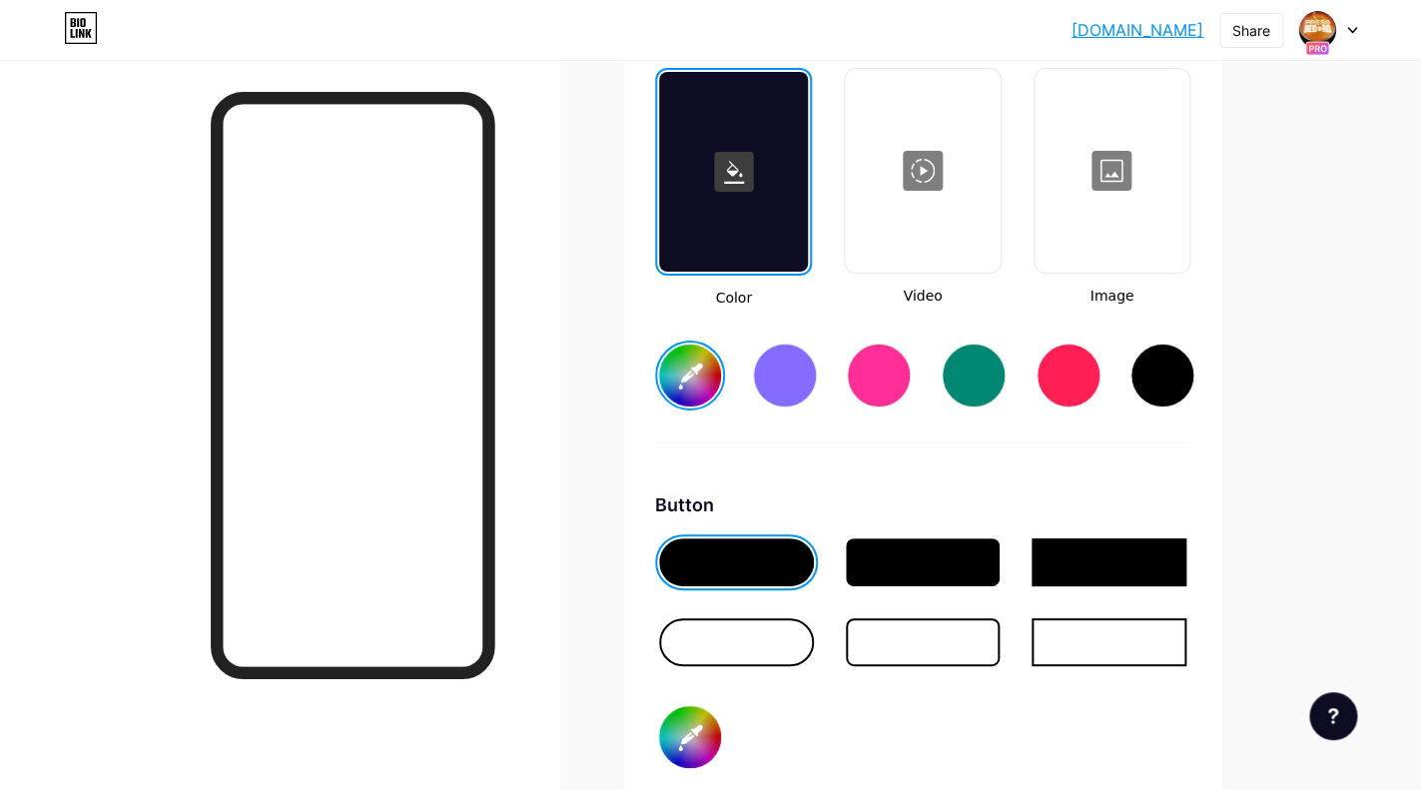
type input "#e2994d"
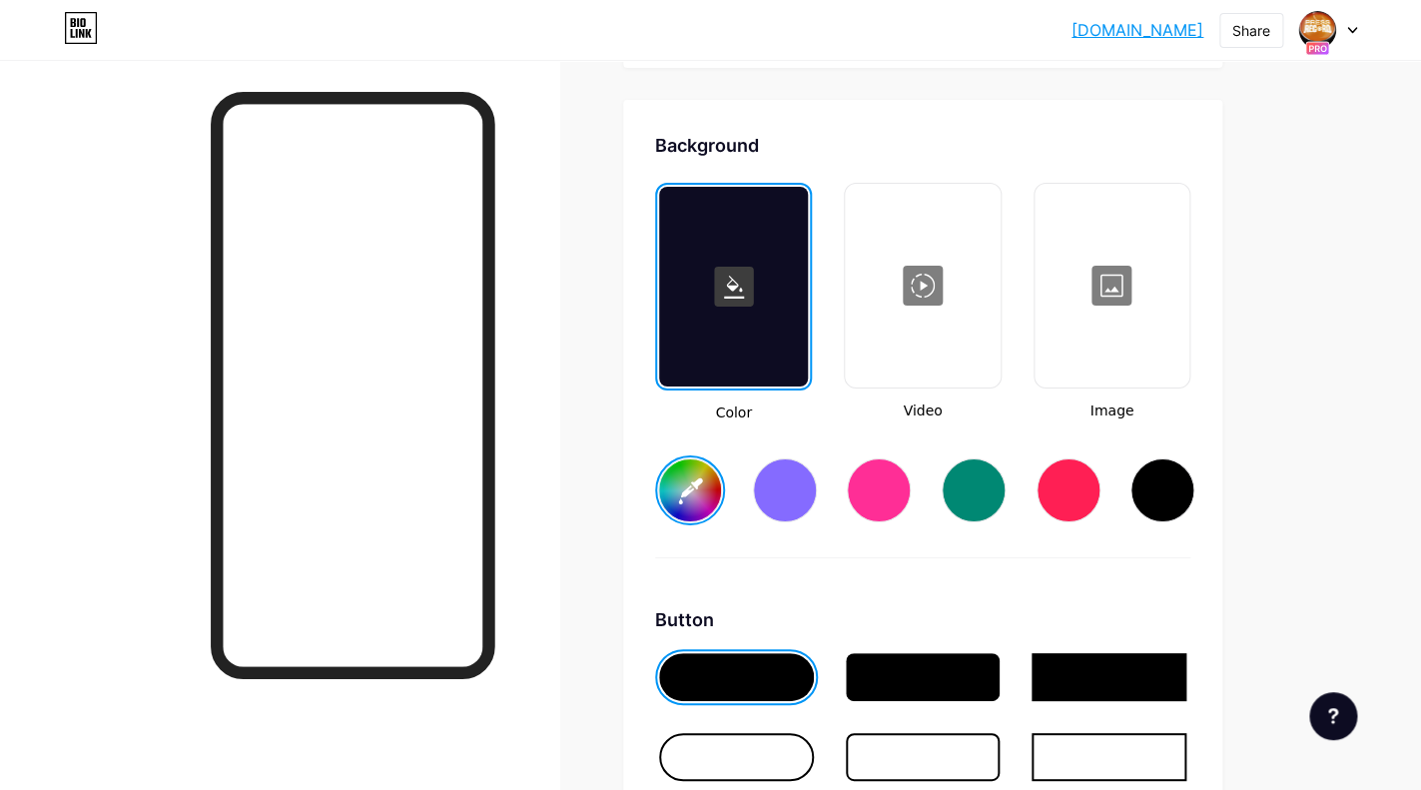
scroll to position [2617, 0]
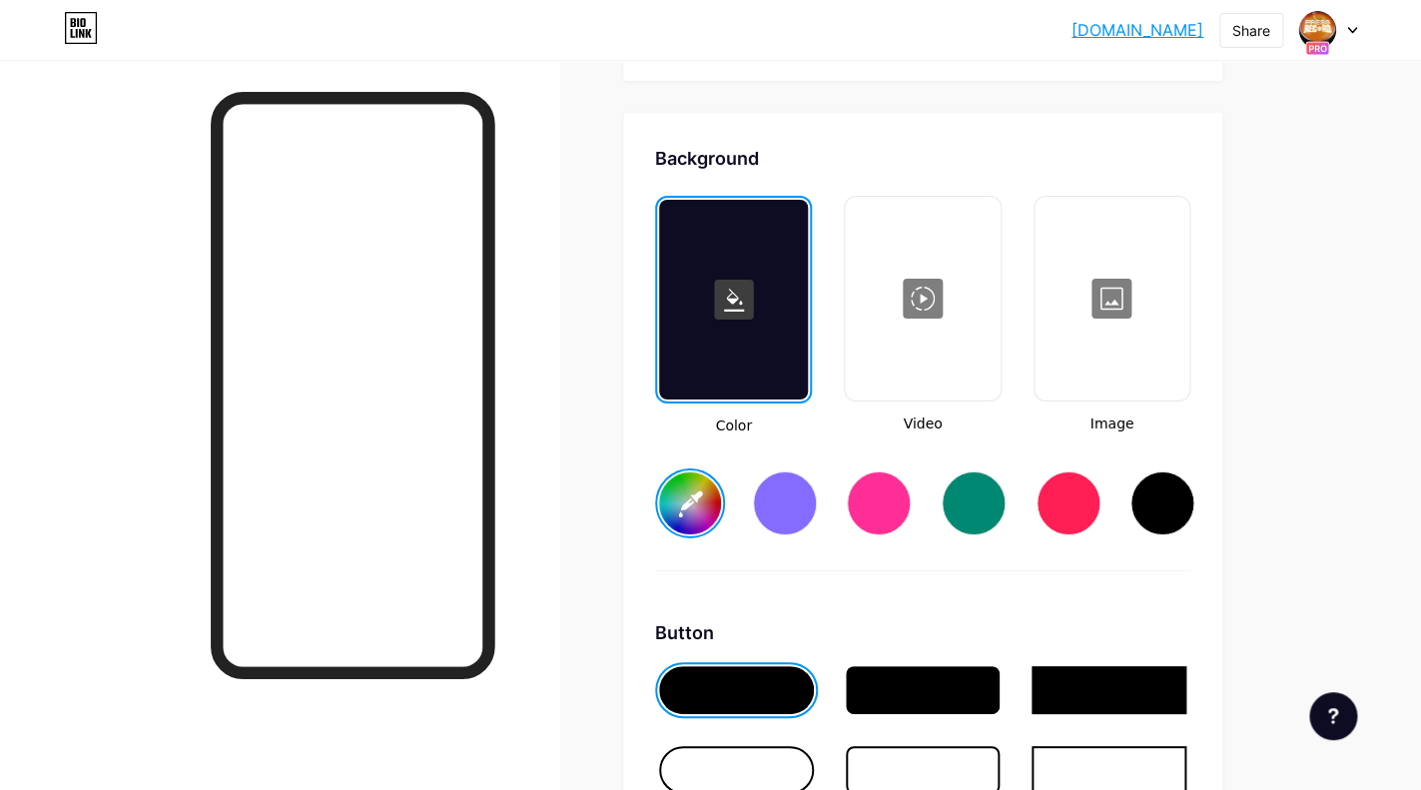
click at [924, 298] on div at bounding box center [922, 299] width 151 height 200
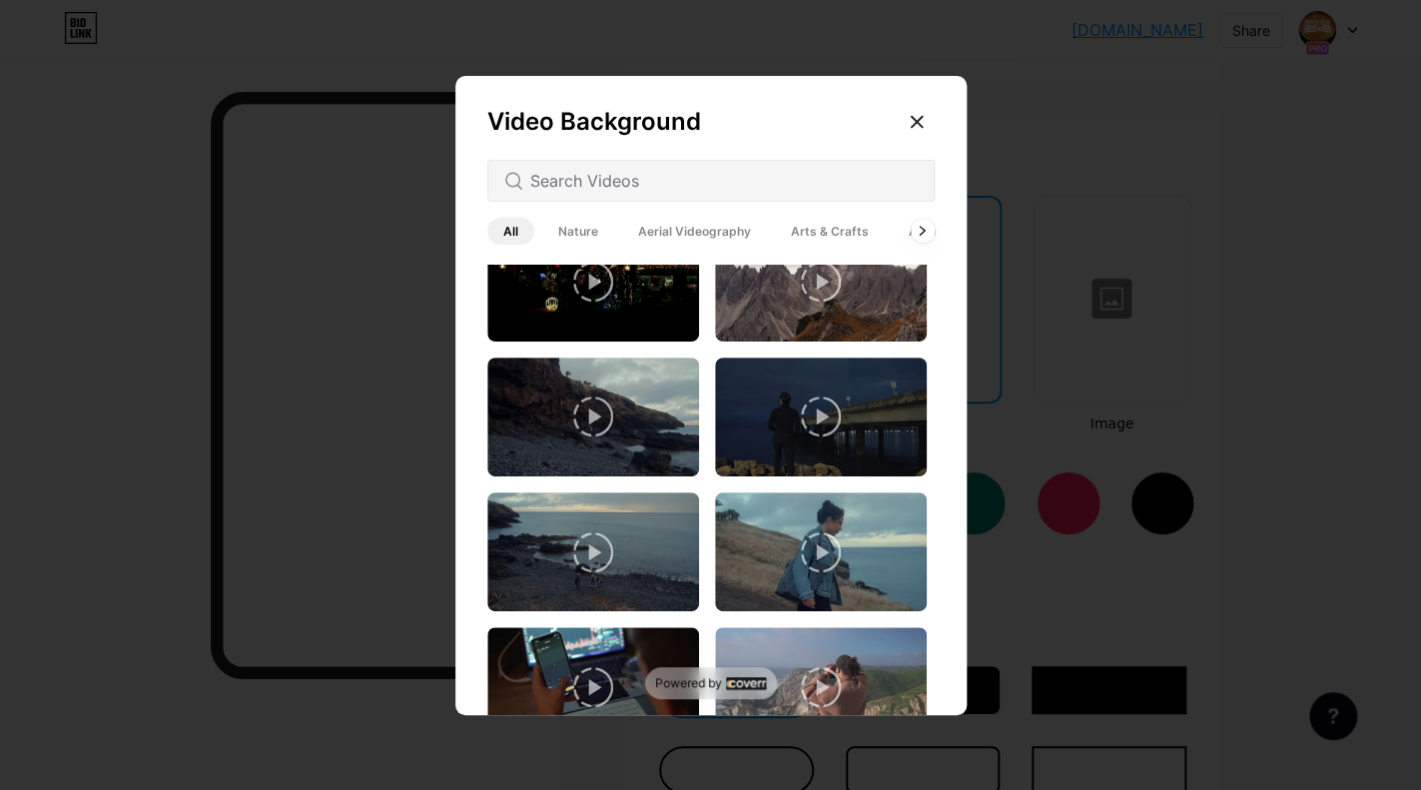
scroll to position [588, 0]
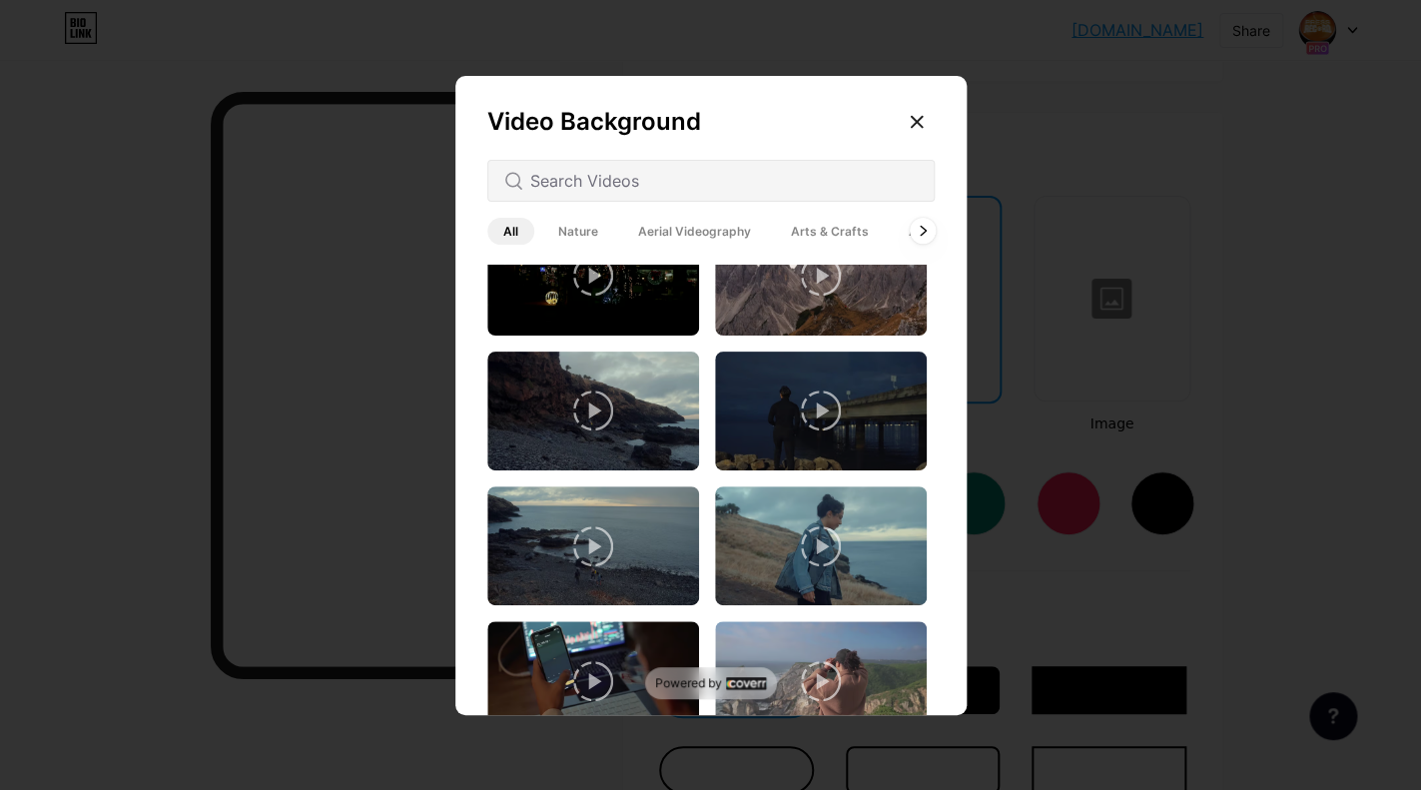
click at [922, 236] on icon at bounding box center [922, 231] width 8 height 11
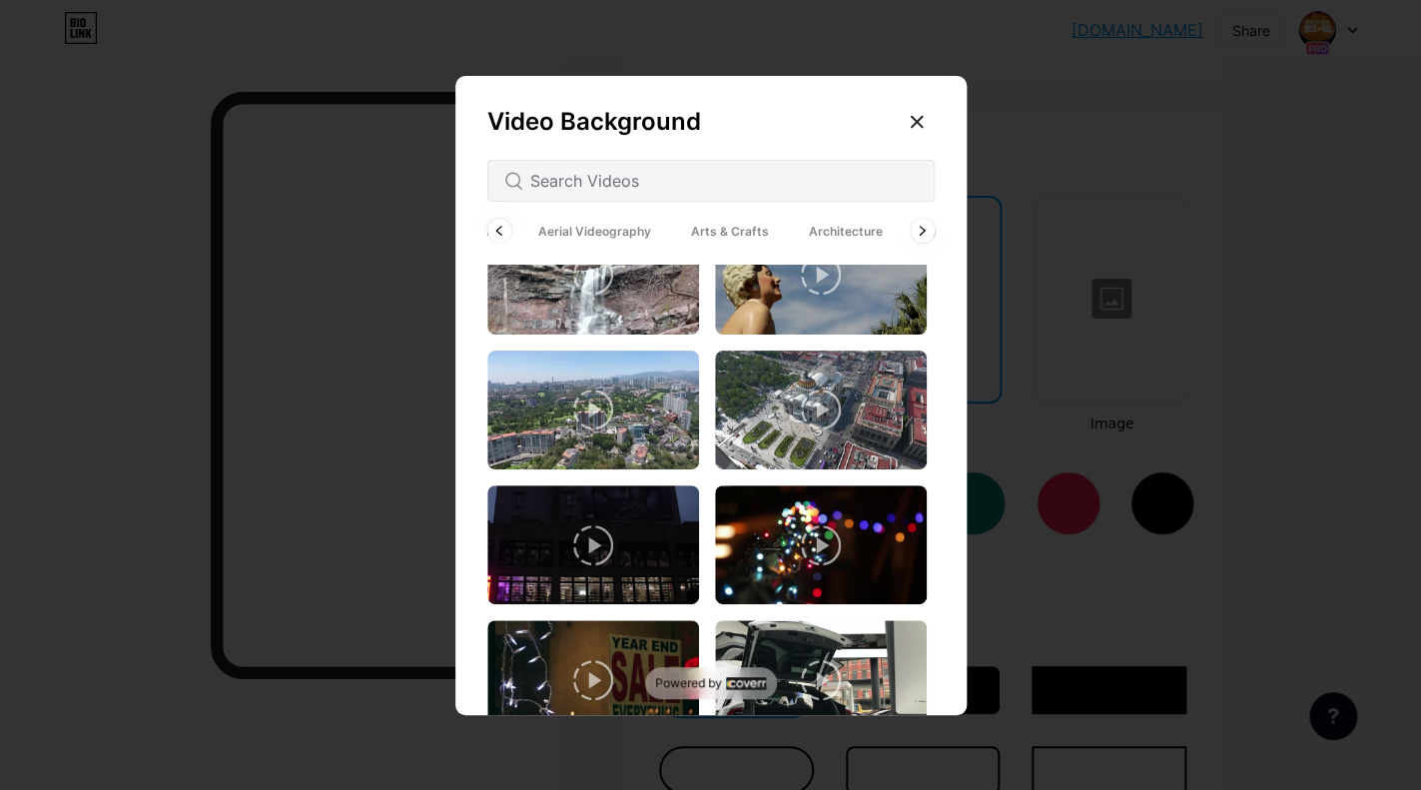
scroll to position [0, 0]
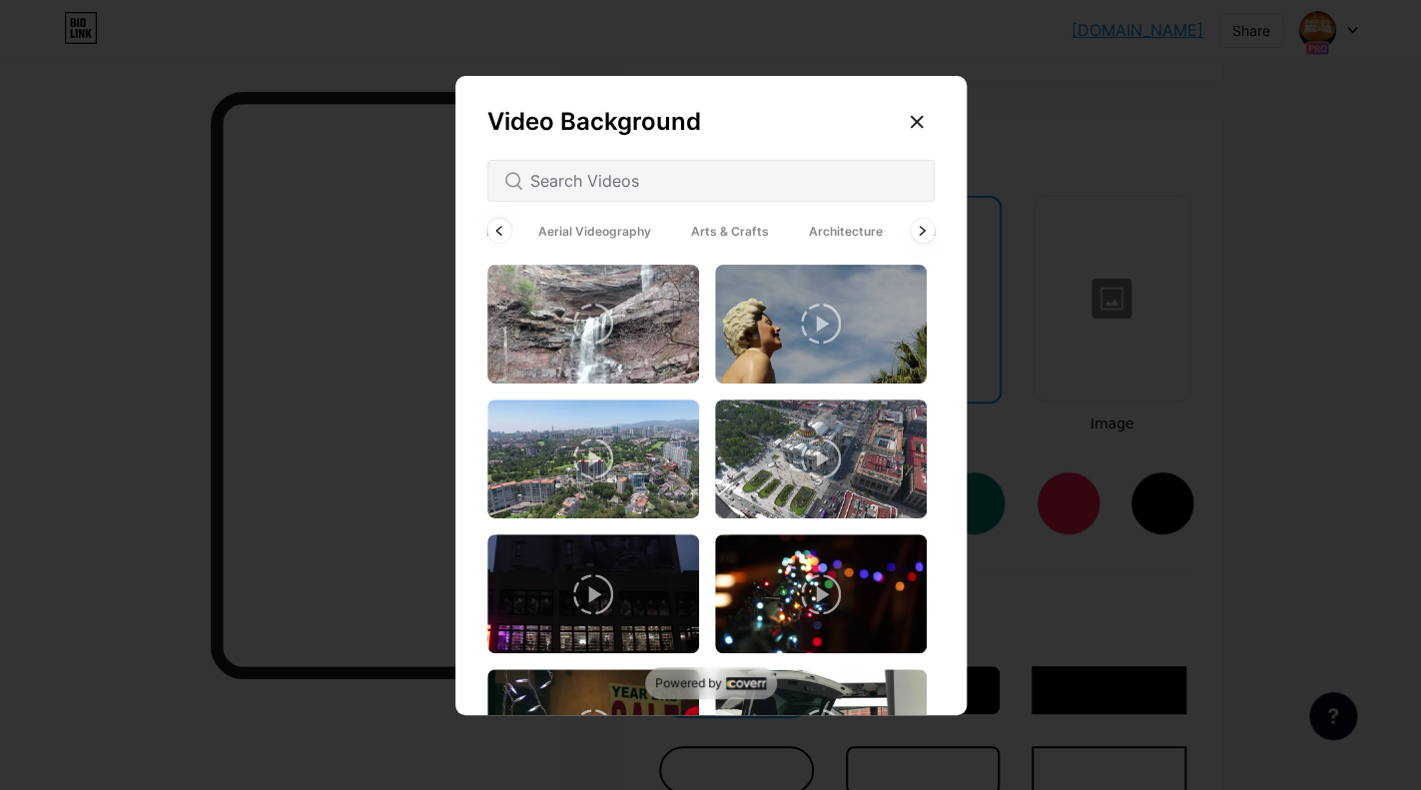
click at [725, 235] on span "Arts & Crafts" at bounding box center [730, 231] width 110 height 27
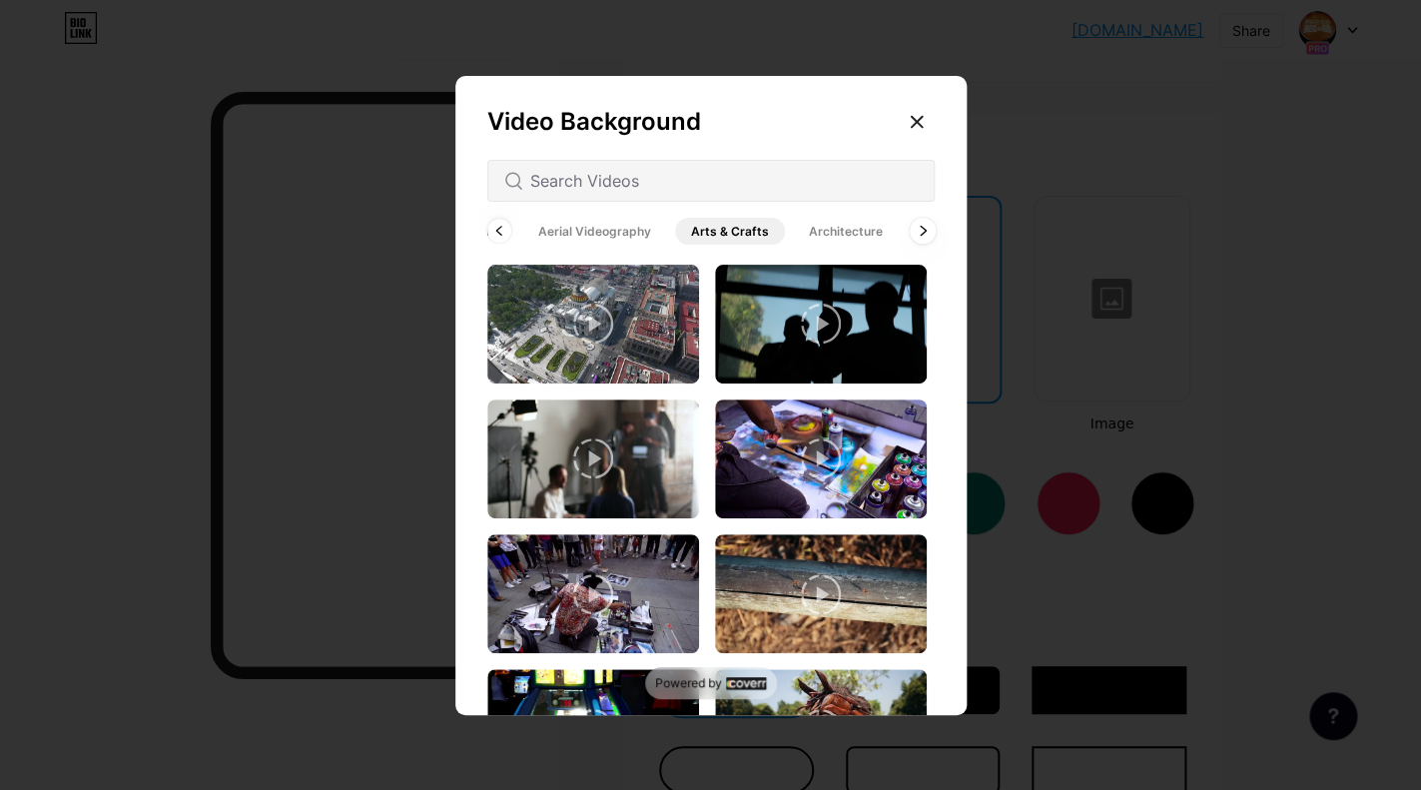
click at [914, 233] on div at bounding box center [921, 231] width 26 height 26
click at [847, 233] on span "Backgrounds" at bounding box center [862, 231] width 110 height 27
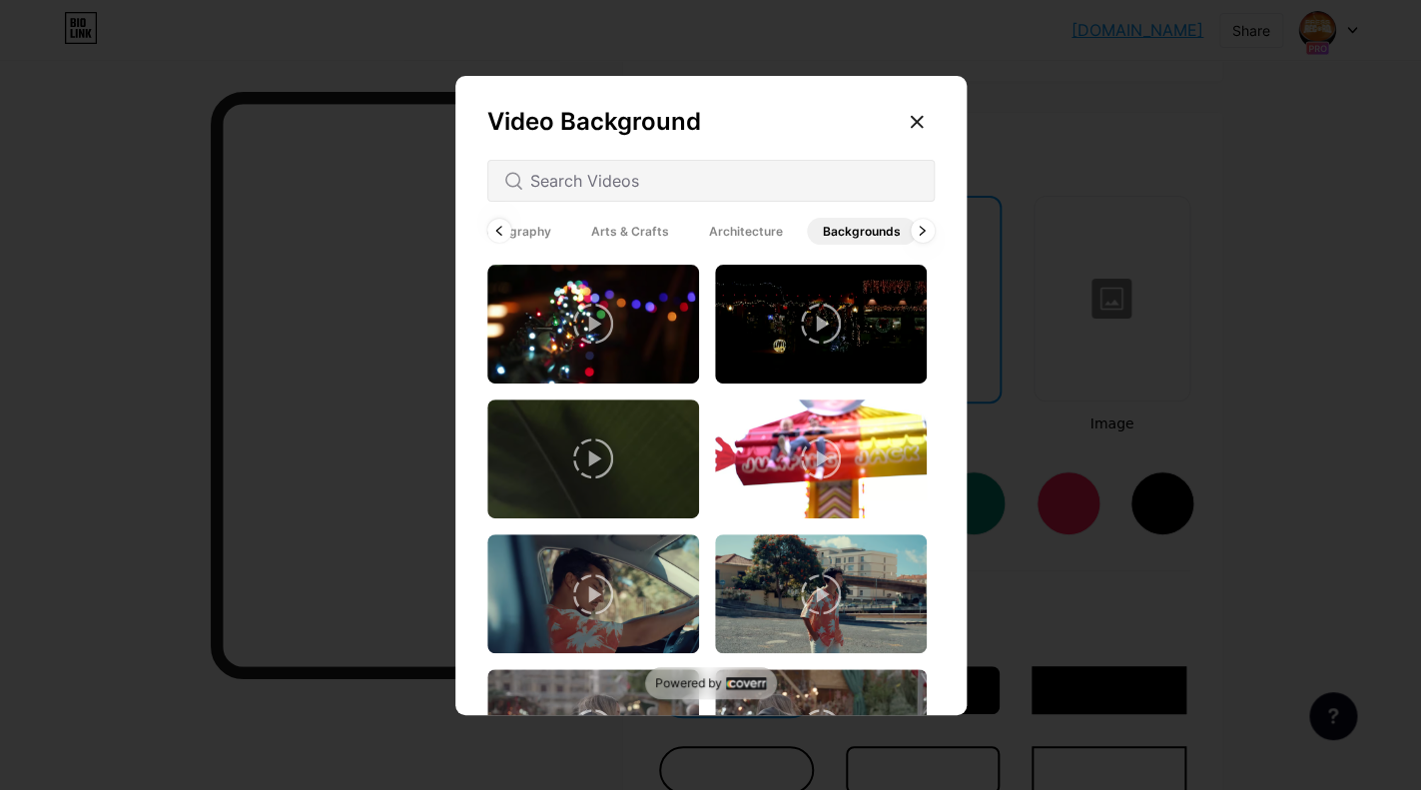
click at [599, 443] on icon at bounding box center [593, 458] width 40 height 40
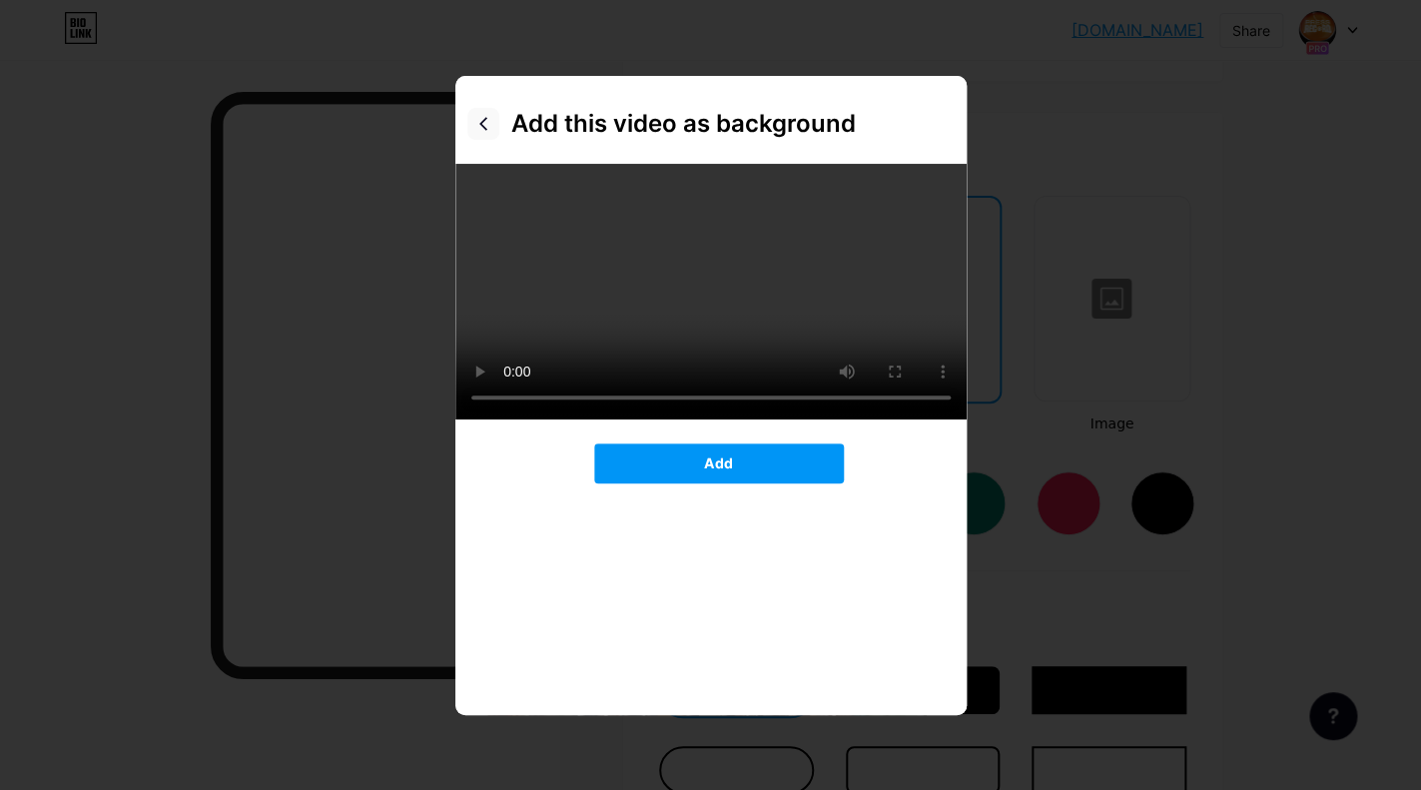
click at [494, 123] on div at bounding box center [483, 124] width 32 height 32
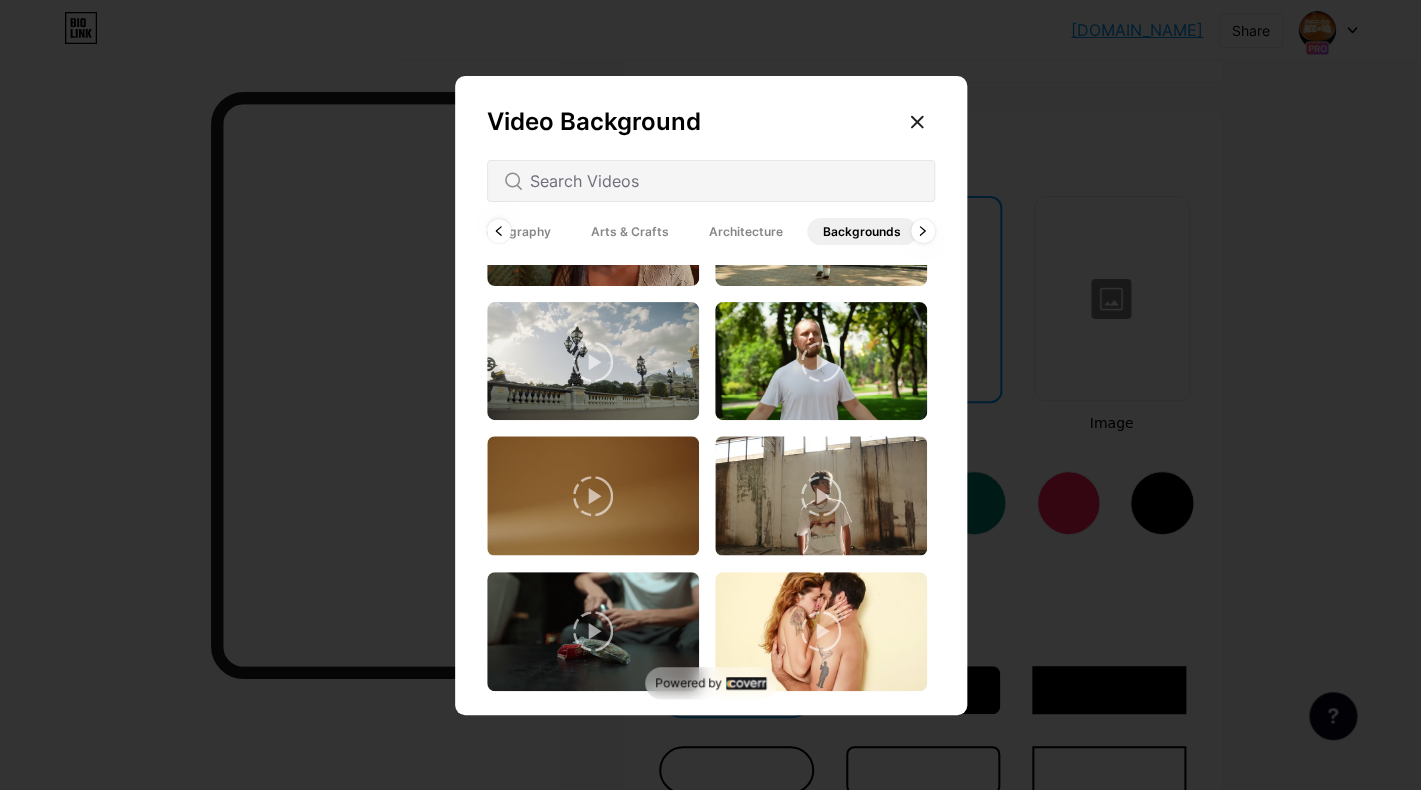
scroll to position [2916, 0]
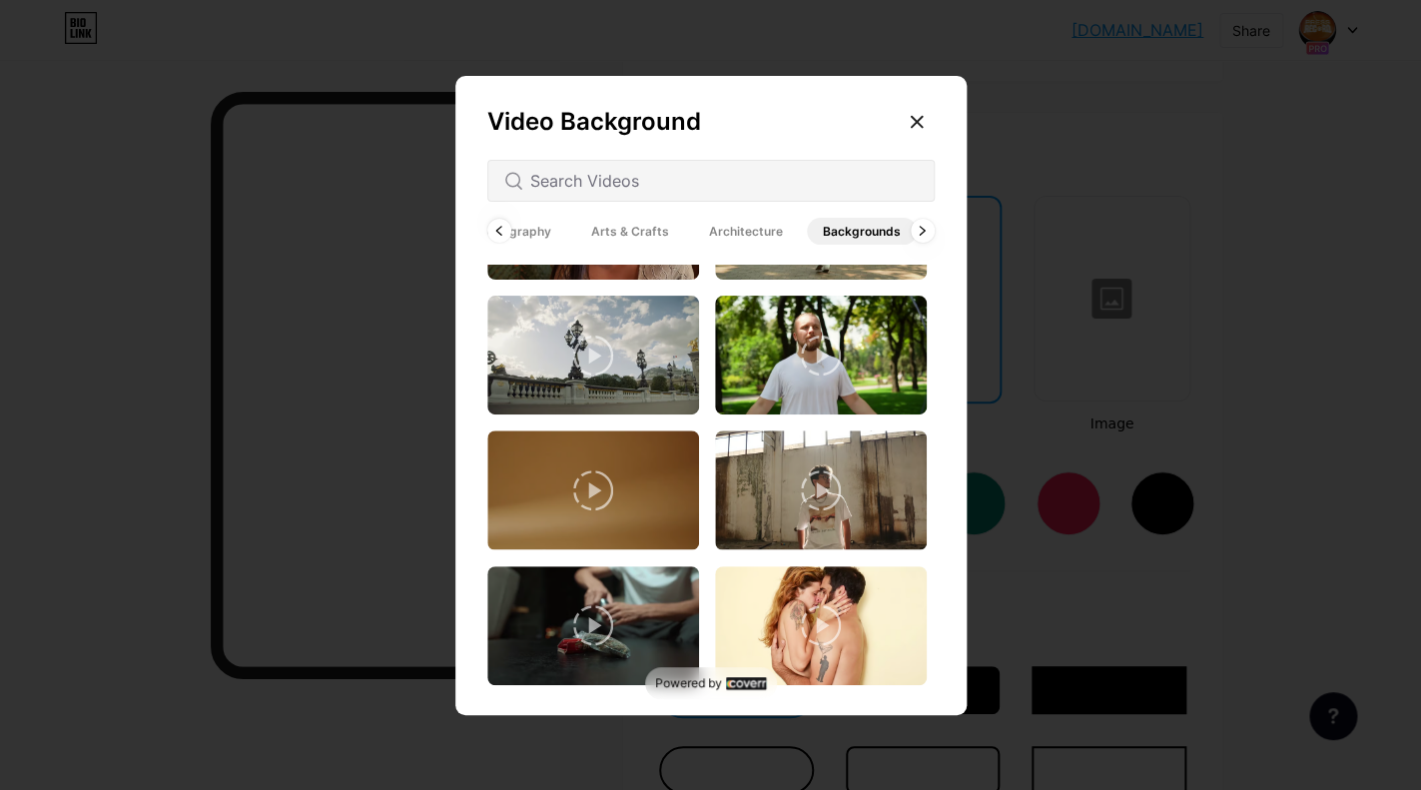
click at [590, 479] on icon at bounding box center [593, 490] width 40 height 40
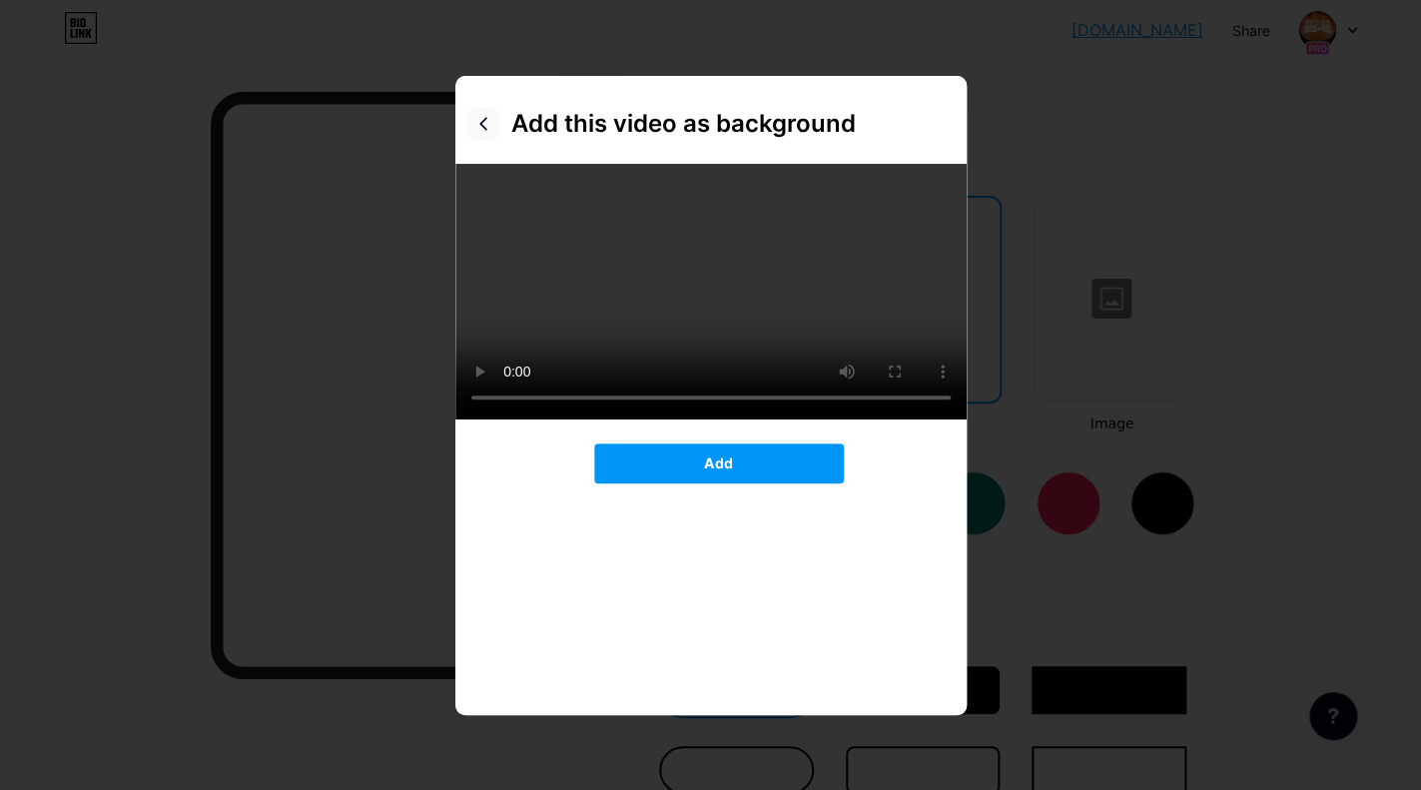
click at [481, 121] on icon at bounding box center [483, 124] width 16 height 16
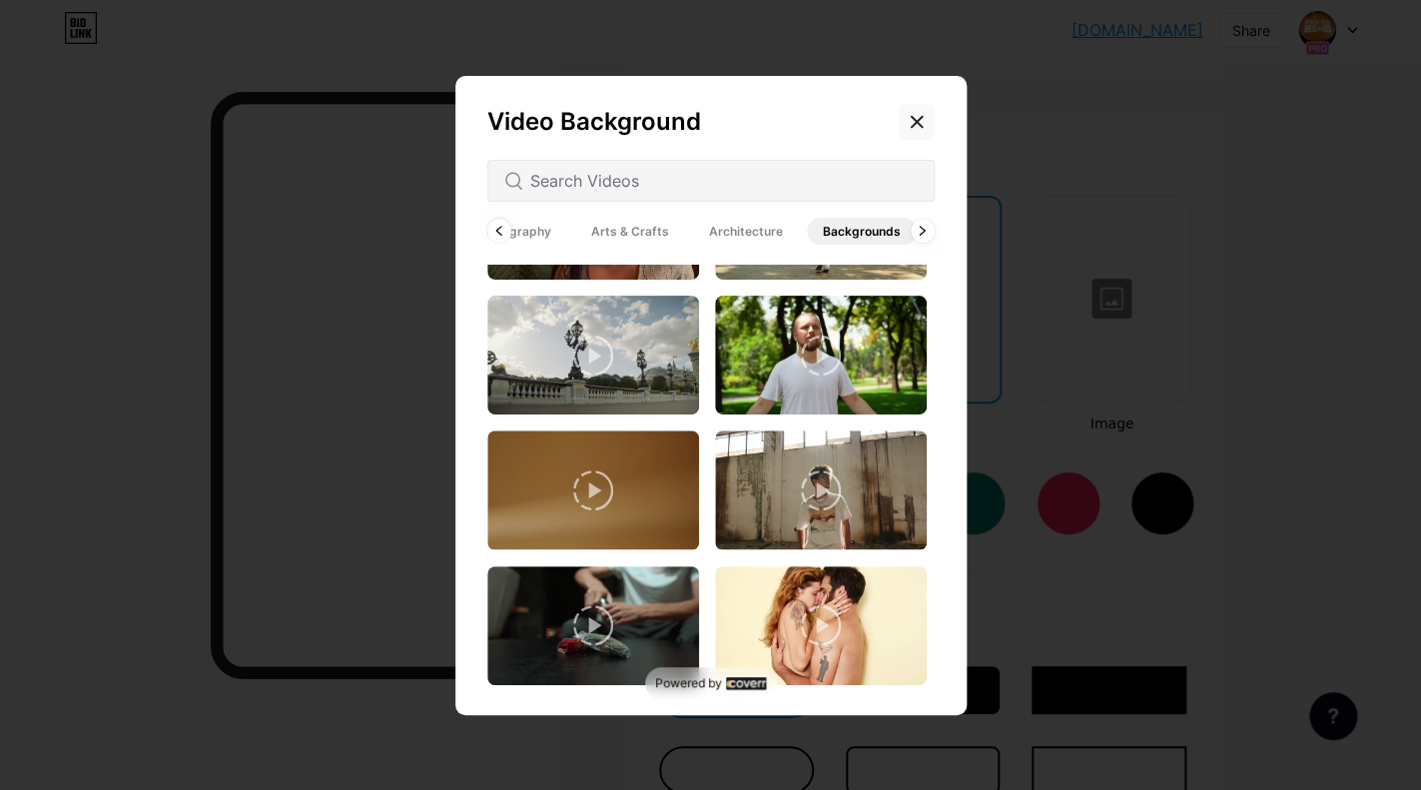
click at [908, 117] on div at bounding box center [916, 122] width 36 height 36
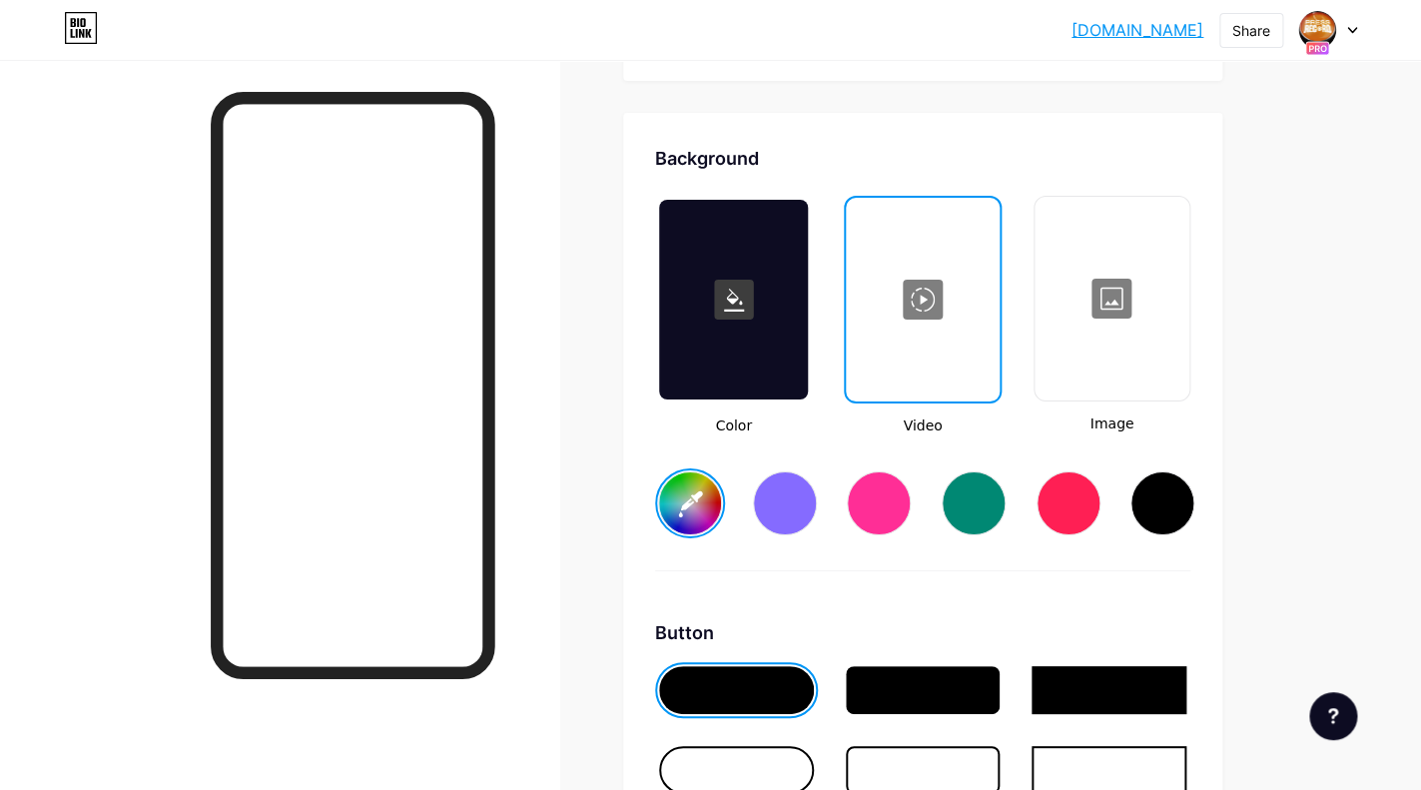
click at [1116, 292] on div at bounding box center [1111, 299] width 151 height 200
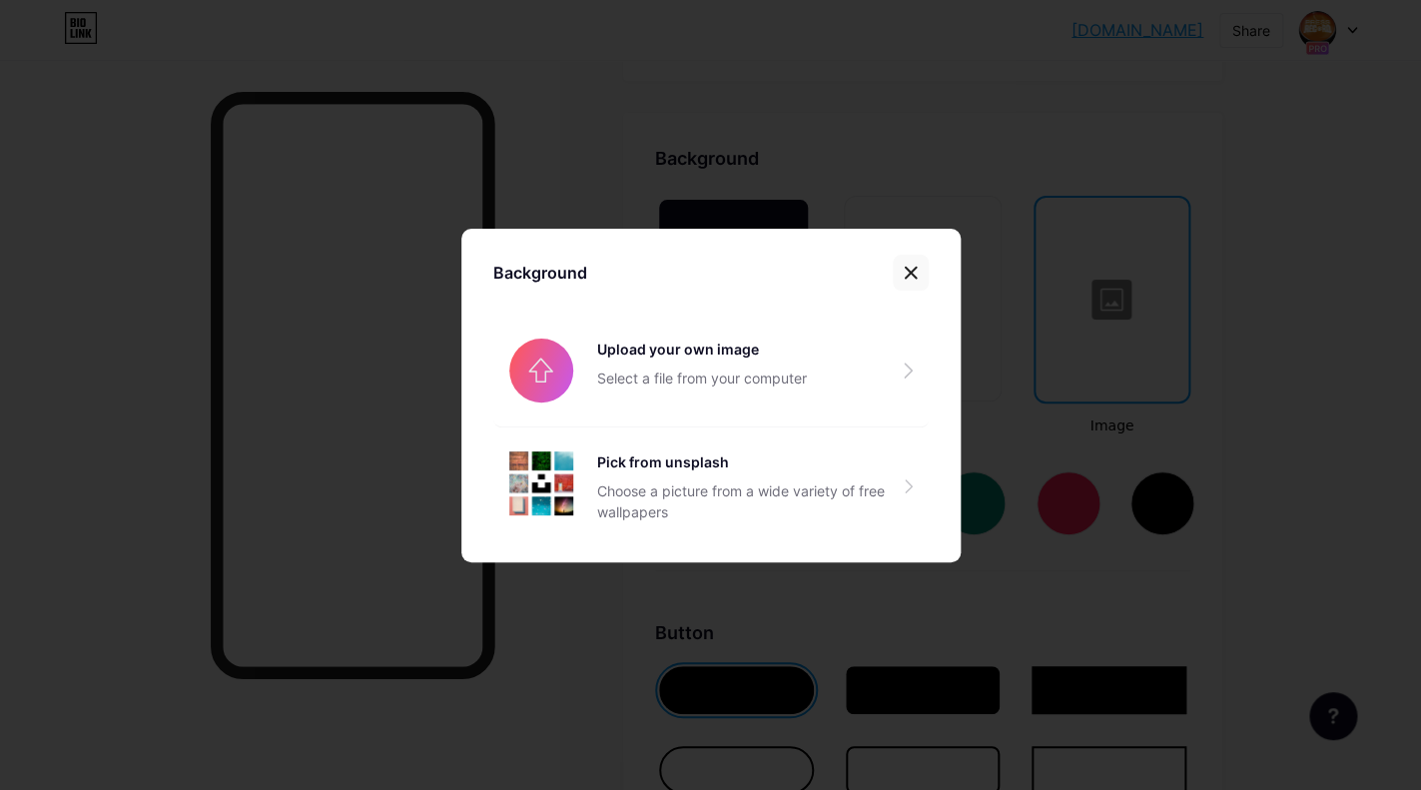
click at [905, 275] on icon at bounding box center [910, 273] width 16 height 16
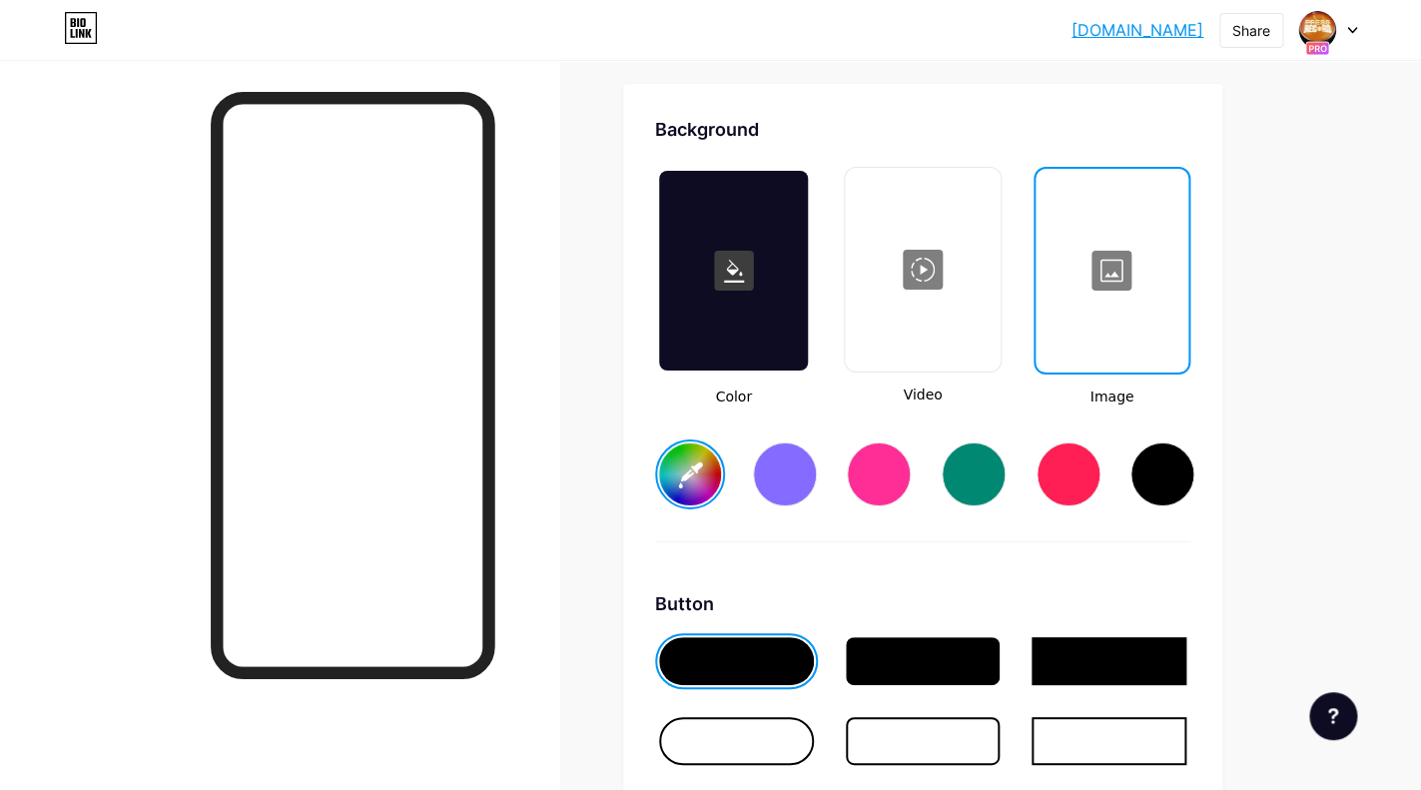
scroll to position [2652, 0]
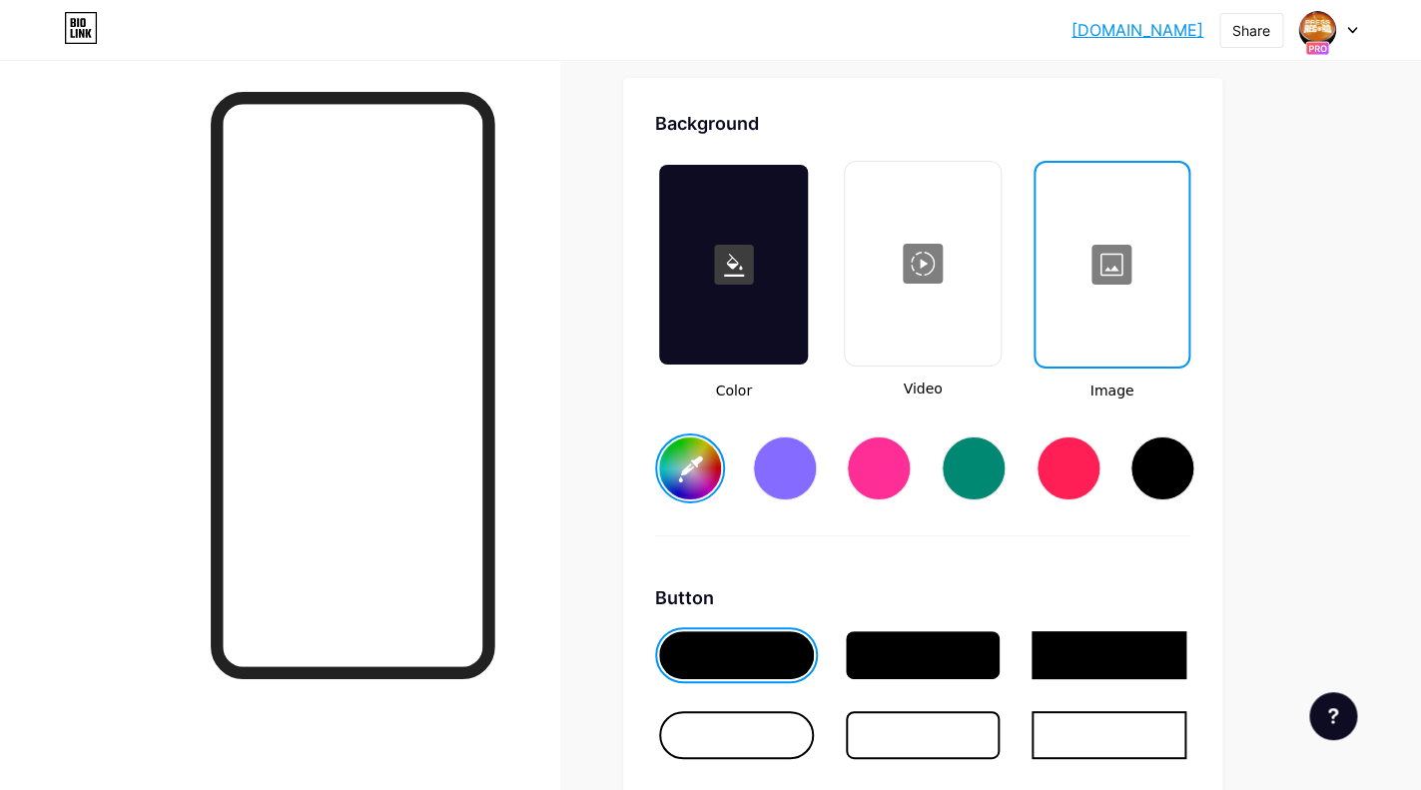
click at [1156, 475] on div at bounding box center [1162, 468] width 64 height 64
type input "#000000"
click at [1156, 475] on div at bounding box center [1162, 468] width 64 height 64
click at [730, 264] on rect at bounding box center [734, 265] width 40 height 40
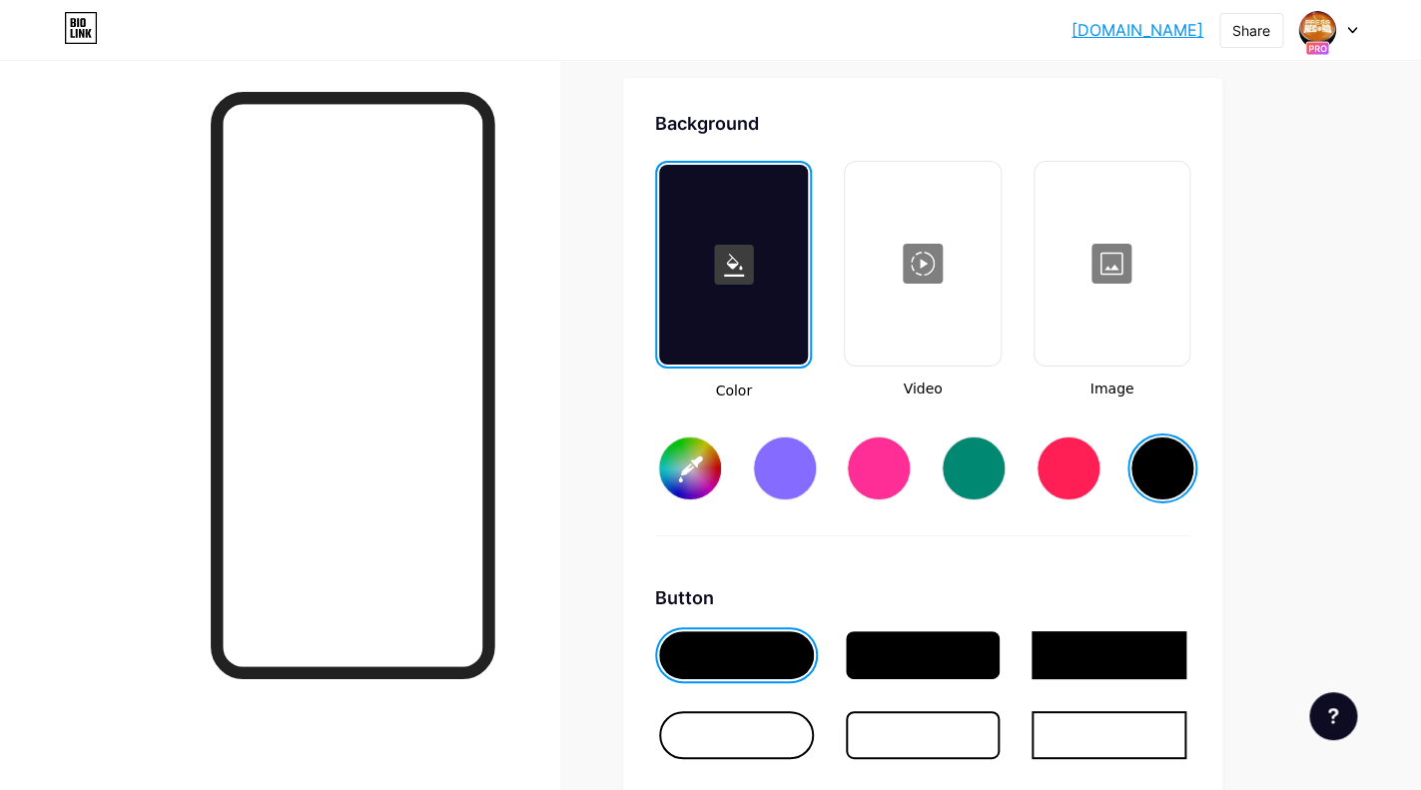
click at [736, 274] on rect at bounding box center [734, 265] width 40 height 40
click at [737, 269] on rect at bounding box center [734, 265] width 40 height 40
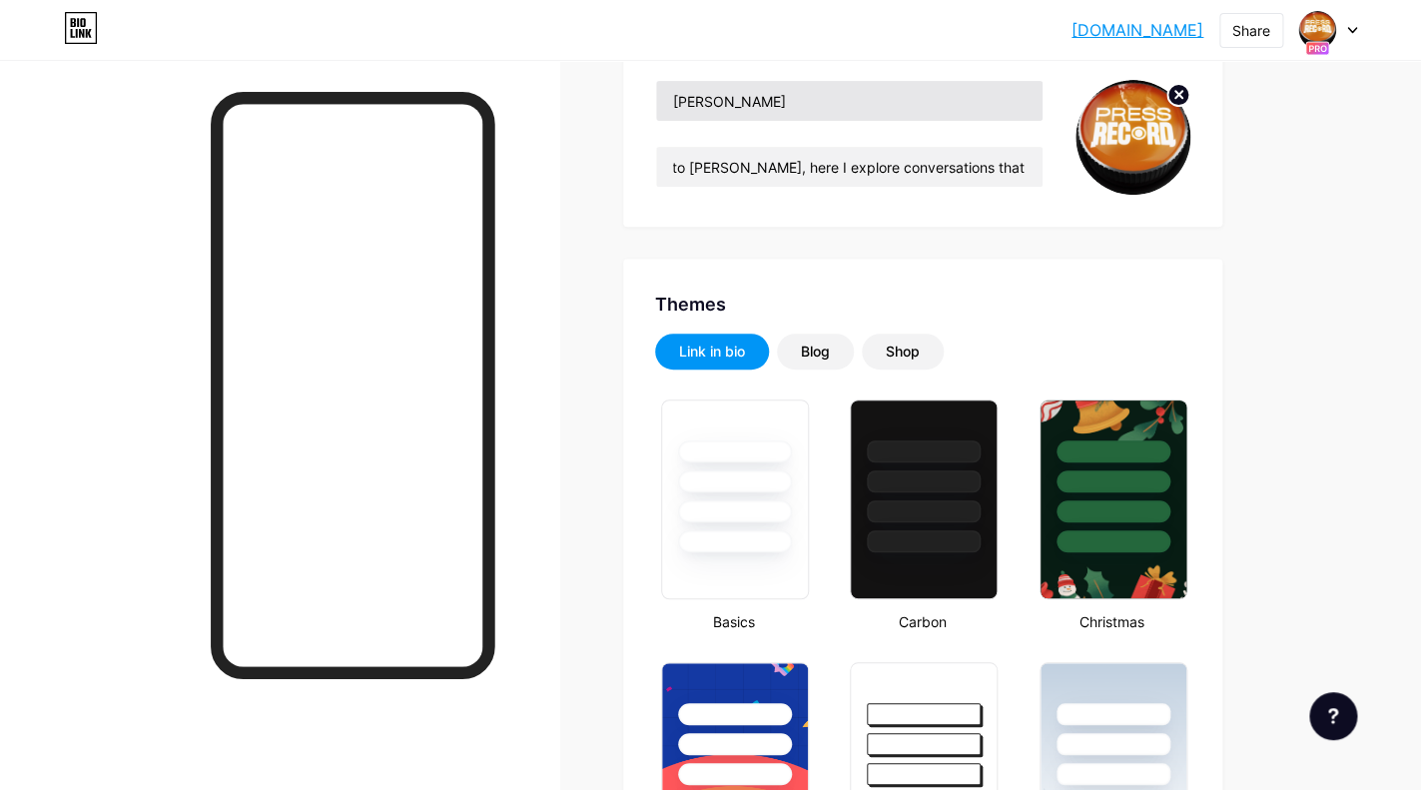
scroll to position [0, 0]
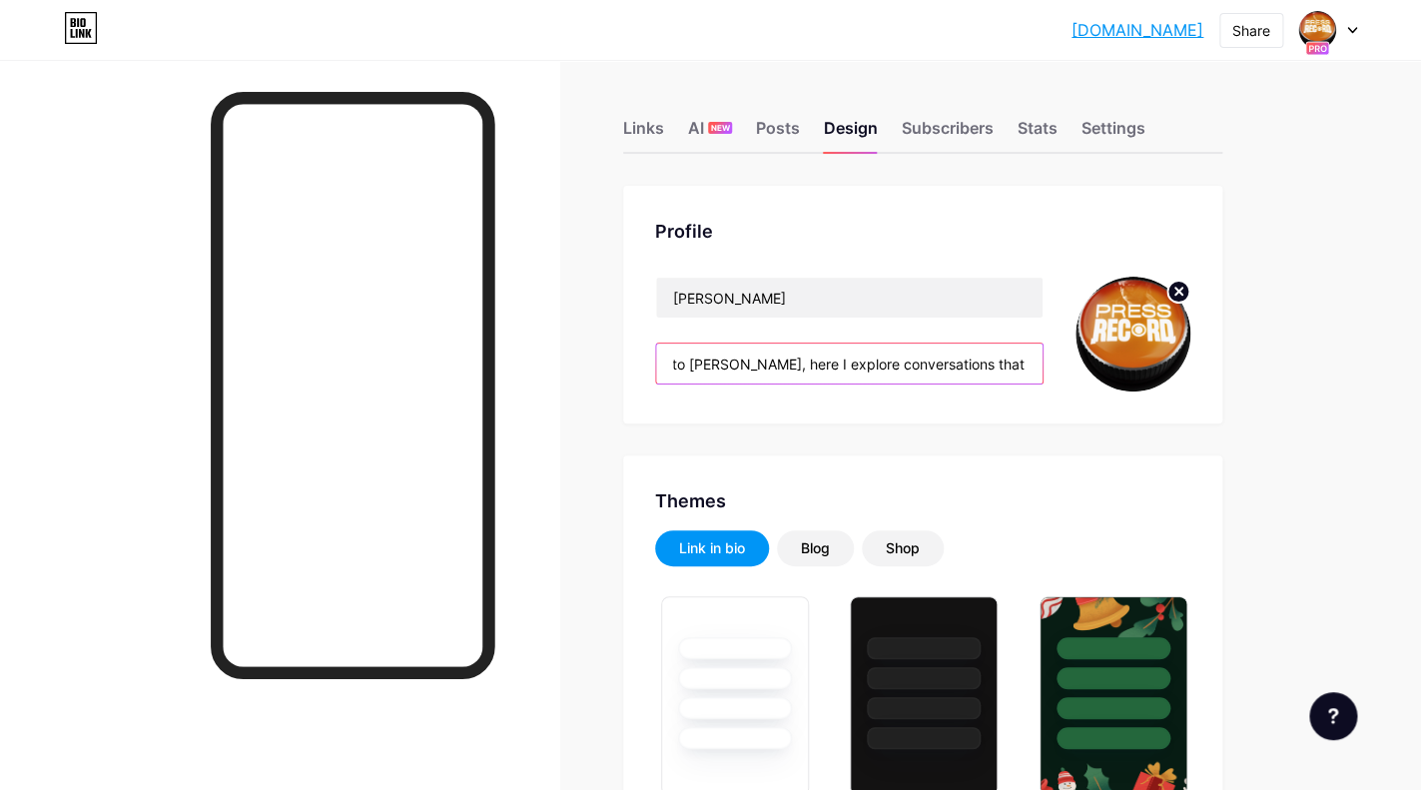
click at [747, 364] on input "Press Record with [PERSON_NAME] is a channnel Committed To Curiosity. As an art…" at bounding box center [849, 363] width 386 height 40
click at [950, 363] on input "Press Record with [PERSON_NAME] is a channnel Committed To Curiosity. As an art…" at bounding box center [849, 363] width 386 height 40
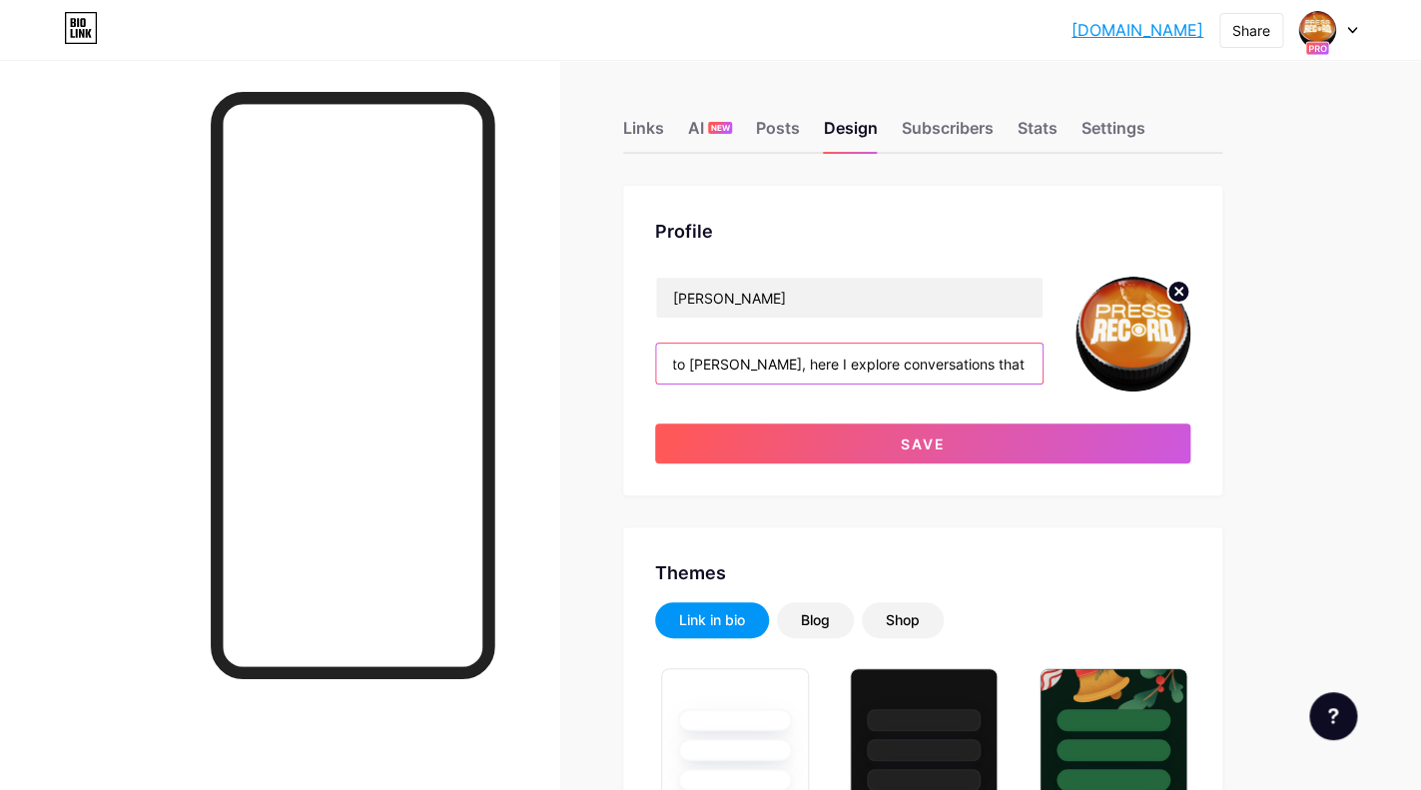
scroll to position [0, 1284]
click at [892, 372] on input "Press Record with [PERSON_NAME] is a channnel Committed To Curiosity. As an art…" at bounding box center [849, 363] width 386 height 40
click at [958, 365] on input "Welome to Press Record with [PERSON_NAME] is a channnel Committed To Curiosity.…" at bounding box center [849, 363] width 386 height 40
click at [1021, 361] on input "Welome to Press Record with [PERSON_NAME] , a channnel Committed To Curiosity. …" at bounding box center [849, 363] width 386 height 40
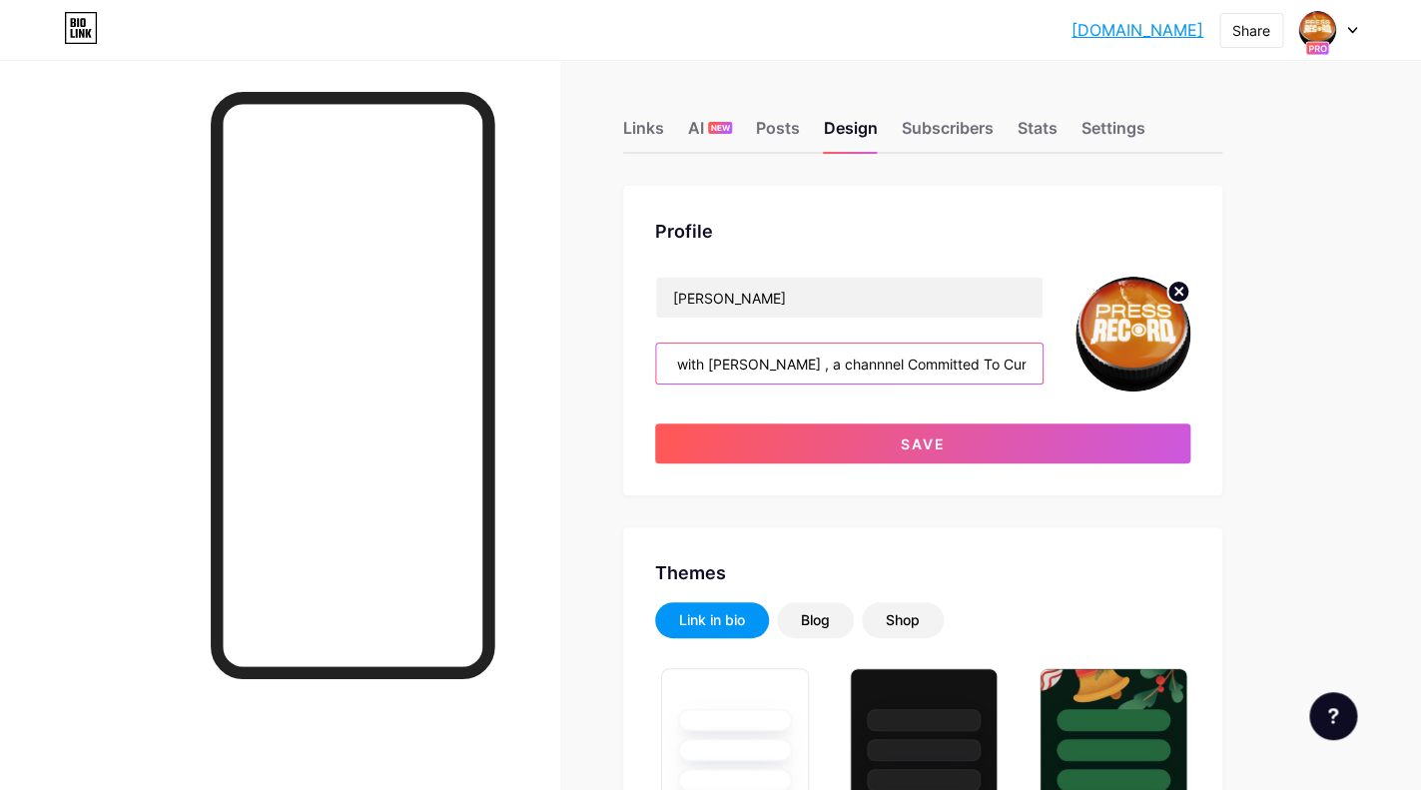
scroll to position [0, 156]
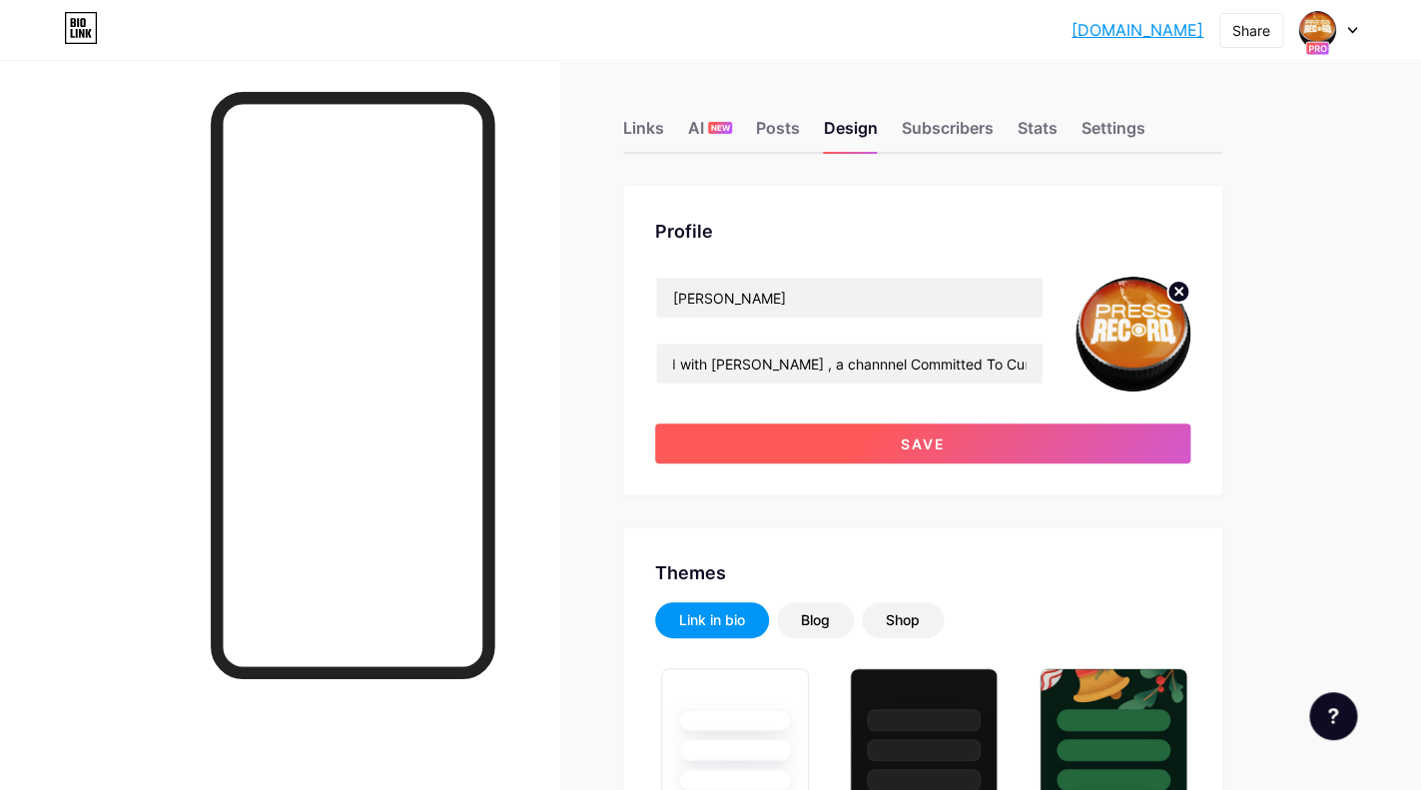
click at [1005, 458] on button "Save" at bounding box center [922, 443] width 535 height 40
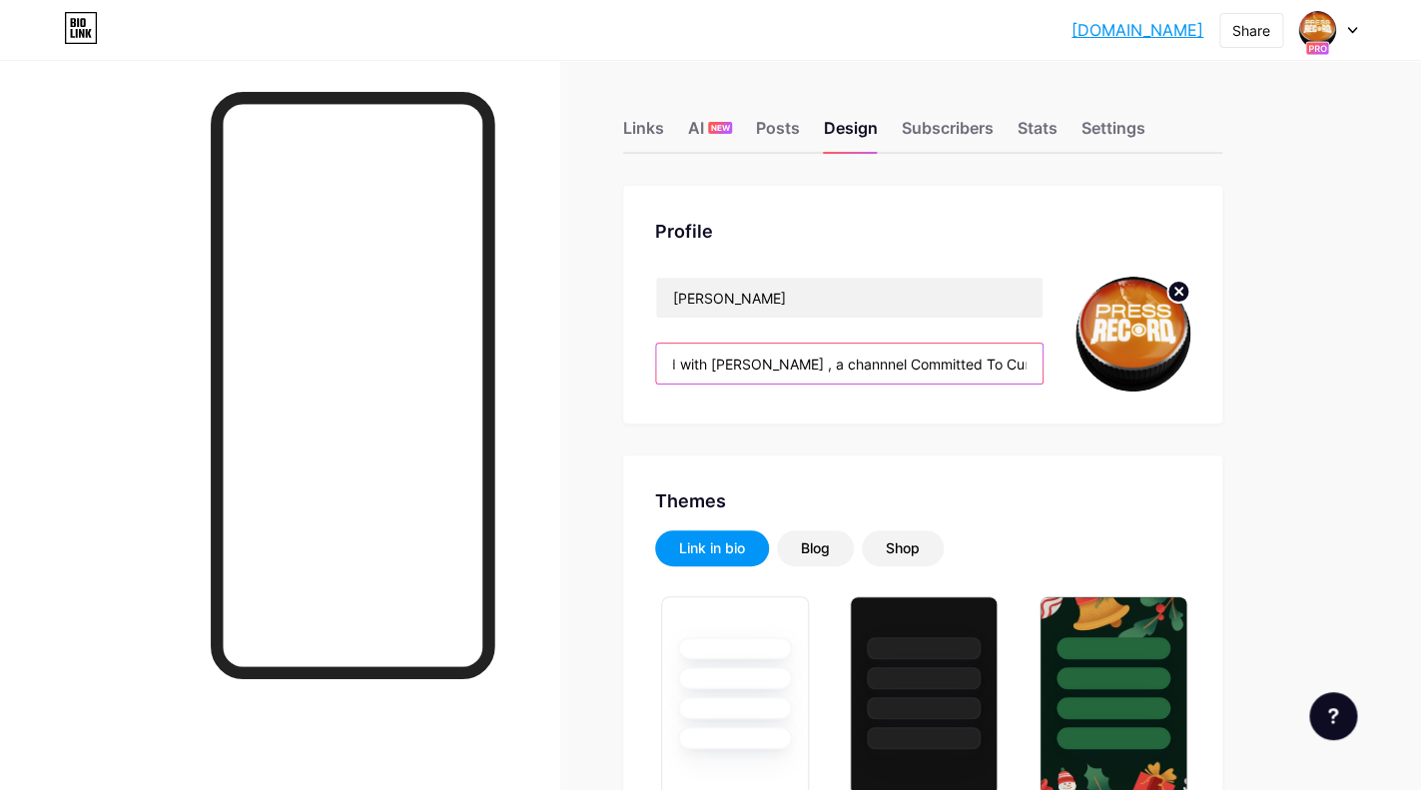
click at [793, 365] on input "Welome to Press Record with [PERSON_NAME] , a channnel Committed To Curiosity" at bounding box center [849, 363] width 386 height 40
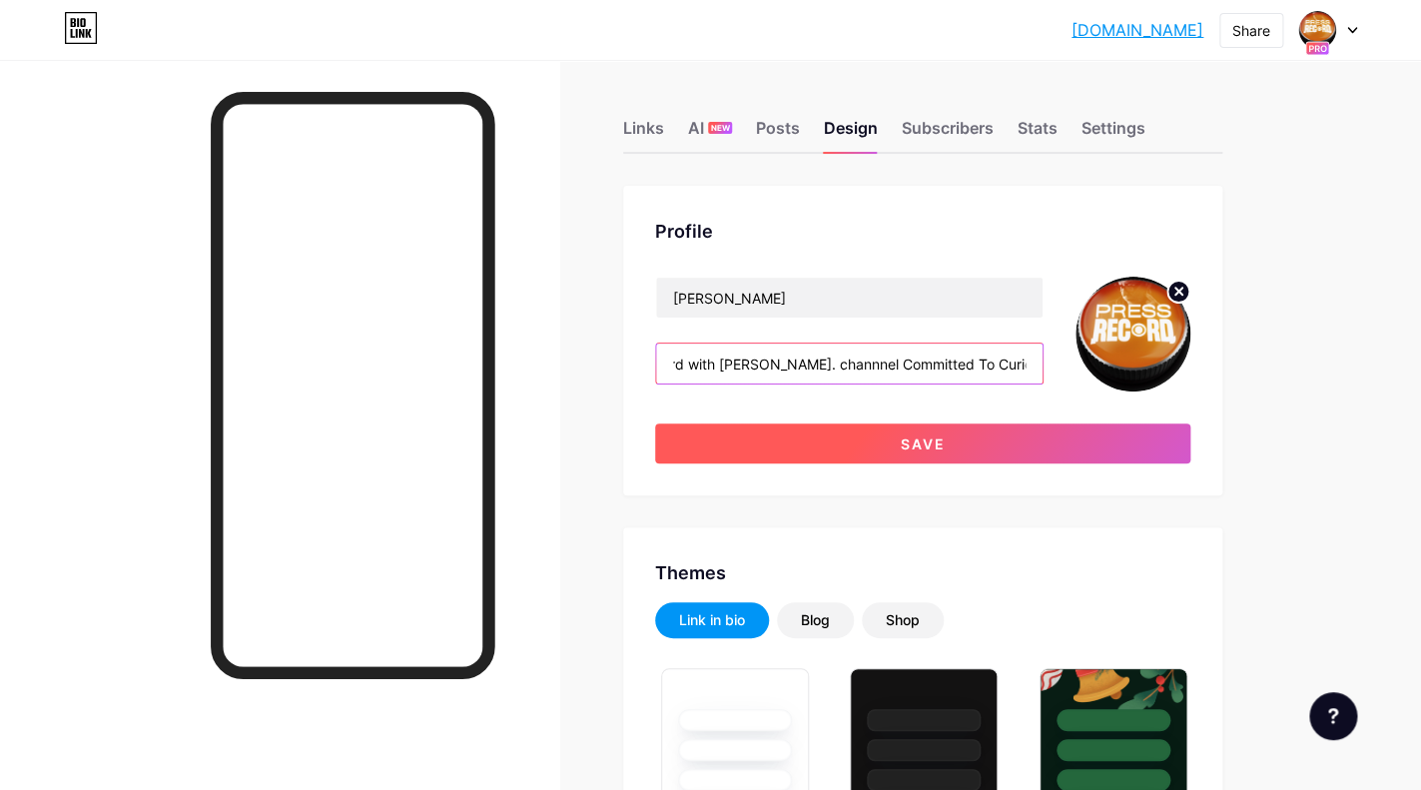
scroll to position [0, 140]
type input "Welome to Press Record with [PERSON_NAME]. A channnel Committed To Curiosity"
click at [921, 458] on button "Save" at bounding box center [922, 443] width 535 height 40
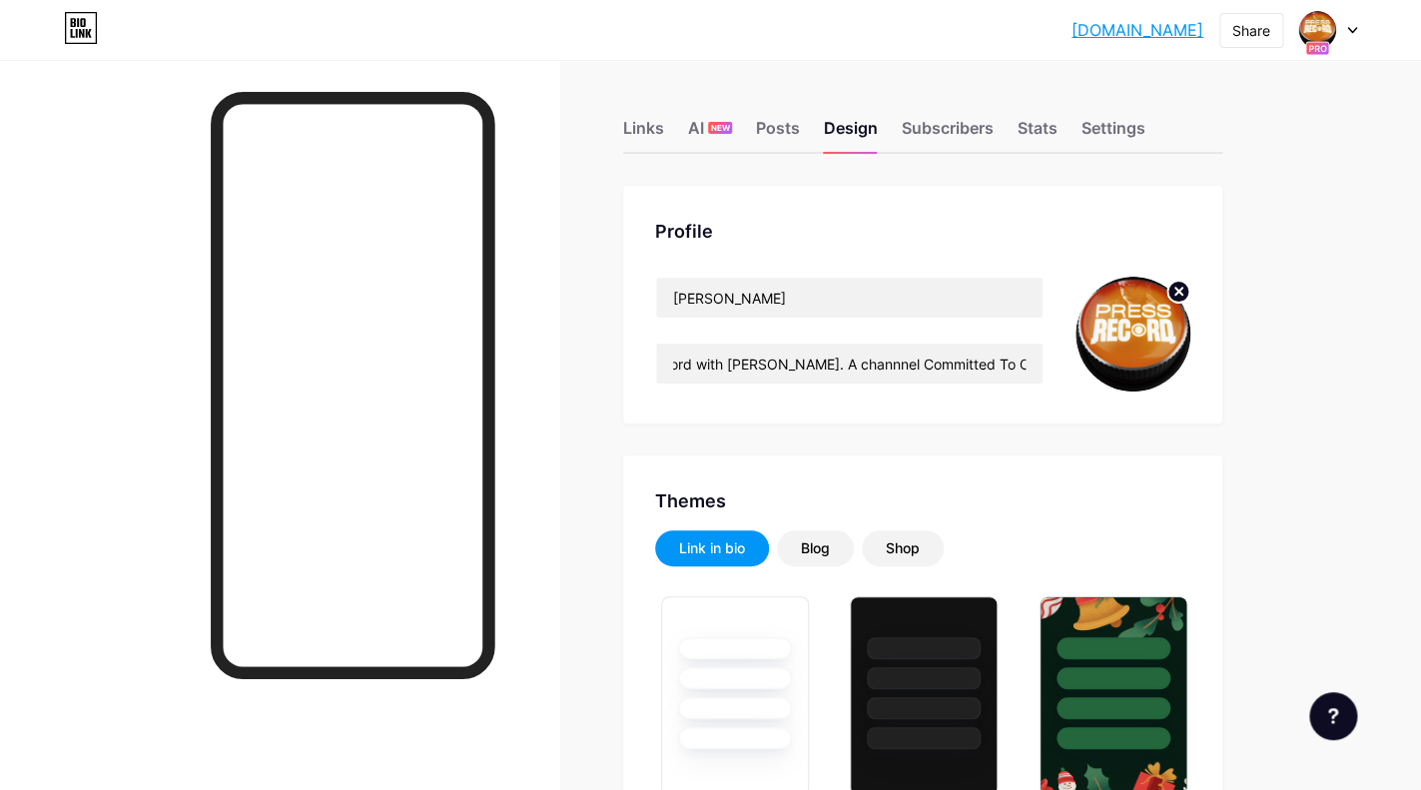
click at [129, 588] on div at bounding box center [279, 455] width 559 height 790
click at [533, 498] on div at bounding box center [279, 455] width 559 height 790
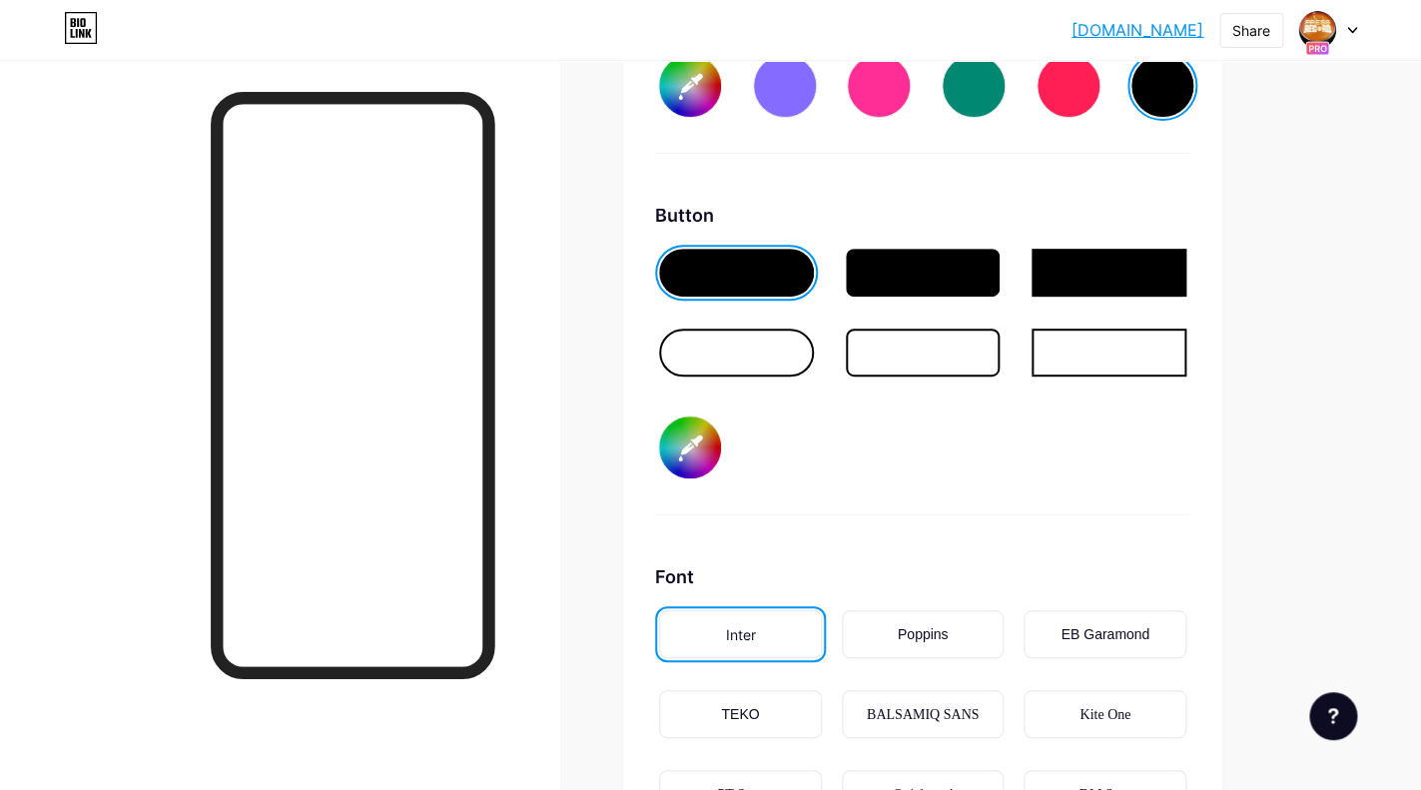
scroll to position [3027, 0]
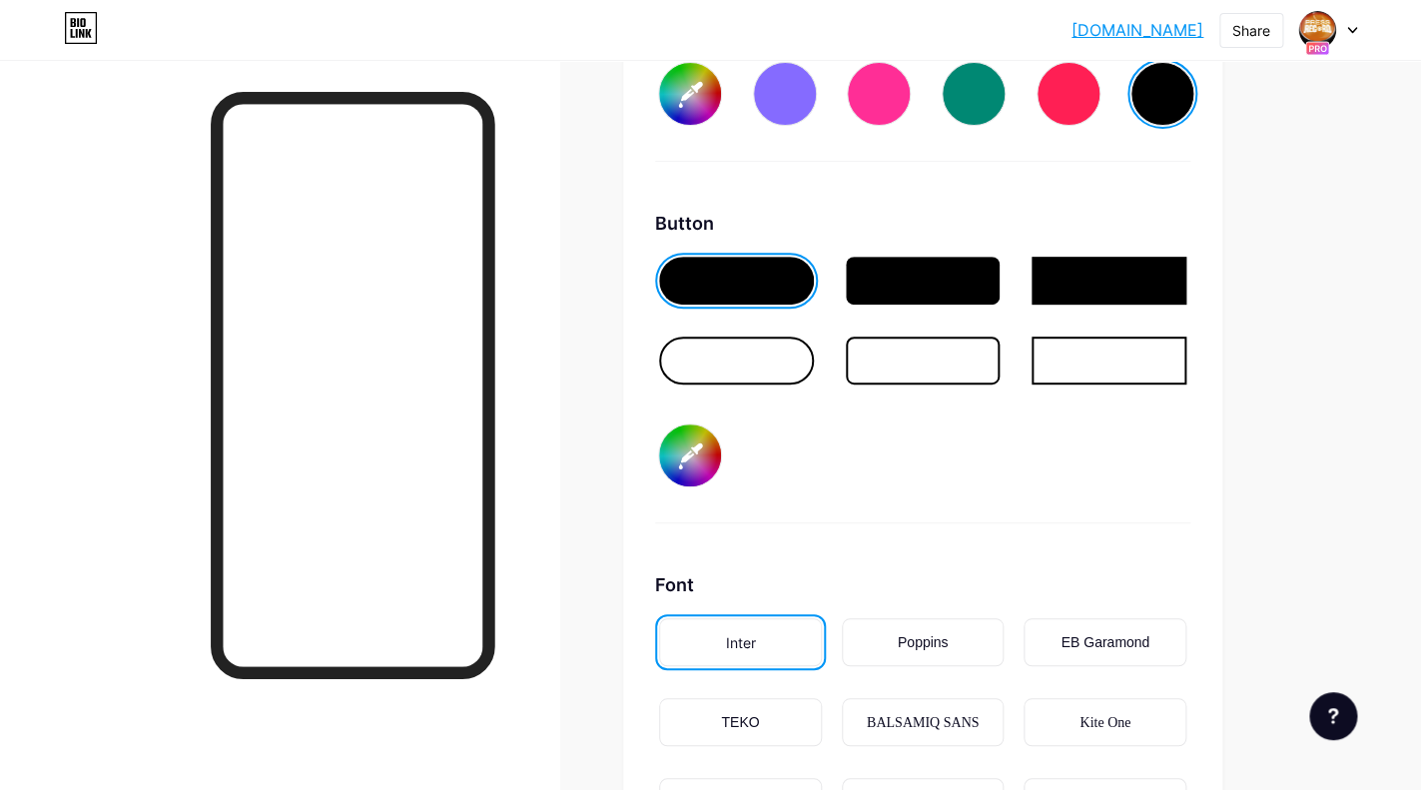
click at [699, 464] on input "#e2994d" at bounding box center [690, 455] width 62 height 62
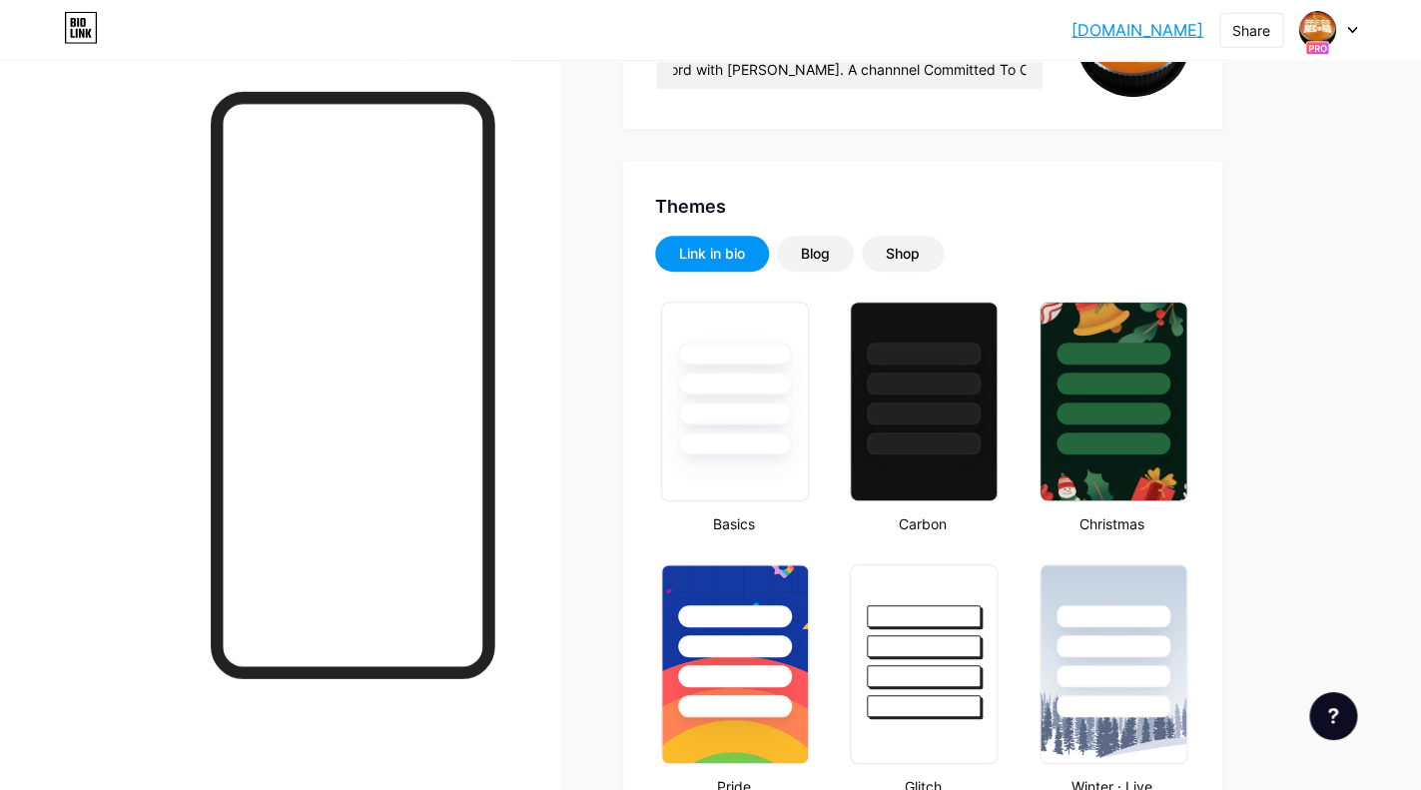
scroll to position [0, 0]
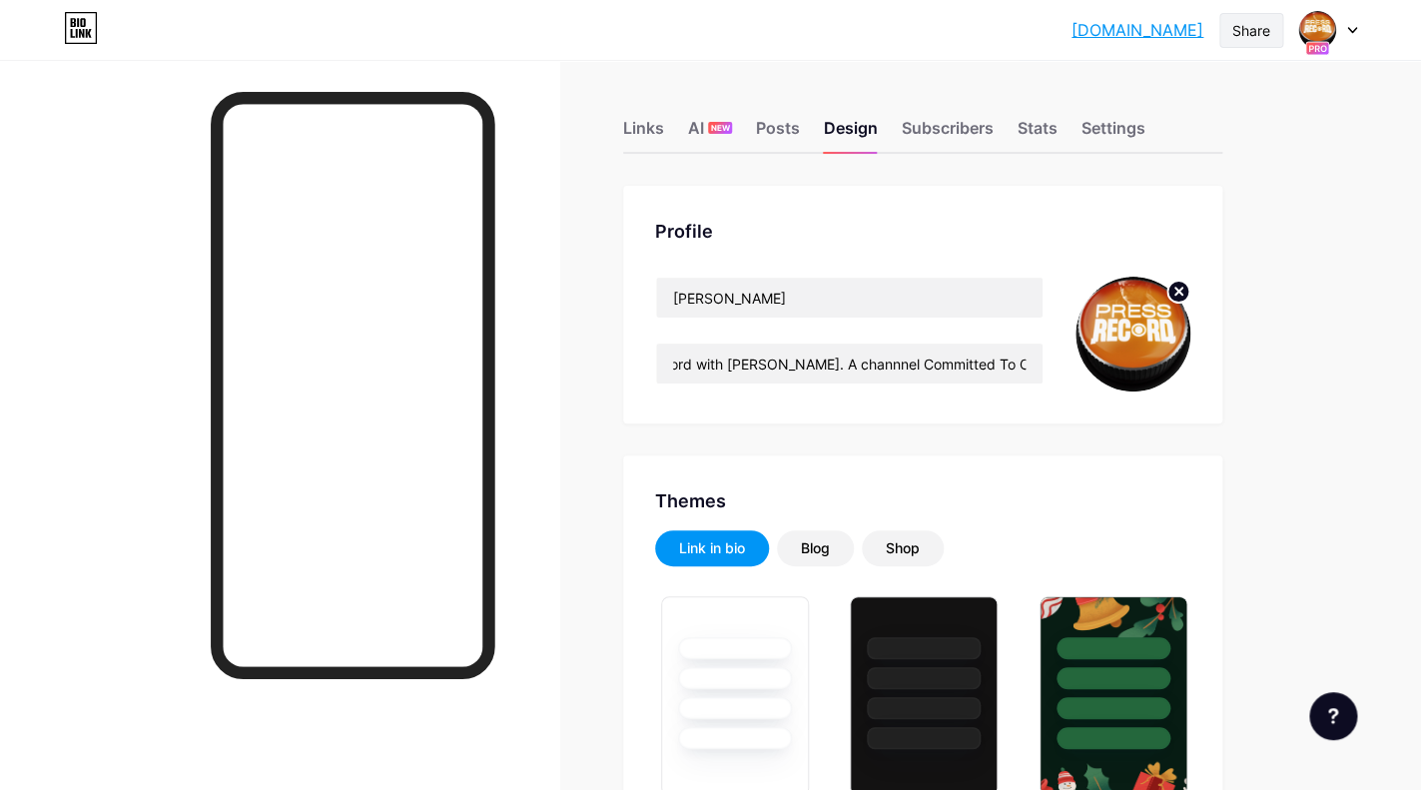
click at [1238, 20] on div "Share" at bounding box center [1251, 30] width 38 height 21
click at [1025, 106] on icon at bounding box center [1020, 103] width 24 height 24
click at [111, 254] on div at bounding box center [279, 455] width 559 height 790
type input "#ff9200"
click at [636, 123] on div "Links" at bounding box center [643, 134] width 41 height 36
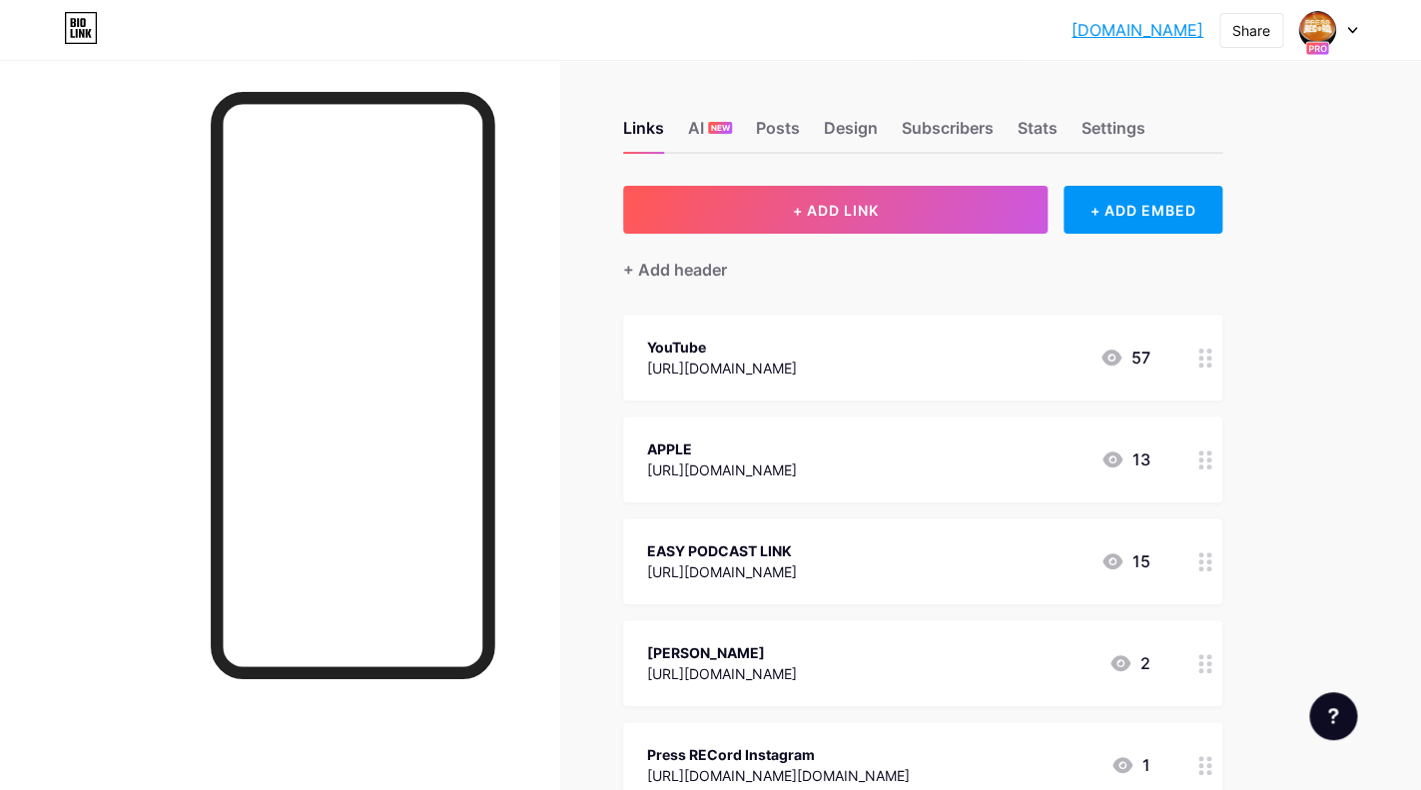
click at [966, 567] on div "EASY PODCAST LINK [URL][DOMAIN_NAME] 15" at bounding box center [898, 561] width 503 height 46
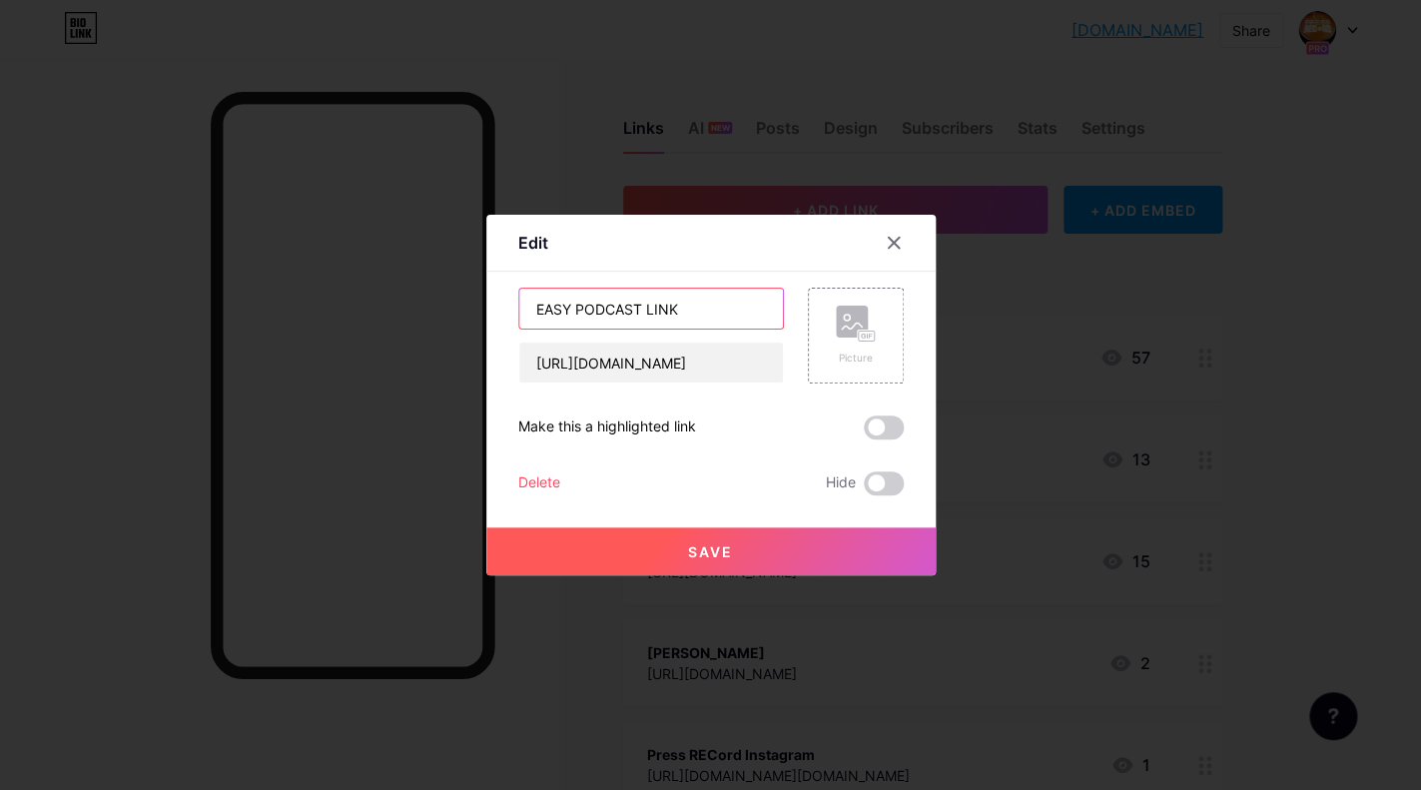
drag, startPoint x: 692, startPoint y: 308, endPoint x: 218, endPoint y: 165, distance: 495.5
click at [519, 288] on input "EASY PODCAST LINK" at bounding box center [651, 308] width 264 height 40
type input "Spotify"
click at [636, 305] on input "Spotify" at bounding box center [651, 308] width 264 height 40
click at [722, 477] on div "Delete Hide" at bounding box center [710, 483] width 385 height 24
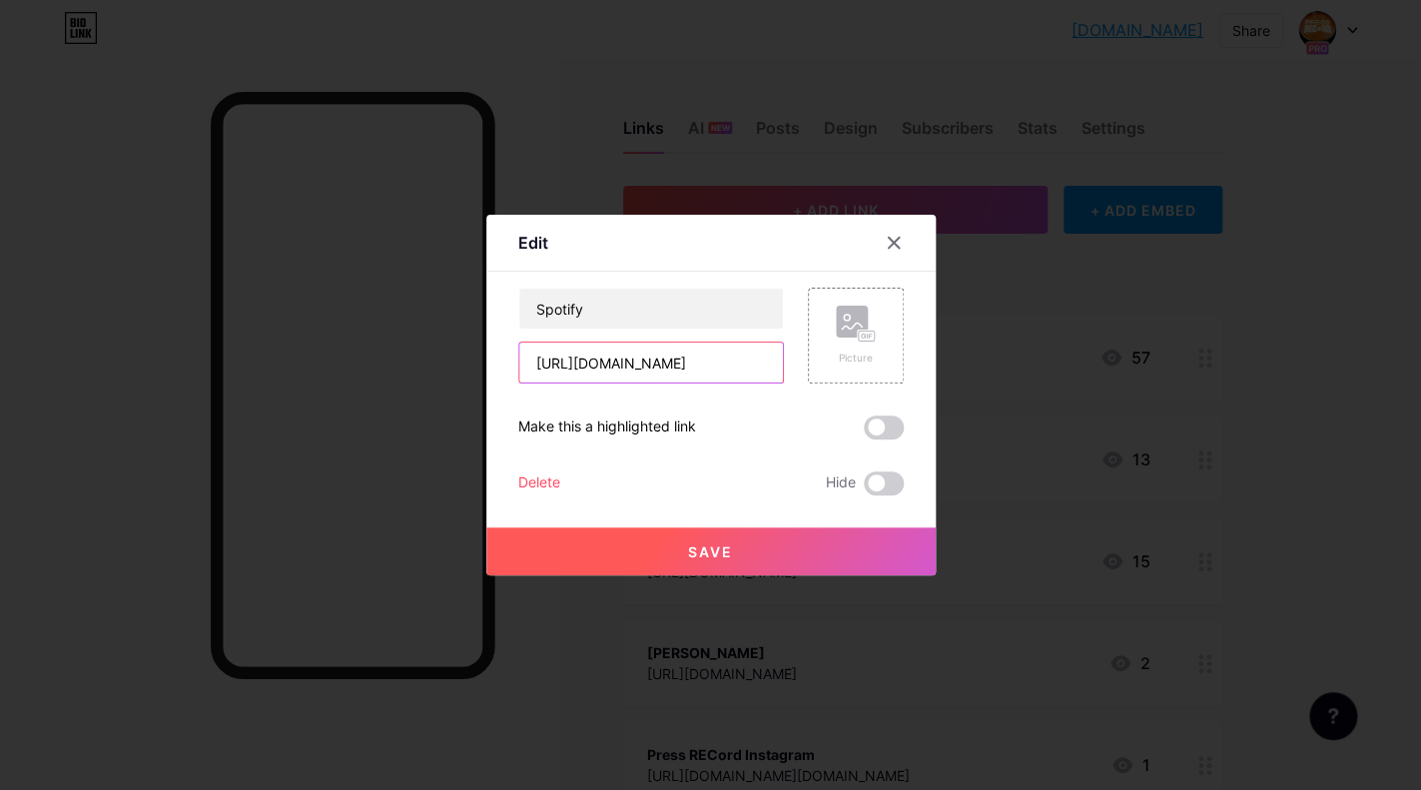
drag, startPoint x: 526, startPoint y: 359, endPoint x: 1050, endPoint y: 393, distance: 525.2
click at [784, 383] on div "[URL][DOMAIN_NAME]" at bounding box center [651, 362] width 266 height 42
paste input "[URL][DOMAIN_NAME]"
type input "[URL][DOMAIN_NAME]"
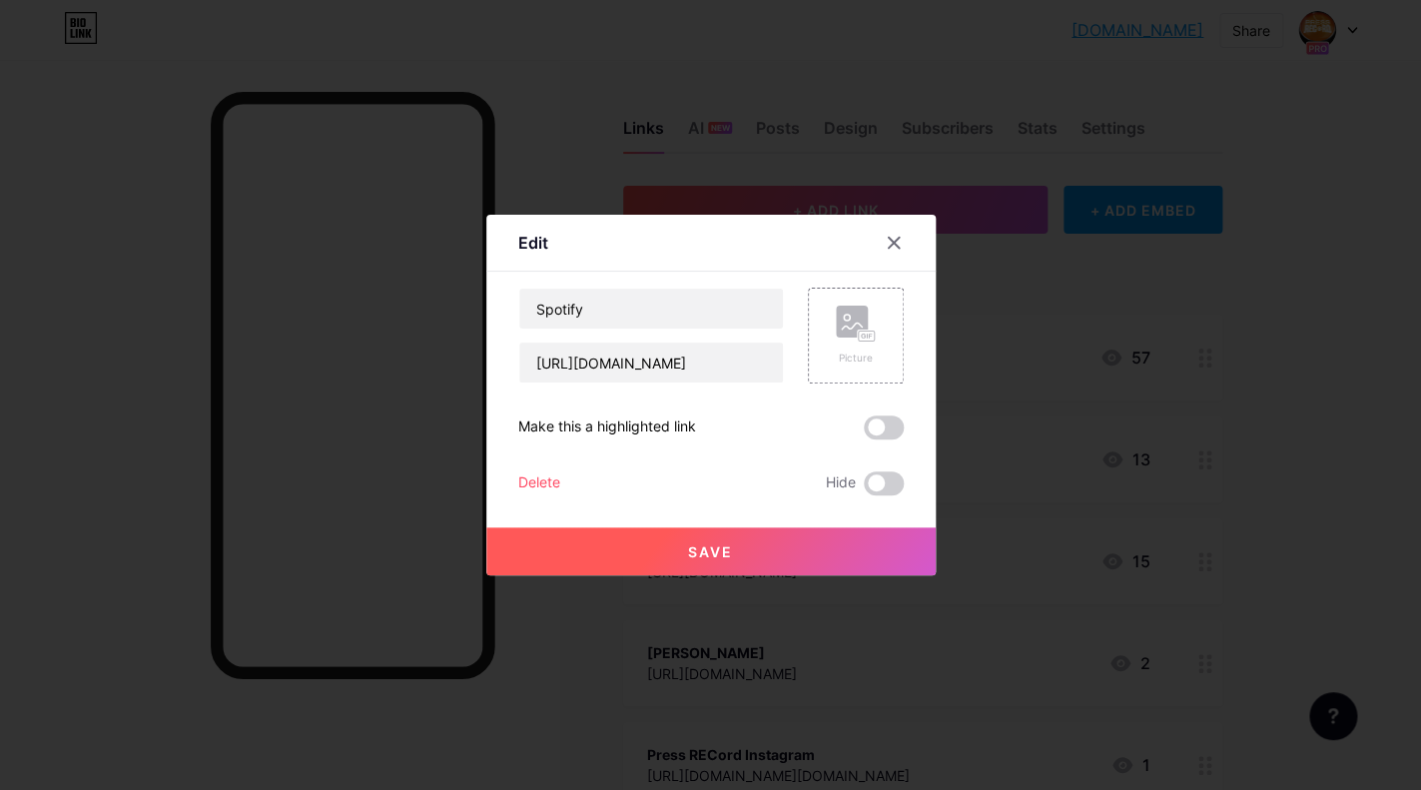
click at [730, 539] on button "Save" at bounding box center [710, 551] width 449 height 48
